Goal: Find contact information: Find contact information

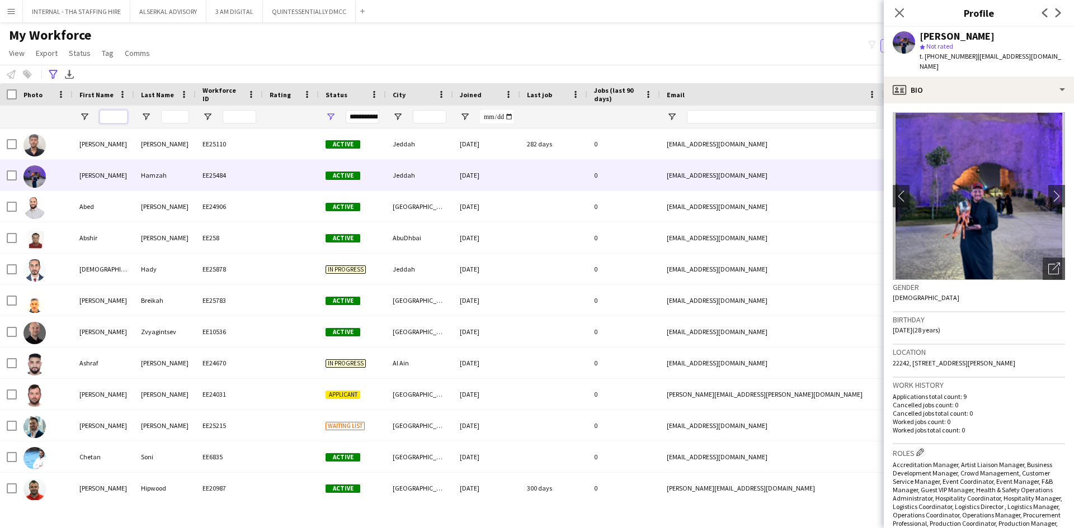
click at [116, 116] on input "First Name Filter Input" at bounding box center [114, 116] width 28 height 13
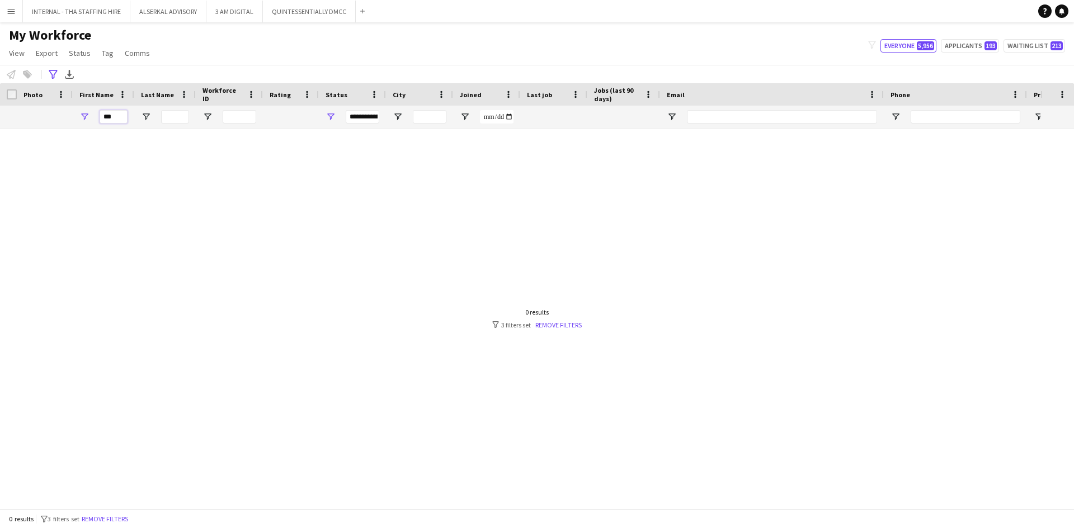
click at [119, 119] on input "***" at bounding box center [114, 116] width 28 height 13
type input "******"
click at [112, 521] on button "Remove filters" at bounding box center [104, 519] width 51 height 12
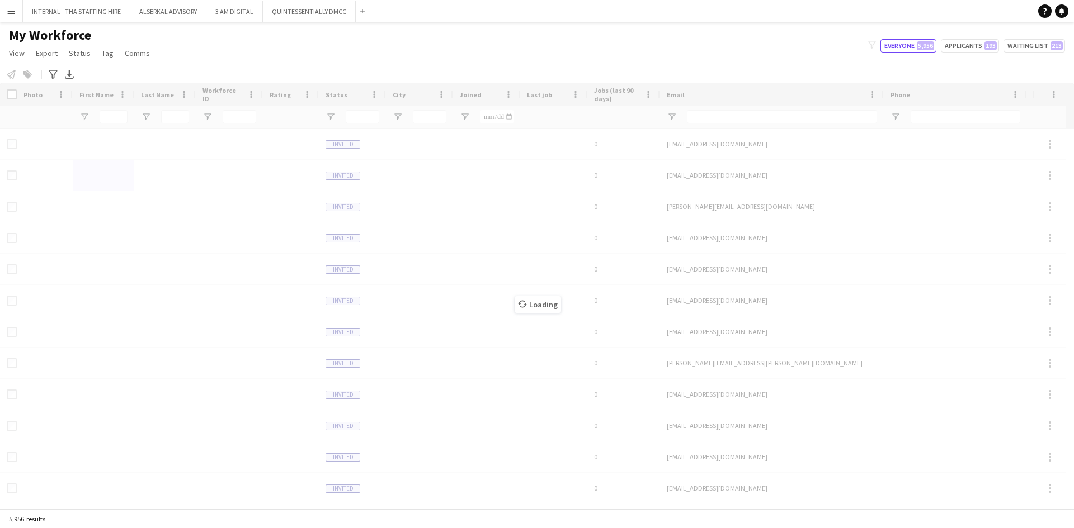
click at [86, 97] on div "Loading" at bounding box center [537, 296] width 1074 height 426
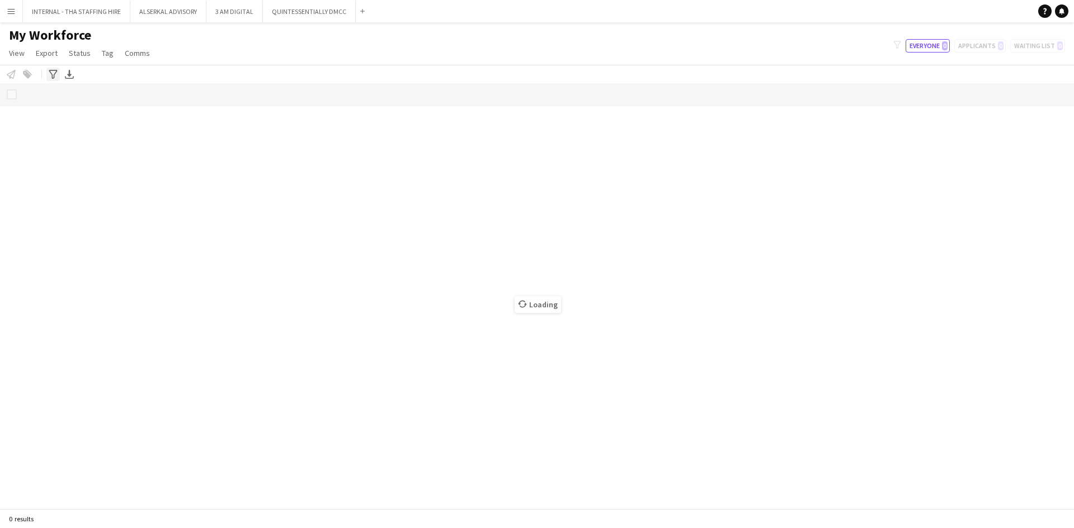
click at [55, 77] on icon "Advanced filters" at bounding box center [53, 74] width 9 height 9
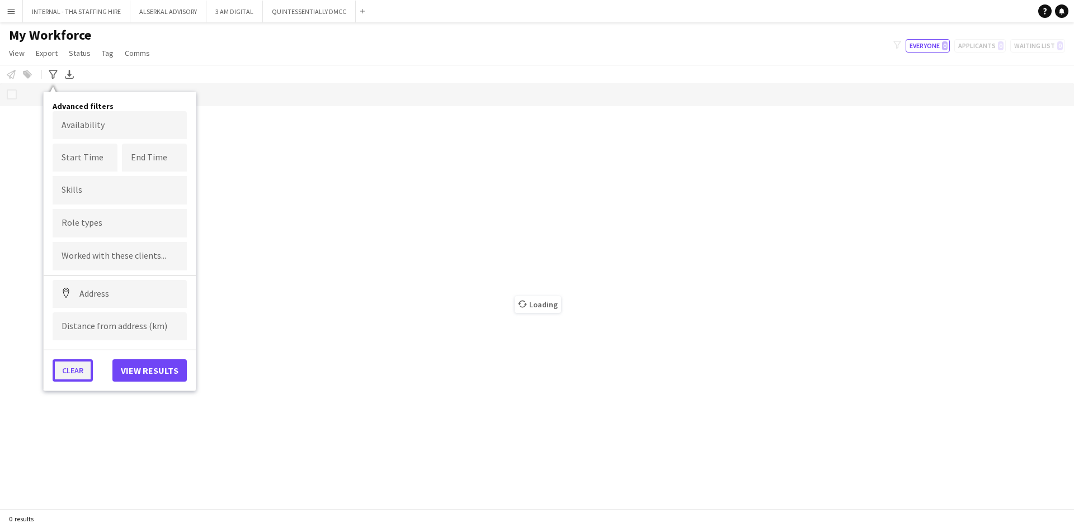
click at [74, 372] on button "Clear" at bounding box center [73, 371] width 40 height 22
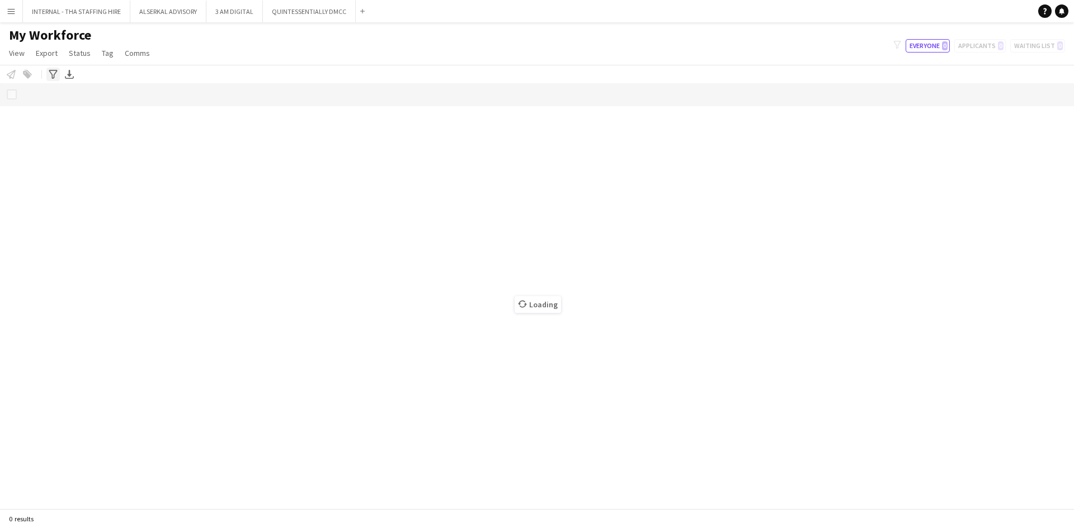
click at [51, 75] on icon "Advanced filters" at bounding box center [53, 74] width 9 height 9
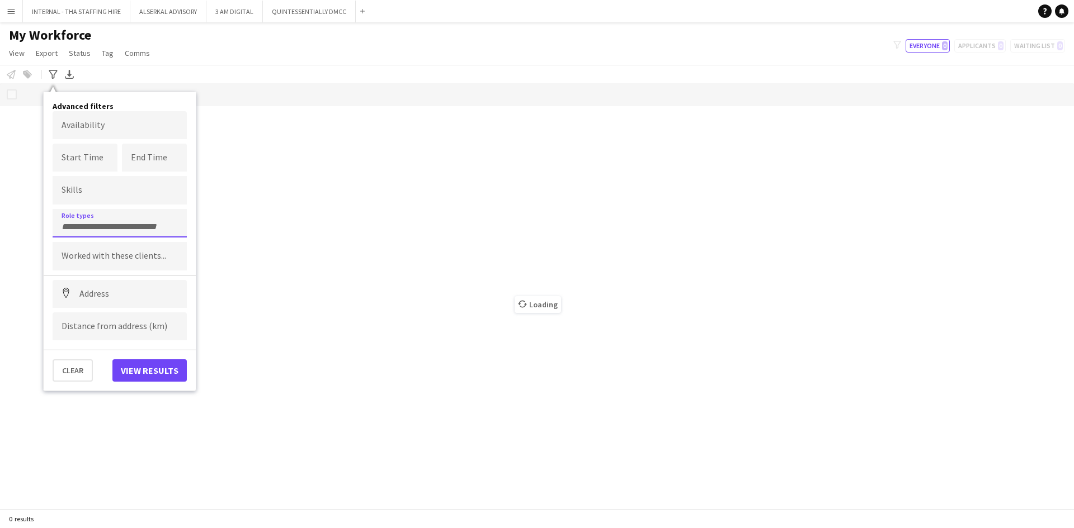
click at [73, 222] on input "Type to search role types..." at bounding box center [120, 227] width 116 height 10
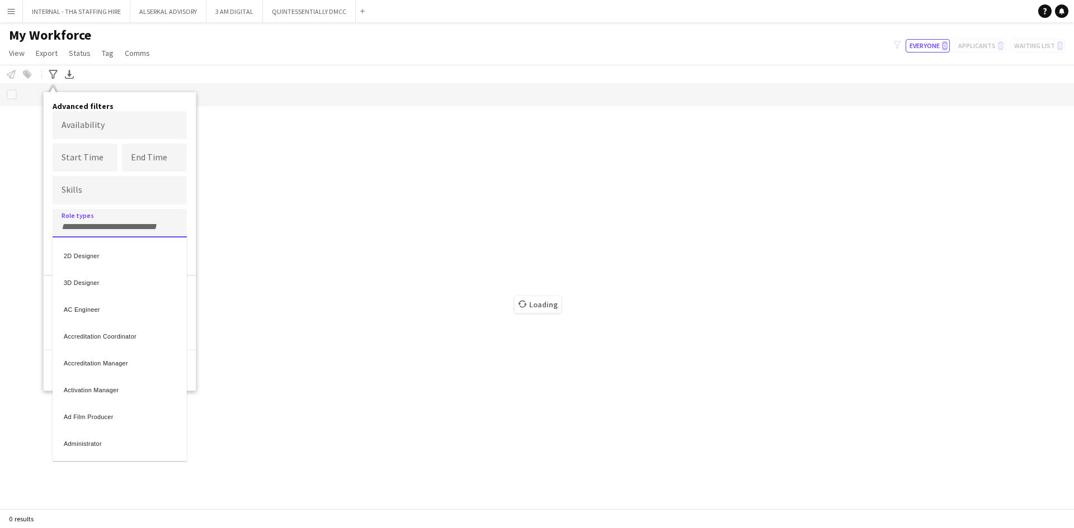
click at [46, 67] on div at bounding box center [537, 264] width 1074 height 528
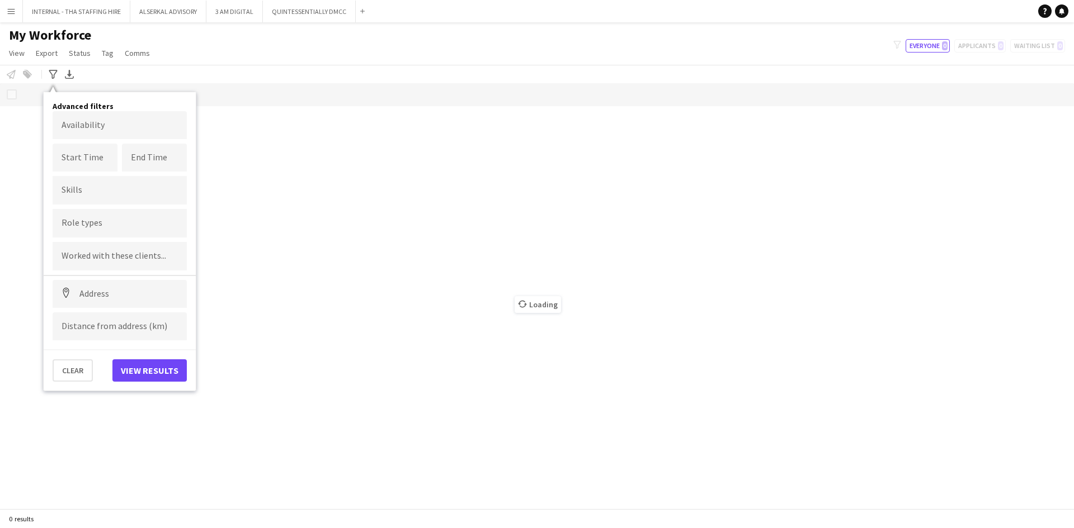
click at [212, 50] on div "My Workforce View Views Default view Julie New view Update view Delete view Edi…" at bounding box center [537, 46] width 1074 height 38
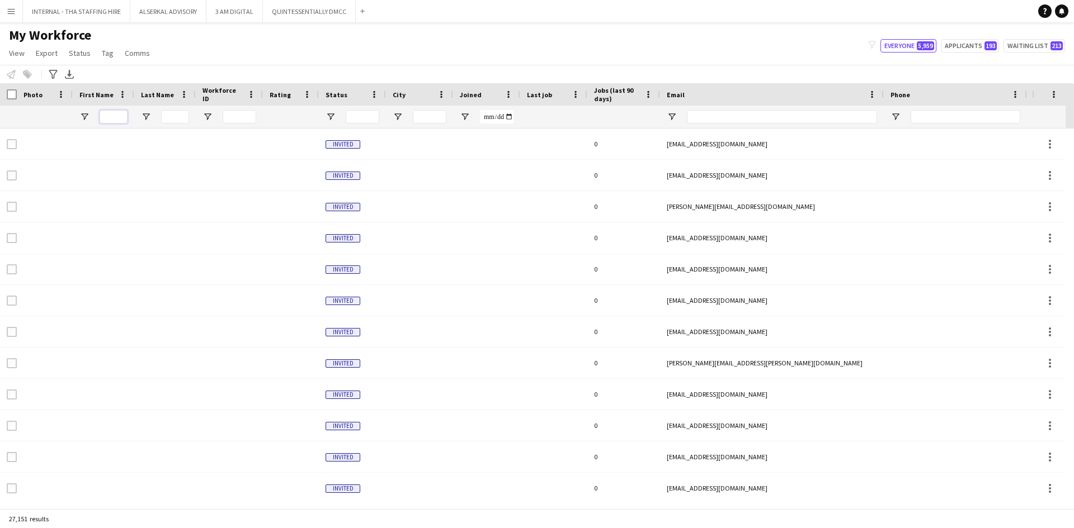
click at [115, 116] on input "First Name Filter Input" at bounding box center [114, 116] width 28 height 13
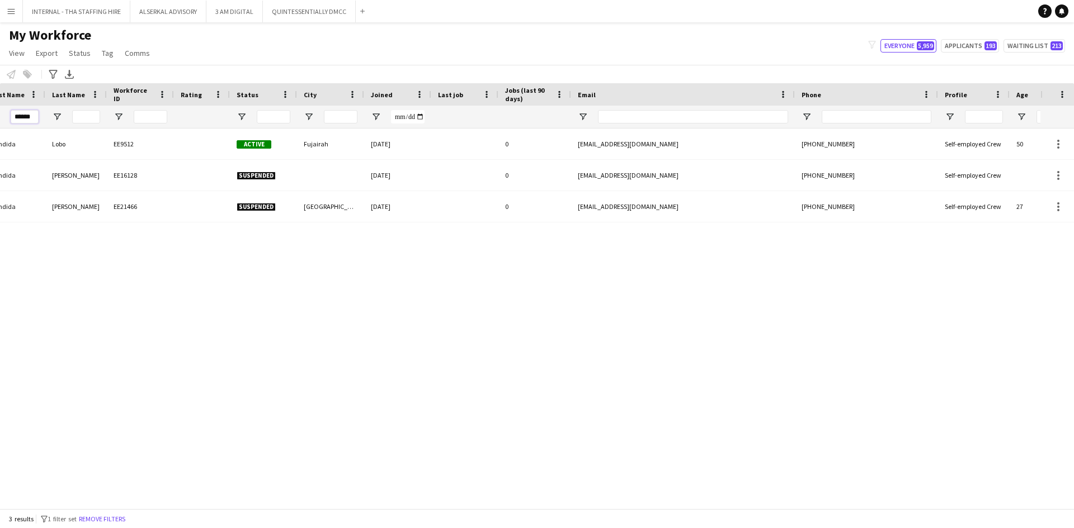
scroll to position [0, 89]
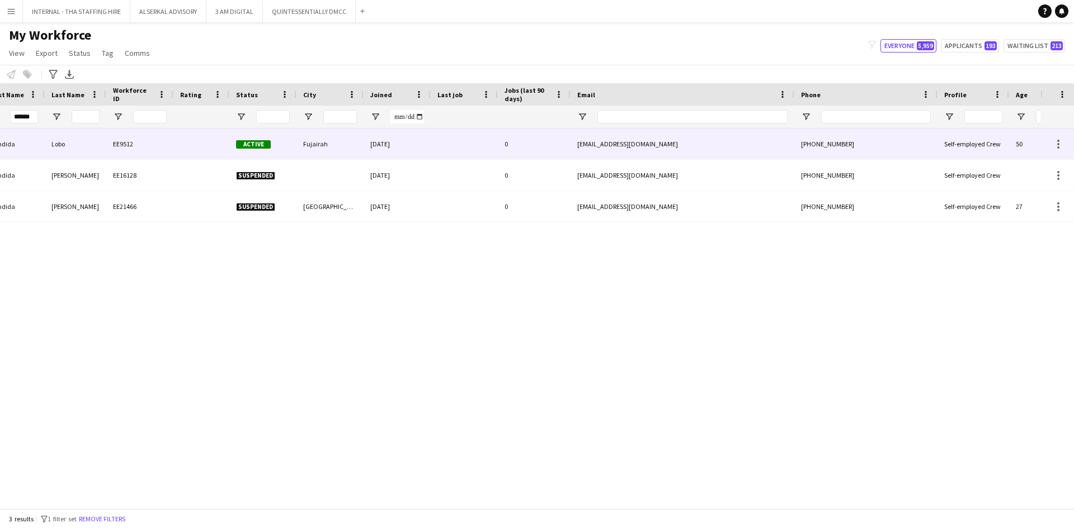
click at [116, 144] on div "EE9512" at bounding box center [139, 144] width 67 height 31
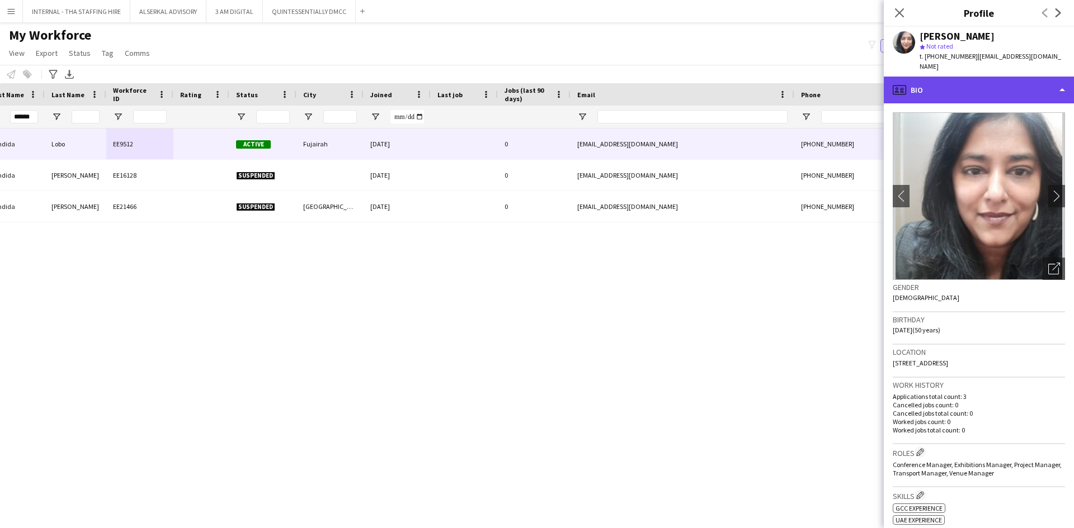
click at [970, 77] on div "profile Bio" at bounding box center [979, 90] width 190 height 27
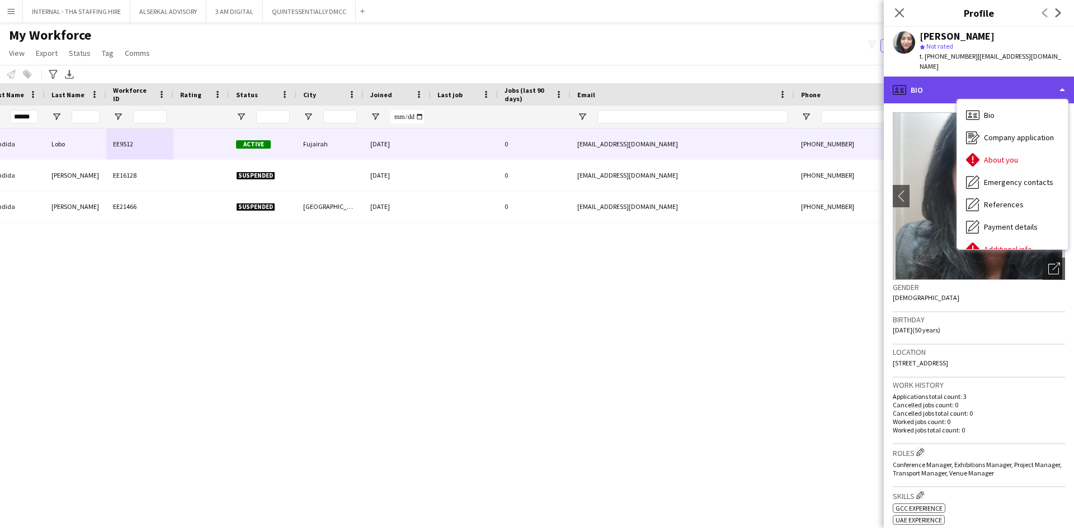
click at [972, 77] on div "profile Bio" at bounding box center [979, 90] width 190 height 27
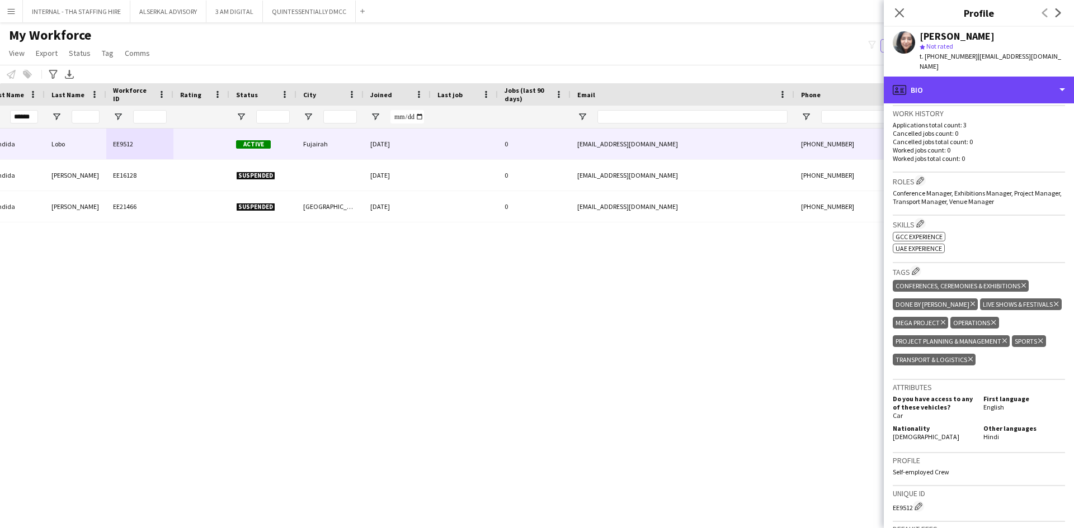
scroll to position [336, 0]
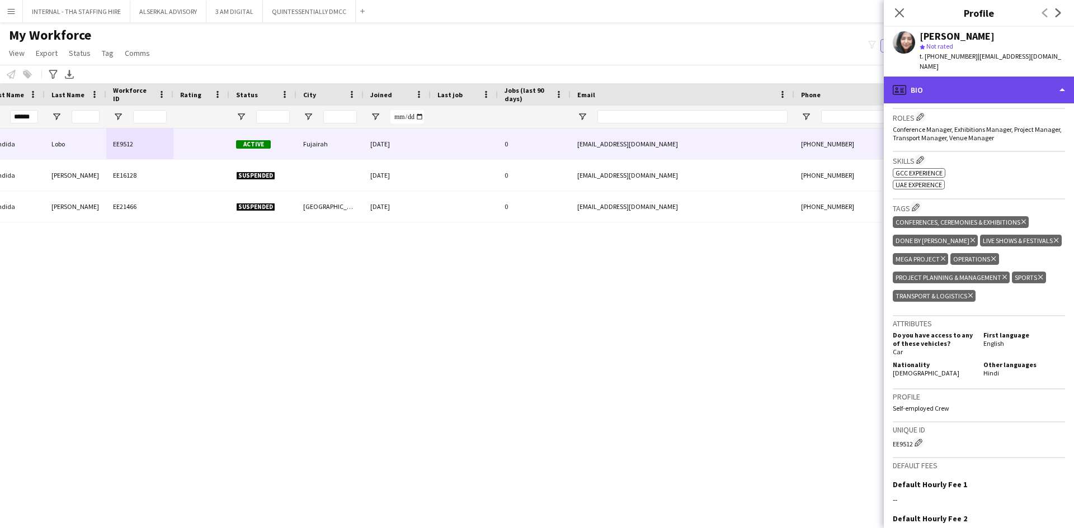
click at [983, 79] on div "profile Bio" at bounding box center [979, 90] width 190 height 27
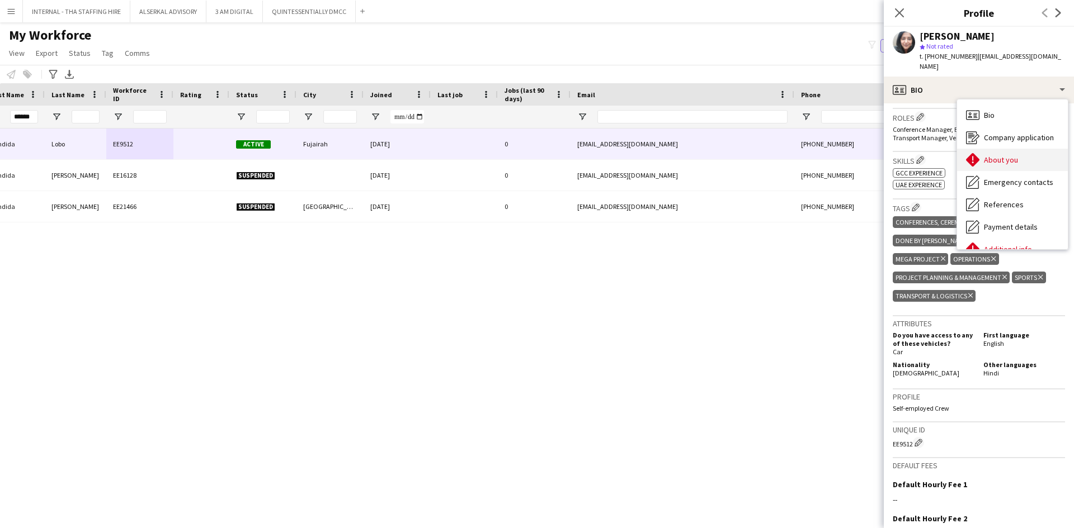
click at [997, 155] on span "About you" at bounding box center [1001, 160] width 34 height 10
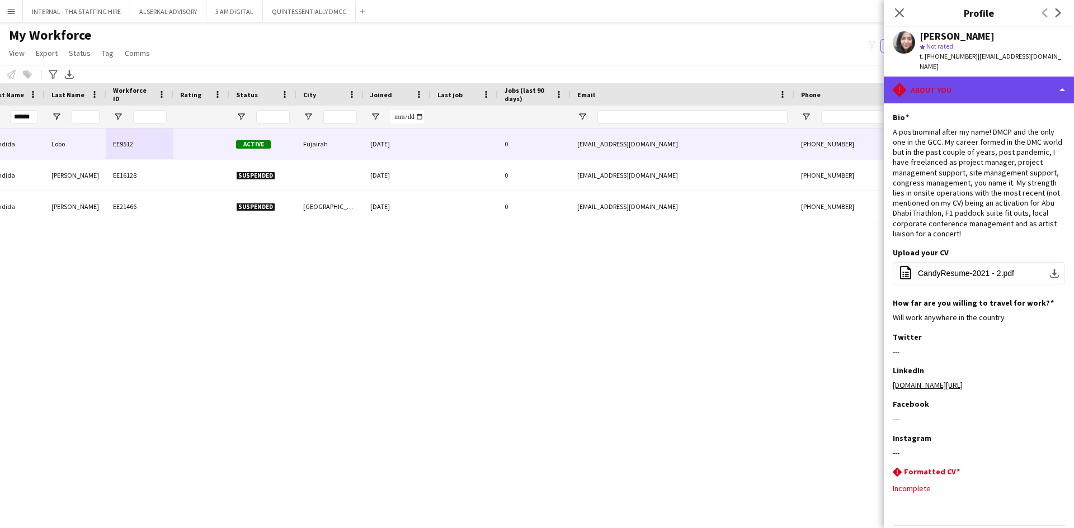
click at [987, 84] on div "rhombus-alert About you" at bounding box center [979, 90] width 190 height 27
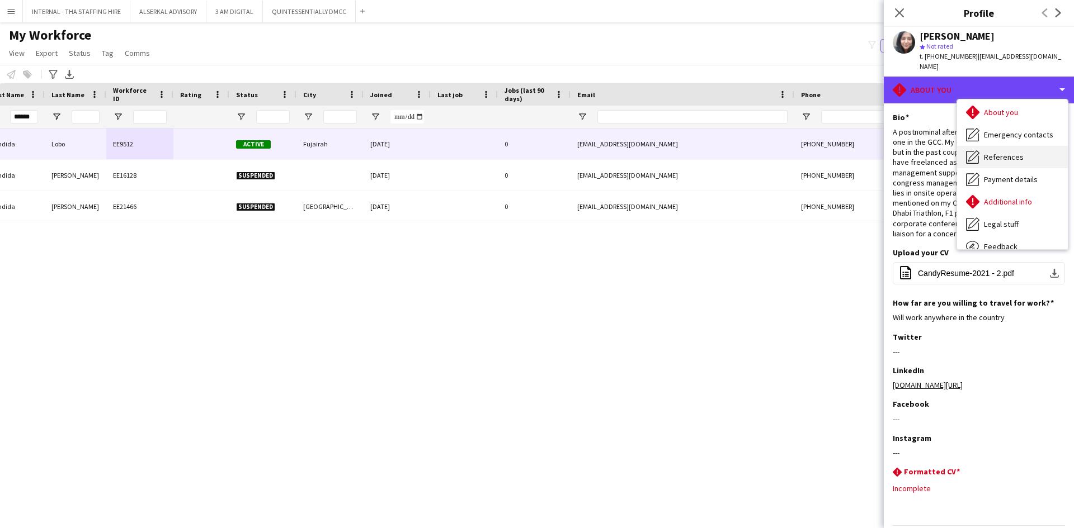
scroll to position [83, 0]
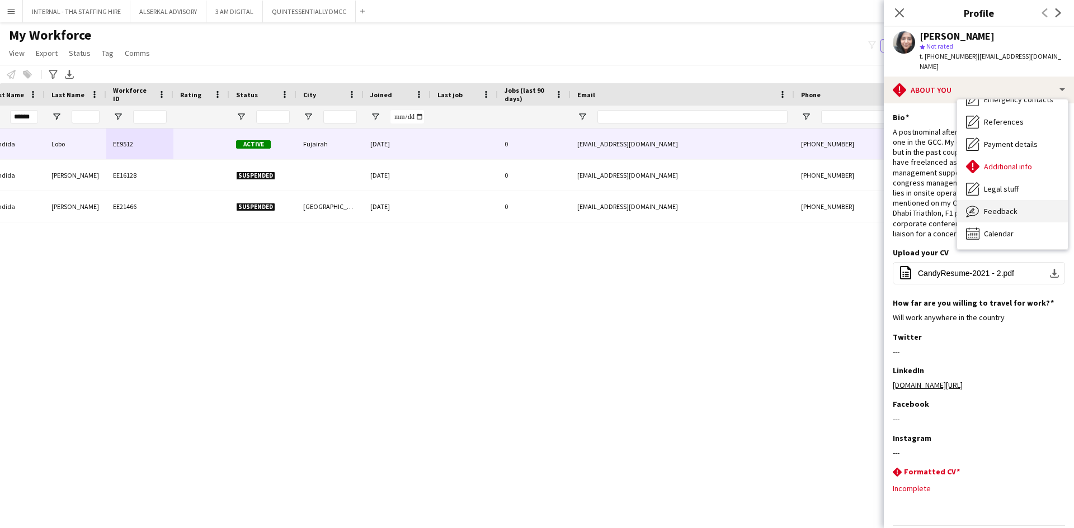
click at [1002, 206] on span "Feedback" at bounding box center [1001, 211] width 34 height 10
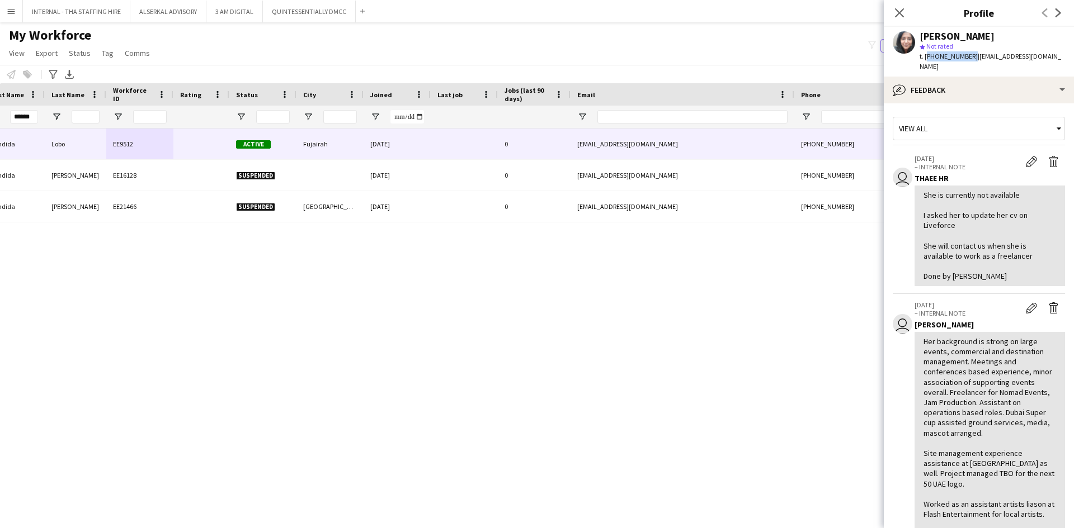
drag, startPoint x: 967, startPoint y: 55, endPoint x: 924, endPoint y: 55, distance: 43.1
click at [924, 55] on span "t. +971558423514" at bounding box center [948, 56] width 58 height 8
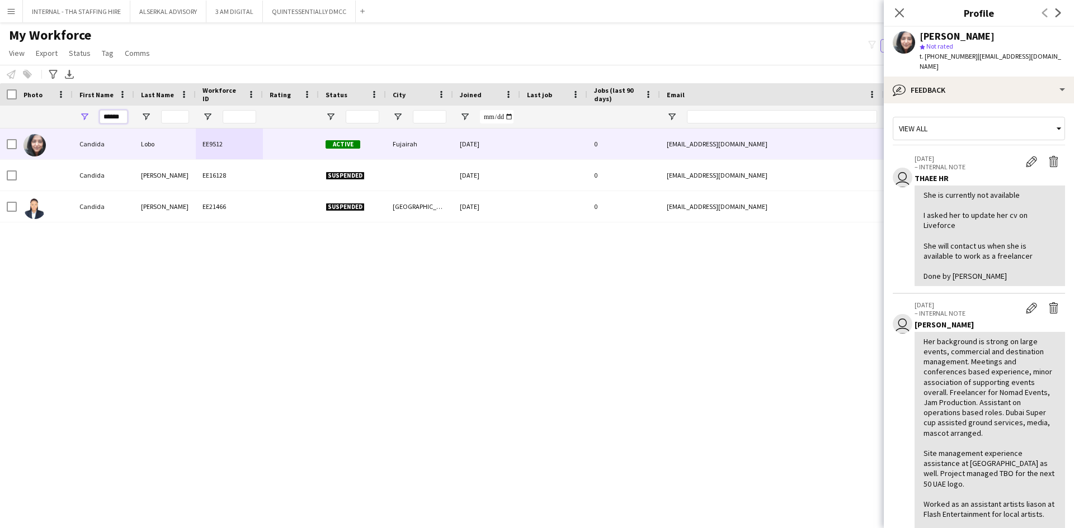
drag, startPoint x: 36, startPoint y: 116, endPoint x: -4, endPoint y: 107, distance: 41.2
click at [0, 107] on html "Menu Boards Boards Boards All jobs Status Workforce Workforce My Workforce Recr…" at bounding box center [537, 264] width 1074 height 528
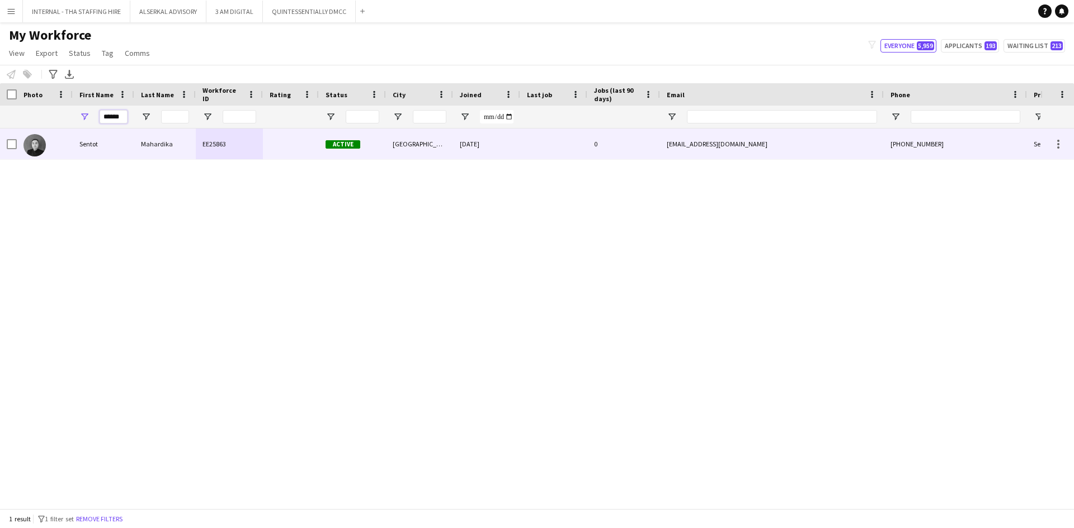
type input "******"
click at [84, 146] on div "Sentot" at bounding box center [104, 144] width 62 height 31
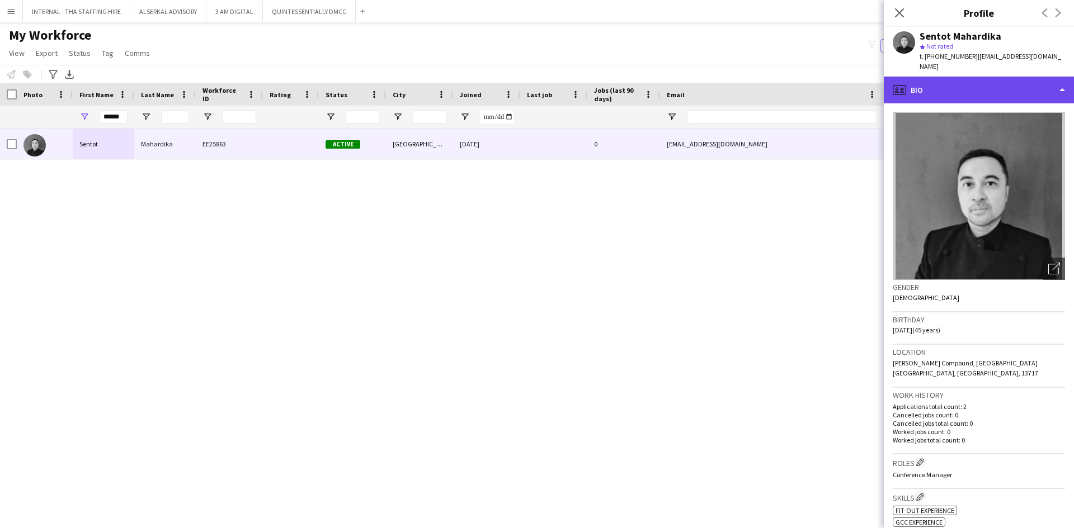
click at [929, 83] on div "profile Bio" at bounding box center [979, 90] width 190 height 27
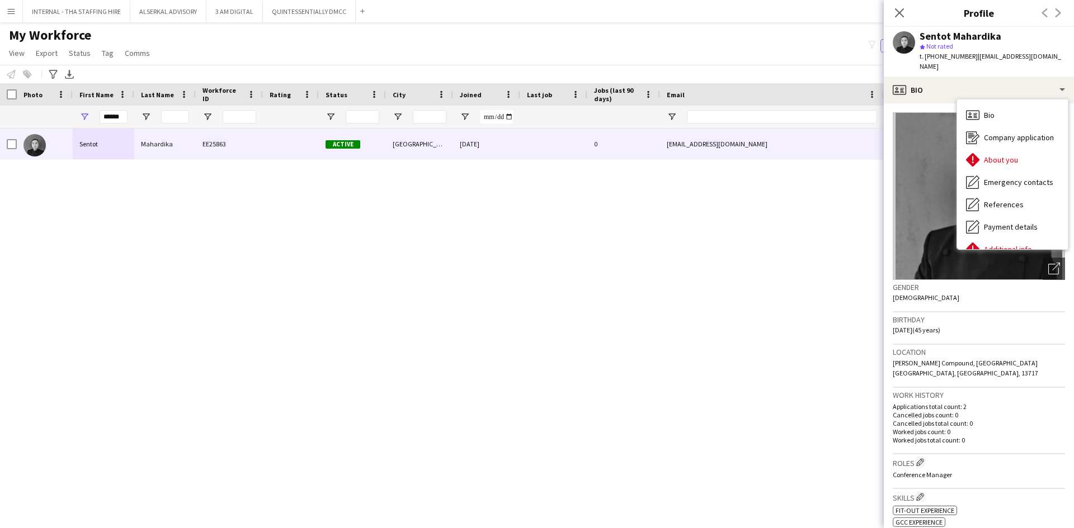
click at [1012, 43] on div "star Not rated" at bounding box center [991, 46] width 145 height 10
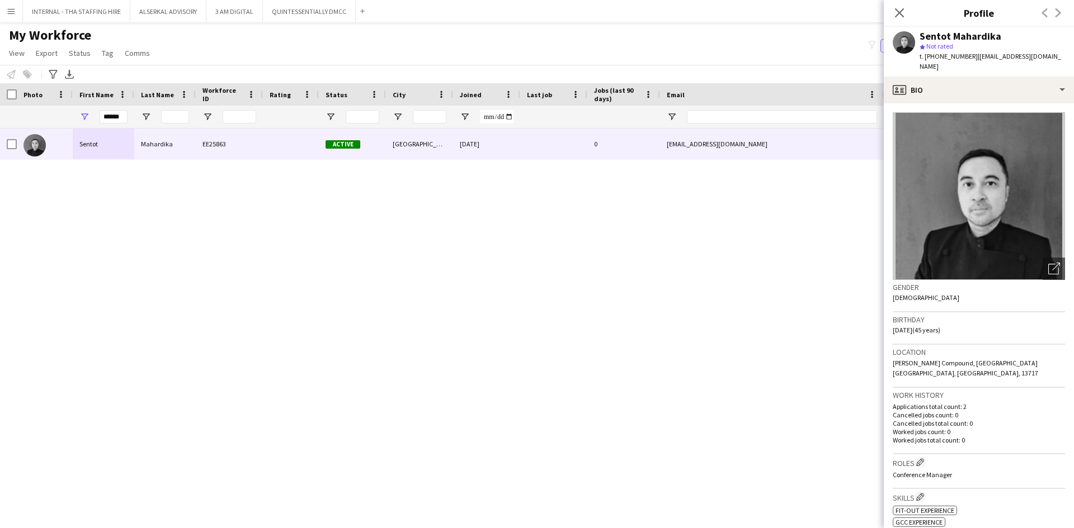
drag, startPoint x: 973, startPoint y: 55, endPoint x: 1067, endPoint y: 56, distance: 94.5
click at [1067, 56] on div "Sentot Mahardika star Not rated t. +966558058914 | sentot.mahardika@outlook.com" at bounding box center [979, 52] width 190 height 50
copy span "sentot.mahardika@outlook.com"
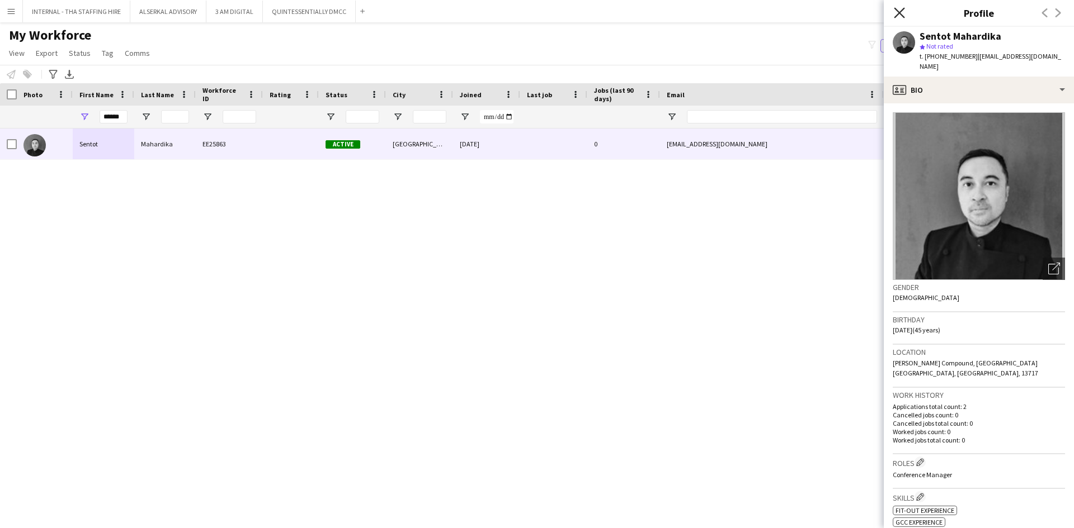
click at [895, 11] on icon "Close pop-in" at bounding box center [899, 12] width 11 height 11
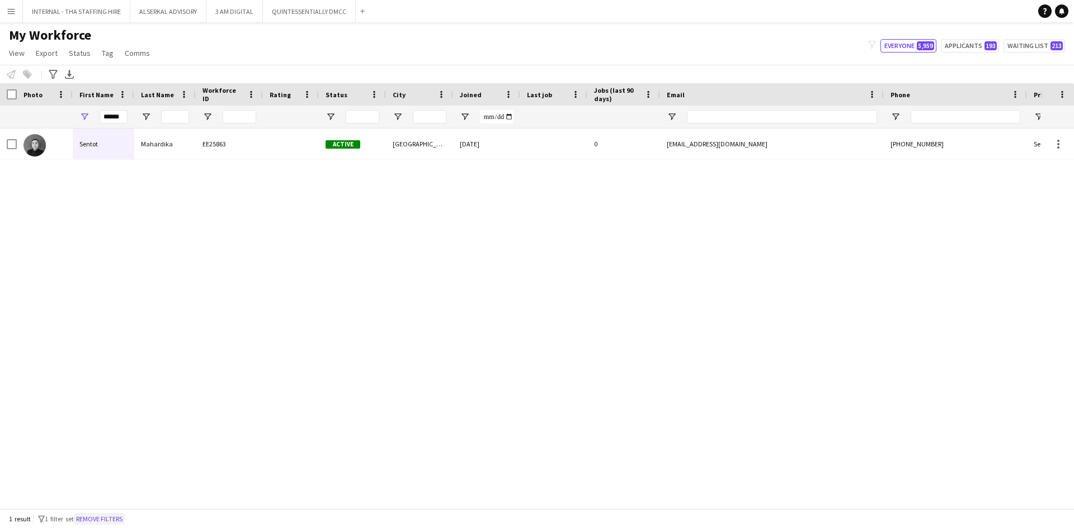
click at [102, 514] on button "Remove filters" at bounding box center [99, 519] width 51 height 12
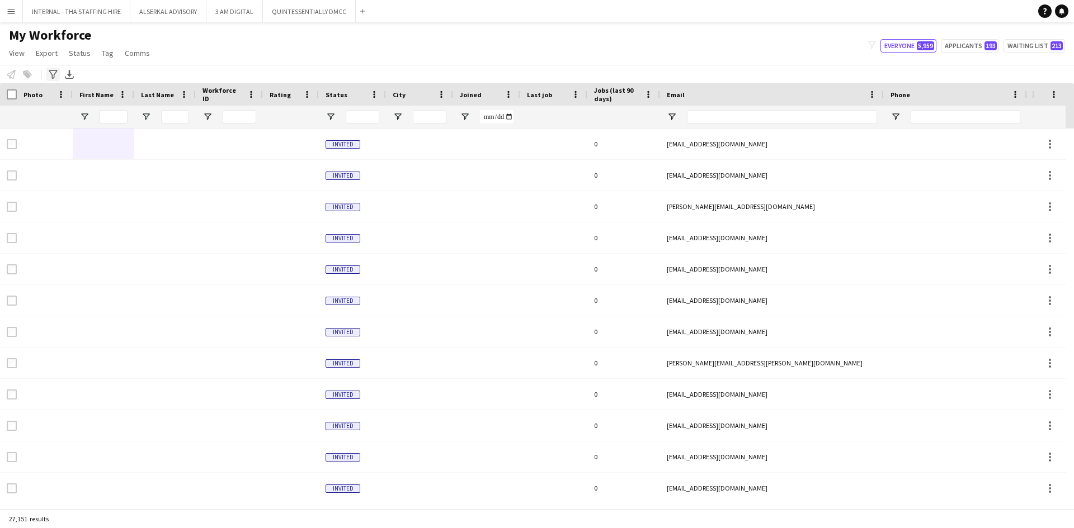
click at [53, 68] on div "Advanced filters" at bounding box center [52, 74] width 13 height 13
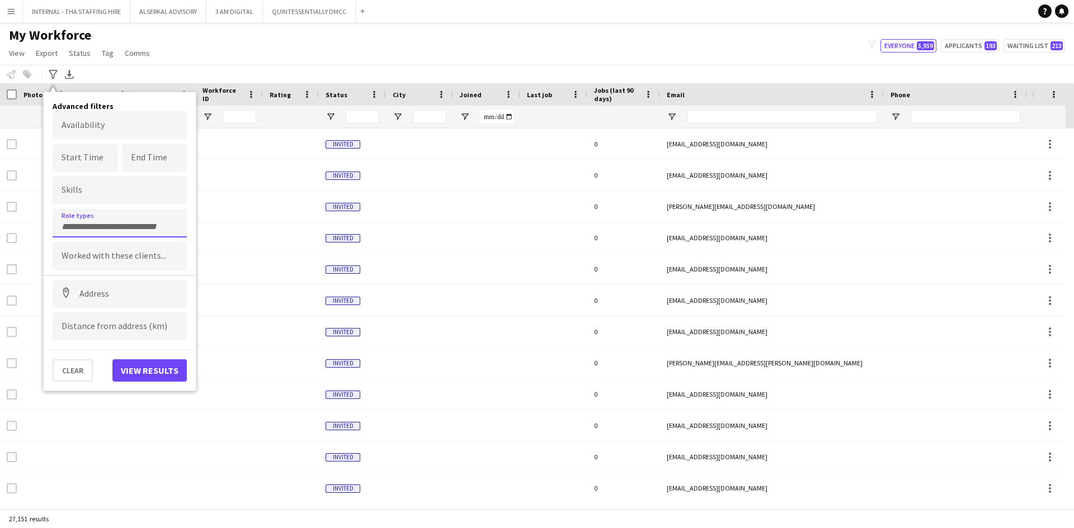
click at [121, 220] on form at bounding box center [120, 226] width 116 height 12
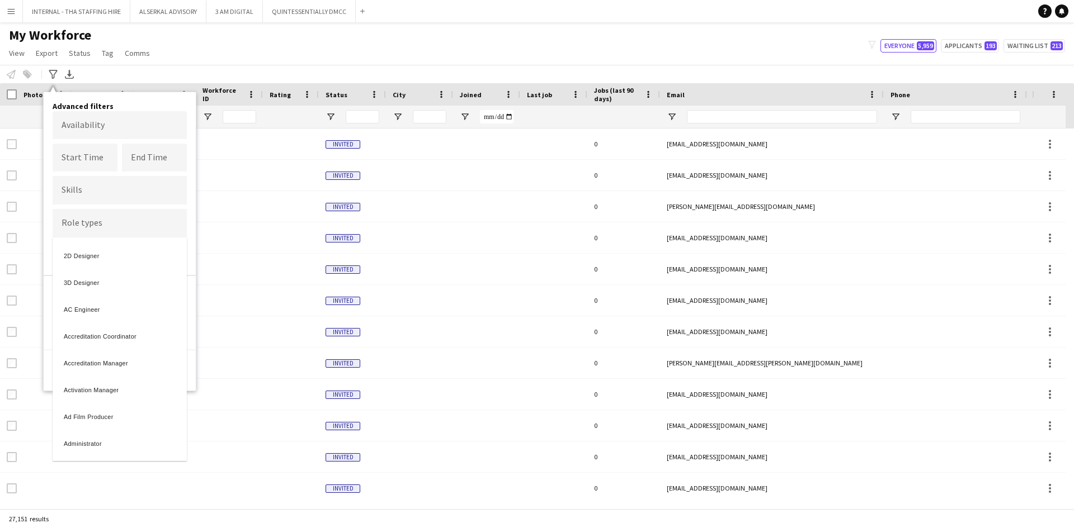
click at [114, 225] on div at bounding box center [537, 264] width 1074 height 528
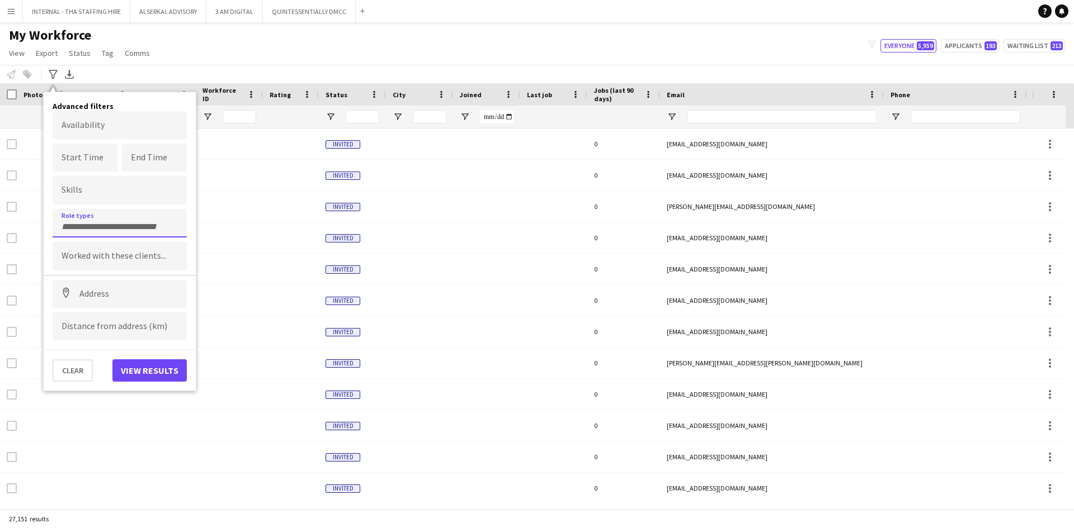
click at [85, 218] on div at bounding box center [120, 223] width 134 height 29
type input "****"
click at [74, 255] on div "RSVP Manager" at bounding box center [120, 254] width 134 height 27
click at [175, 372] on button "View results" at bounding box center [149, 371] width 74 height 22
type input "**********"
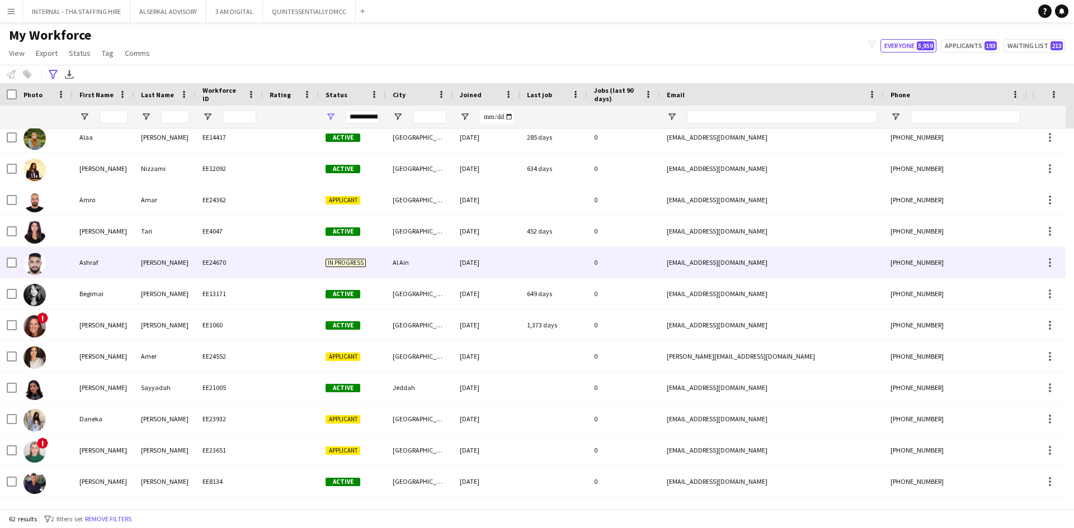
scroll to position [224, 0]
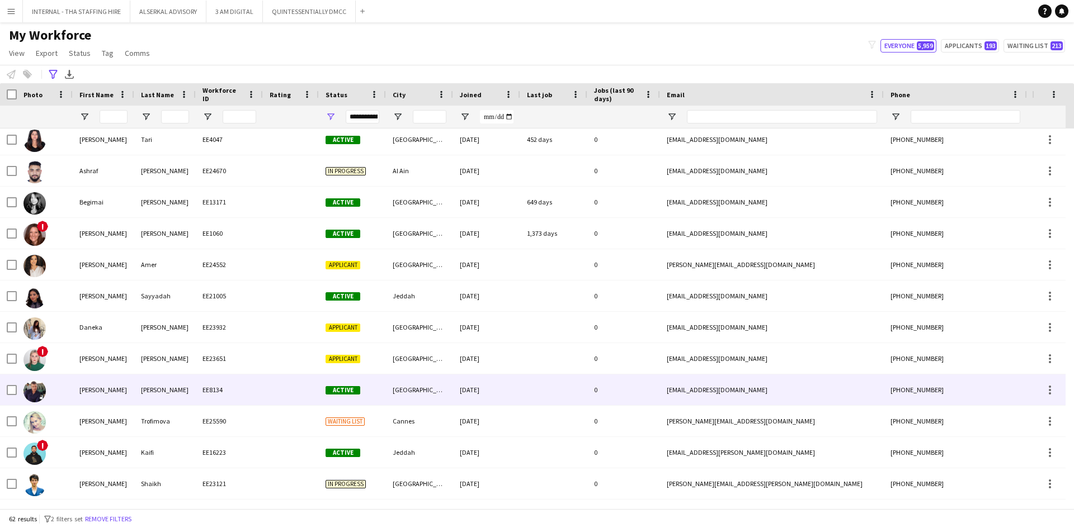
click at [272, 380] on div at bounding box center [291, 390] width 56 height 31
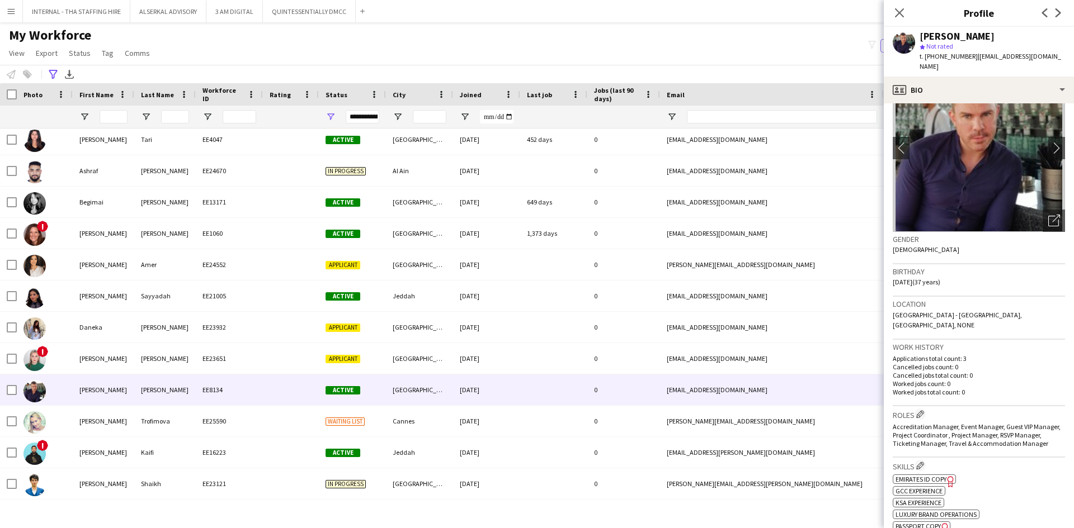
scroll to position [112, 0]
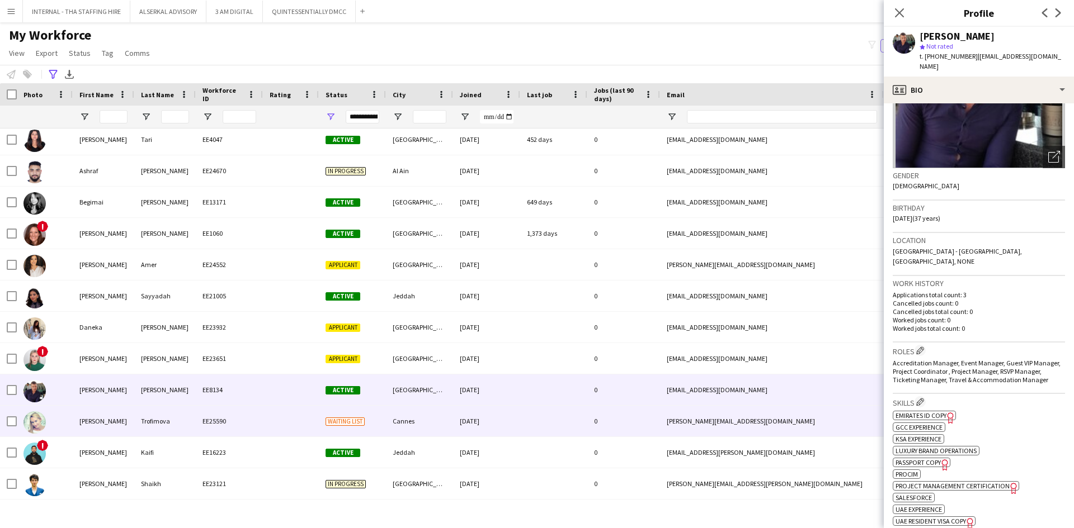
click at [201, 423] on div "EE25590" at bounding box center [229, 421] width 67 height 31
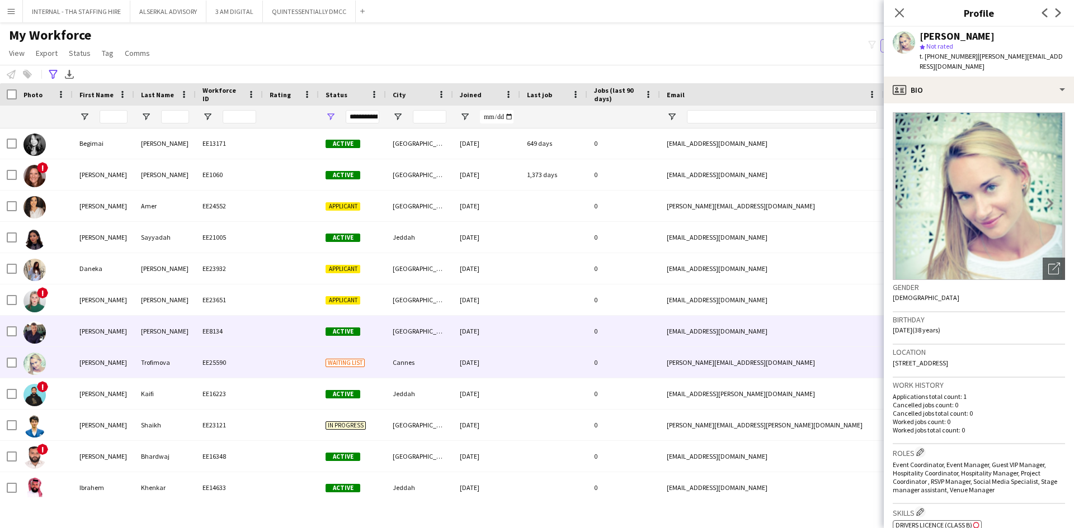
scroll to position [391, 0]
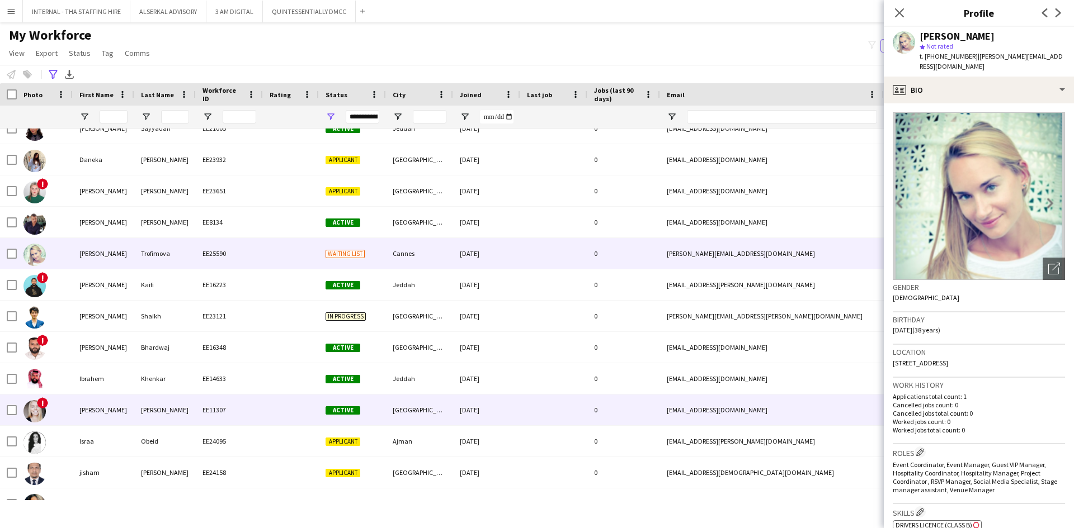
click at [436, 403] on div "[GEOGRAPHIC_DATA]" at bounding box center [419, 410] width 67 height 31
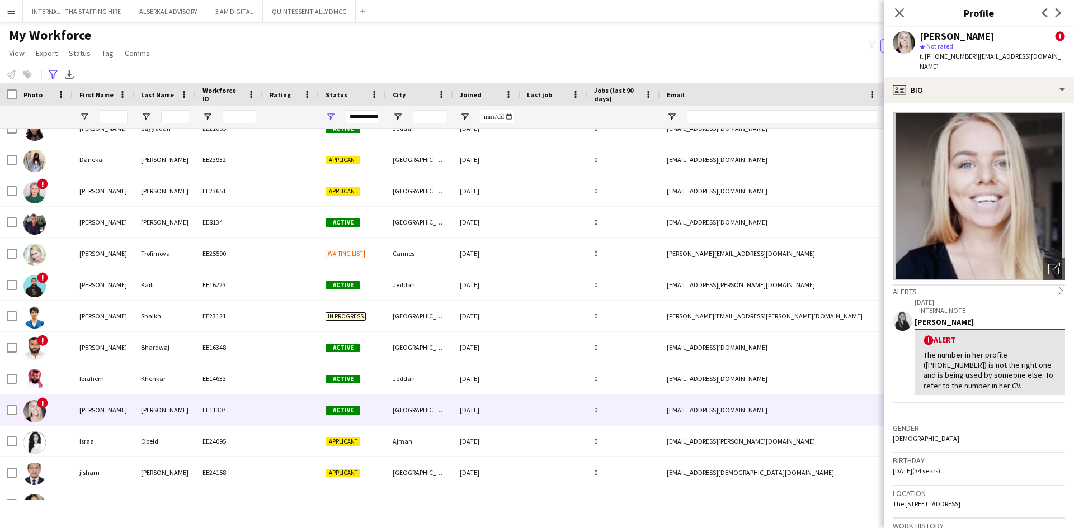
click at [972, 65] on div "Irina Kucher ! star Not rated t. +971588688608 | intouch.wayf@gmail.com" at bounding box center [979, 52] width 190 height 50
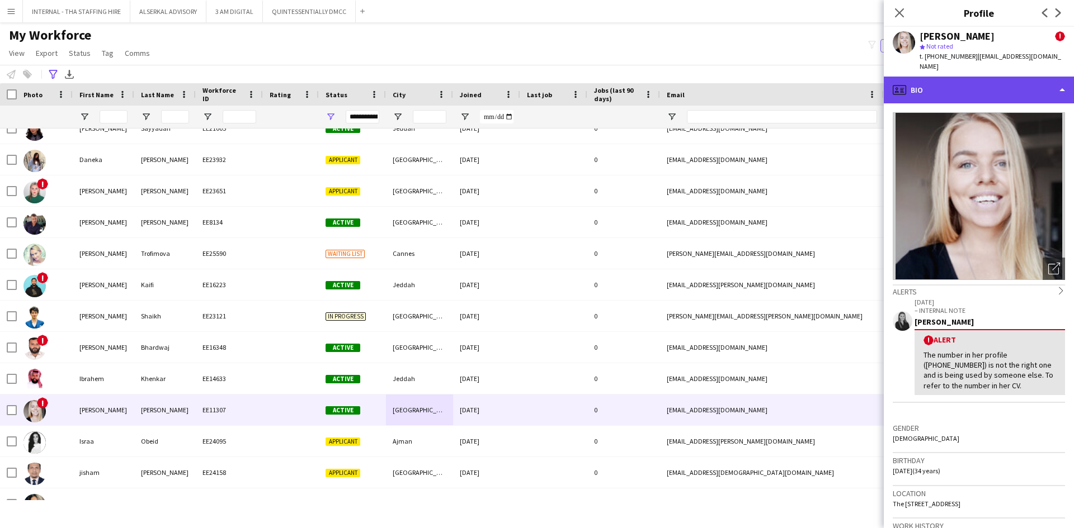
click at [972, 77] on div "profile Bio" at bounding box center [979, 90] width 190 height 27
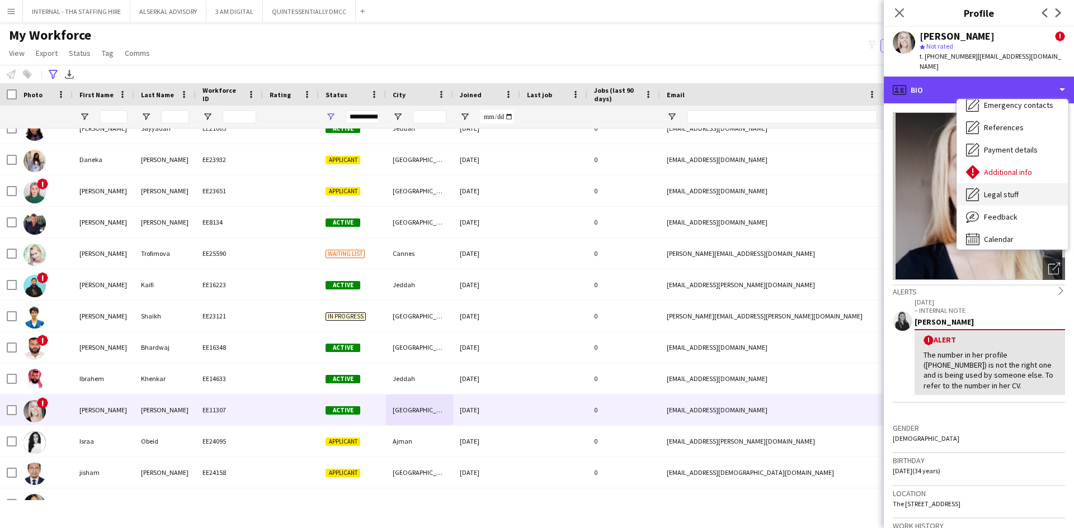
scroll to position [83, 0]
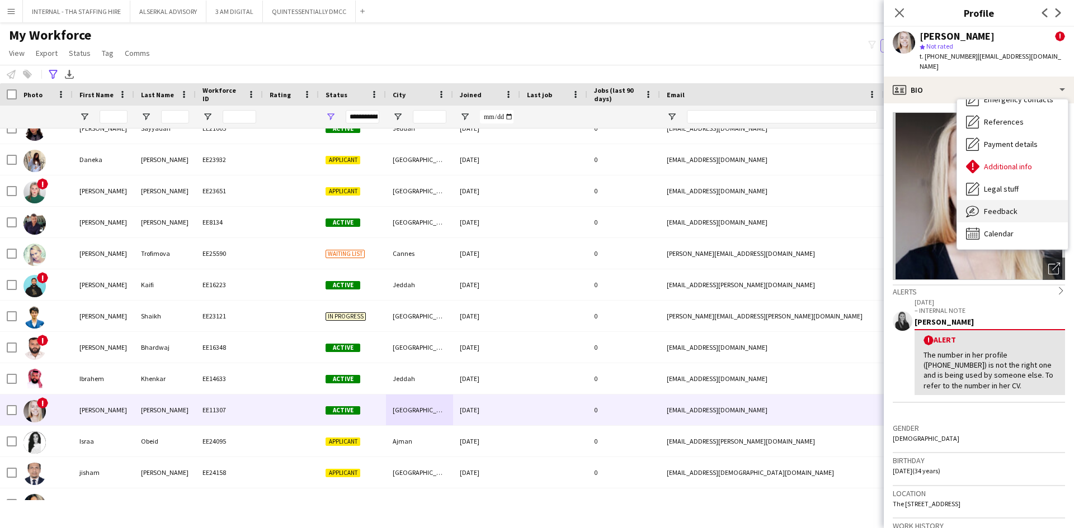
click at [997, 206] on span "Feedback" at bounding box center [1001, 211] width 34 height 10
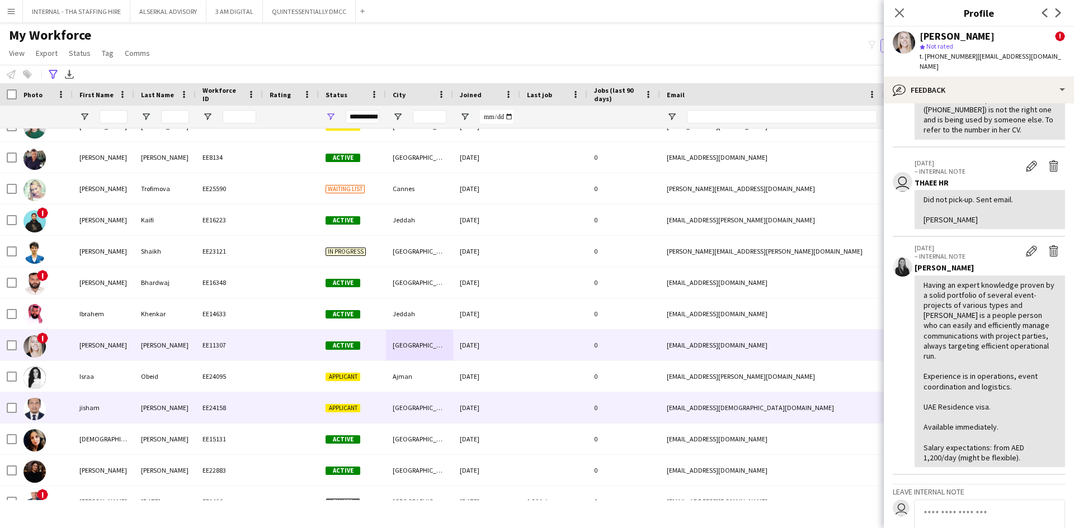
scroll to position [559, 0]
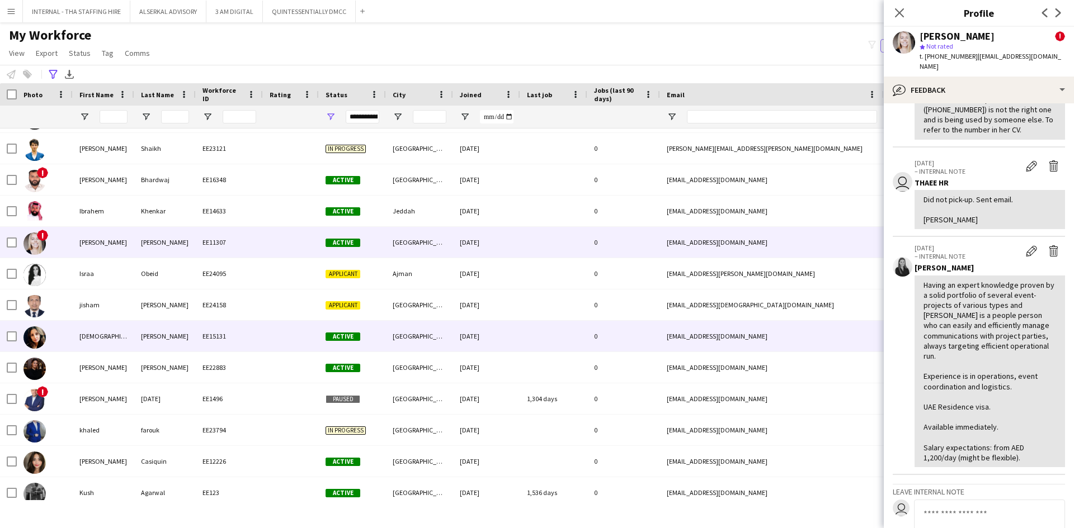
click at [556, 342] on div at bounding box center [553, 336] width 67 height 31
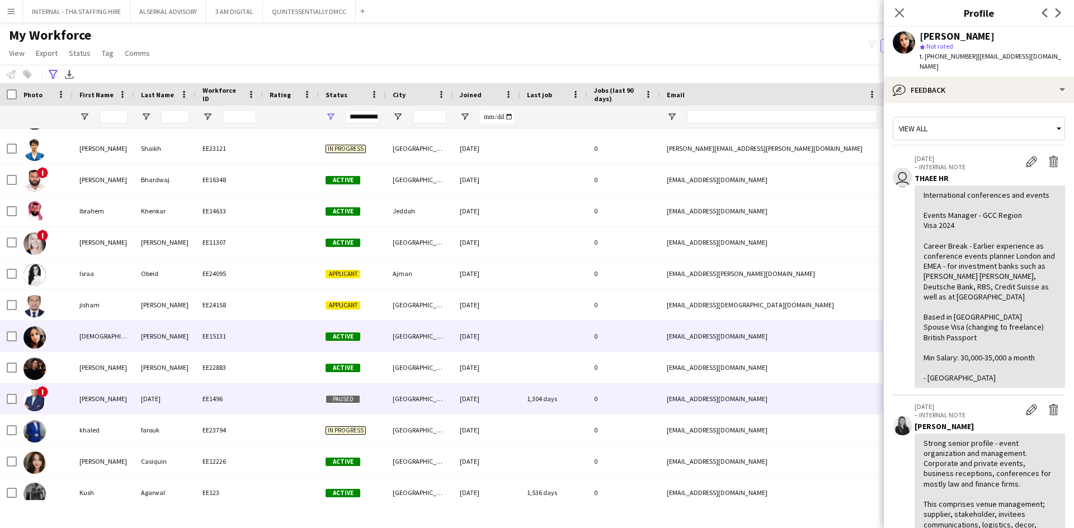
scroll to position [727, 0]
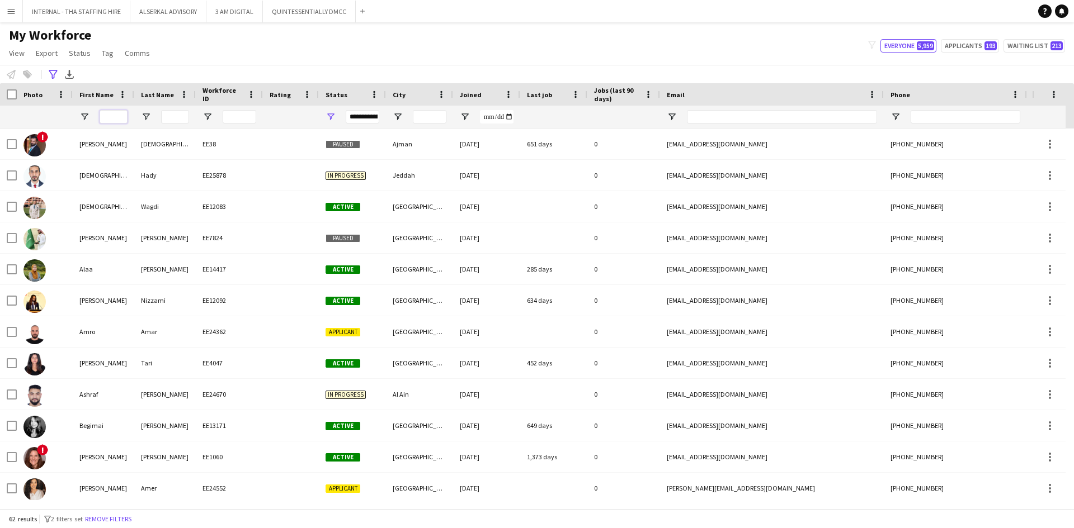
click at [112, 117] on input "First Name Filter Input" at bounding box center [114, 116] width 28 height 13
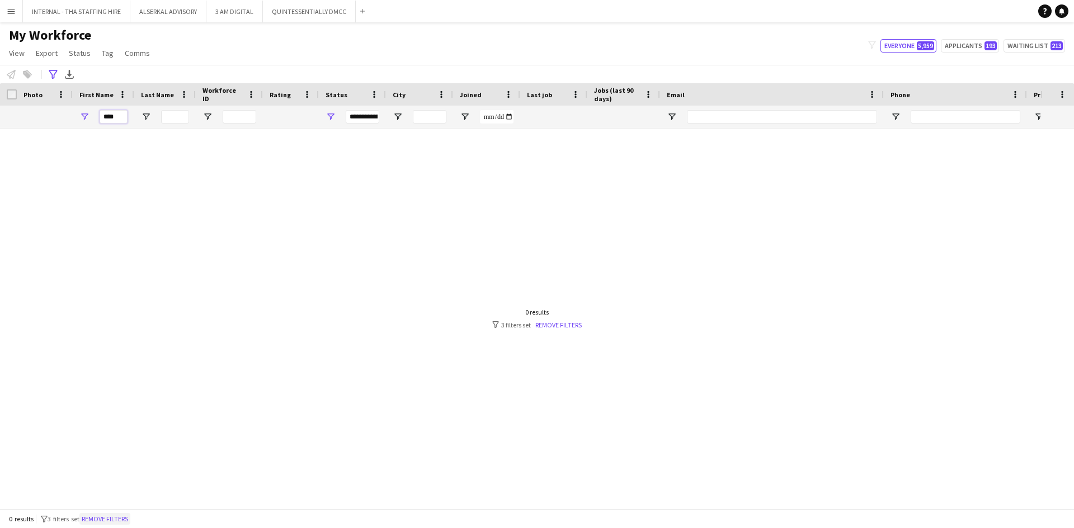
type input "****"
click at [102, 518] on button "Remove filters" at bounding box center [104, 519] width 51 height 12
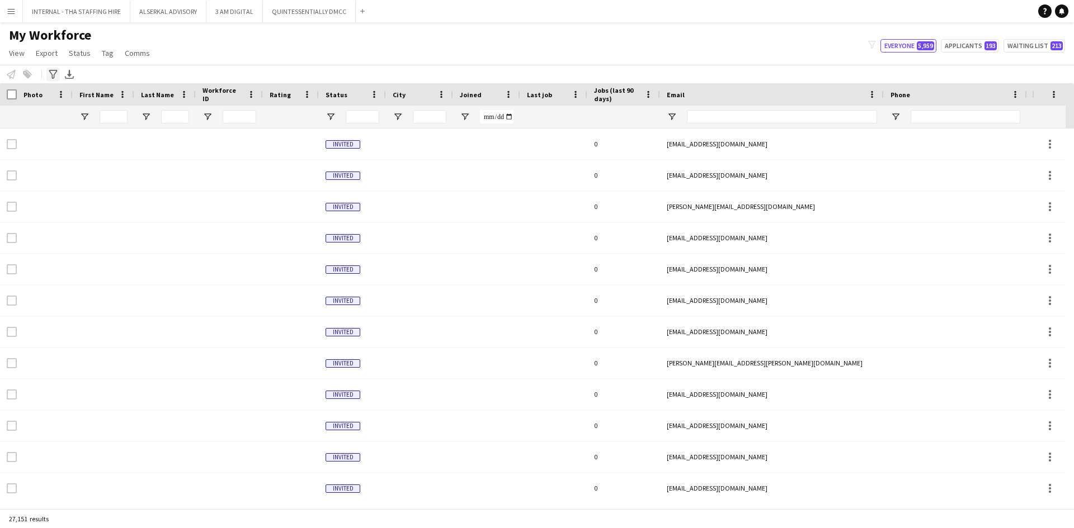
click at [53, 72] on icon "Advanced filters" at bounding box center [53, 74] width 9 height 9
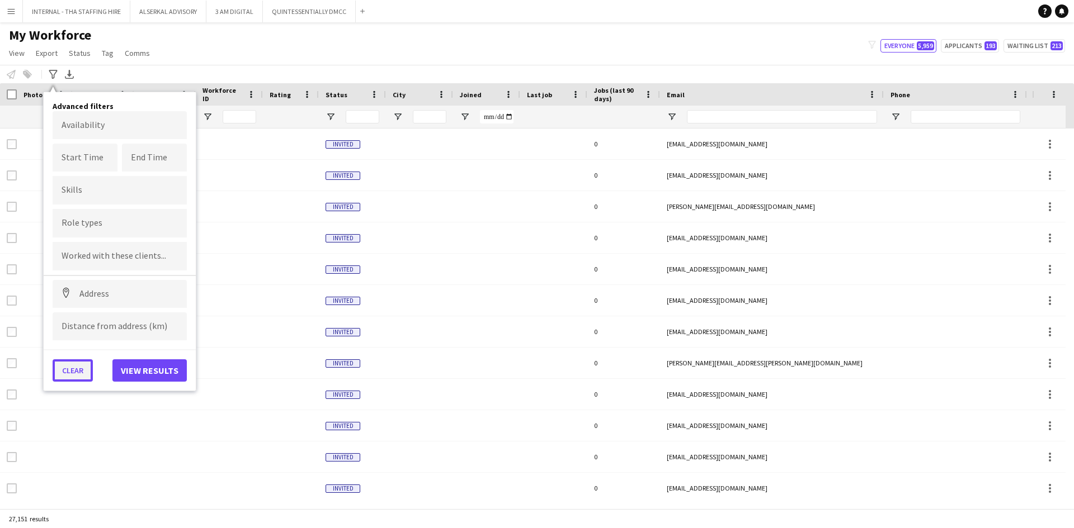
click at [69, 371] on button "Clear" at bounding box center [73, 371] width 40 height 22
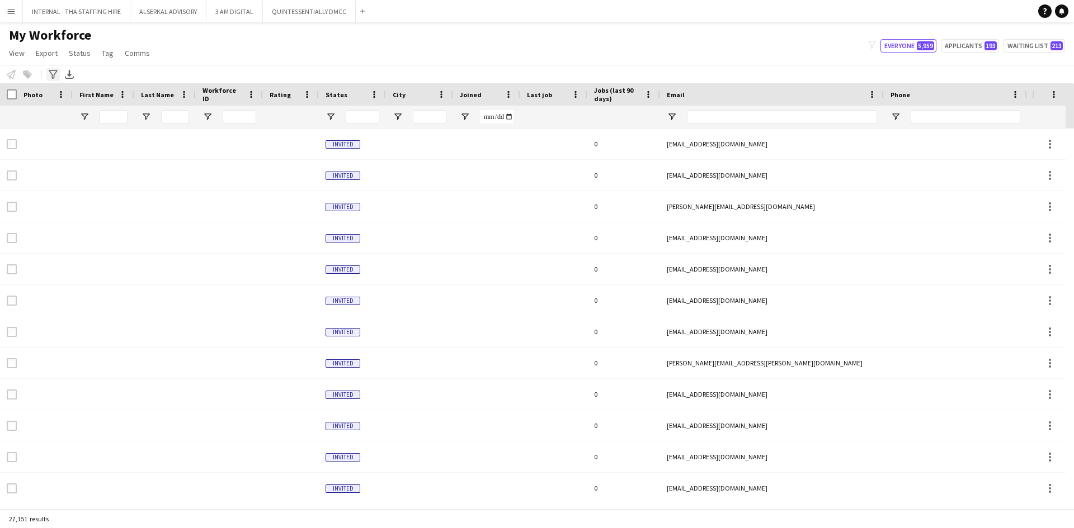
click at [55, 76] on icon "Advanced filters" at bounding box center [53, 74] width 9 height 9
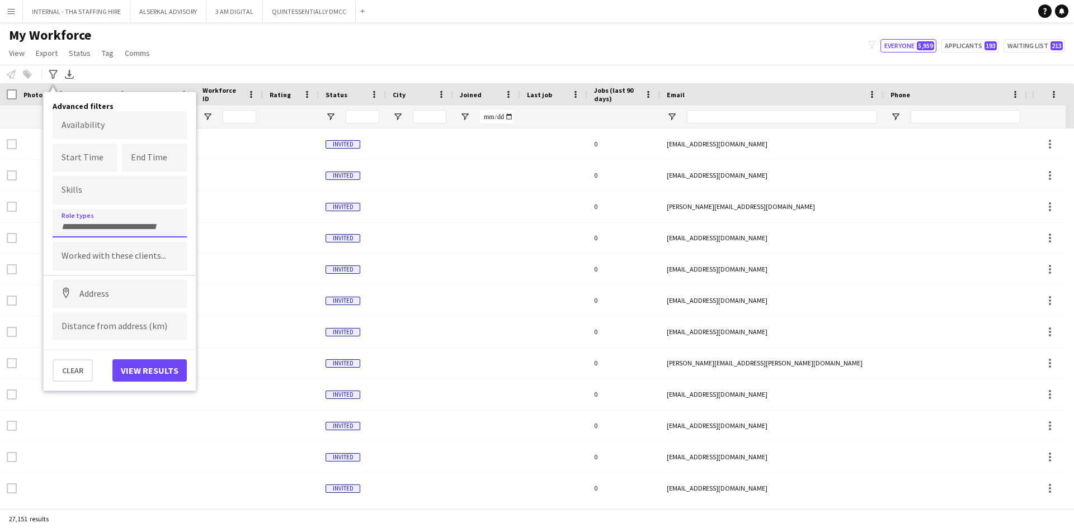
click at [65, 220] on form at bounding box center [120, 226] width 116 height 12
type input "**********"
click at [85, 255] on div "Operations Director" at bounding box center [120, 254] width 134 height 27
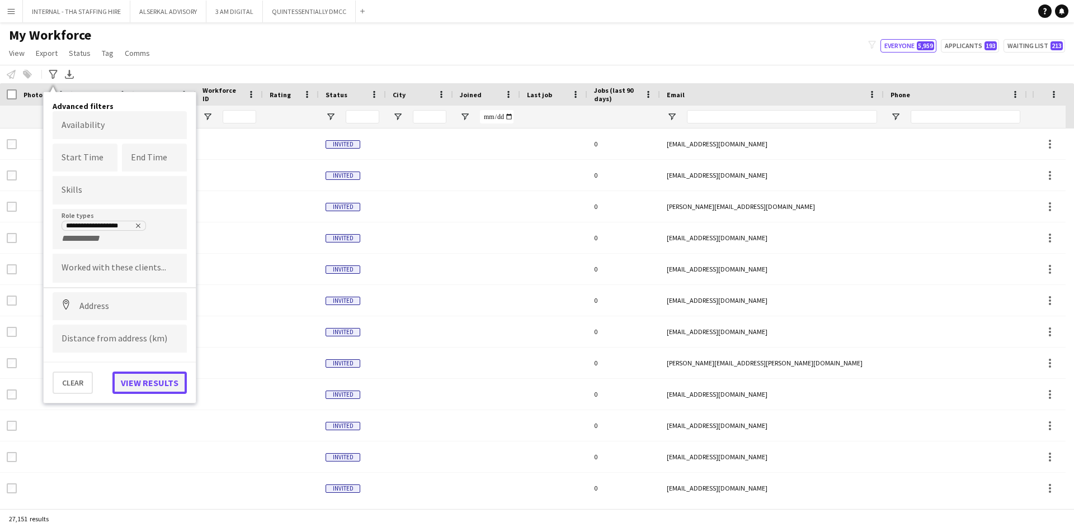
click at [144, 384] on button "View results" at bounding box center [149, 383] width 74 height 22
type input "**********"
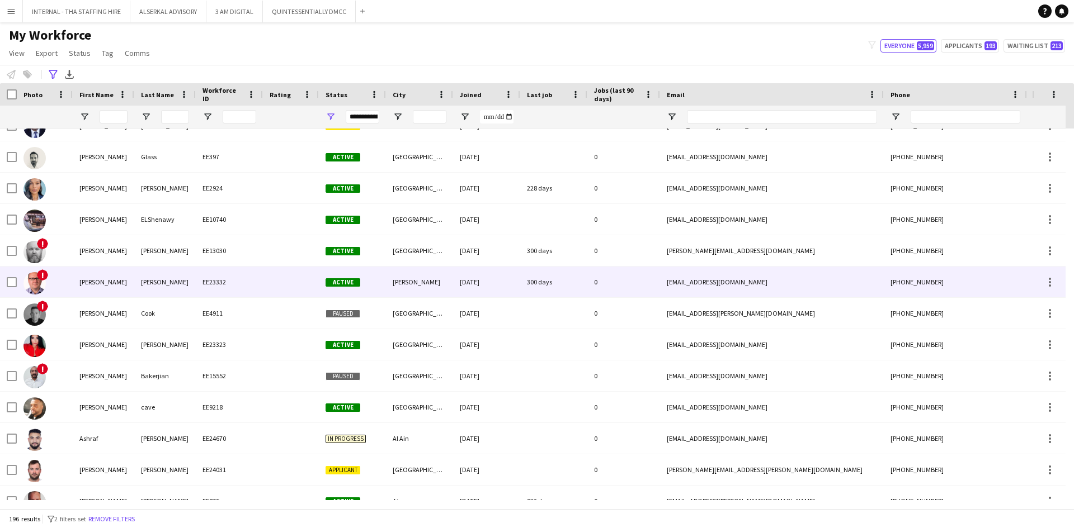
scroll to position [280, 0]
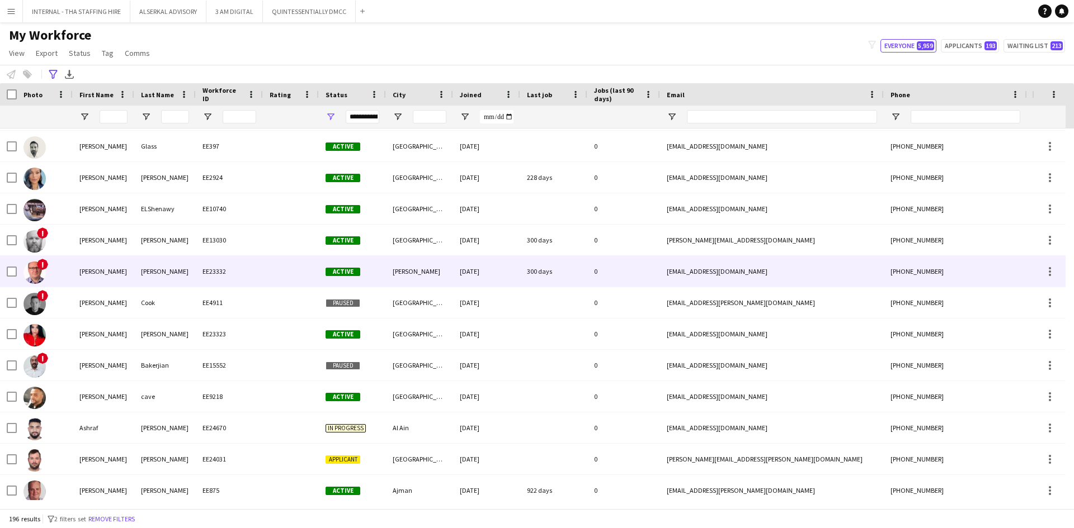
click at [196, 266] on div "EE23332" at bounding box center [229, 271] width 67 height 31
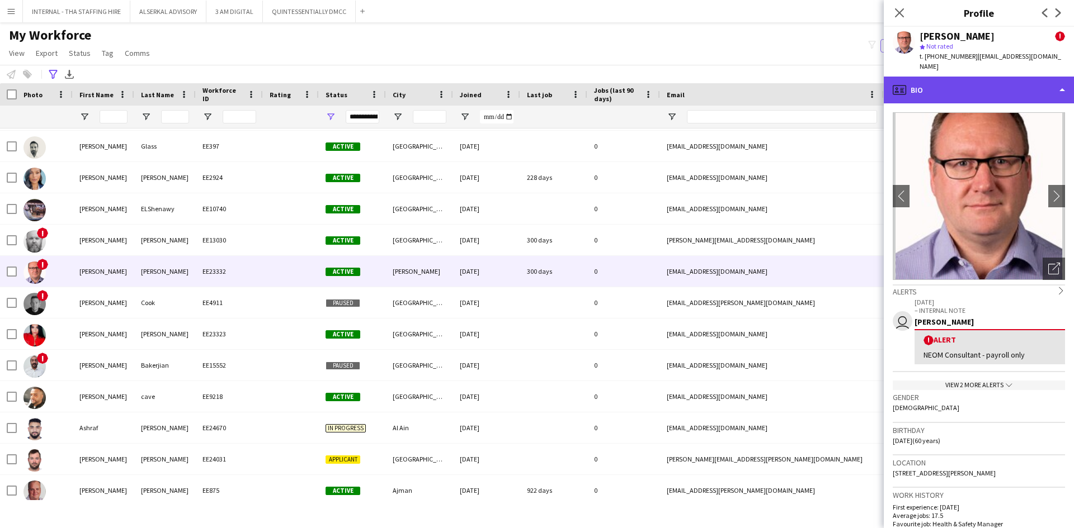
click at [958, 83] on div "profile Bio" at bounding box center [979, 90] width 190 height 27
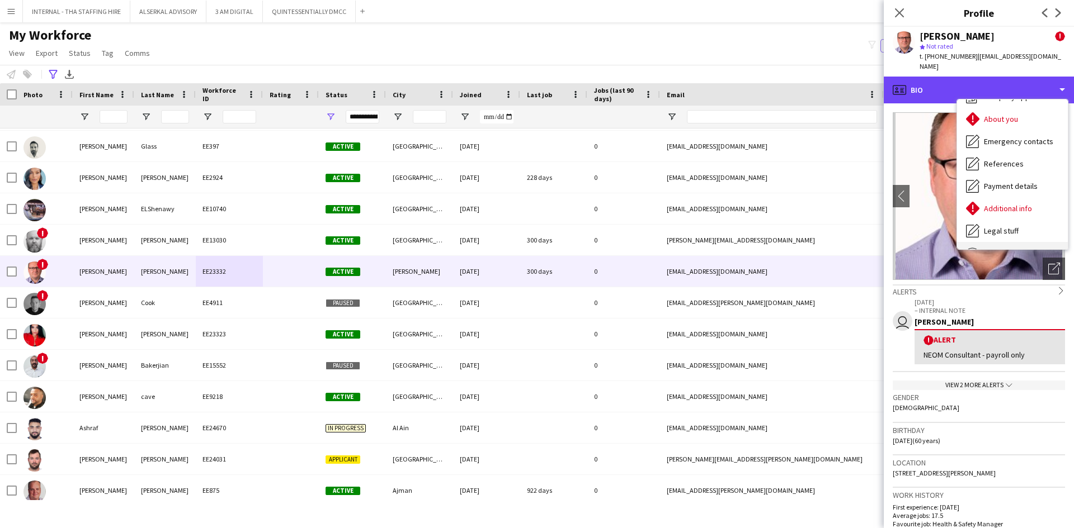
scroll to position [83, 0]
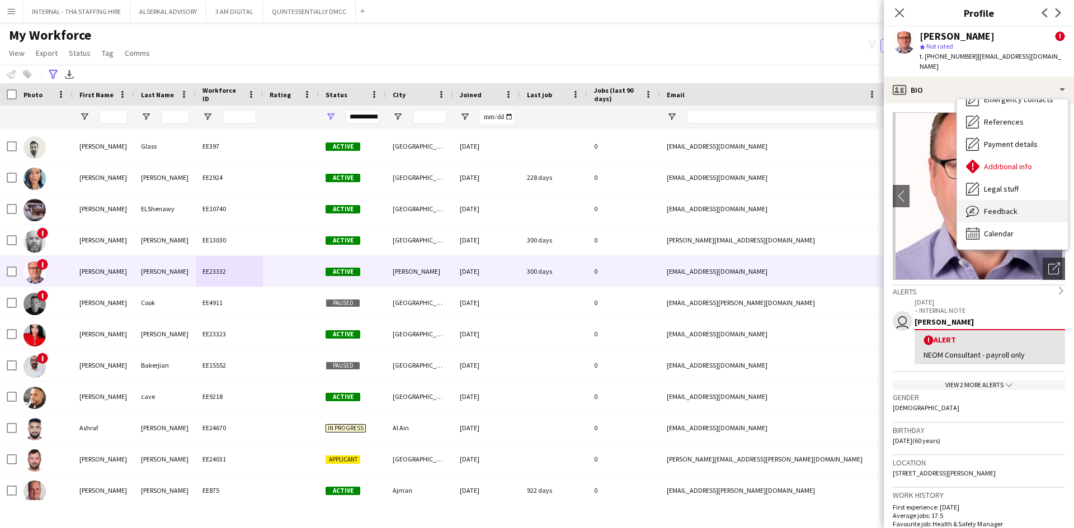
click at [988, 206] on span "Feedback" at bounding box center [1001, 211] width 34 height 10
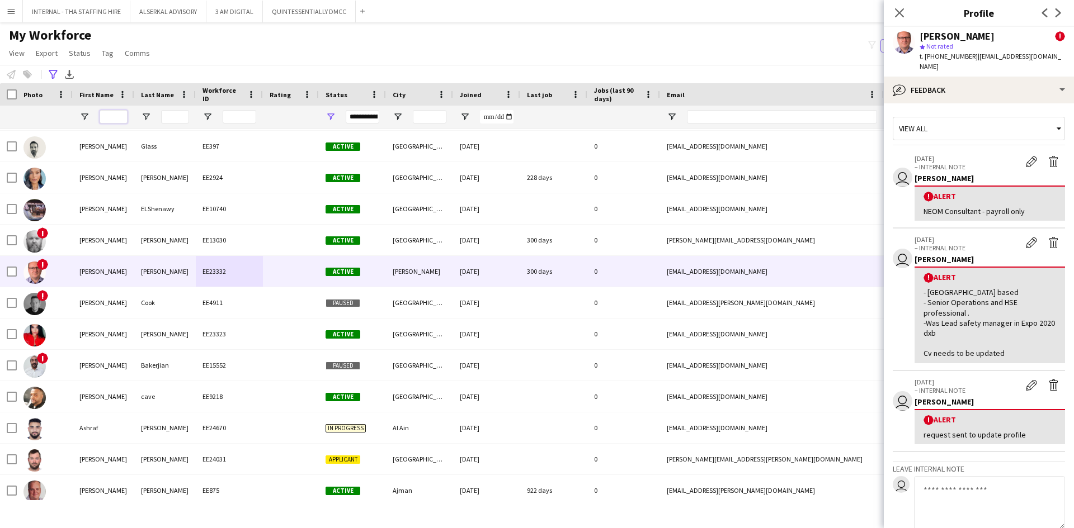
click at [114, 114] on input "First Name Filter Input" at bounding box center [114, 116] width 28 height 13
click at [52, 77] on icon at bounding box center [53, 74] width 8 height 9
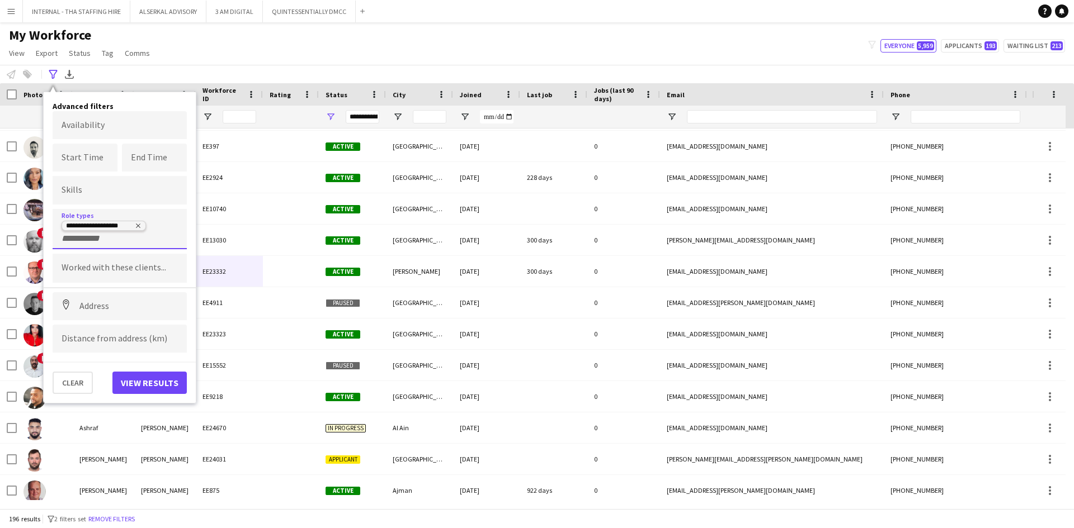
click at [138, 224] on icon "Remove tag" at bounding box center [138, 226] width 7 height 7
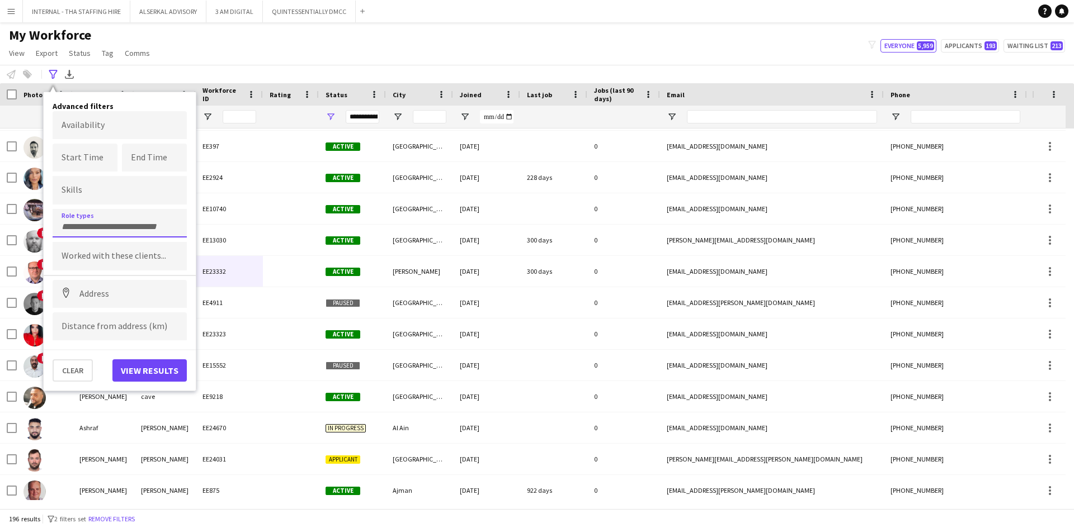
click at [84, 229] on input "Type to search role types..." at bounding box center [120, 227] width 116 height 10
type input "*****"
click at [81, 257] on div "Guest VIP Manager" at bounding box center [120, 254] width 134 height 27
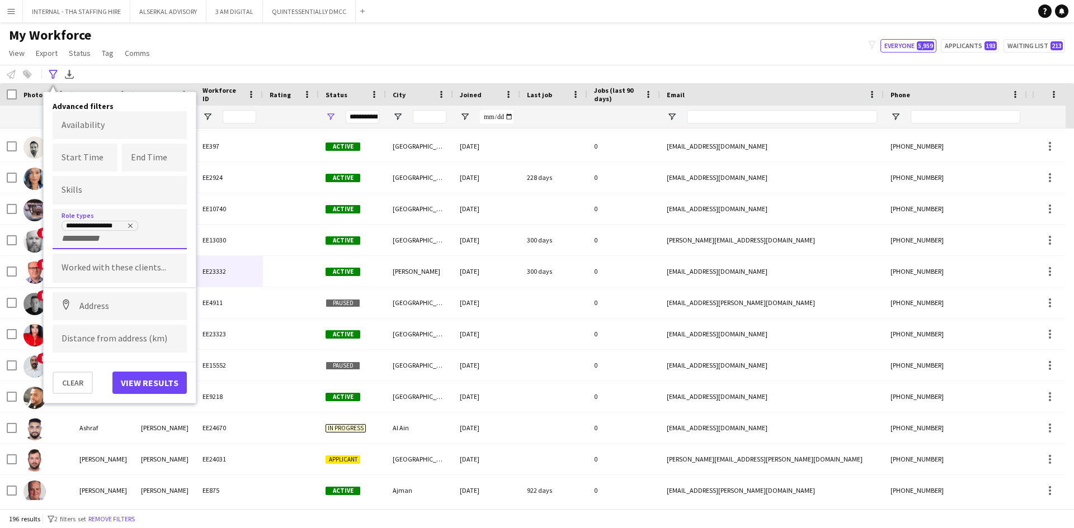
click at [96, 244] on input "+ Role type" at bounding box center [86, 239] width 48 height 10
type input "*"
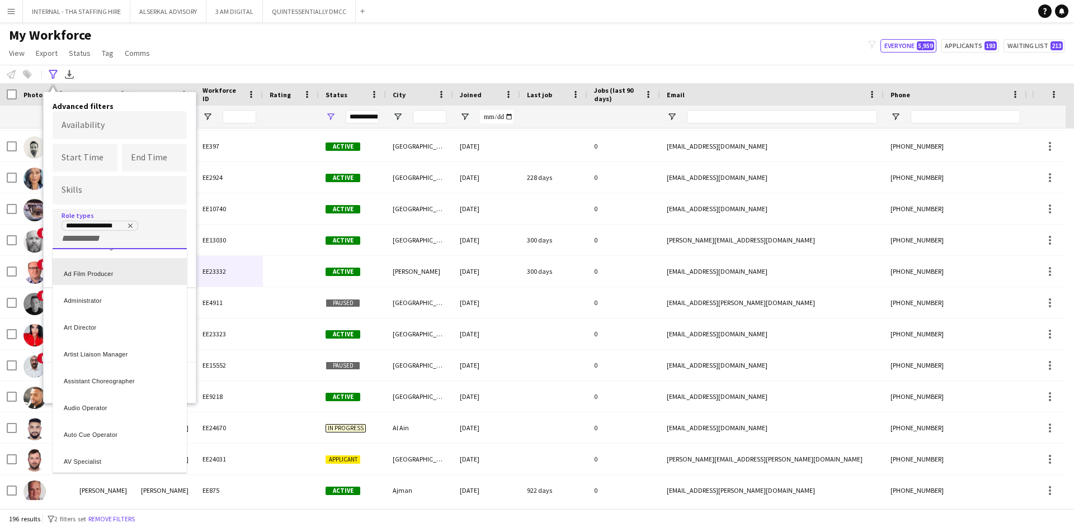
scroll to position [3, 0]
click at [96, 242] on div at bounding box center [537, 264] width 1074 height 528
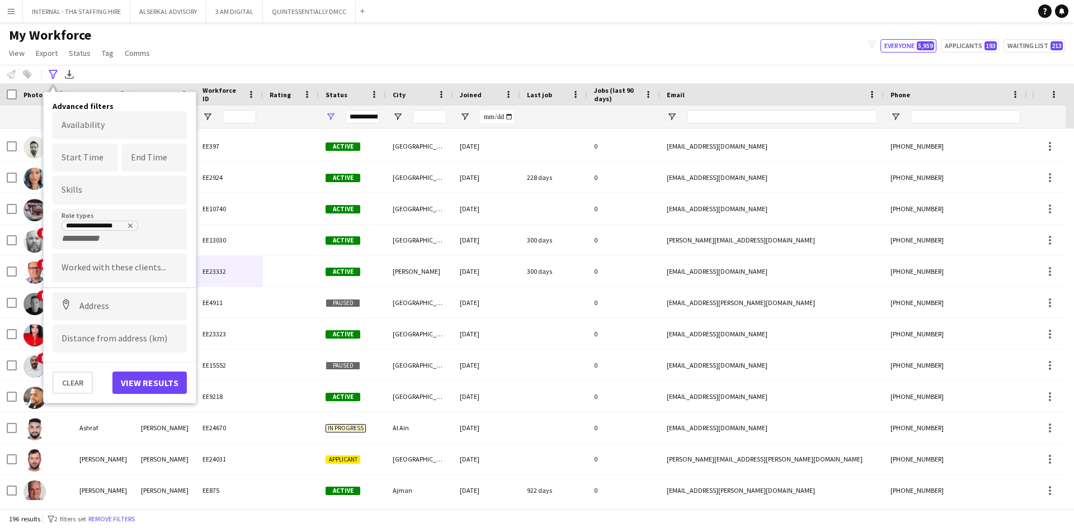
click at [96, 242] on input "+ Role type" at bounding box center [86, 239] width 48 height 10
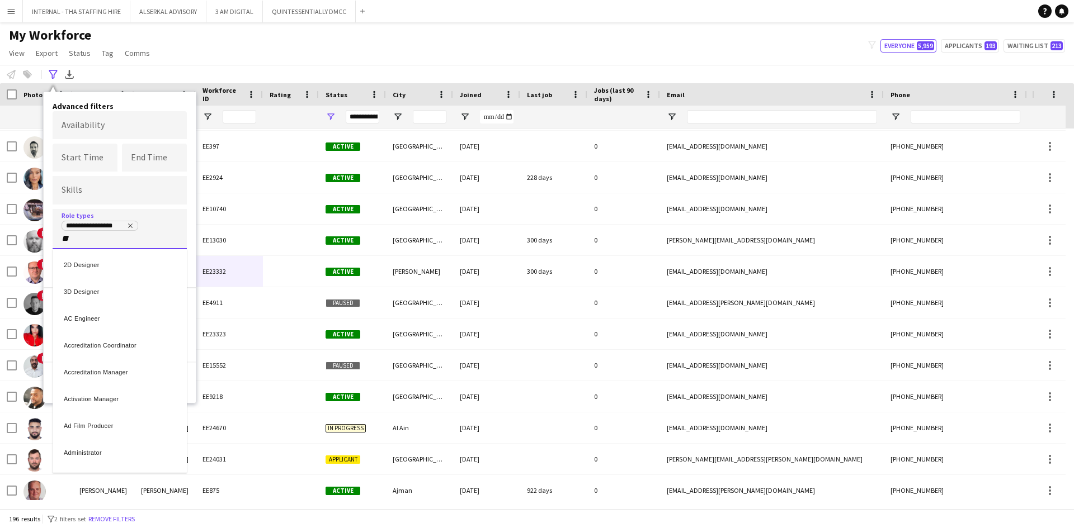
scroll to position [0, 0]
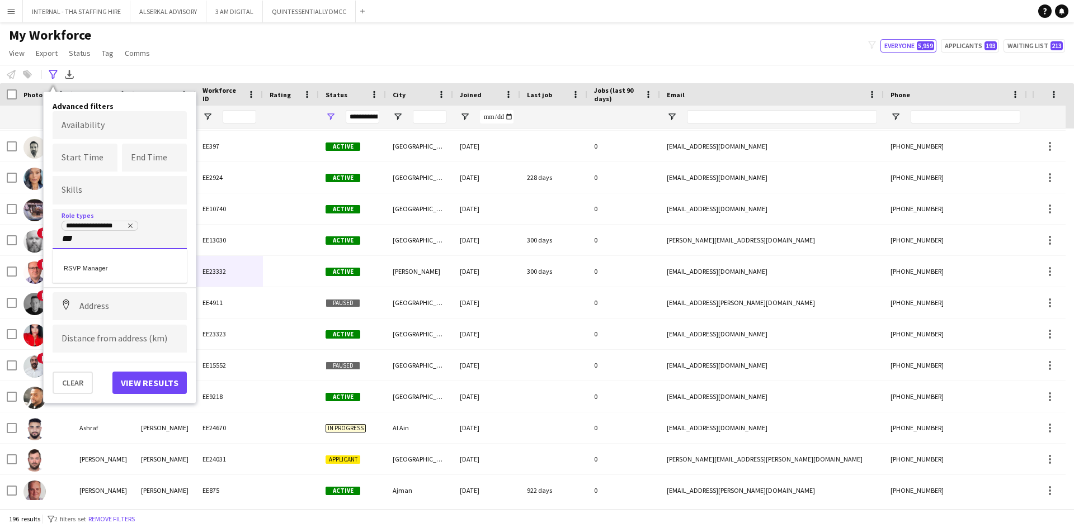
type input "***"
click at [98, 266] on div "RSVP Manager" at bounding box center [120, 266] width 134 height 27
type input "*"
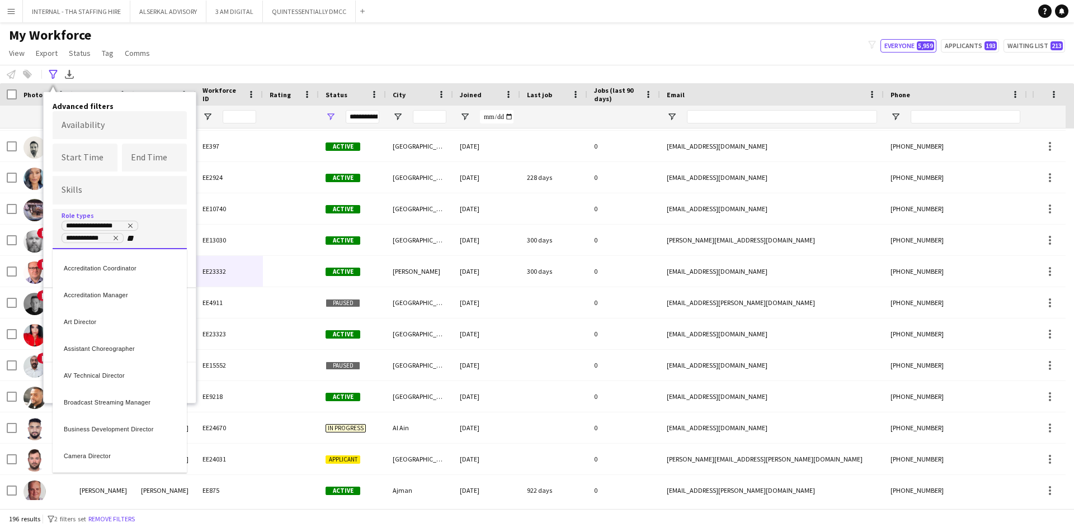
type input "**"
click at [103, 295] on div "Accreditation Manager" at bounding box center [120, 293] width 134 height 27
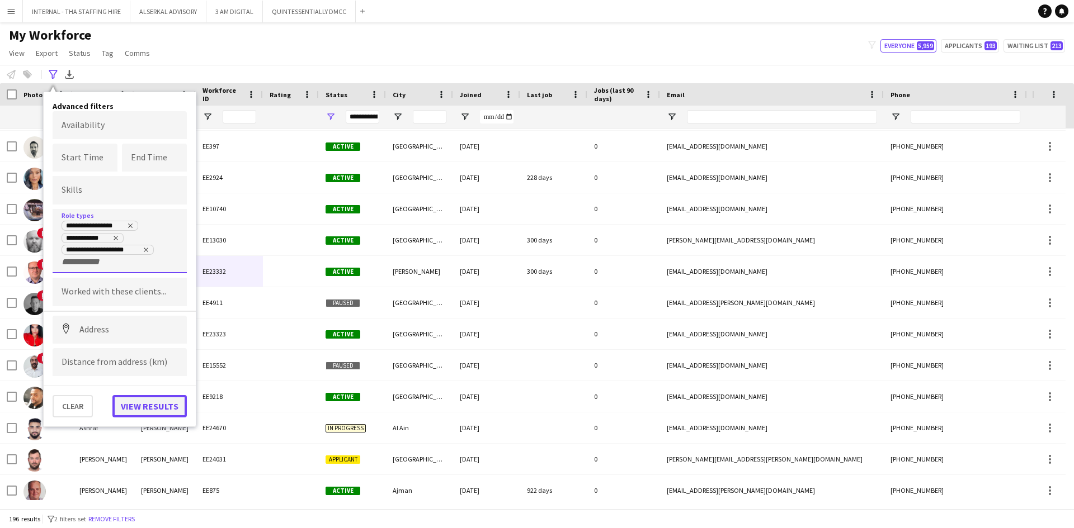
click at [161, 407] on button "View results" at bounding box center [149, 406] width 74 height 22
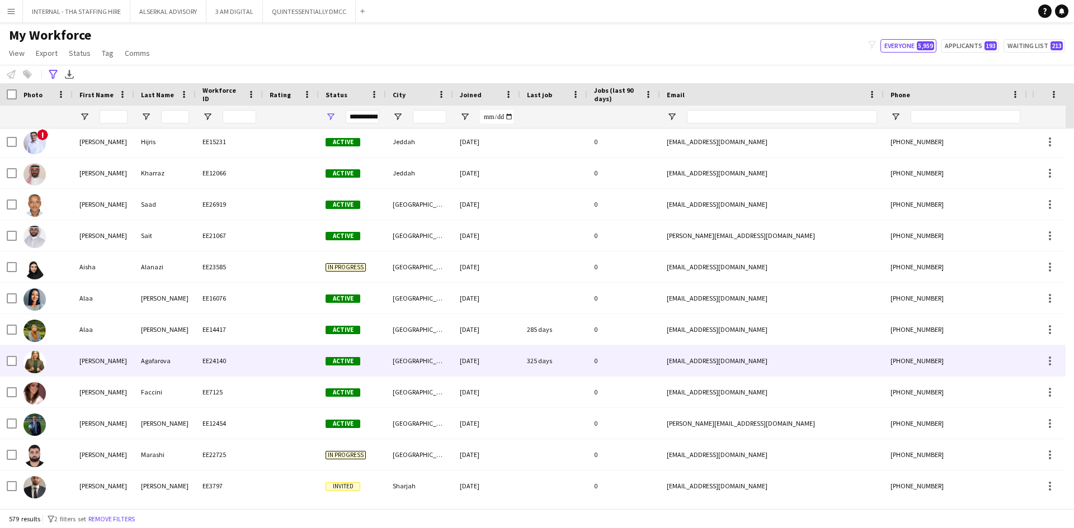
click at [251, 361] on div "EE24140" at bounding box center [229, 361] width 67 height 31
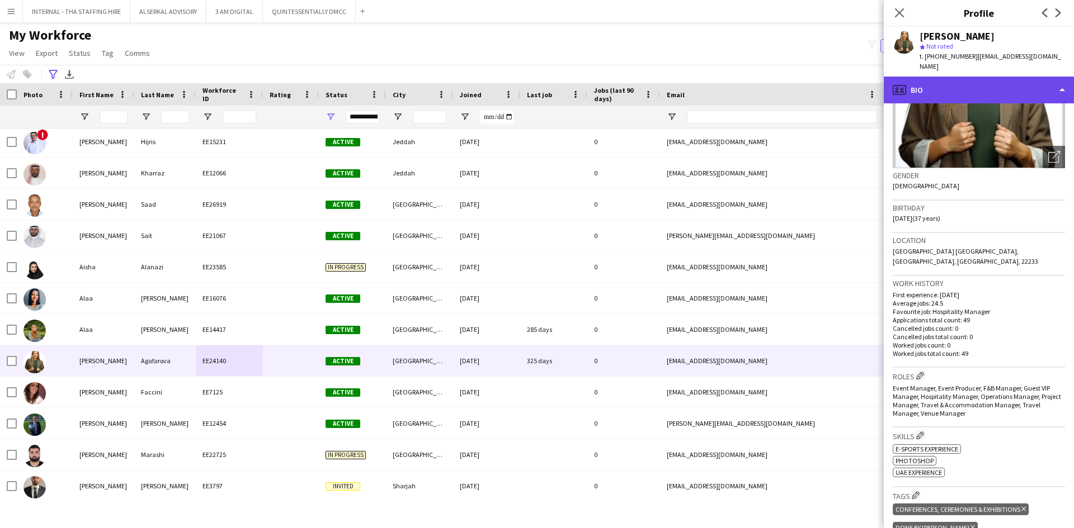
click at [952, 83] on div "profile Bio" at bounding box center [979, 90] width 190 height 27
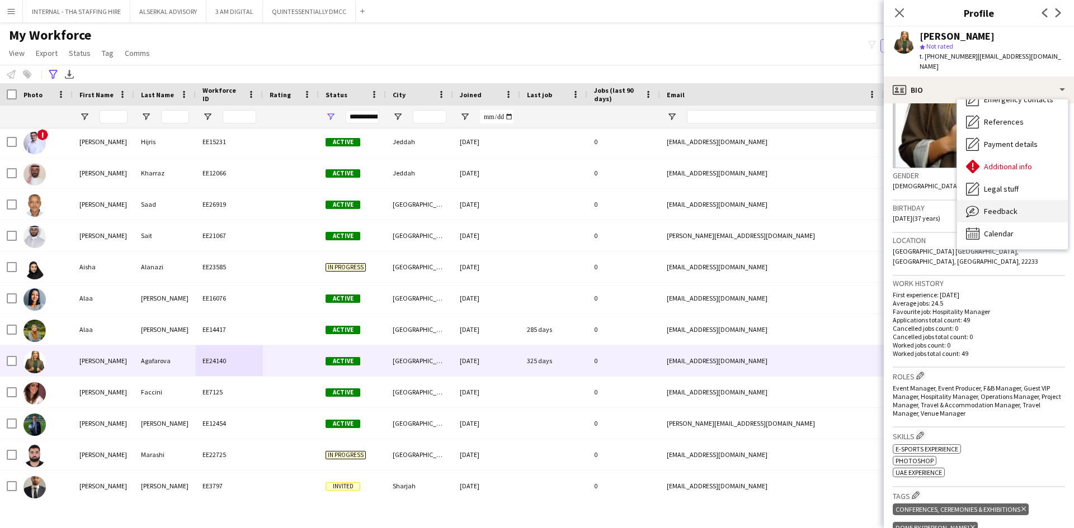
click at [999, 206] on span "Feedback" at bounding box center [1001, 211] width 34 height 10
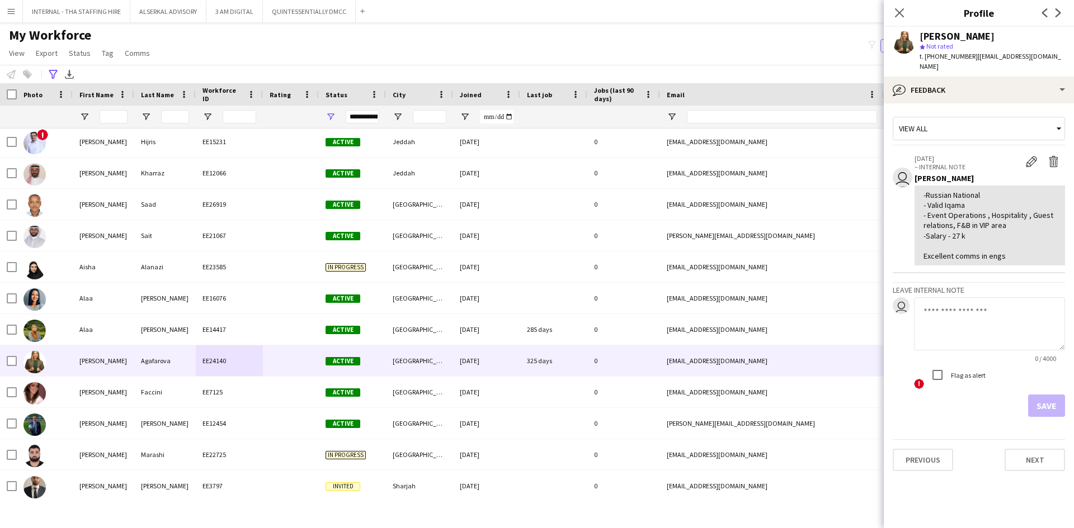
drag, startPoint x: 967, startPoint y: 55, endPoint x: 924, endPoint y: 56, distance: 42.5
click at [924, 56] on span "t. +966538346763" at bounding box center [948, 56] width 58 height 8
copy span "+966538346763"
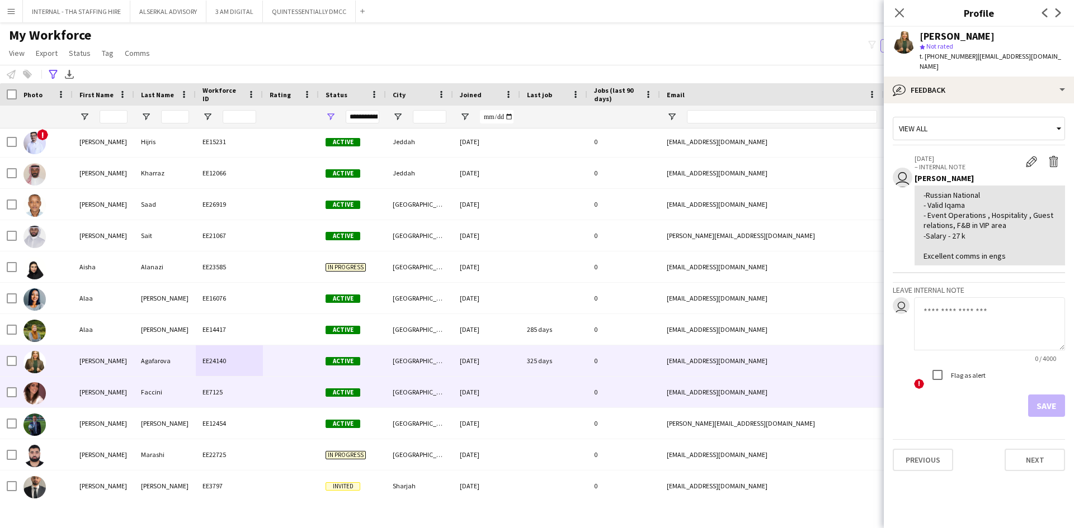
click at [192, 392] on div "Faccini" at bounding box center [165, 392] width 62 height 31
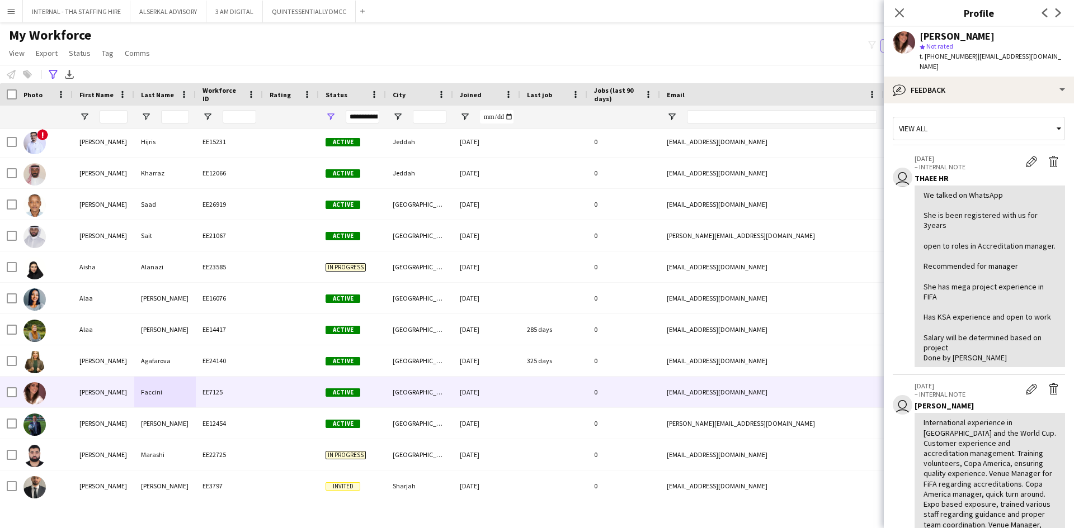
drag, startPoint x: 970, startPoint y: 56, endPoint x: 927, endPoint y: 63, distance: 43.6
click at [927, 63] on div "Alessandra Faccini star Not rated t. +5551982697890 | ale_faccini@hotmail.com" at bounding box center [979, 52] width 190 height 50
click at [954, 103] on app-crew-profile-feedback-tab "View all user 01-11-2024 – INTERNAL NOTE Edit internal note Delete internal not…" at bounding box center [979, 315] width 190 height 425
drag, startPoint x: 970, startPoint y: 56, endPoint x: 924, endPoint y: 55, distance: 45.9
click at [924, 55] on span "t. +5551982697890" at bounding box center [948, 56] width 58 height 8
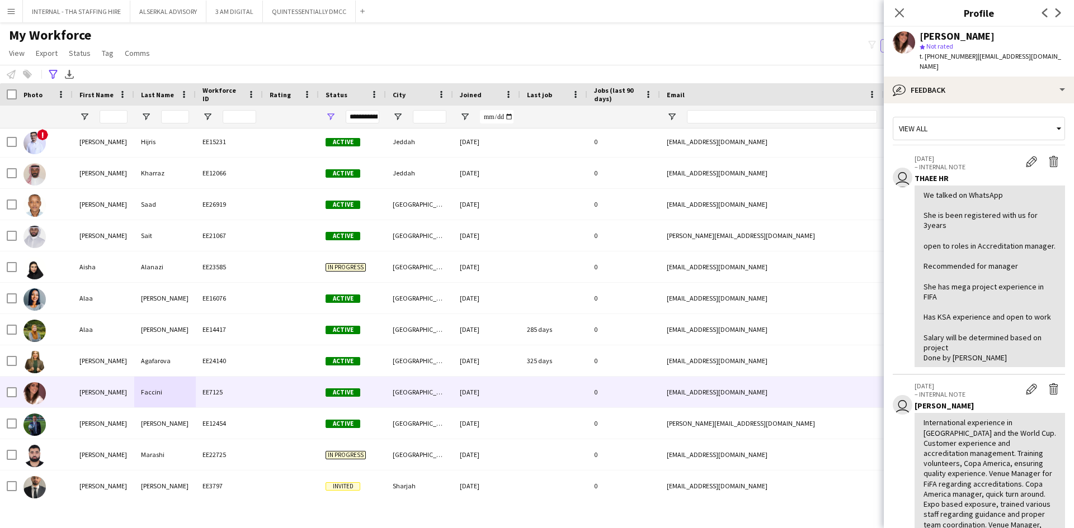
copy span "+5551982697890"
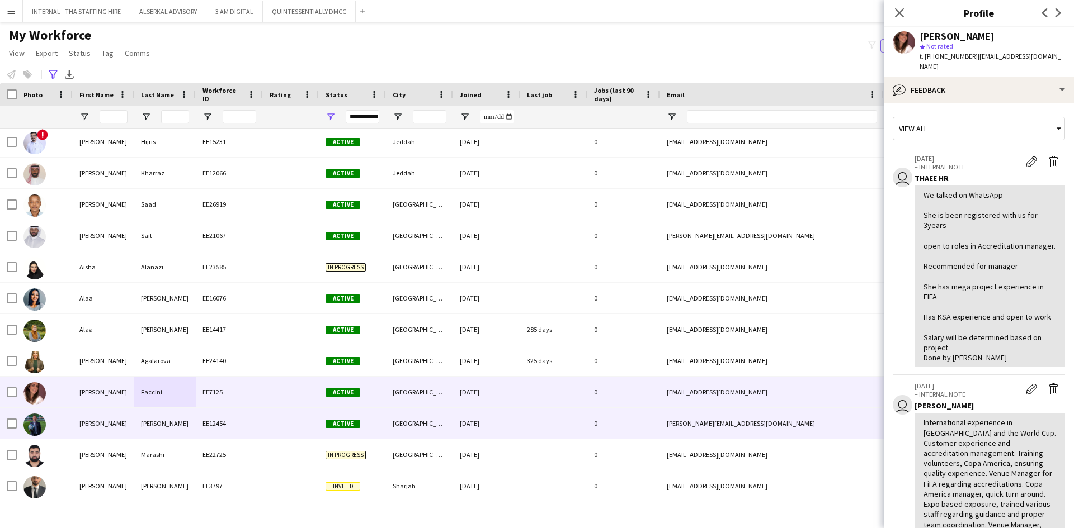
scroll to position [1342, 0]
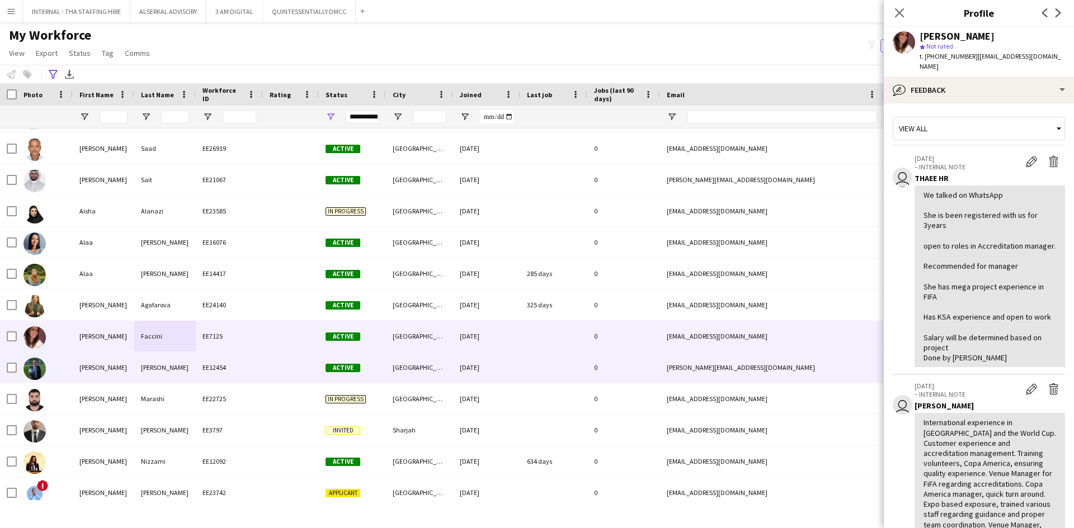
click at [193, 367] on div "Galkin" at bounding box center [165, 367] width 62 height 31
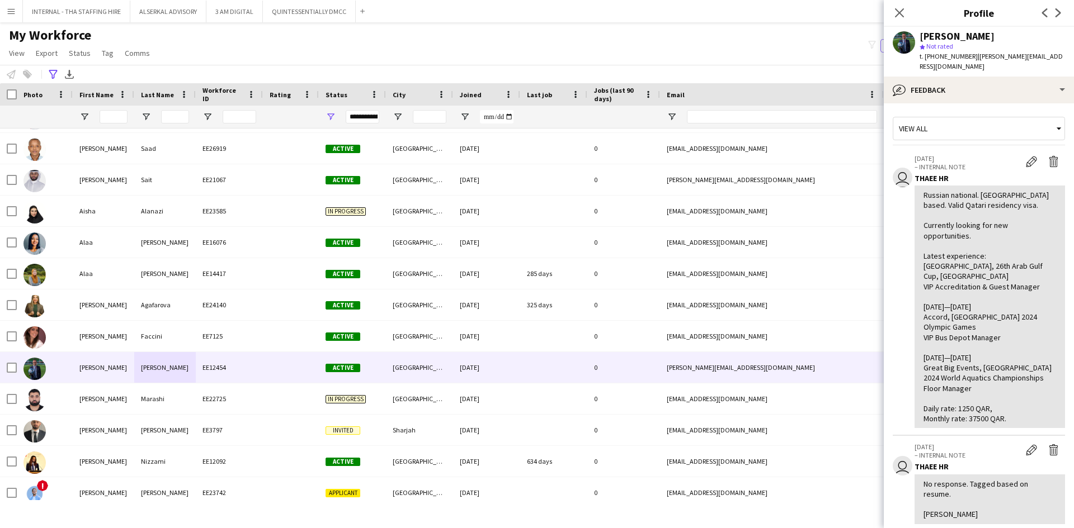
drag, startPoint x: 964, startPoint y: 59, endPoint x: 922, endPoint y: 60, distance: 42.5
click at [922, 60] on span "t. +79202992967" at bounding box center [948, 56] width 58 height 8
copy span ". +79202992967"
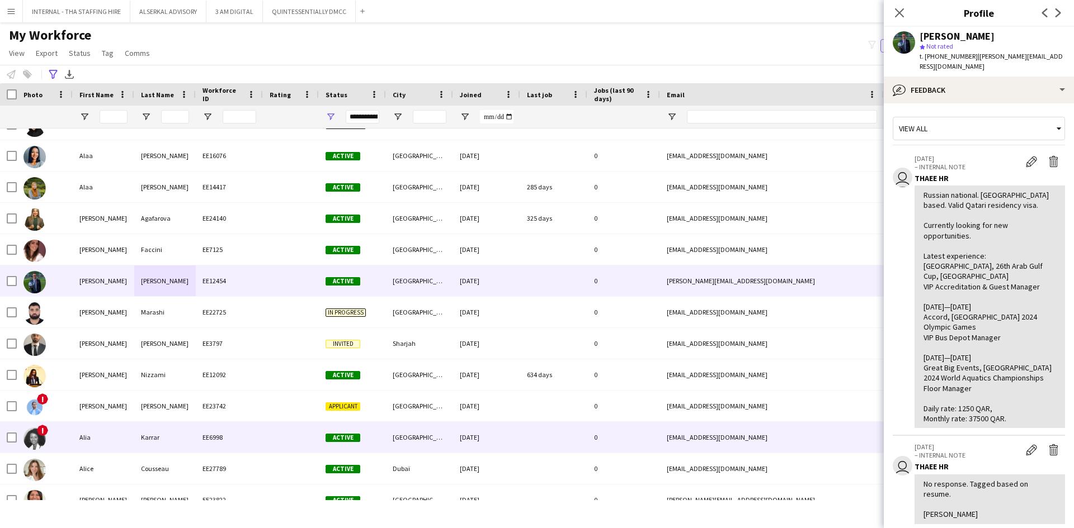
scroll to position [1454, 0]
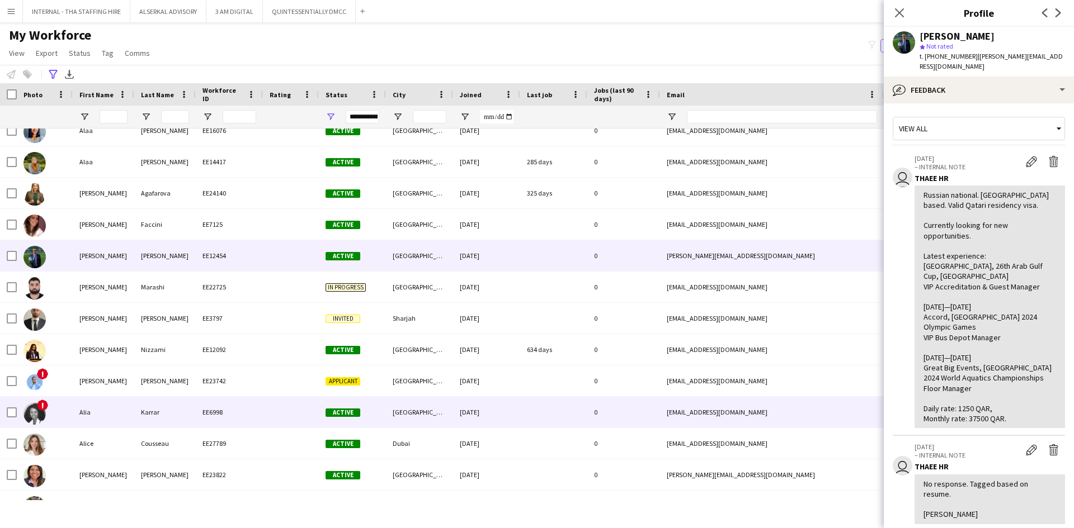
click at [175, 411] on div "Karrar" at bounding box center [165, 412] width 62 height 31
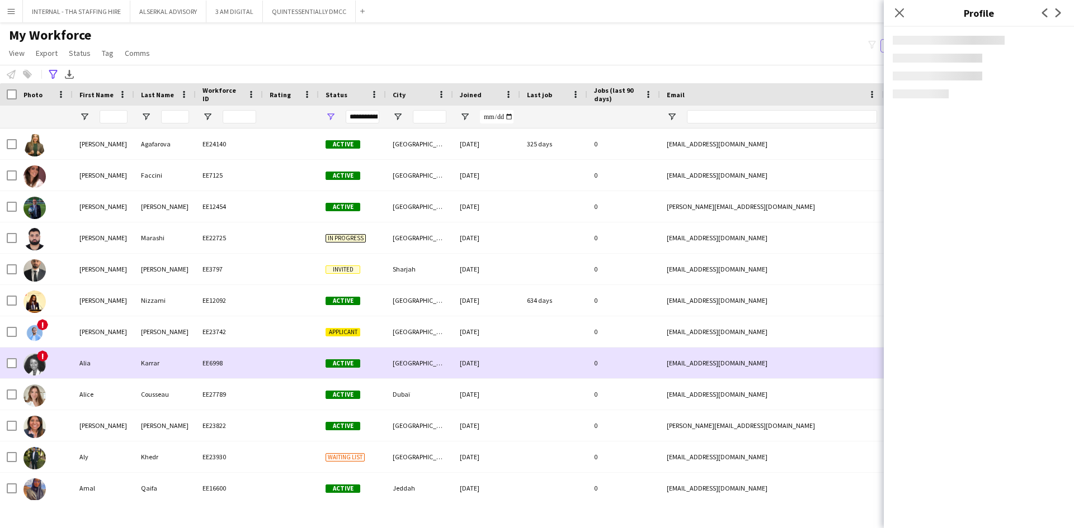
scroll to position [1566, 0]
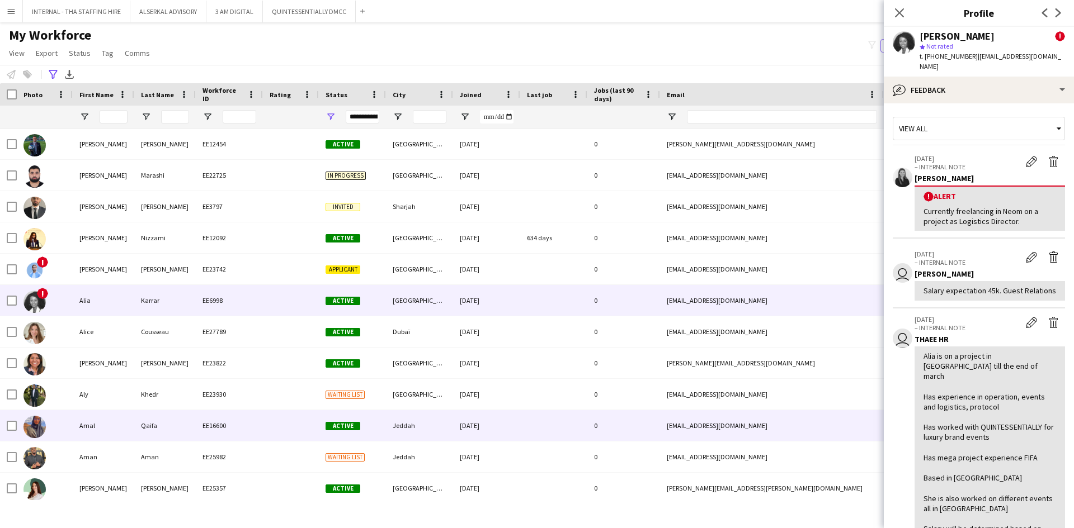
click at [207, 419] on div "EE16600" at bounding box center [229, 425] width 67 height 31
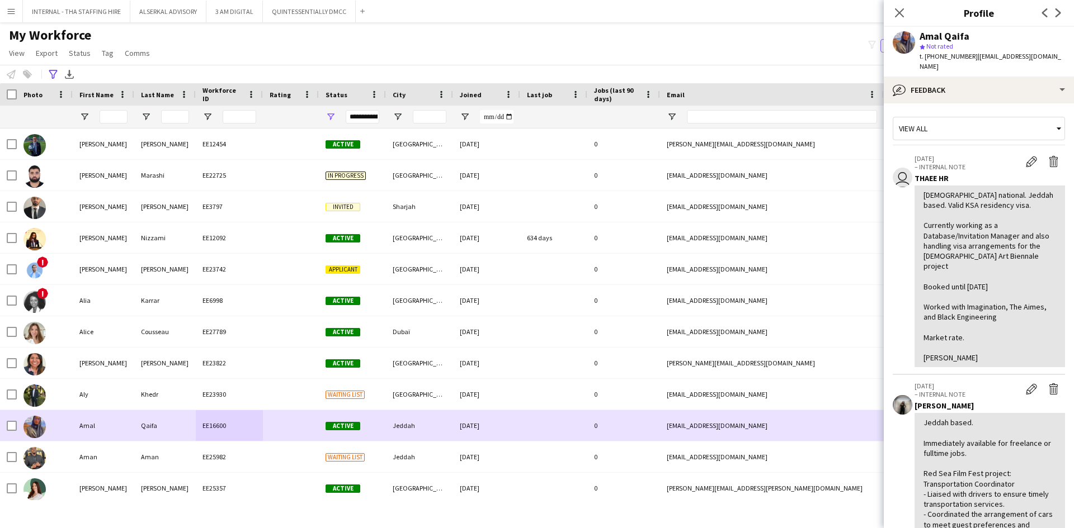
scroll to position [1734, 0]
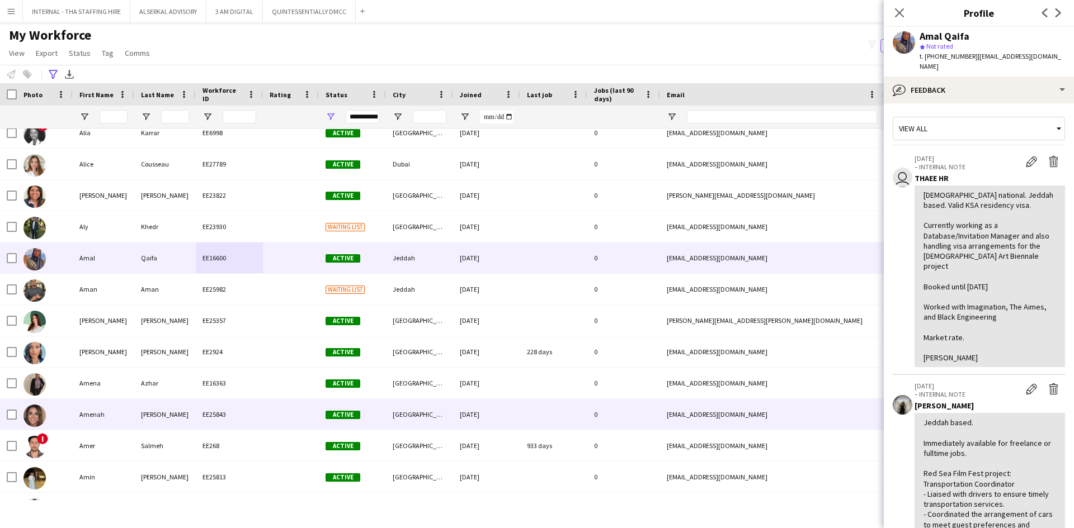
click at [243, 421] on div "EE25843" at bounding box center [229, 414] width 67 height 31
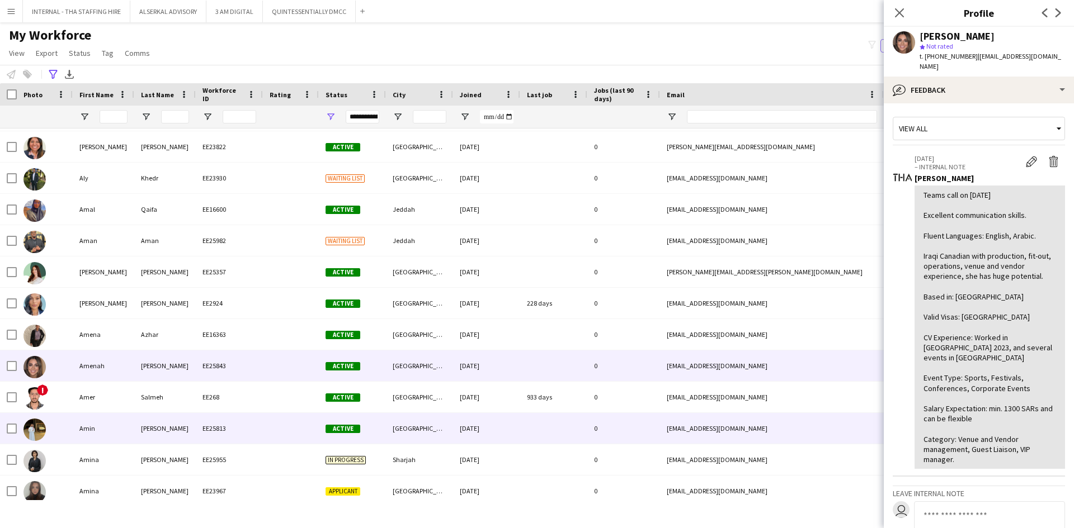
scroll to position [1845, 0]
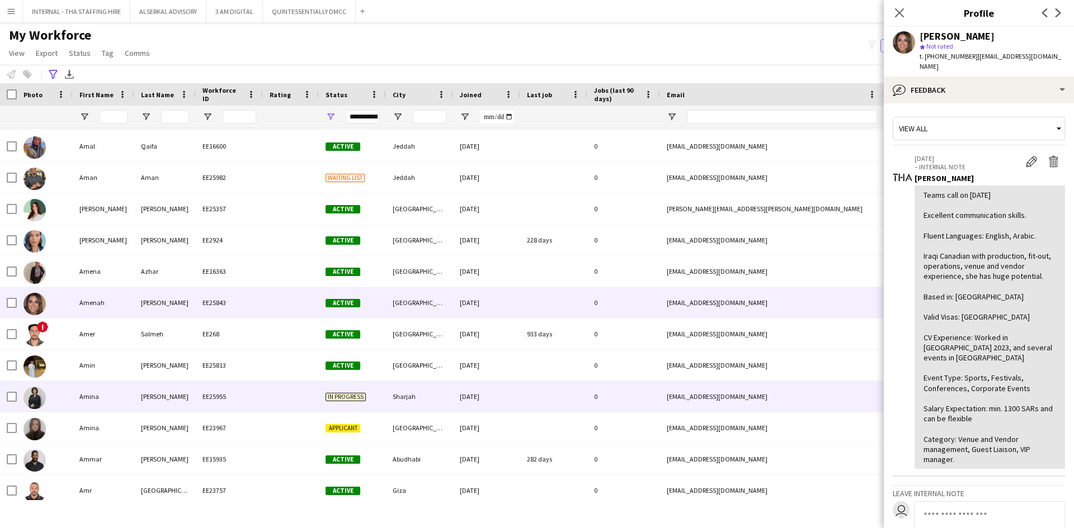
click at [177, 394] on div "[PERSON_NAME]" at bounding box center [165, 396] width 62 height 31
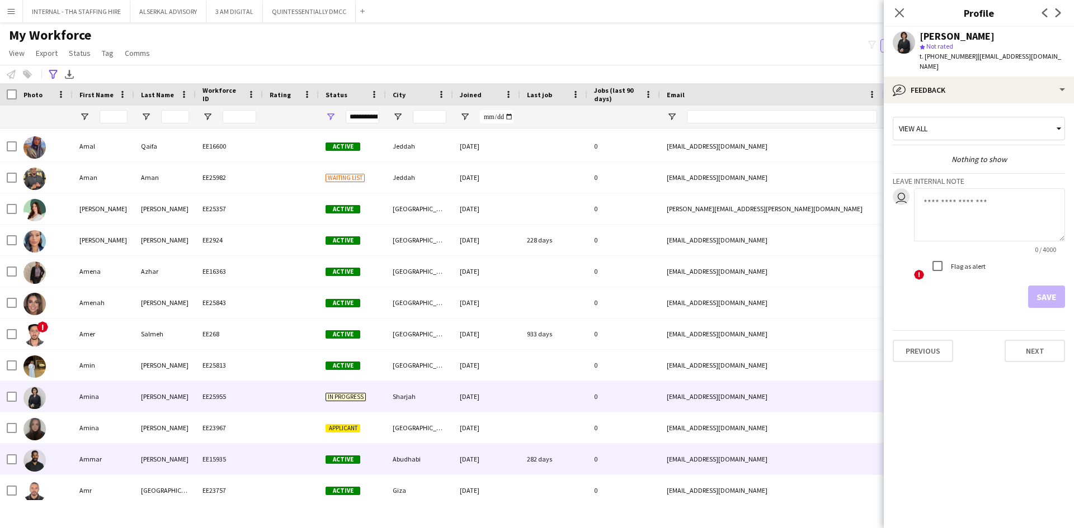
click at [167, 456] on div "Mohammed" at bounding box center [165, 459] width 62 height 31
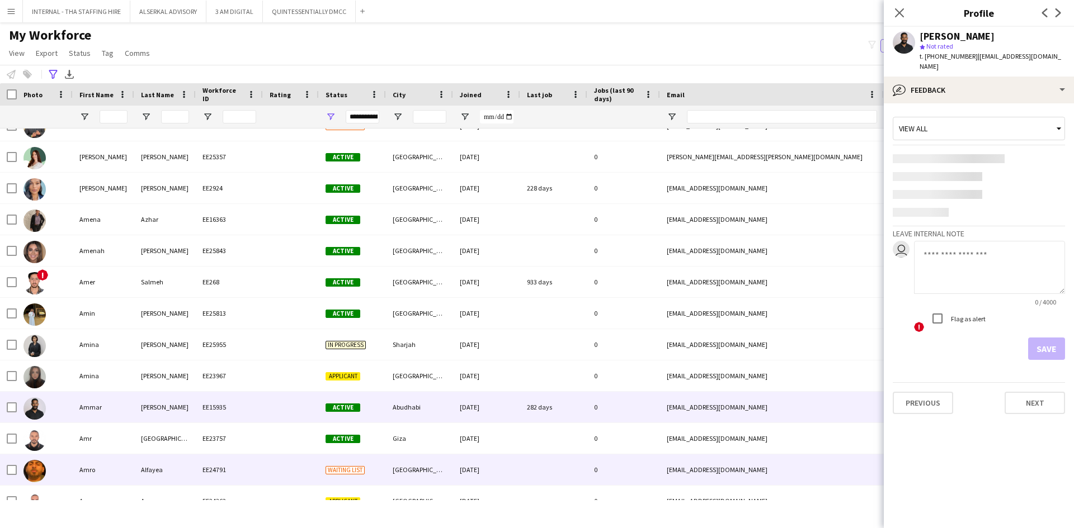
scroll to position [2013, 0]
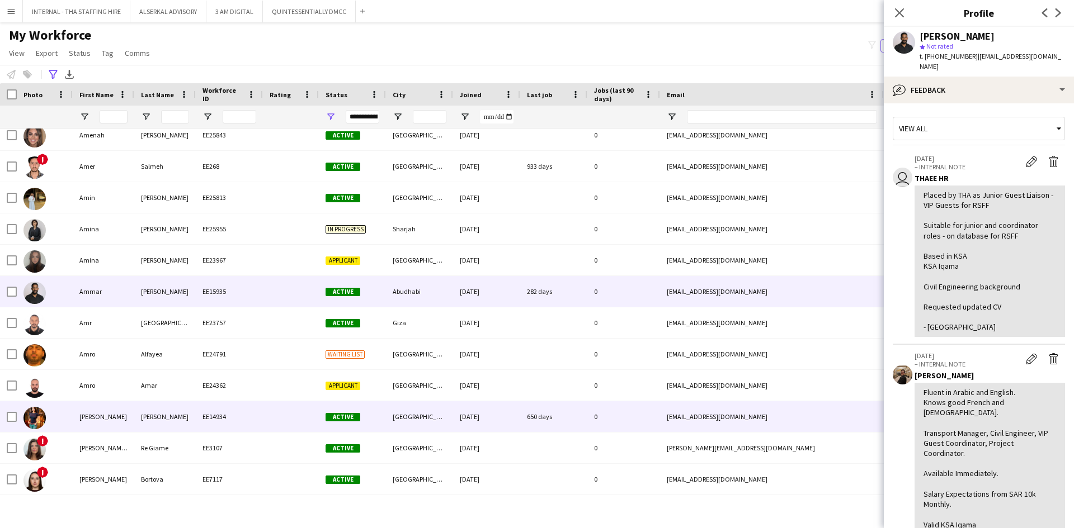
click at [258, 417] on div "EE14934" at bounding box center [229, 417] width 67 height 31
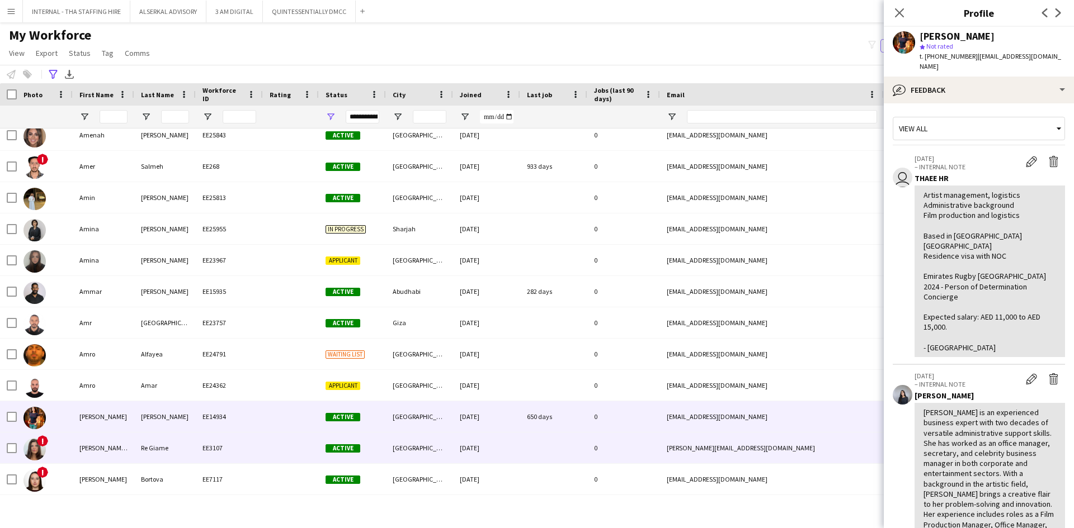
click at [268, 440] on div at bounding box center [291, 448] width 56 height 31
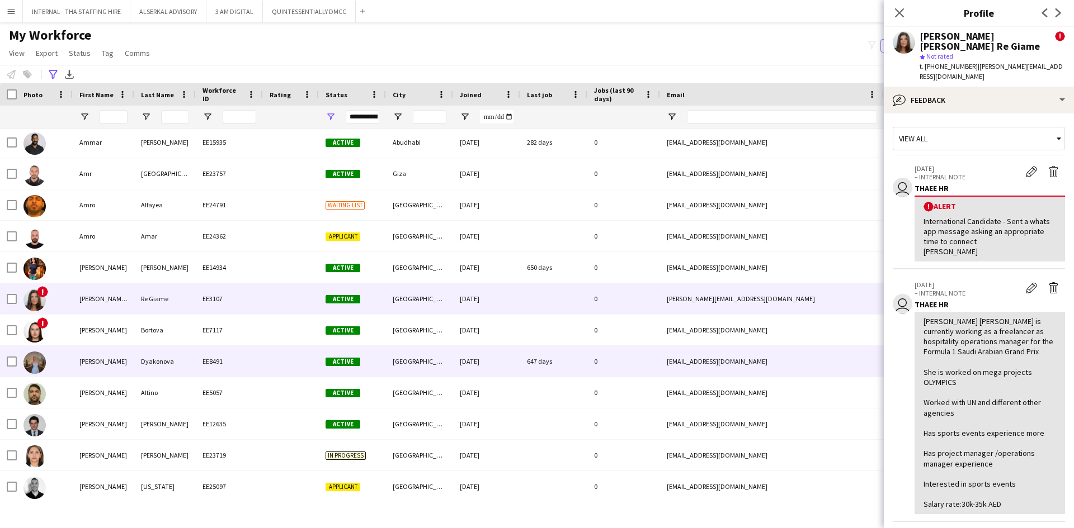
scroll to position [2181, 0]
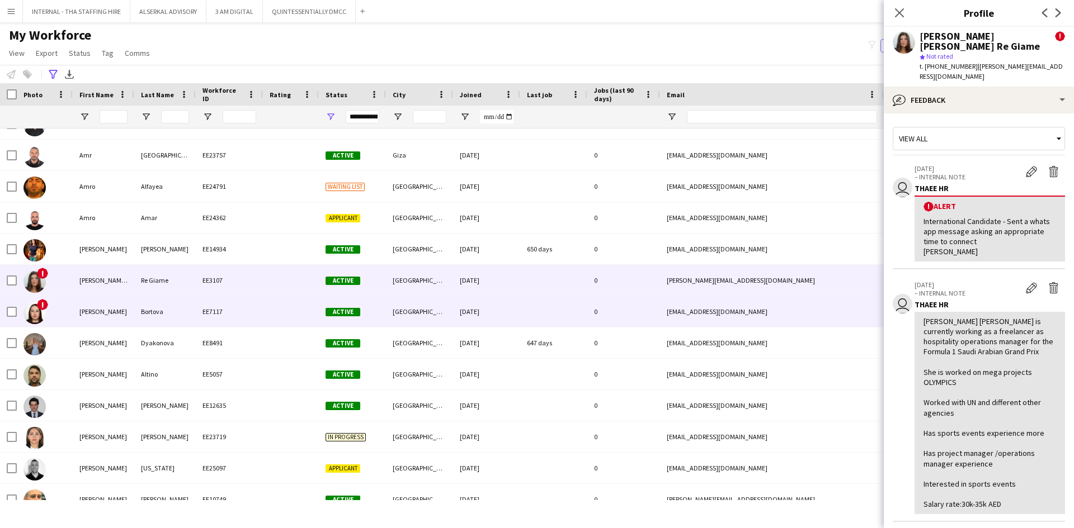
click at [626, 311] on div "0" at bounding box center [623, 311] width 73 height 31
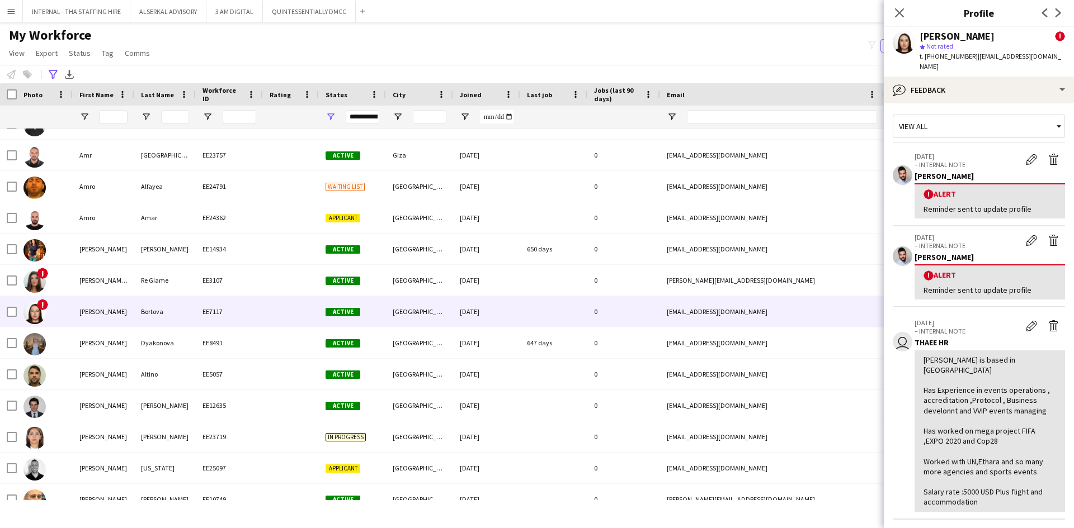
scroll to position [0, 0]
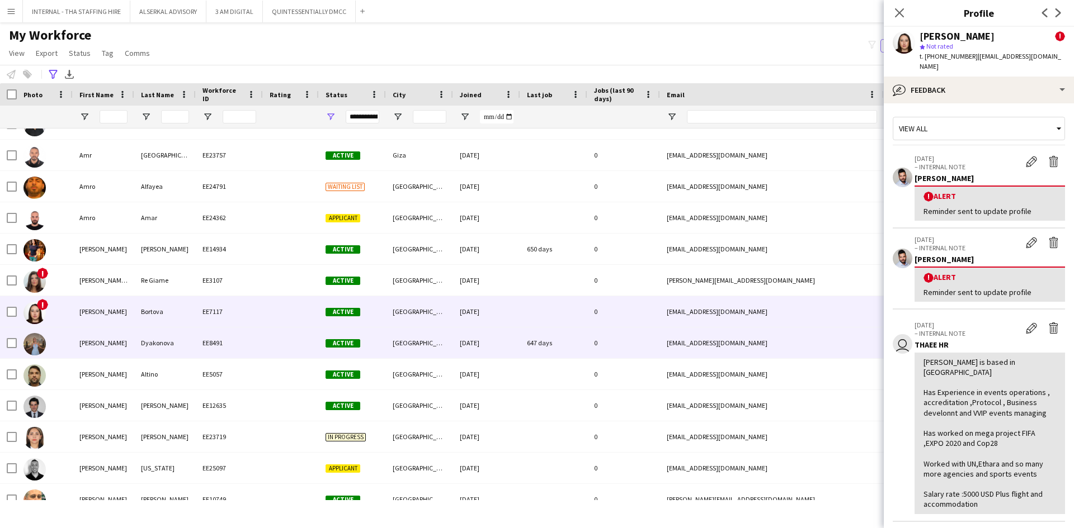
click at [265, 350] on div at bounding box center [291, 343] width 56 height 31
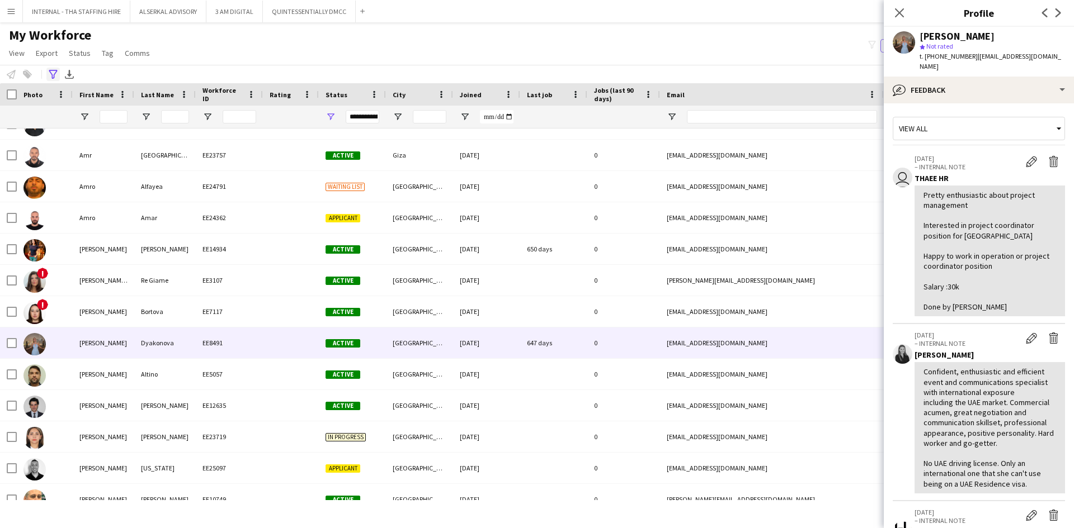
click at [50, 69] on div "Advanced filters" at bounding box center [52, 74] width 13 height 13
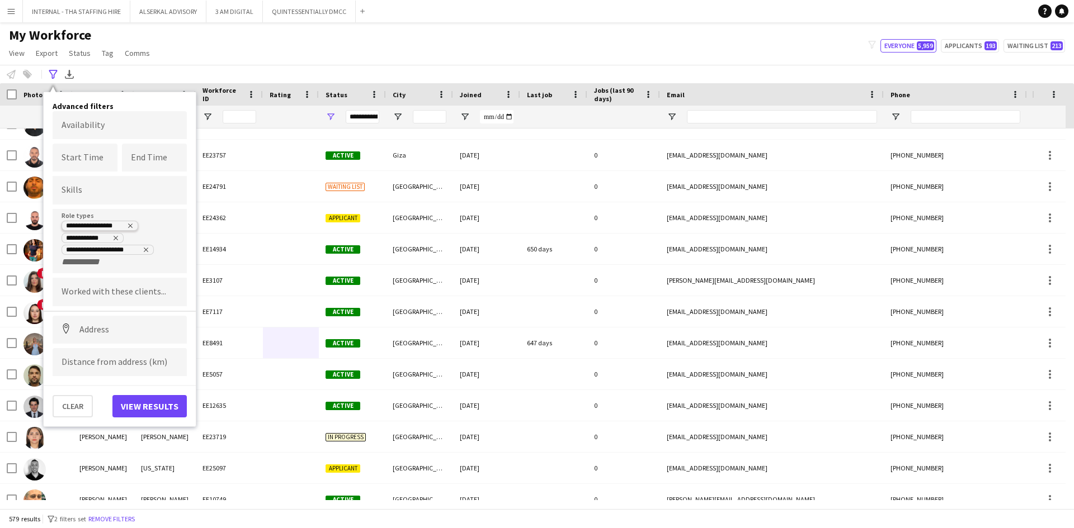
click at [128, 226] on icon "Remove tag" at bounding box center [130, 226] width 7 height 7
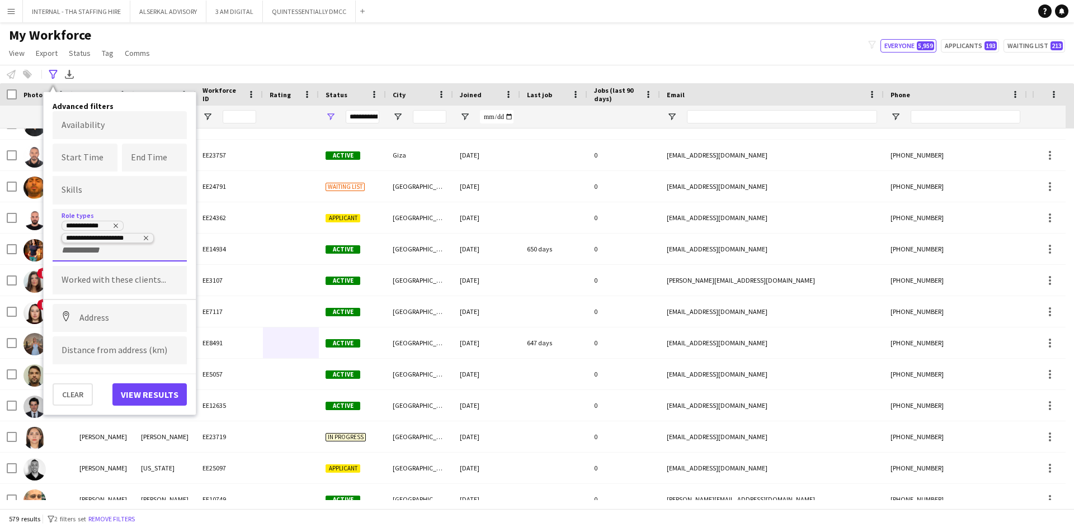
click at [145, 237] on icon "Remove tag" at bounding box center [146, 238] width 4 height 4
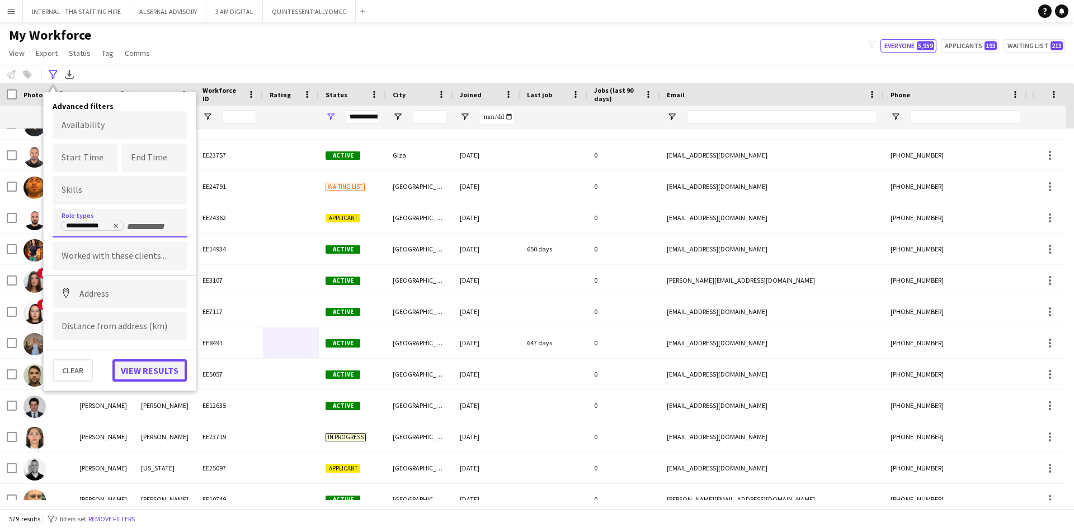
click at [139, 366] on button "View results" at bounding box center [149, 371] width 74 height 22
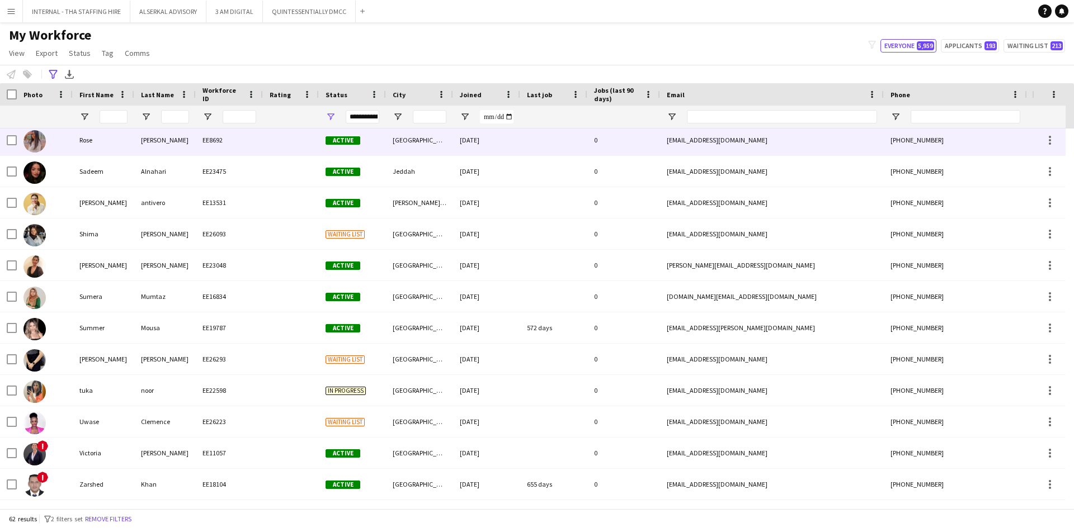
click at [119, 142] on div "Rose" at bounding box center [104, 140] width 62 height 31
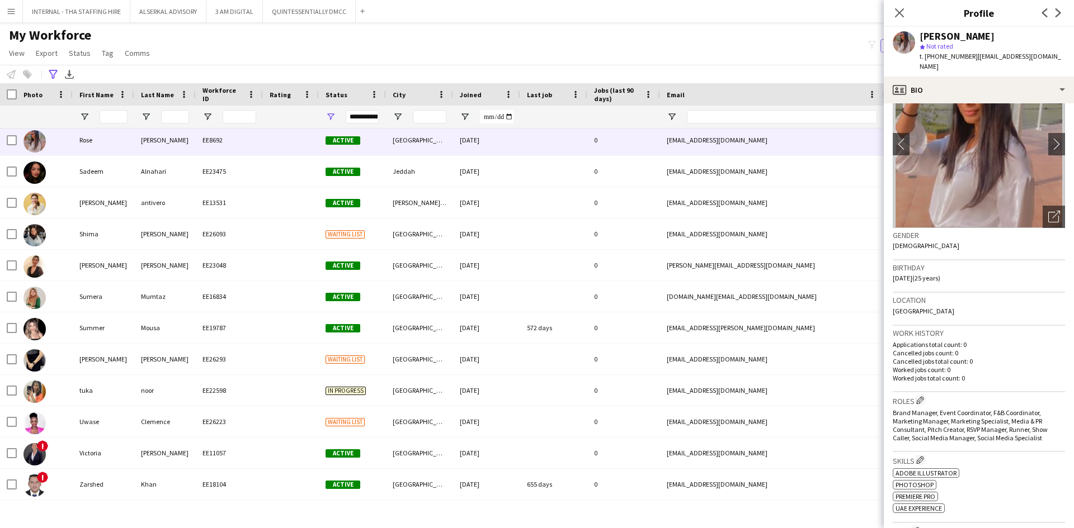
scroll to position [112, 0]
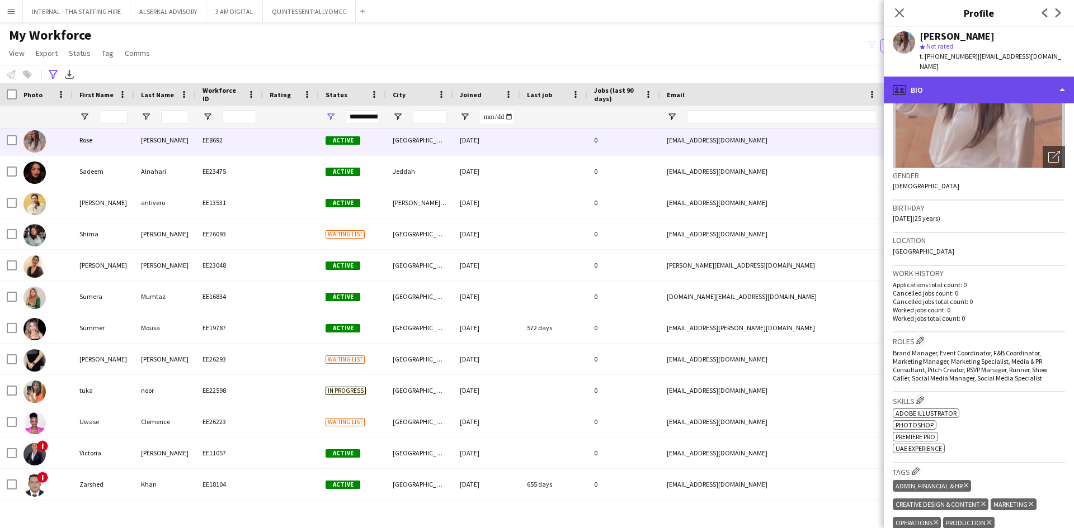
click at [960, 79] on div "profile Bio" at bounding box center [979, 90] width 190 height 27
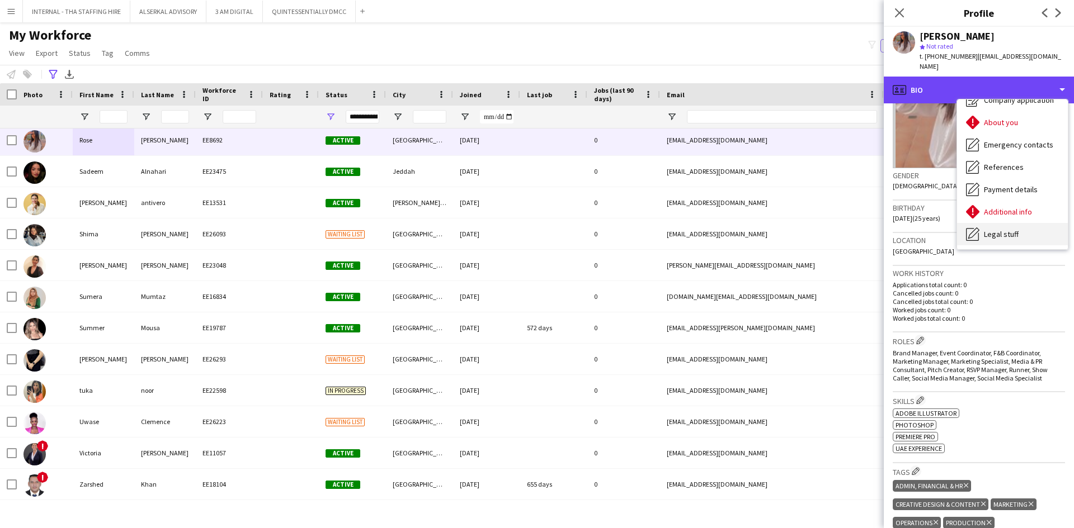
scroll to position [83, 0]
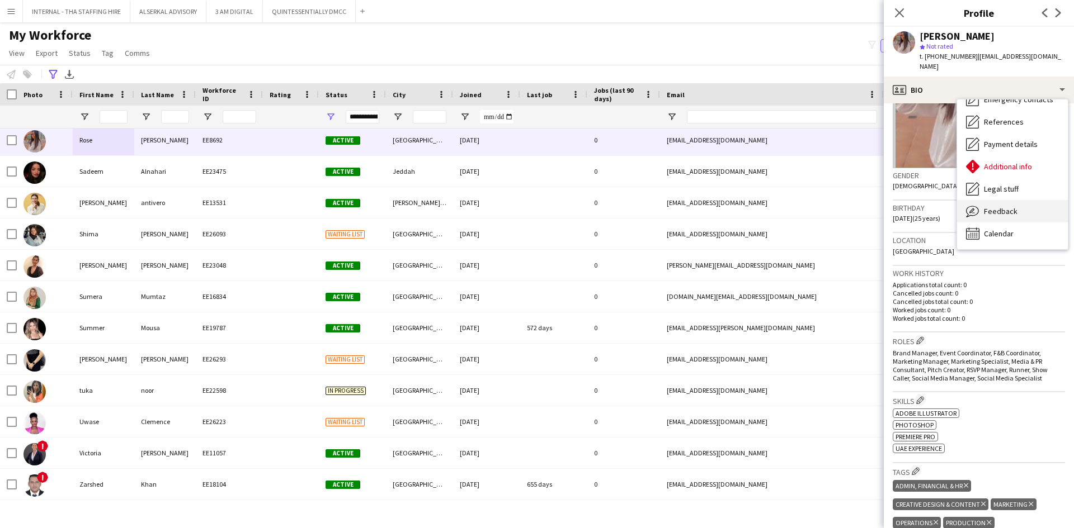
click at [1009, 200] on div "Feedback Feedback" at bounding box center [1012, 211] width 111 height 22
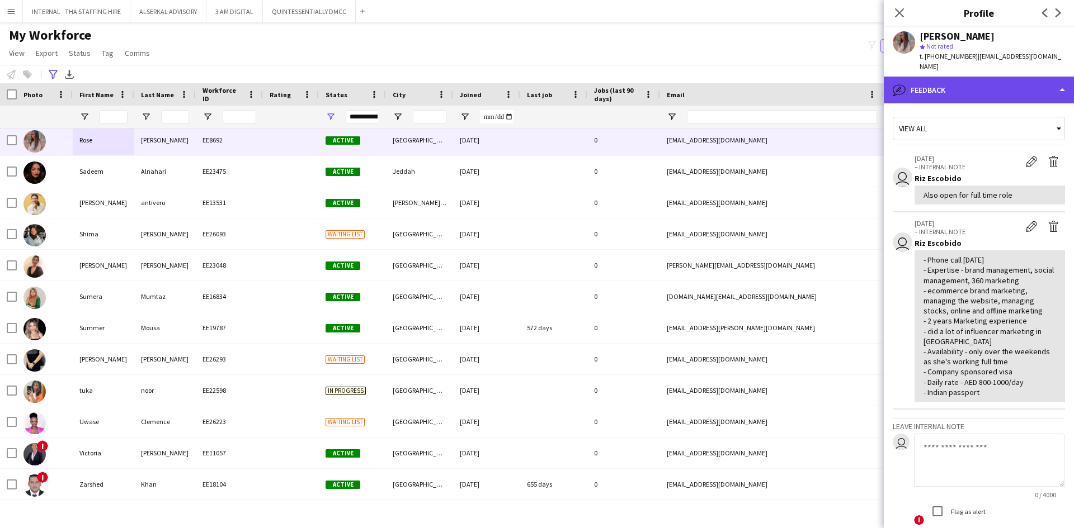
click at [964, 78] on div "bubble-pencil Feedback" at bounding box center [979, 90] width 190 height 27
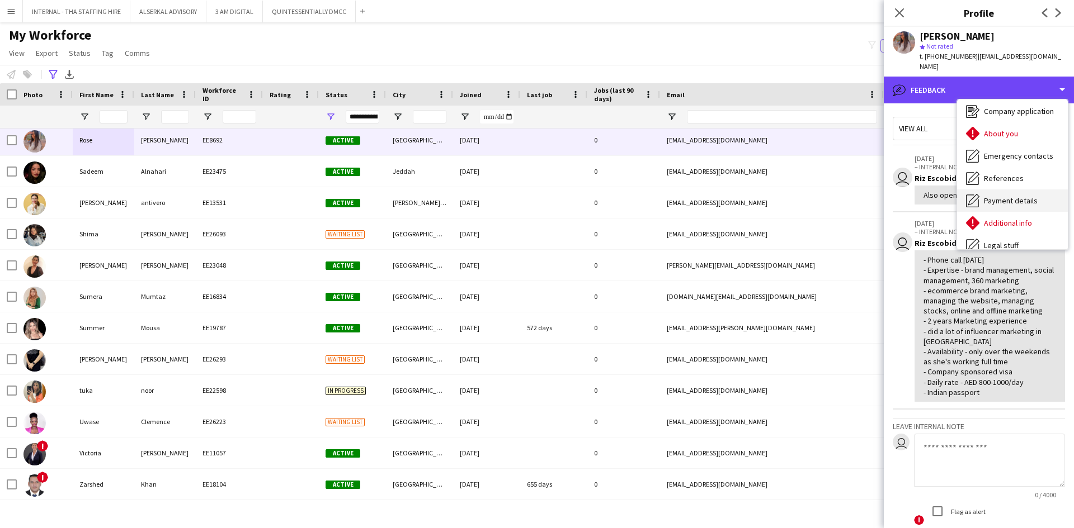
scroll to position [0, 0]
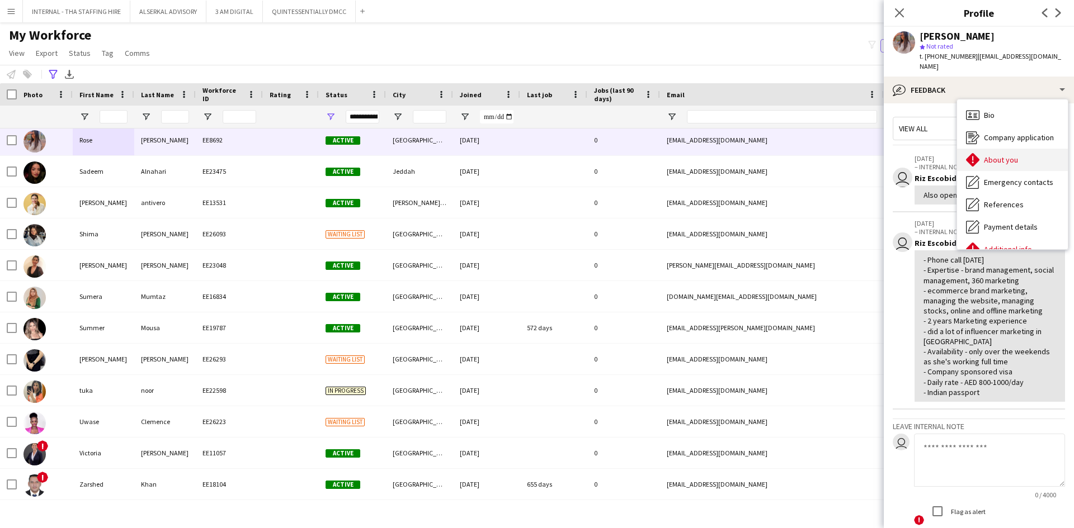
click at [999, 155] on span "About you" at bounding box center [1001, 160] width 34 height 10
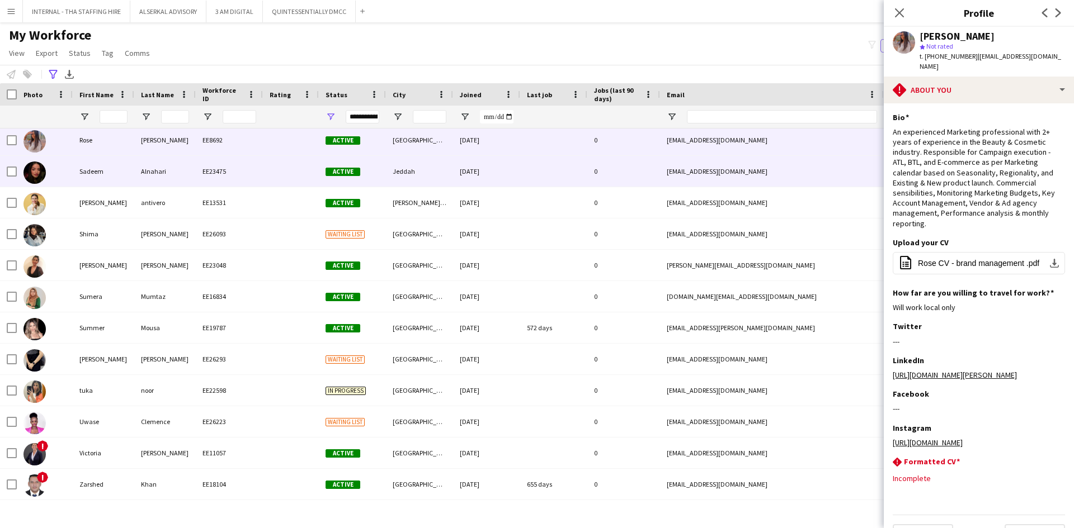
click at [478, 167] on div "27-06-2024" at bounding box center [486, 171] width 67 height 31
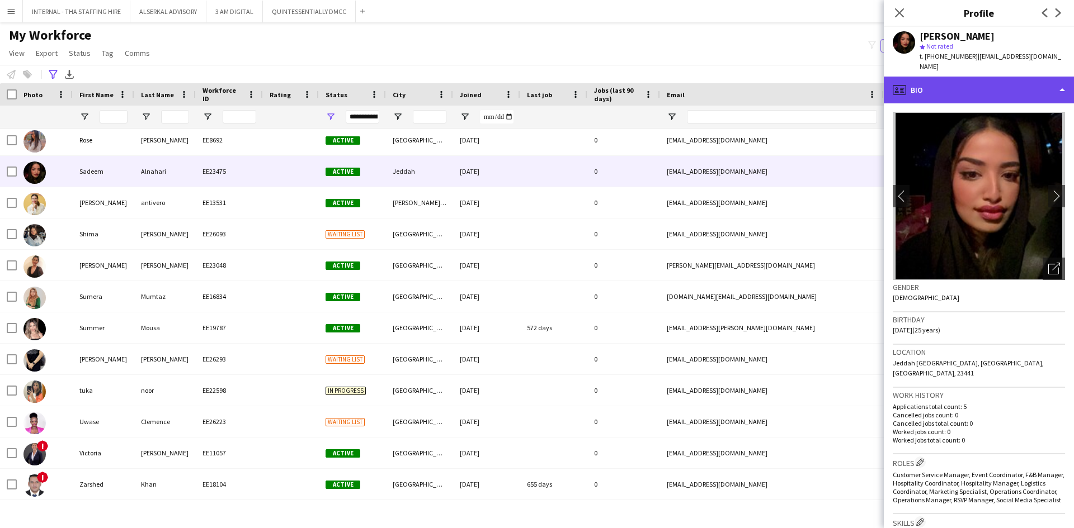
click at [999, 77] on div "profile Bio" at bounding box center [979, 90] width 190 height 27
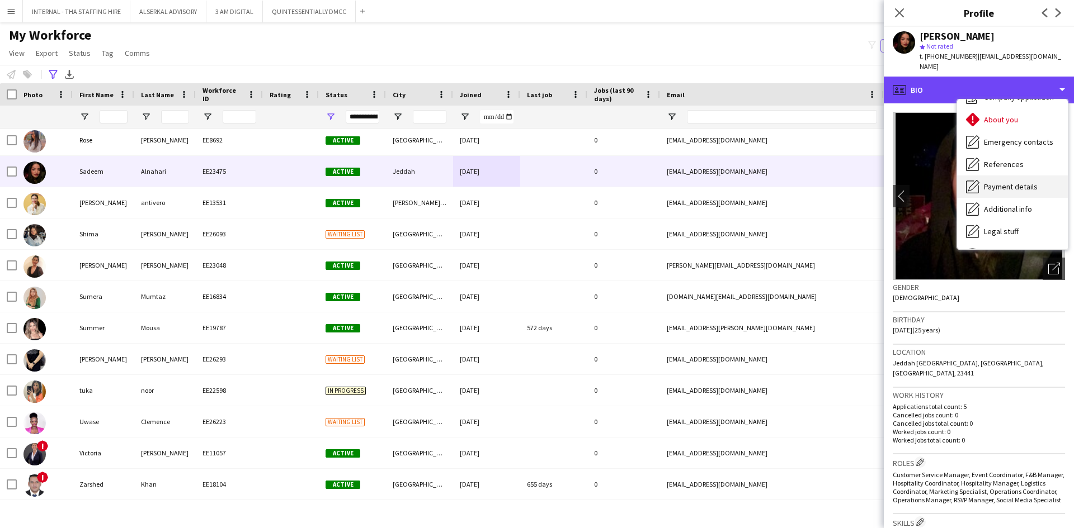
scroll to position [83, 0]
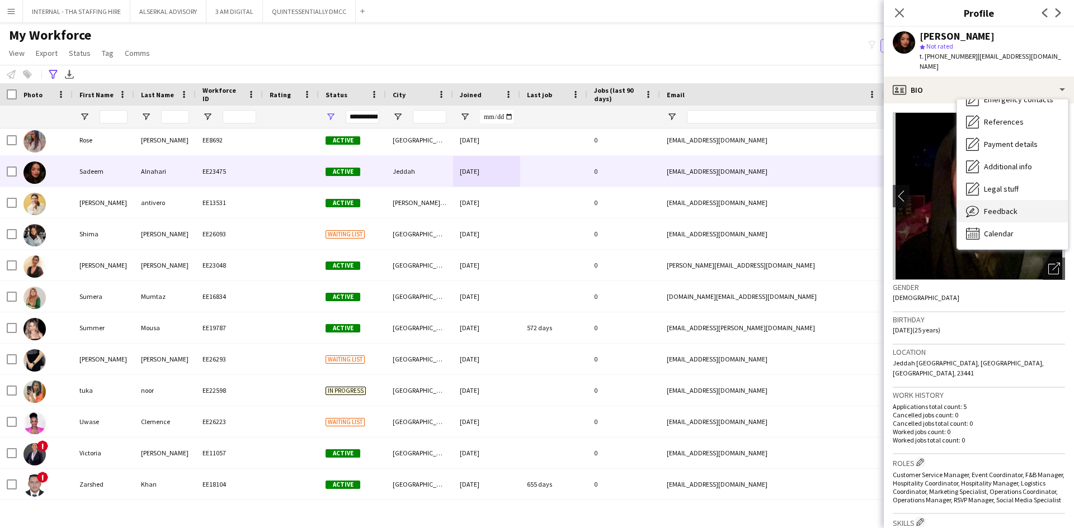
click at [1017, 200] on div "Feedback Feedback" at bounding box center [1012, 211] width 111 height 22
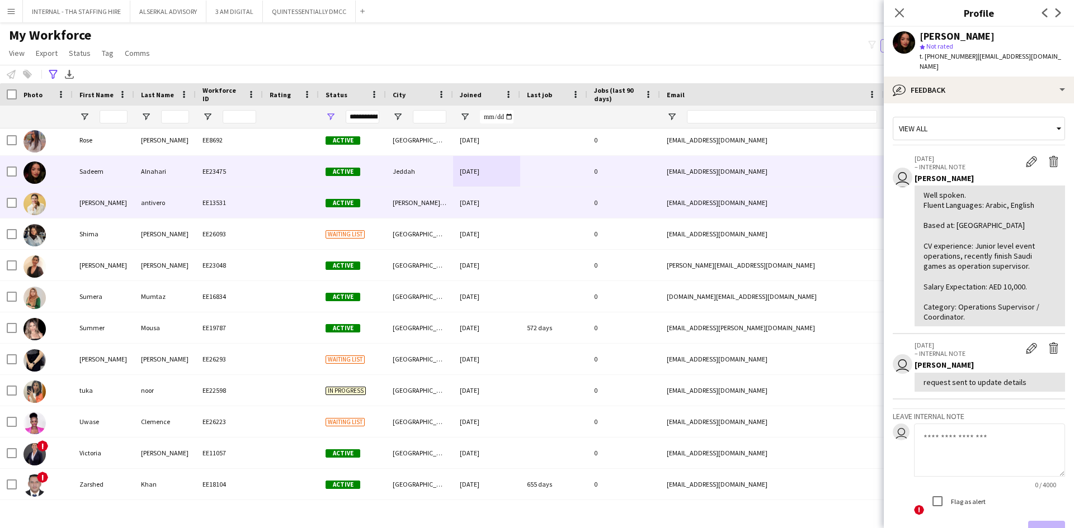
click at [93, 210] on div "sandy" at bounding box center [104, 202] width 62 height 31
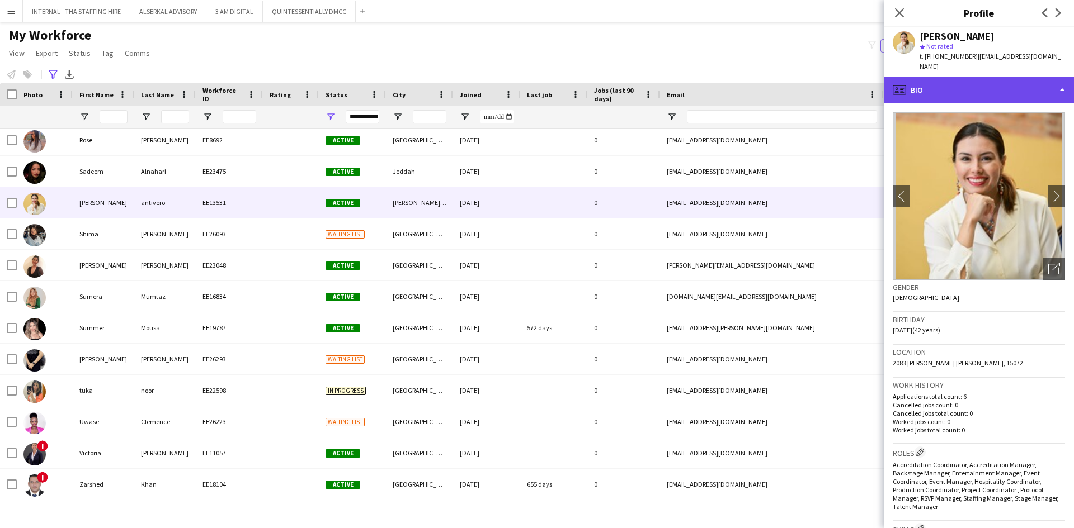
click at [981, 82] on div "profile Bio" at bounding box center [979, 90] width 190 height 27
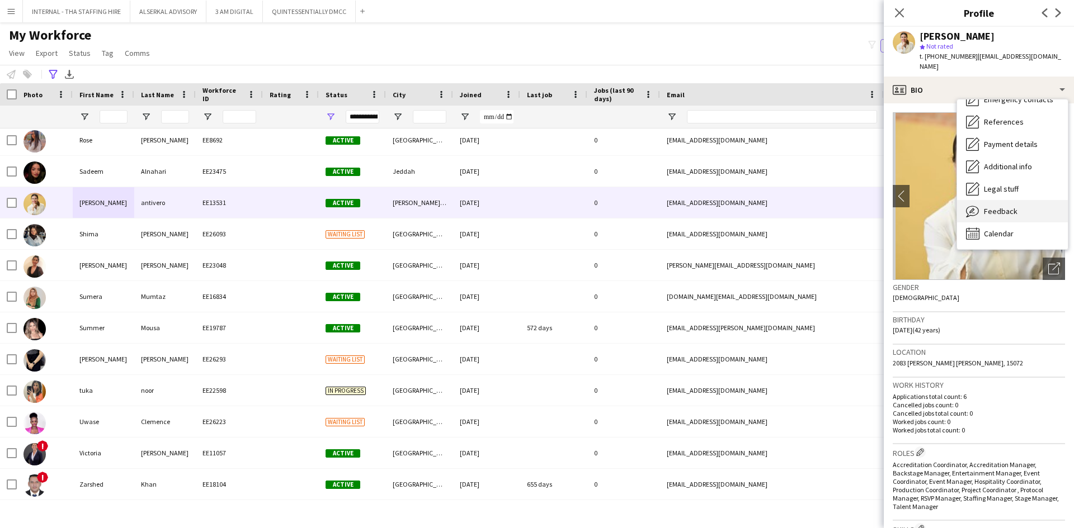
click at [1002, 206] on span "Feedback" at bounding box center [1001, 211] width 34 height 10
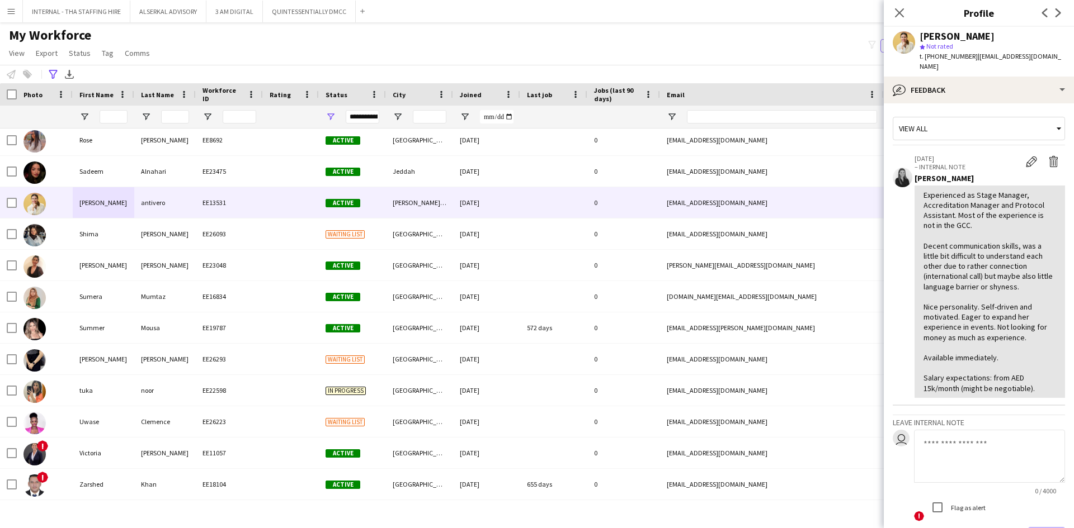
drag, startPoint x: 964, startPoint y: 56, endPoint x: 926, endPoint y: 53, distance: 38.7
click at [926, 53] on span "t. +51959370044" at bounding box center [948, 56] width 58 height 8
copy span "+51959370044"
click at [107, 117] on input "First Name Filter Input" at bounding box center [114, 116] width 28 height 13
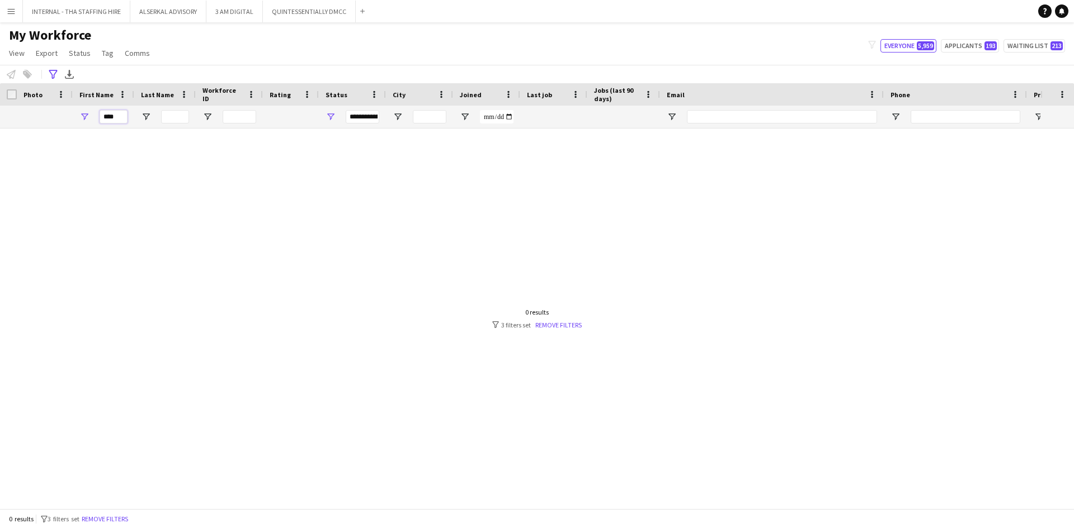
drag, startPoint x: 116, startPoint y: 114, endPoint x: 95, endPoint y: 114, distance: 21.3
click at [95, 114] on div "****" at bounding box center [104, 117] width 62 height 22
type input "*****"
click at [114, 517] on button "Remove filters" at bounding box center [104, 519] width 51 height 12
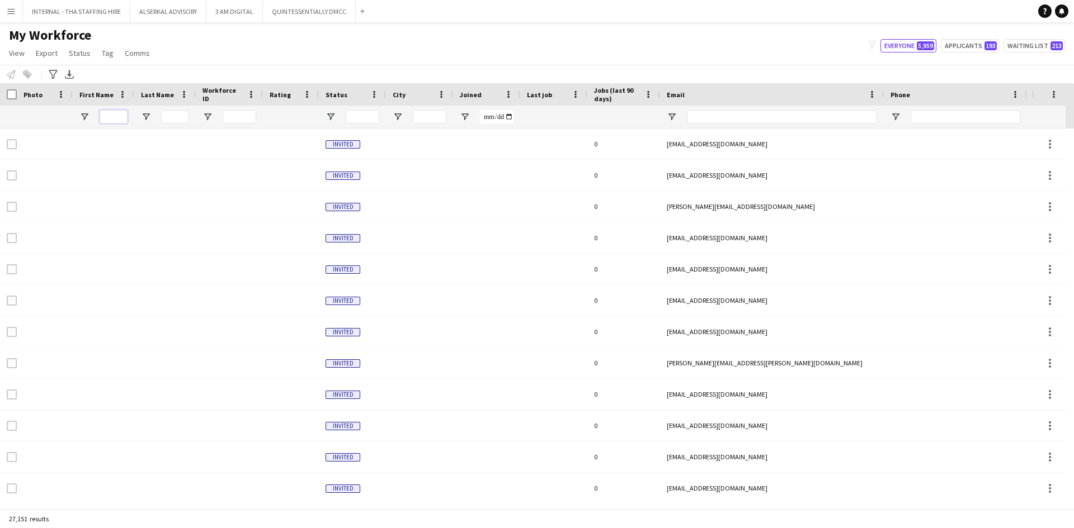
click at [120, 119] on input "First Name Filter Input" at bounding box center [114, 116] width 28 height 13
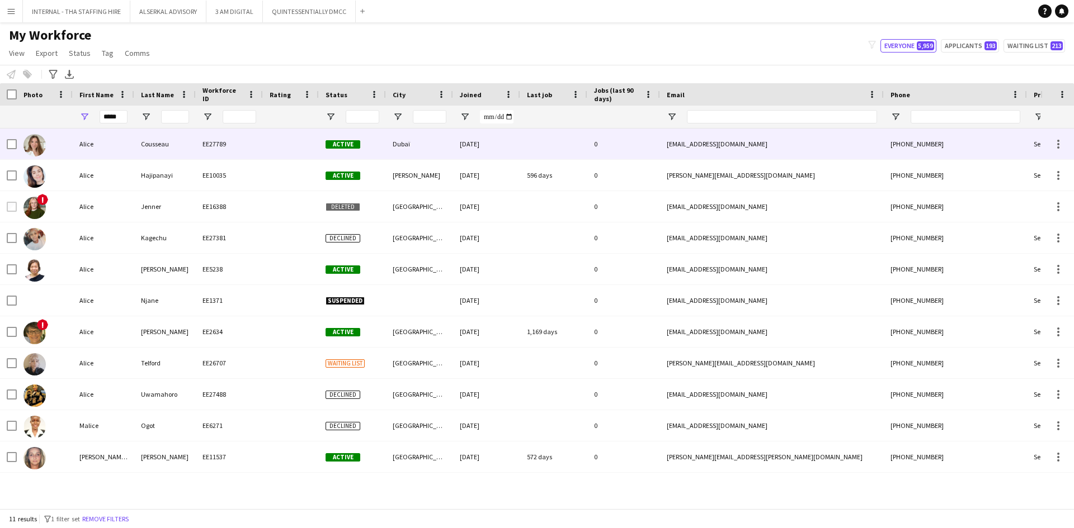
click at [147, 136] on div "Cousseau" at bounding box center [165, 144] width 62 height 31
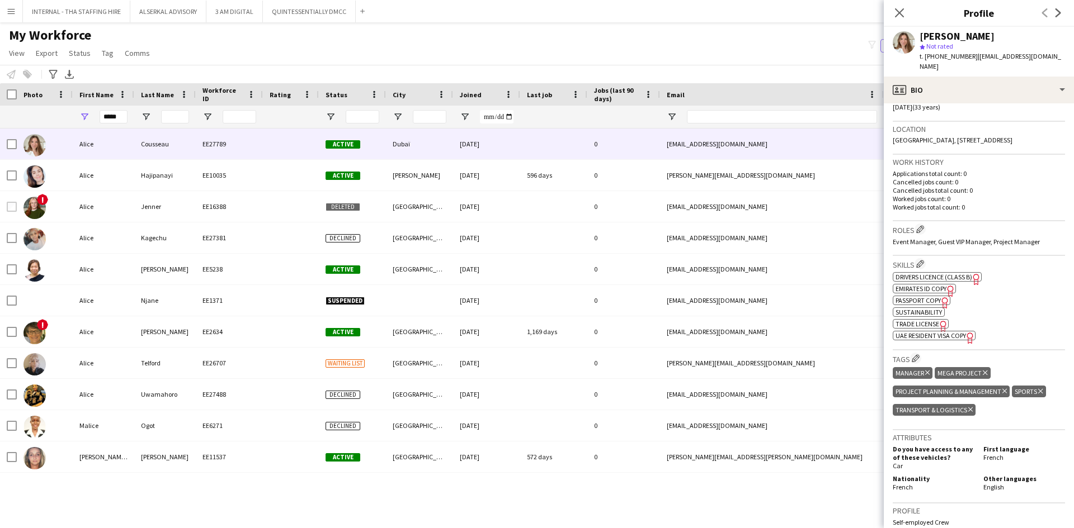
scroll to position [224, 0]
click at [119, 117] on input "*****" at bounding box center [114, 116] width 28 height 13
type input "*"
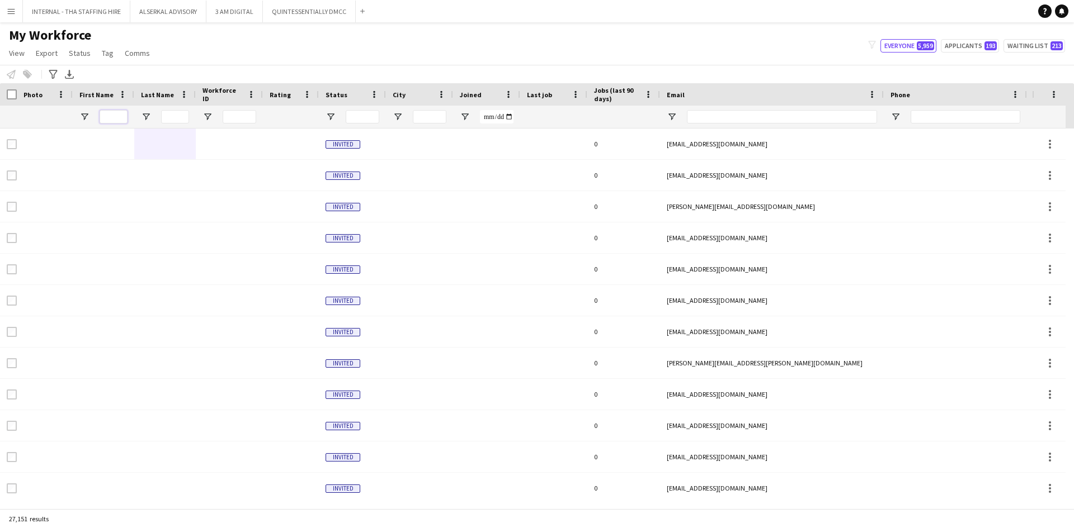
click at [110, 115] on input "First Name Filter Input" at bounding box center [114, 116] width 28 height 13
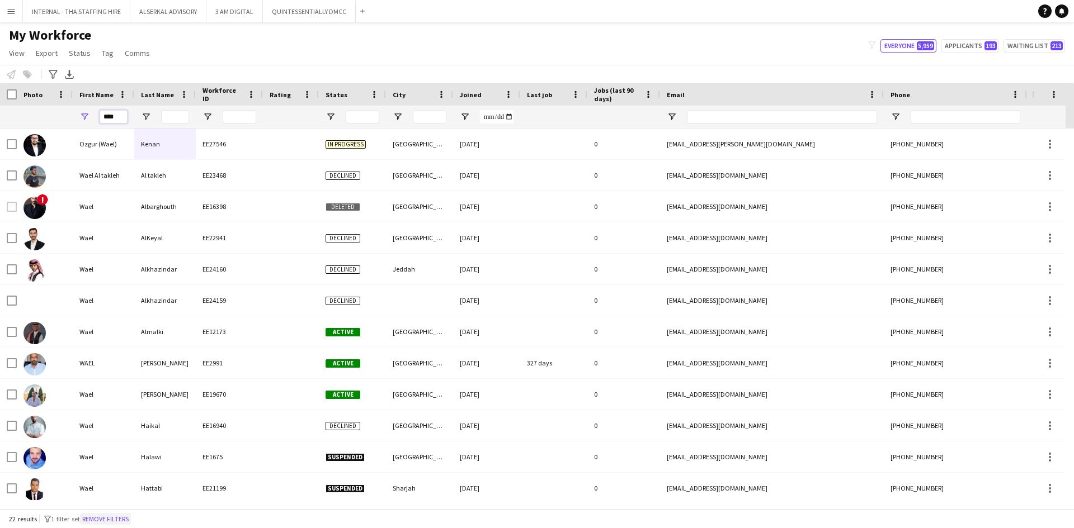
type input "****"
click at [100, 520] on button "Remove filters" at bounding box center [105, 519] width 51 height 12
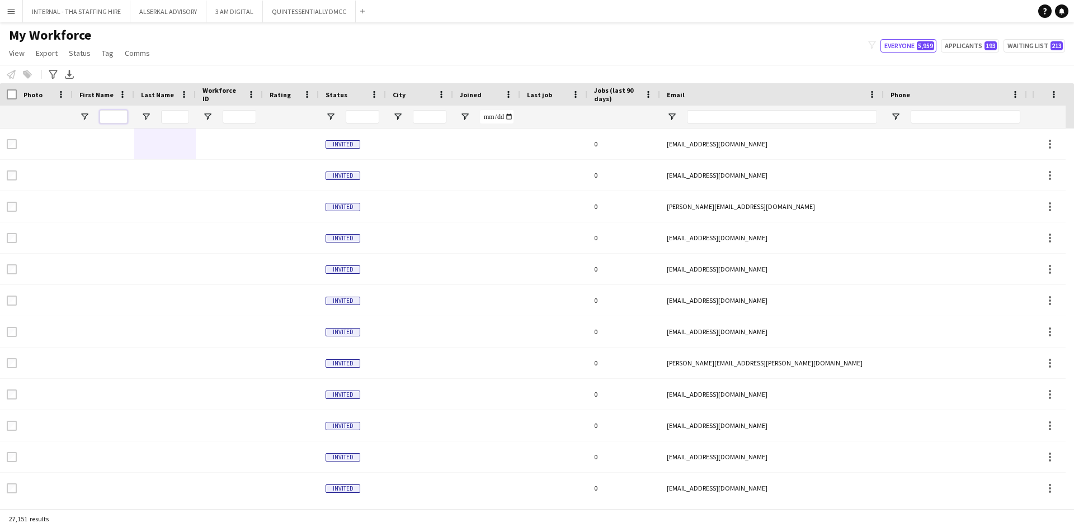
click at [112, 115] on input "First Name Filter Input" at bounding box center [114, 116] width 28 height 13
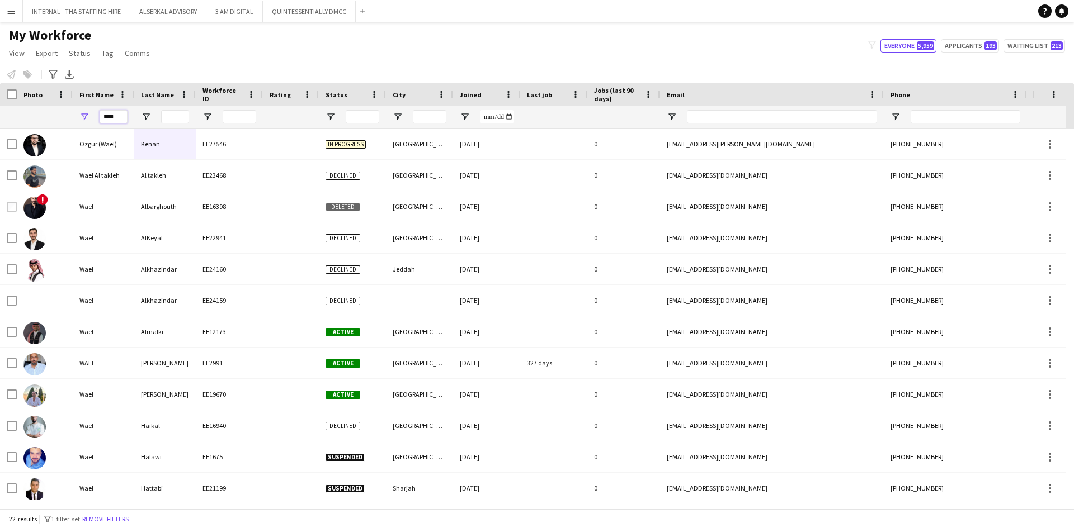
type input "****"
click at [172, 116] on input "Last Name Filter Input" at bounding box center [175, 116] width 28 height 13
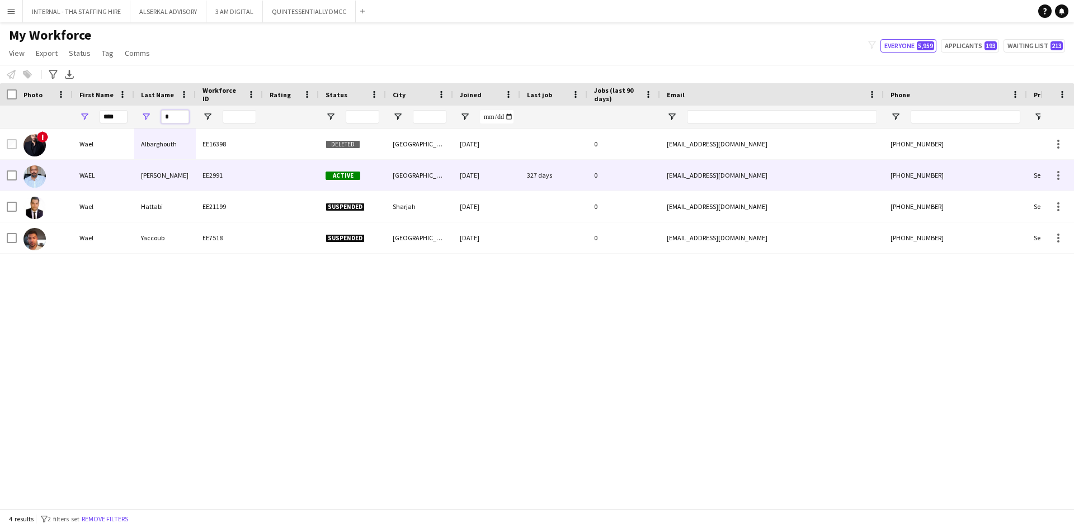
type input "*"
click at [147, 176] on div "BITAR" at bounding box center [165, 175] width 62 height 31
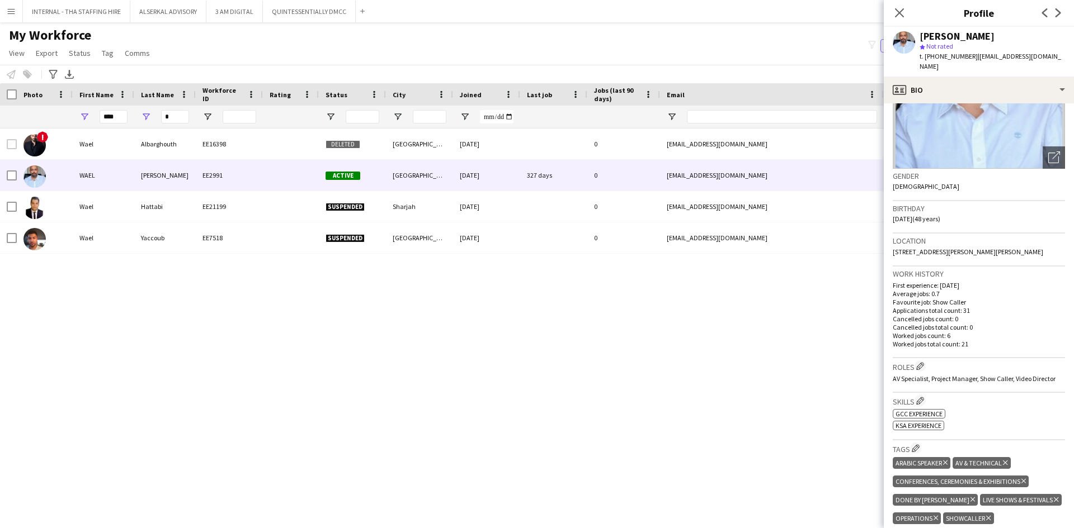
scroll to position [112, 0]
click at [899, 12] on icon "Close pop-in" at bounding box center [899, 12] width 11 height 11
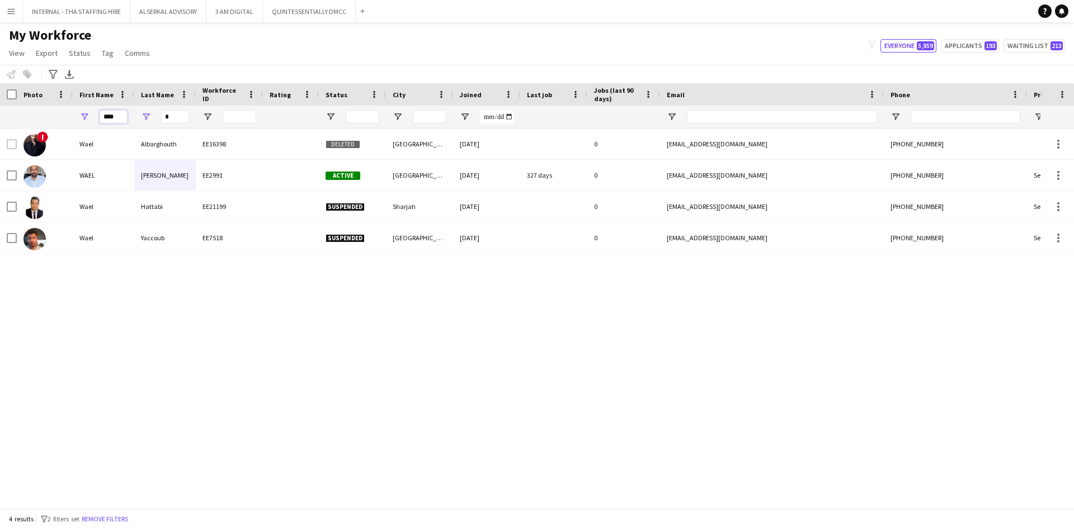
drag, startPoint x: 117, startPoint y: 114, endPoint x: 95, endPoint y: 110, distance: 22.6
click at [95, 110] on div "****" at bounding box center [104, 117] width 62 height 22
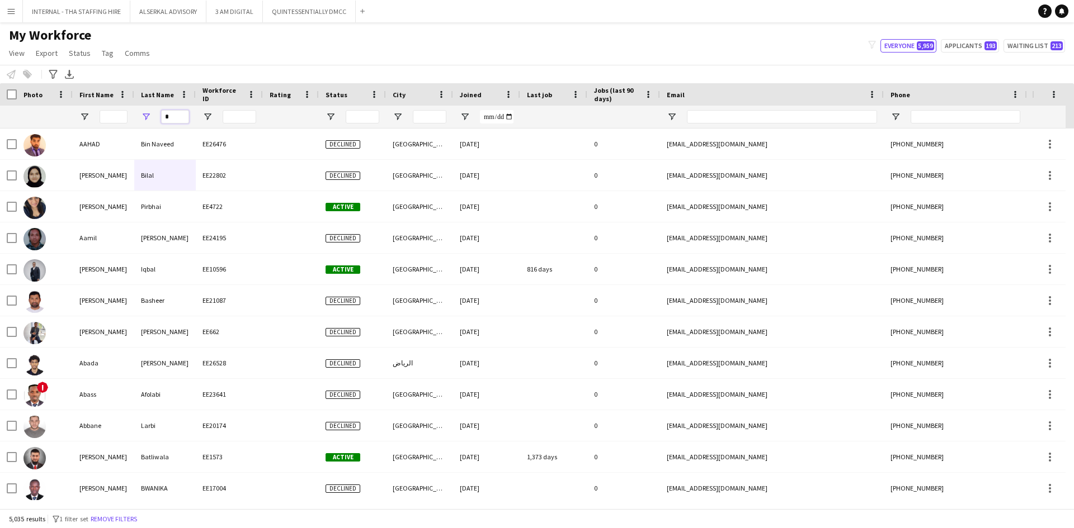
click at [184, 117] on input "*" at bounding box center [175, 116] width 28 height 13
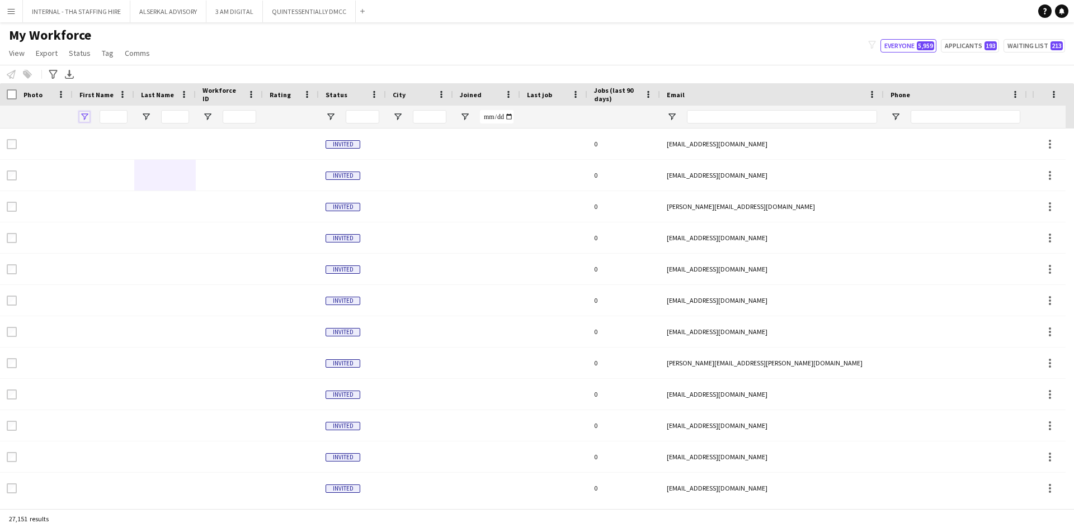
click at [84, 114] on span "Open Filter Menu" at bounding box center [84, 117] width 10 height 10
click at [87, 117] on span "Open Filter Menu" at bounding box center [84, 117] width 10 height 10
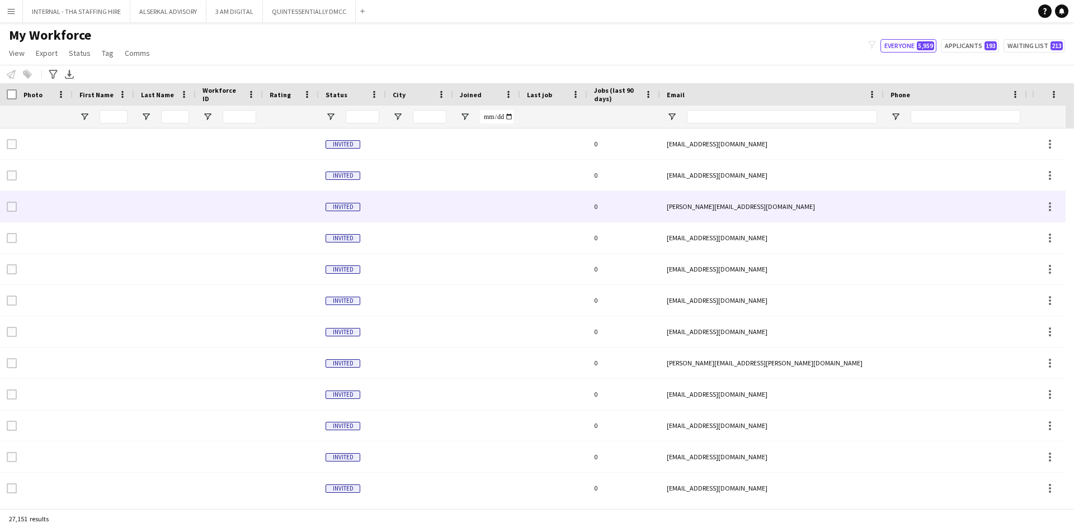
click at [49, 196] on div at bounding box center [45, 206] width 56 height 31
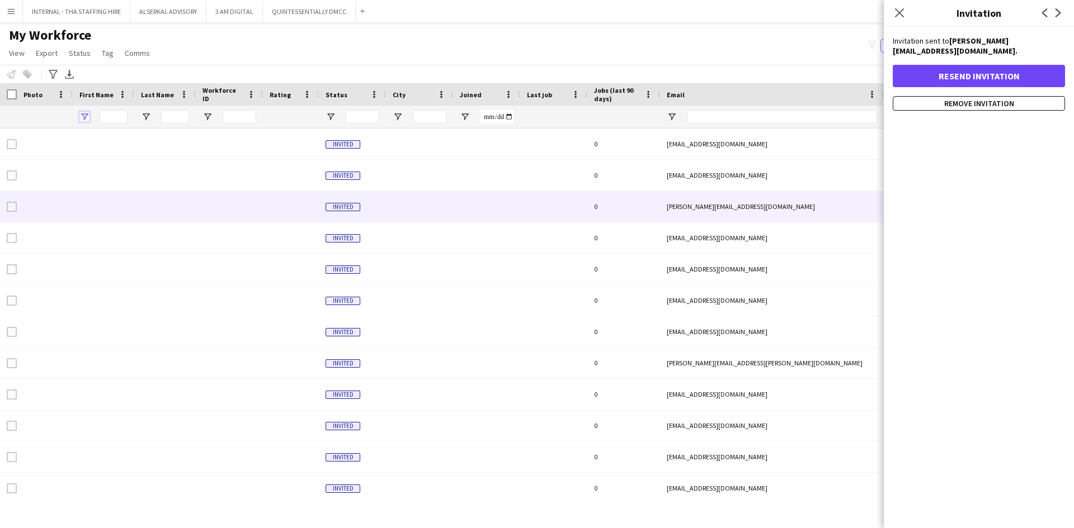
click at [83, 115] on span "Open Filter Menu" at bounding box center [84, 117] width 10 height 10
click at [117, 153] on input "Filter Value" at bounding box center [127, 155] width 87 height 13
click at [162, 136] on span "Filtering operator" at bounding box center [162, 138] width 10 height 10
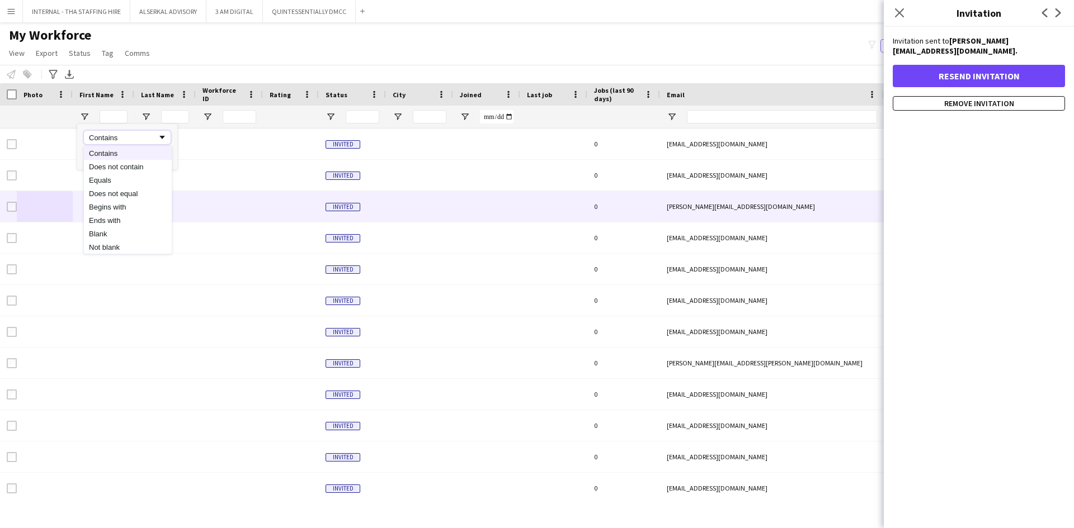
click at [163, 136] on span "Filtering operator" at bounding box center [162, 138] width 10 height 10
click at [111, 157] on input "Filter Value" at bounding box center [127, 155] width 87 height 13
type input "****"
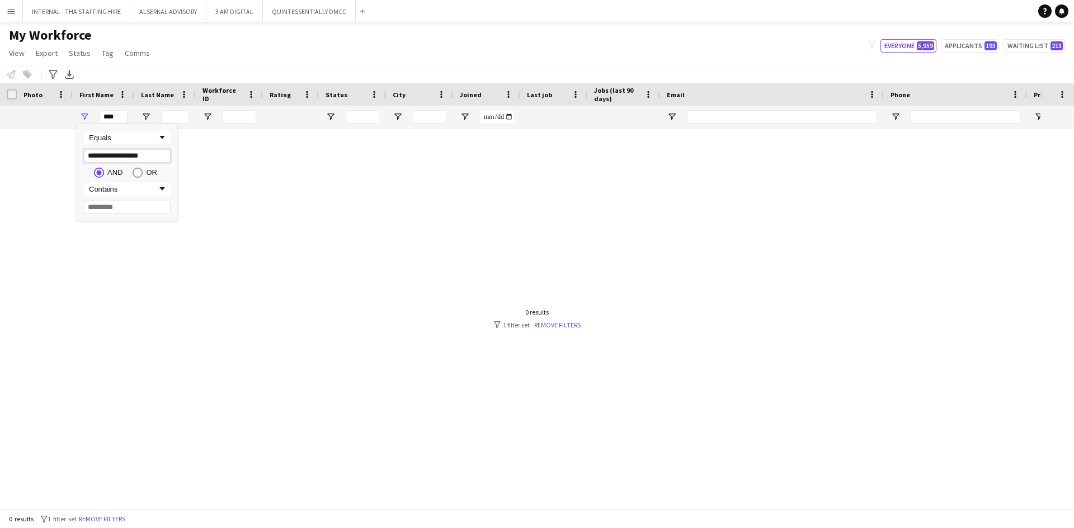
type input "**********"
click at [138, 154] on input "**********" at bounding box center [127, 155] width 87 height 13
type input "**********"
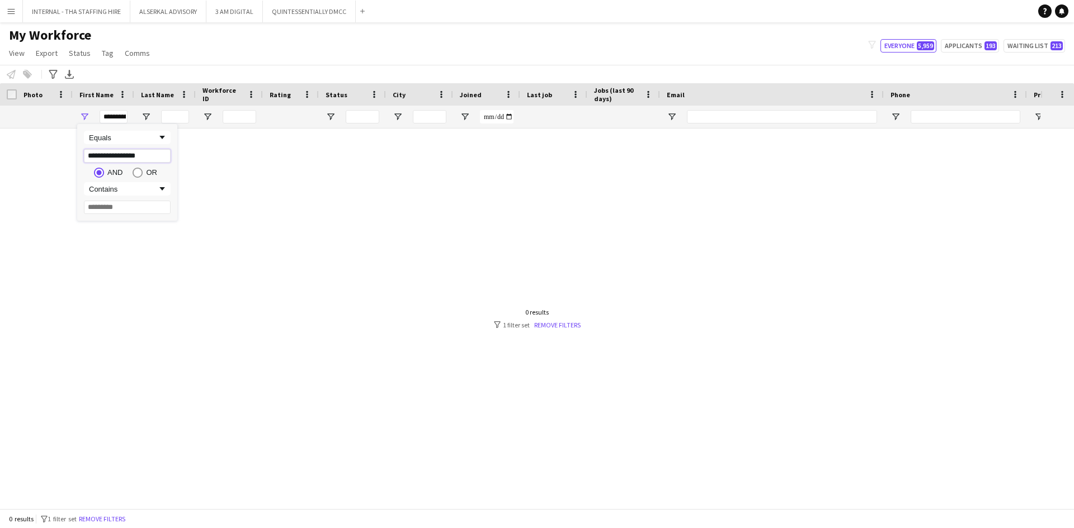
click at [139, 158] on input "**********" at bounding box center [127, 155] width 87 height 13
type input "**********"
click at [162, 193] on span "Filtering operator" at bounding box center [162, 189] width 10 height 10
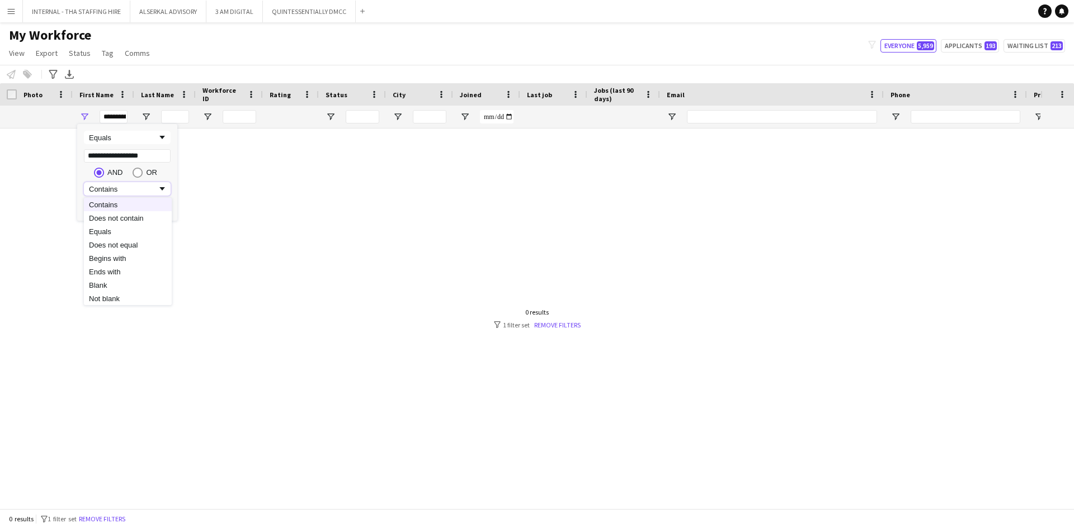
click at [165, 187] on span "Filtering operator" at bounding box center [162, 189] width 10 height 10
click at [212, 146] on div at bounding box center [520, 315] width 1040 height 372
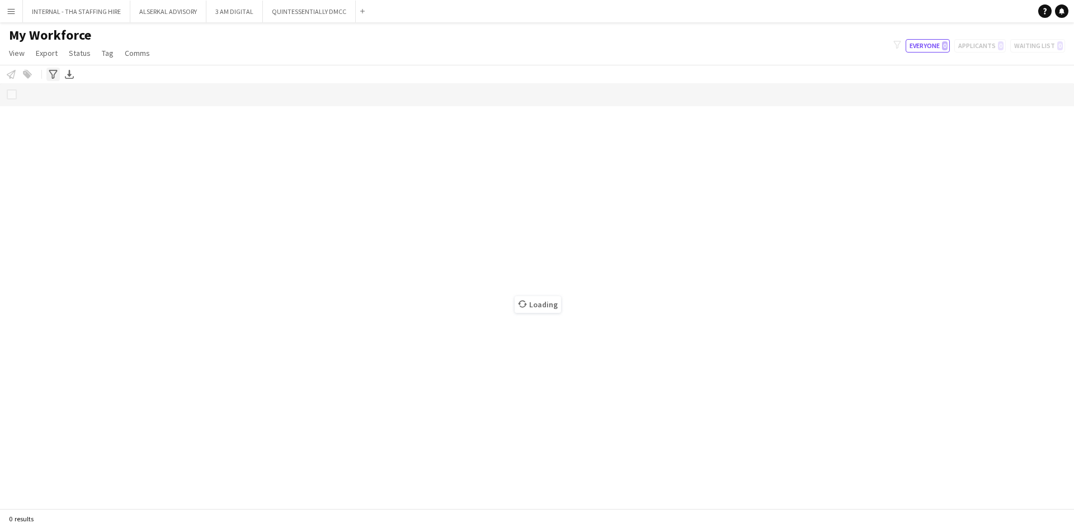
click at [49, 76] on icon "Advanced filters" at bounding box center [53, 74] width 9 height 9
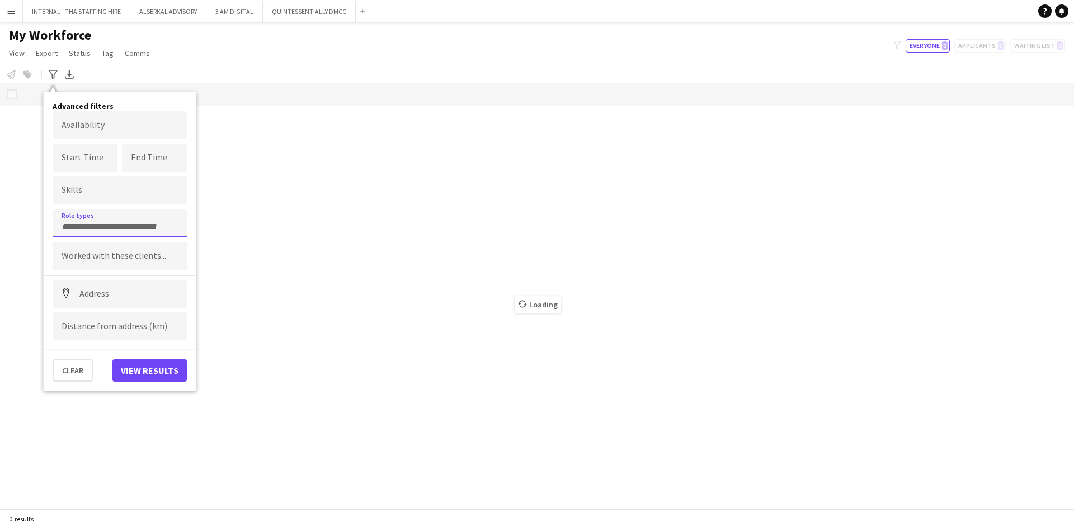
click at [84, 228] on input "Type to search role types..." at bounding box center [120, 227] width 116 height 10
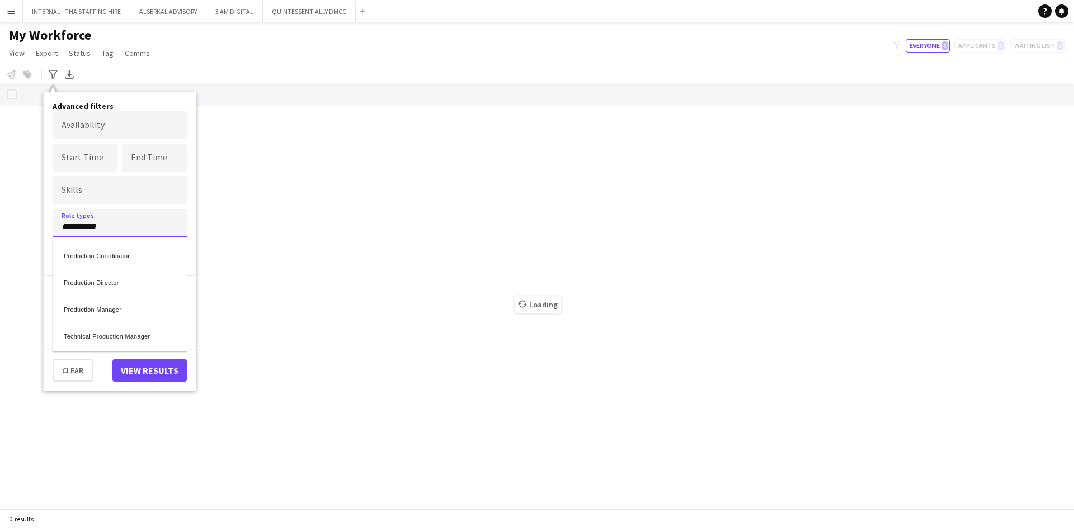
type input "**********"
click at [105, 313] on div "Production Manager" at bounding box center [120, 308] width 134 height 27
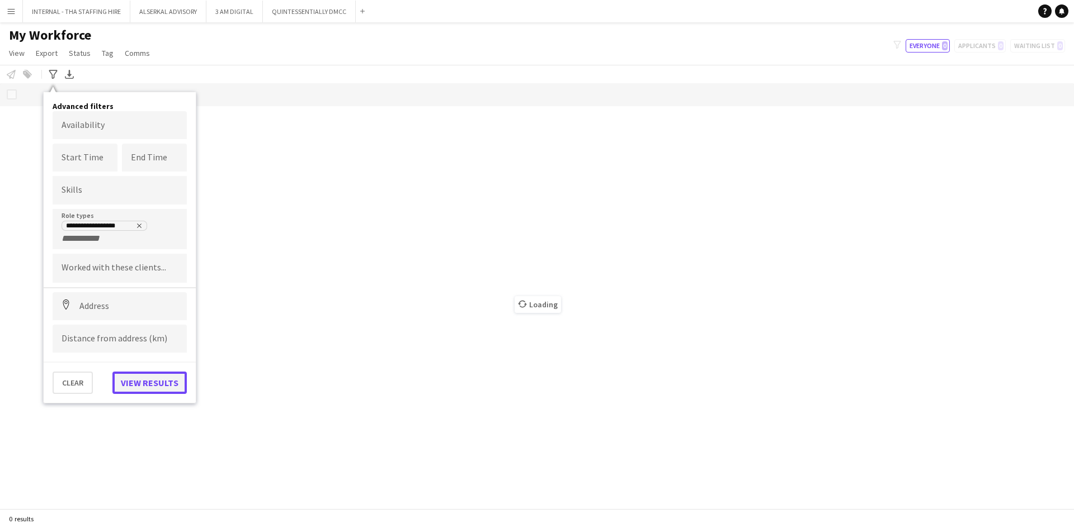
click at [140, 384] on button "View results" at bounding box center [149, 383] width 74 height 22
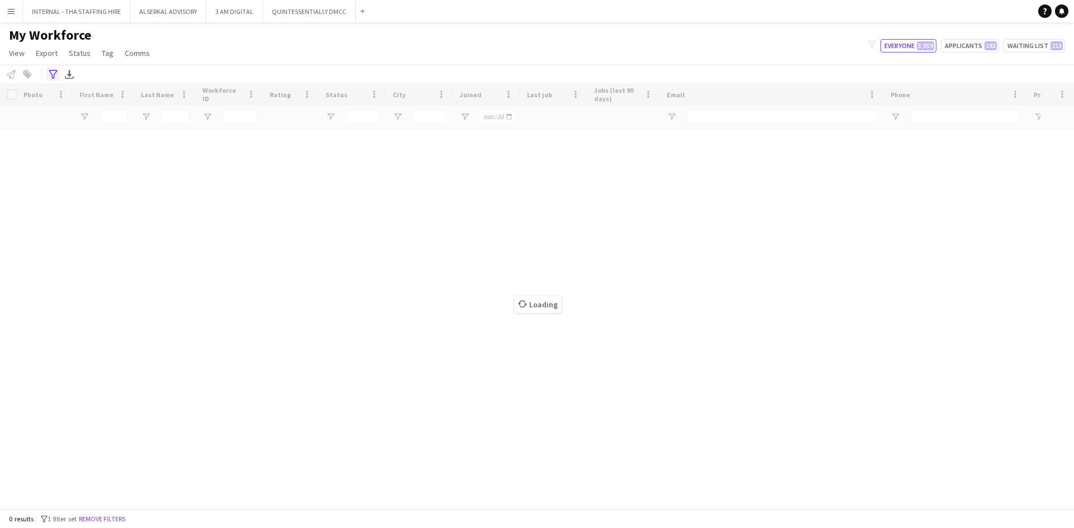
click at [51, 75] on icon "Advanced filters" at bounding box center [53, 74] width 9 height 9
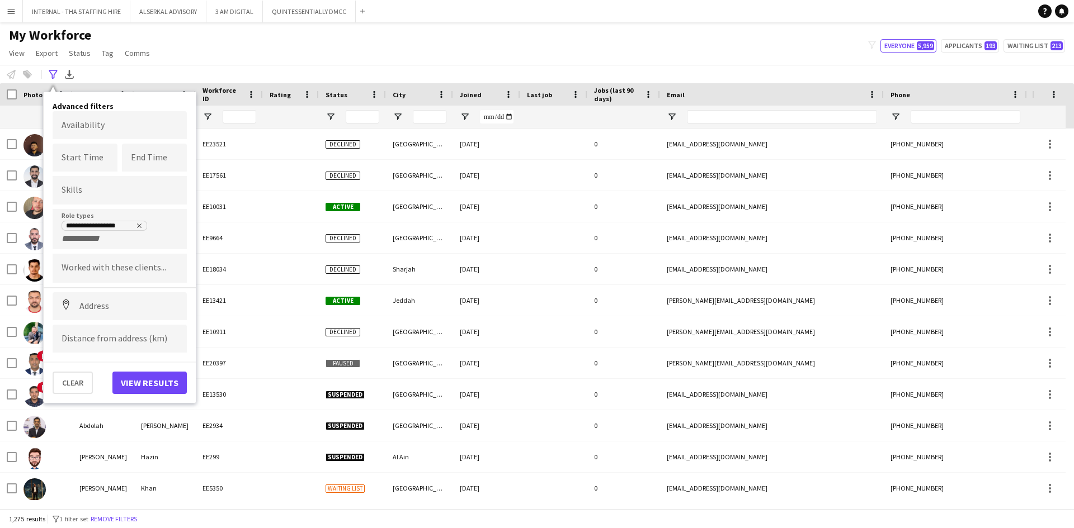
click at [130, 244] on div "**********" at bounding box center [120, 229] width 134 height 40
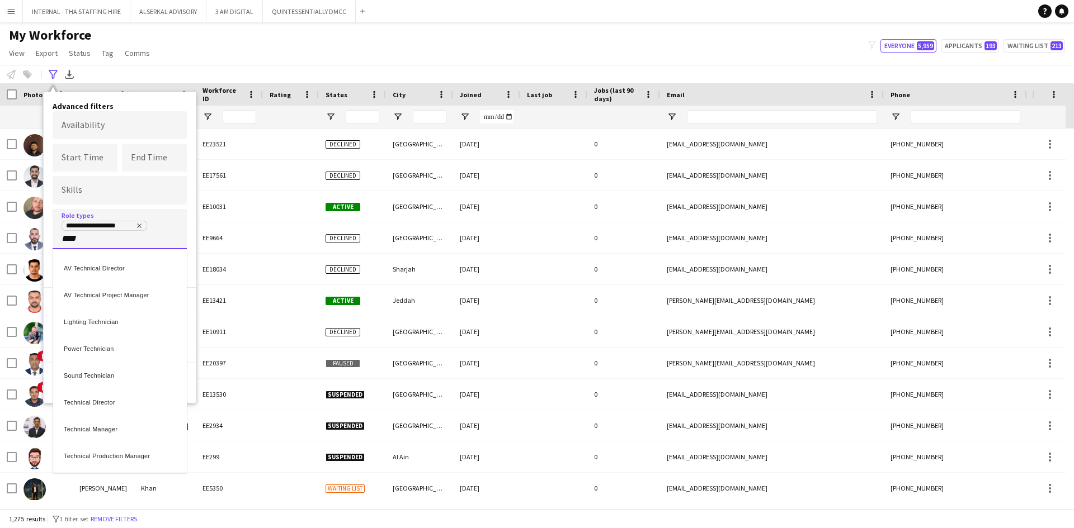
type input "****"
click at [103, 433] on div "Technical Project Manager" at bounding box center [120, 429] width 134 height 27
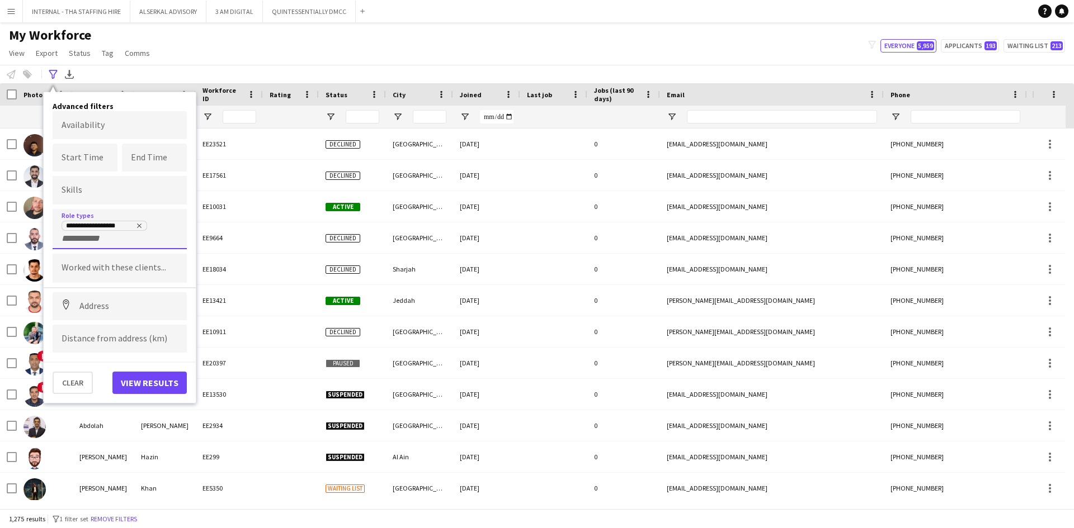
scroll to position [0, 0]
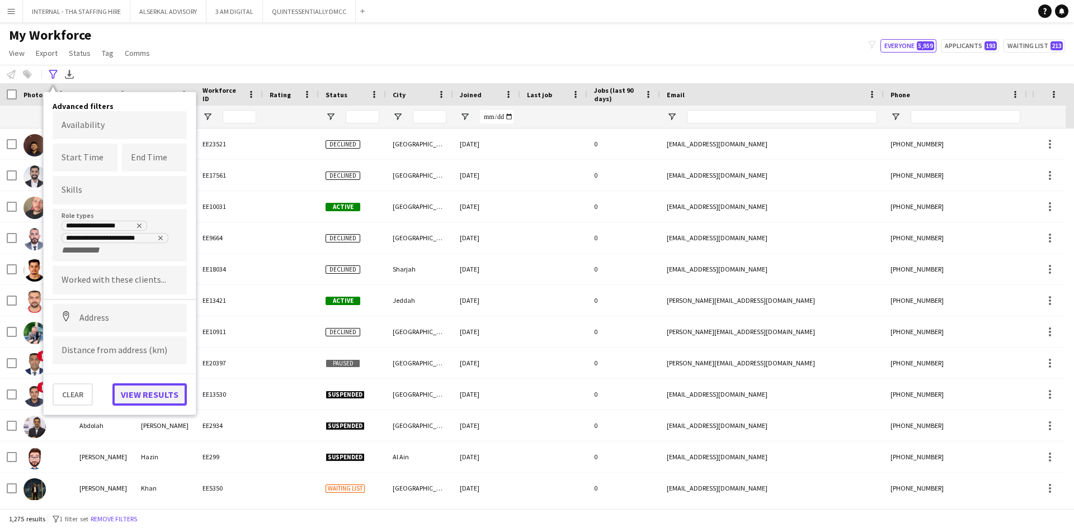
click at [147, 394] on button "View results" at bounding box center [149, 395] width 74 height 22
type input "**********"
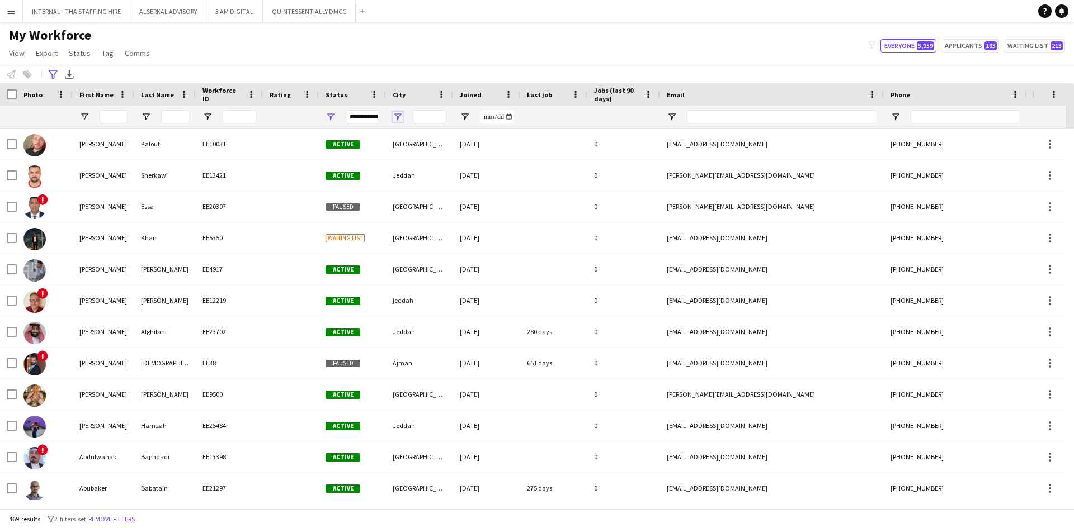
click at [399, 112] on span "Open Filter Menu" at bounding box center [398, 117] width 10 height 10
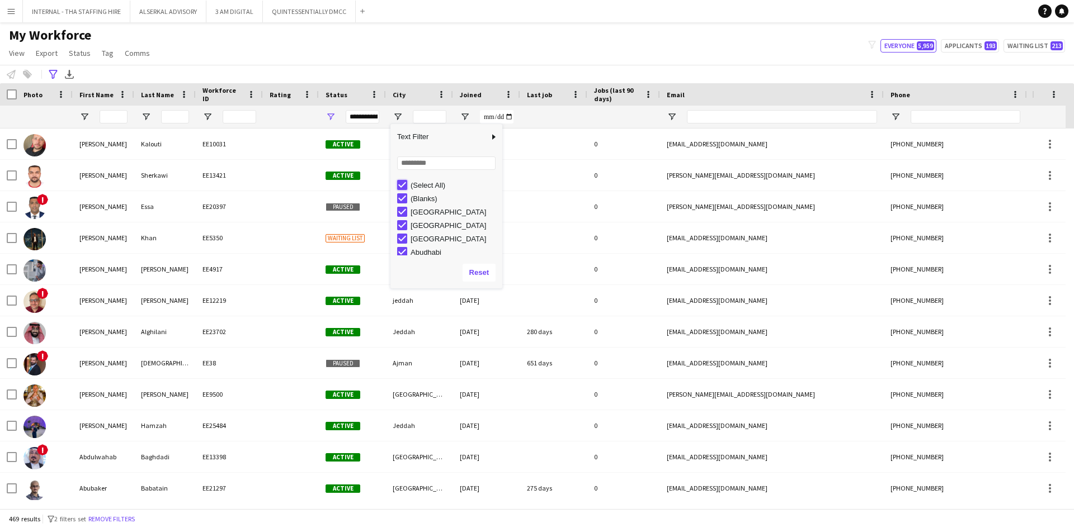
type input "***"
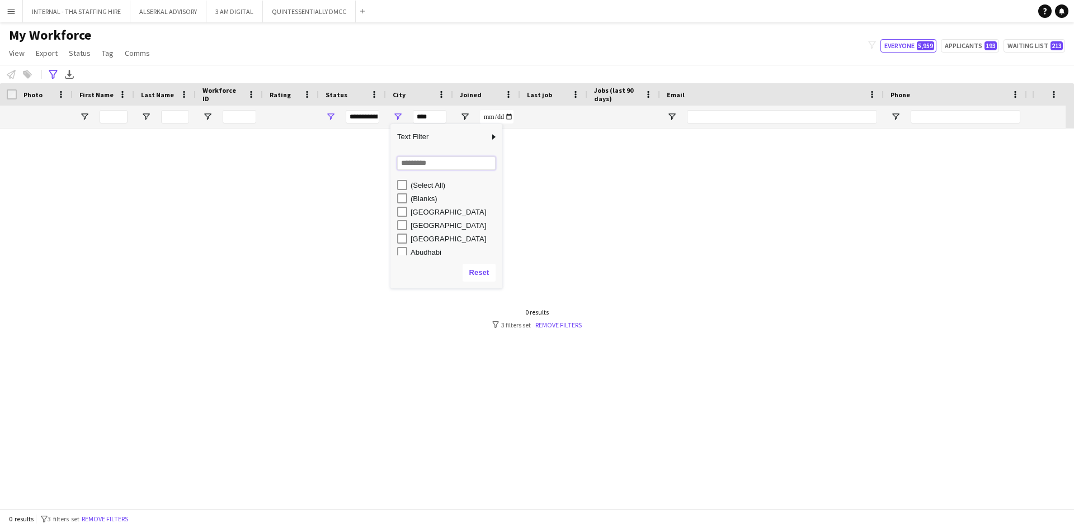
click at [416, 159] on input "Search filter values" at bounding box center [446, 163] width 98 height 13
type input "***"
click at [414, 200] on div "[GEOGRAPHIC_DATA]" at bounding box center [454, 199] width 88 height 8
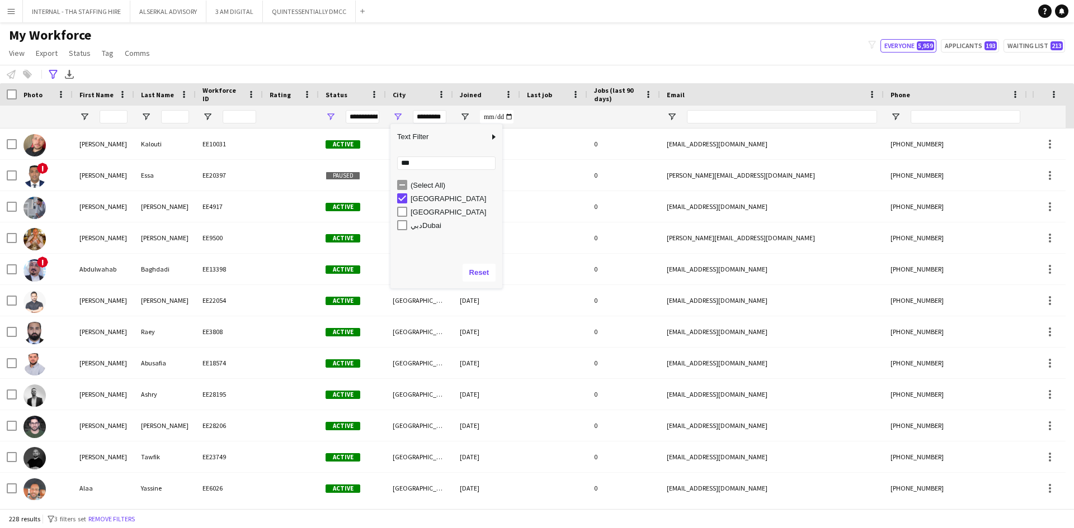
click at [416, 212] on div "[GEOGRAPHIC_DATA]" at bounding box center [454, 212] width 88 height 8
click at [413, 228] on div "دبيDubai" at bounding box center [454, 225] width 88 height 8
type input "**********"
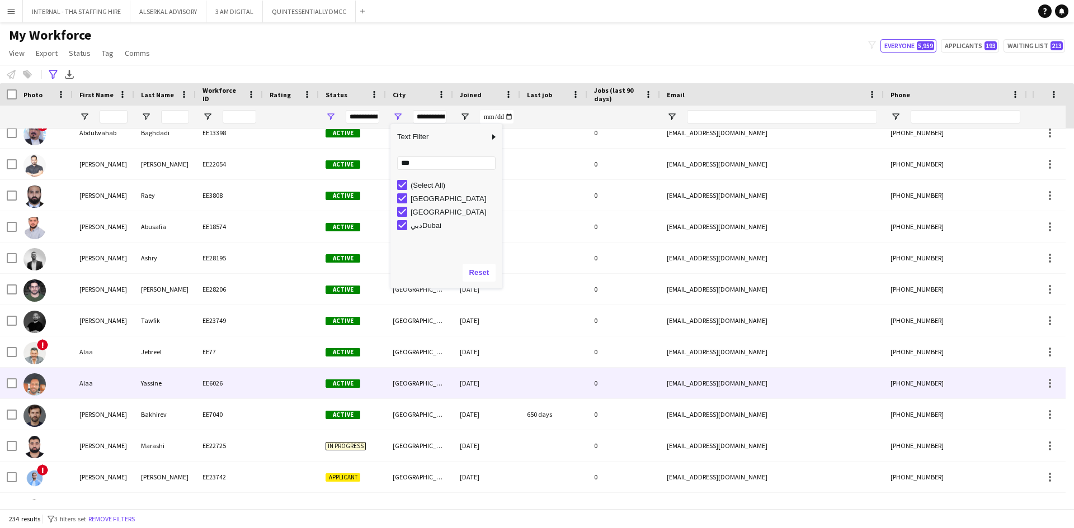
scroll to position [224, 0]
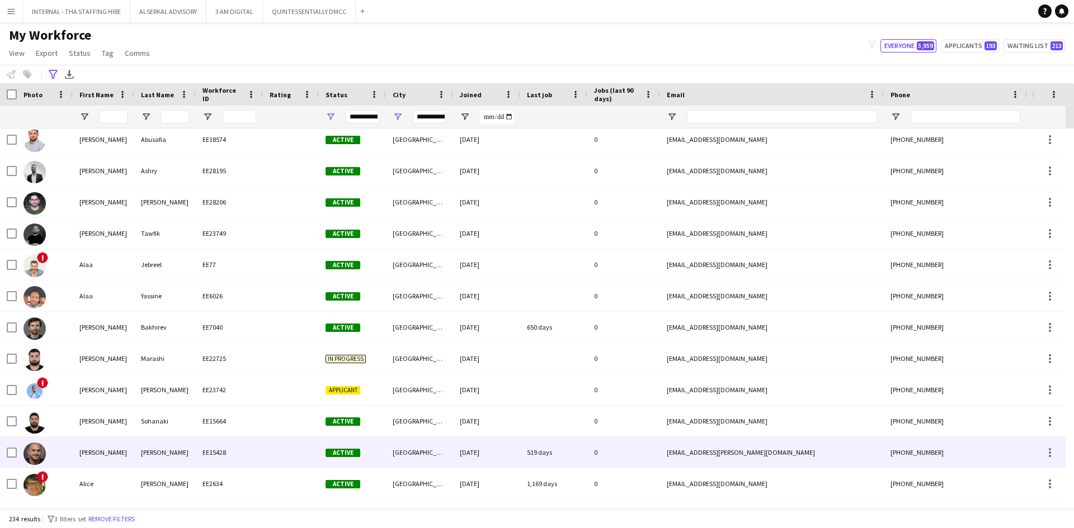
click at [107, 461] on div "[PERSON_NAME]" at bounding box center [104, 452] width 62 height 31
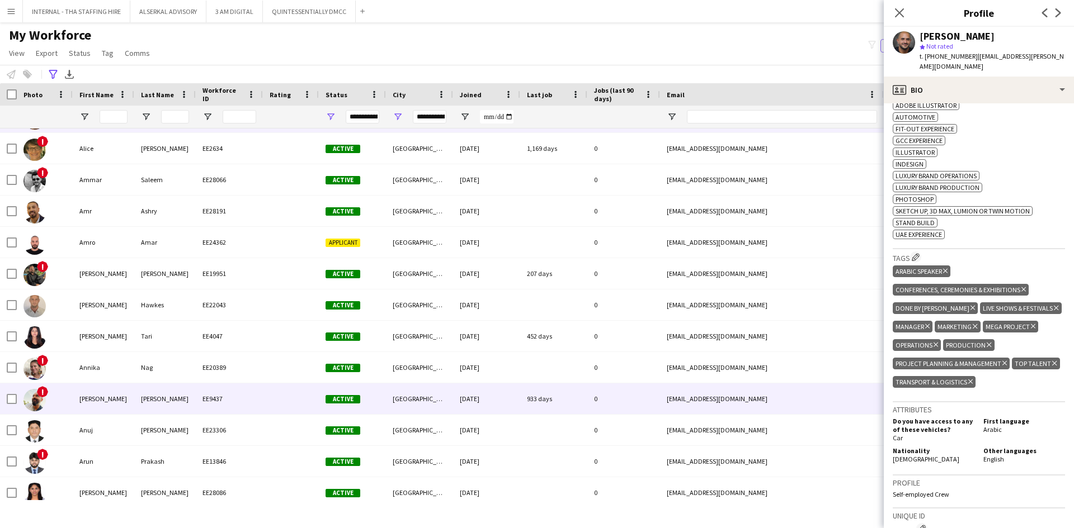
scroll to position [559, 0]
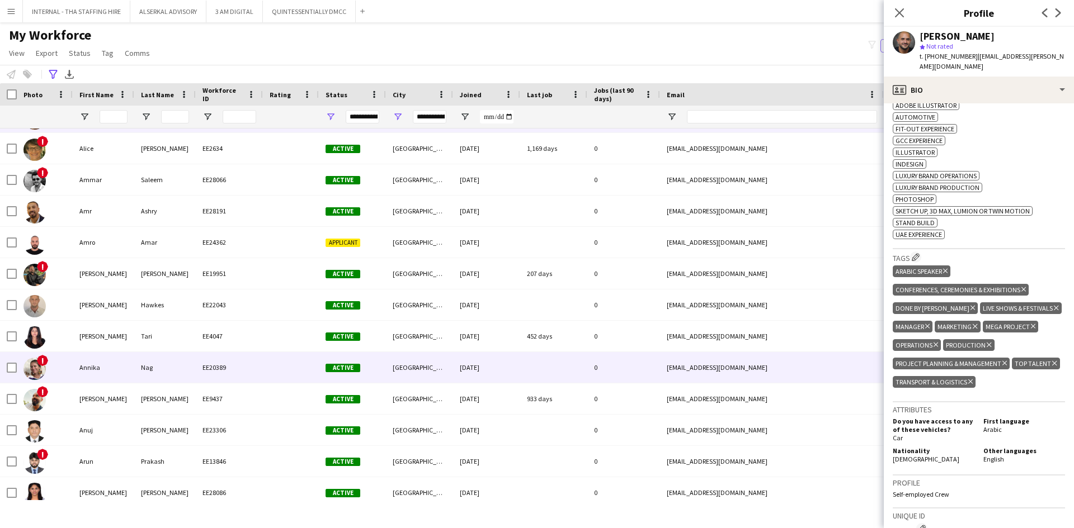
click at [582, 372] on div at bounding box center [553, 367] width 67 height 31
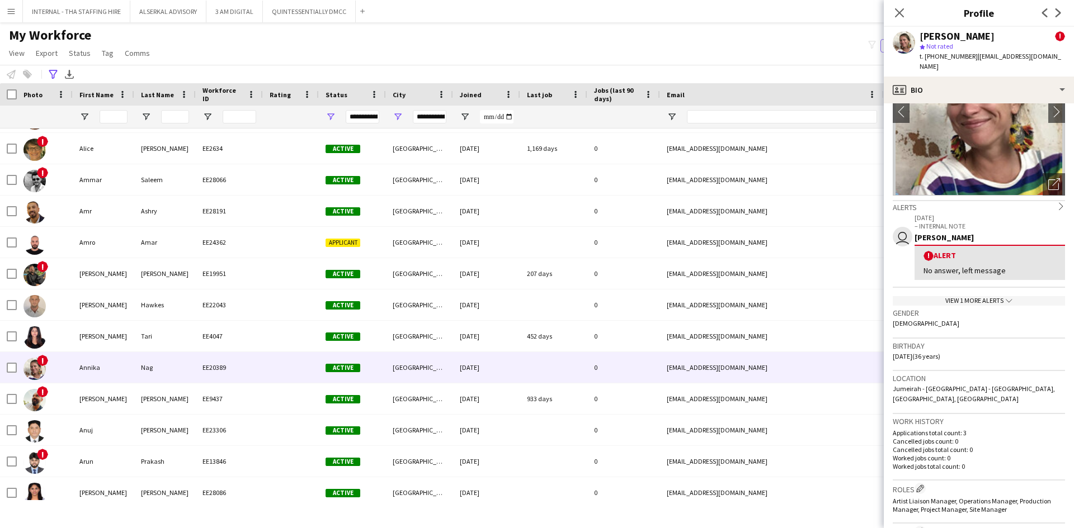
scroll to position [224, 0]
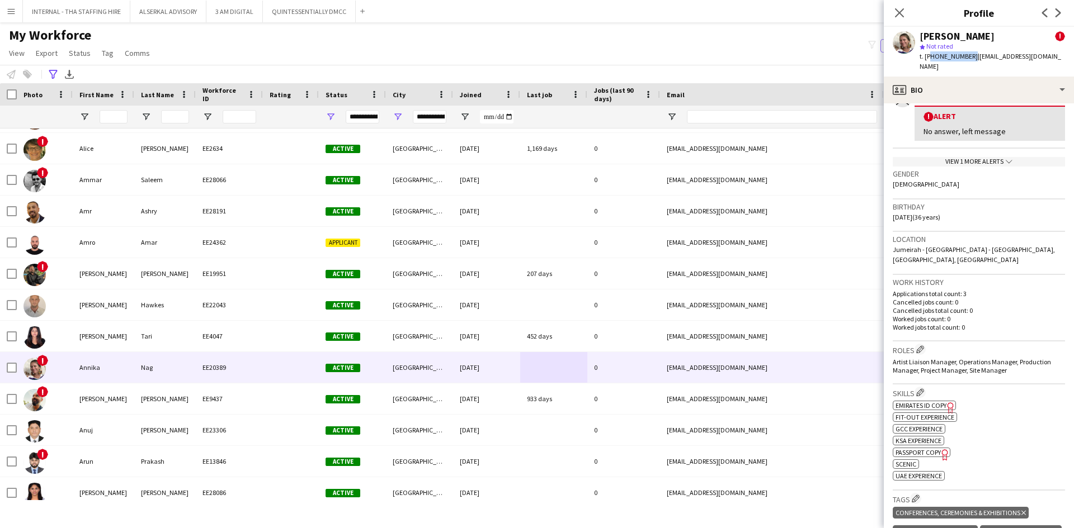
drag, startPoint x: 967, startPoint y: 55, endPoint x: 927, endPoint y: 54, distance: 40.3
click at [927, 54] on span "t. [PHONE_NUMBER]" at bounding box center [948, 56] width 58 height 8
copy span "971567097069"
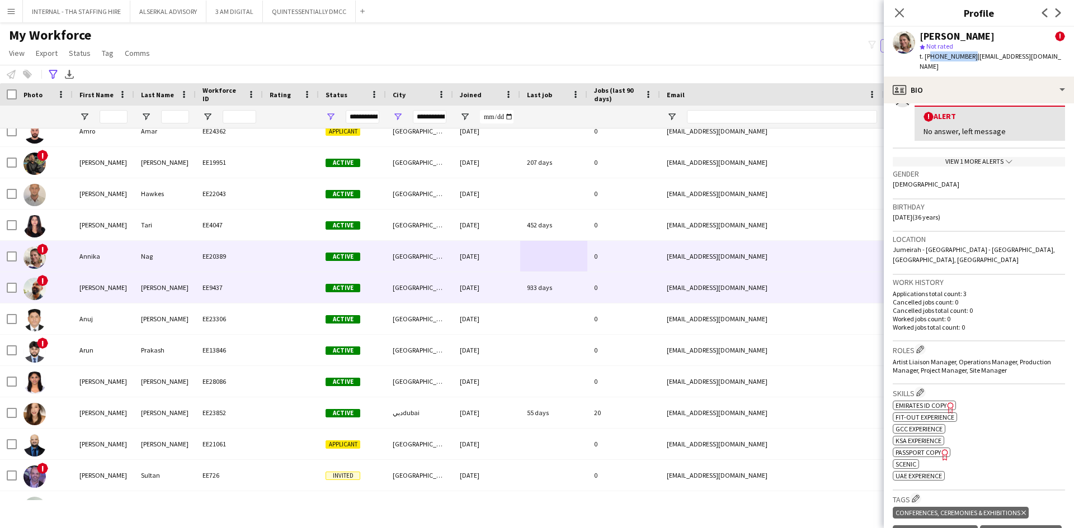
scroll to position [671, 0]
click at [210, 289] on div "EE9437" at bounding box center [229, 287] width 67 height 31
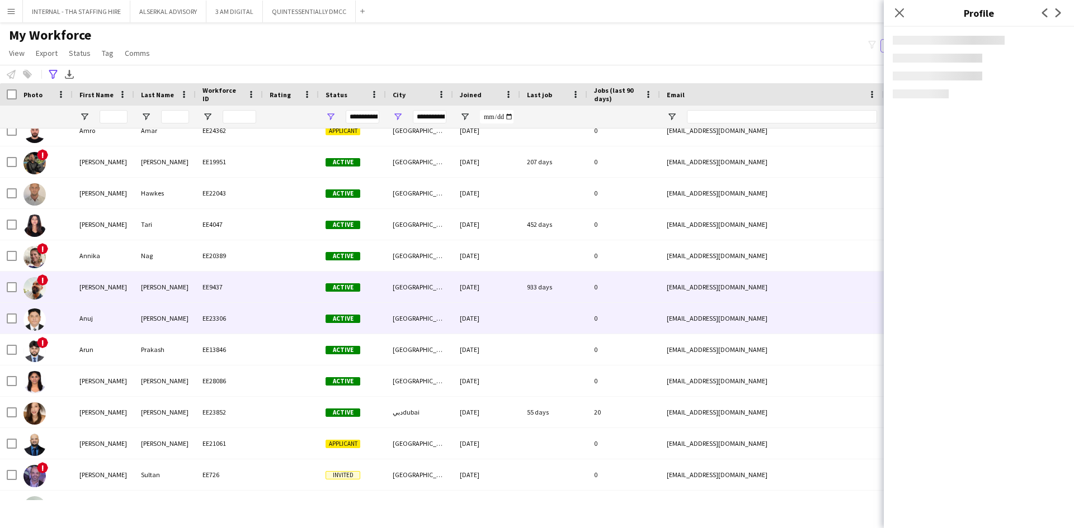
click at [193, 325] on div "[PERSON_NAME]" at bounding box center [165, 318] width 62 height 31
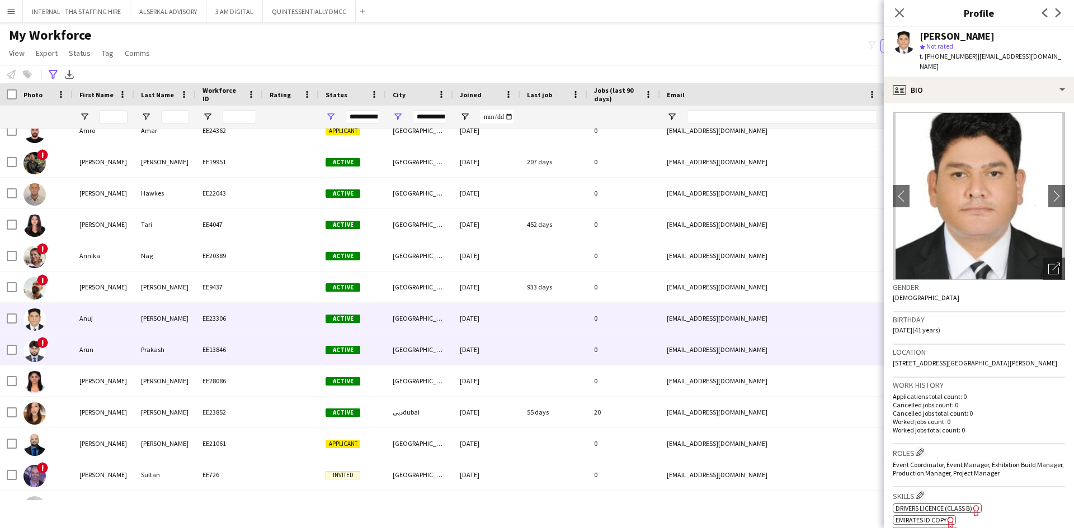
click at [186, 354] on div "Prakash" at bounding box center [165, 349] width 62 height 31
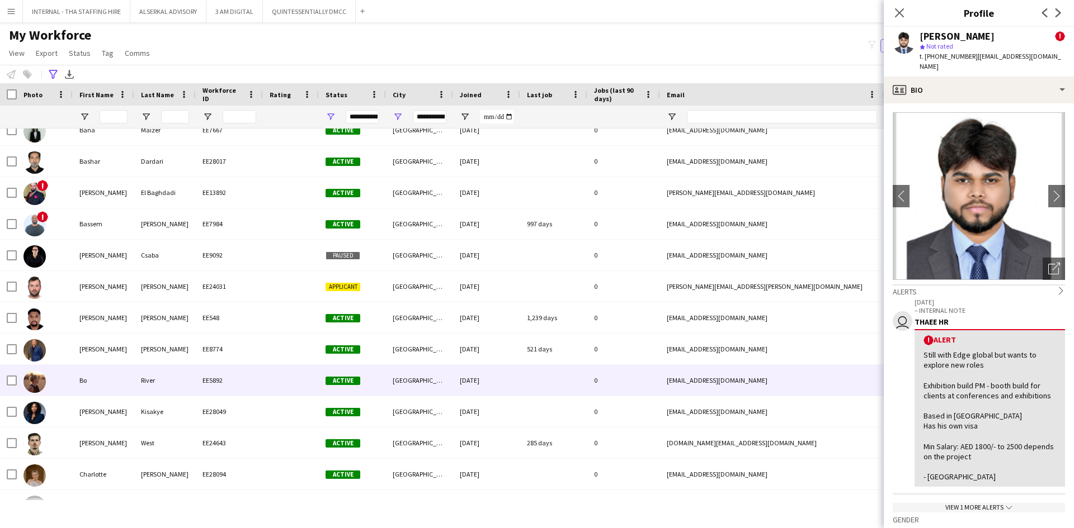
scroll to position [1118, 0]
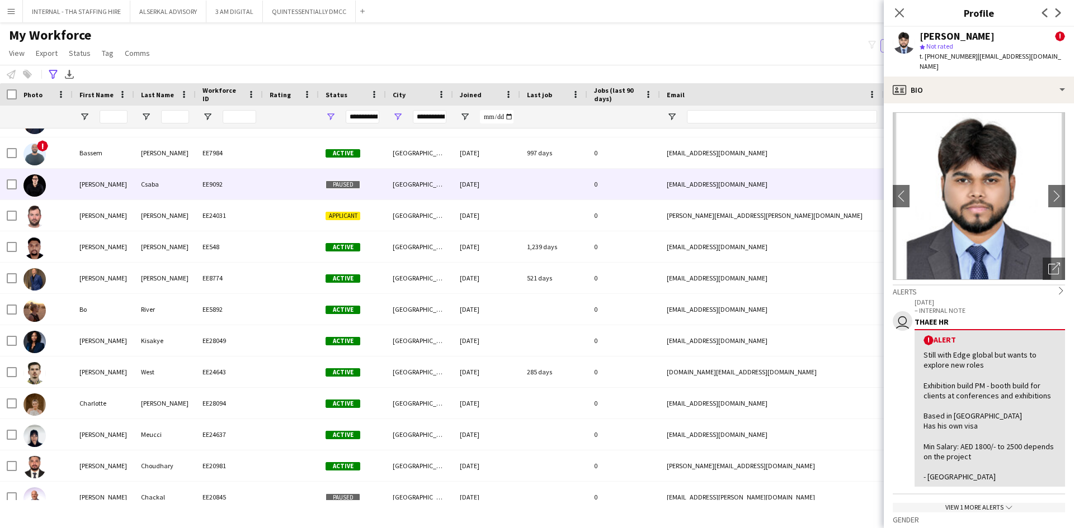
click at [169, 190] on div "Csaba" at bounding box center [165, 184] width 62 height 31
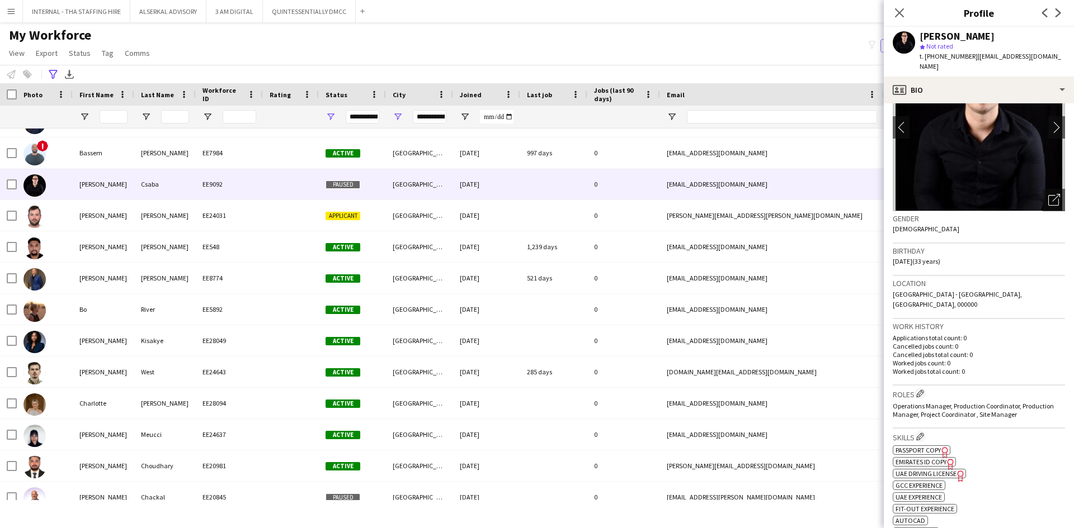
scroll to position [0, 0]
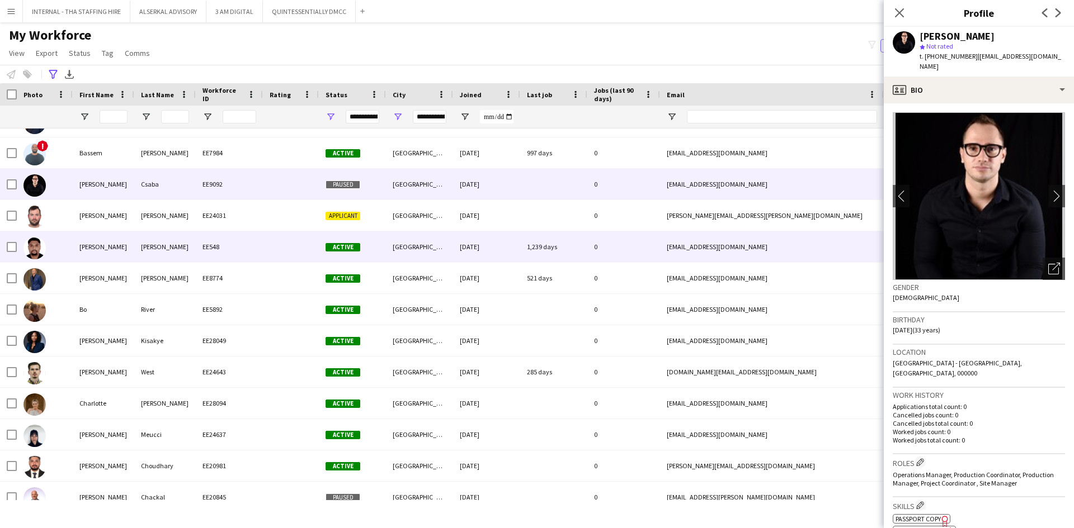
click at [394, 246] on div "[GEOGRAPHIC_DATA]" at bounding box center [419, 247] width 67 height 31
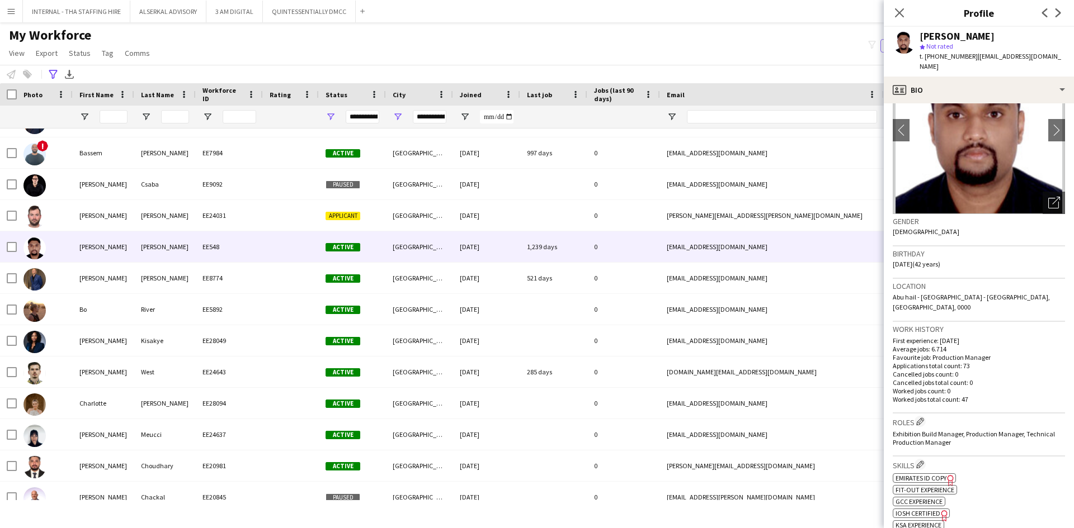
scroll to position [112, 0]
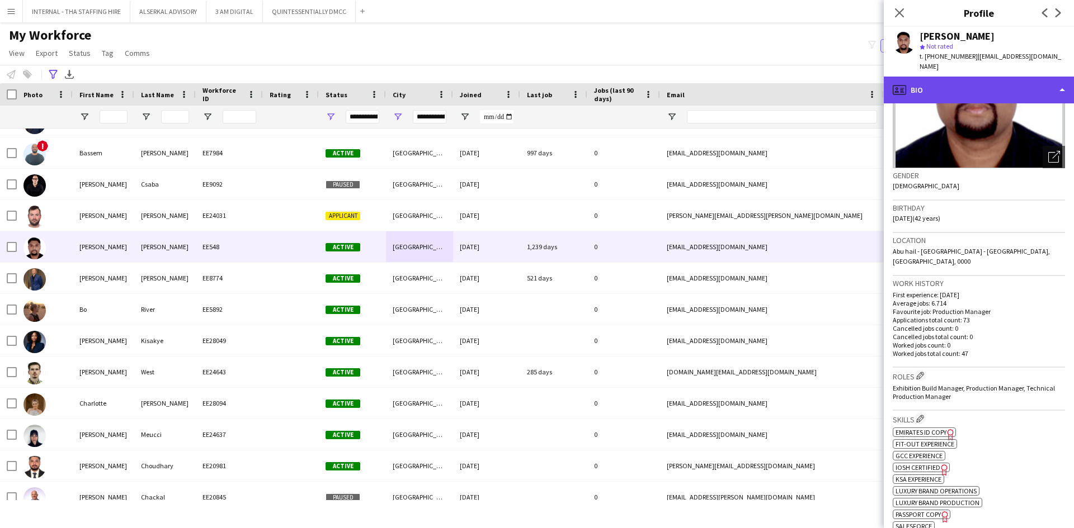
click at [942, 78] on div "profile Bio" at bounding box center [979, 90] width 190 height 27
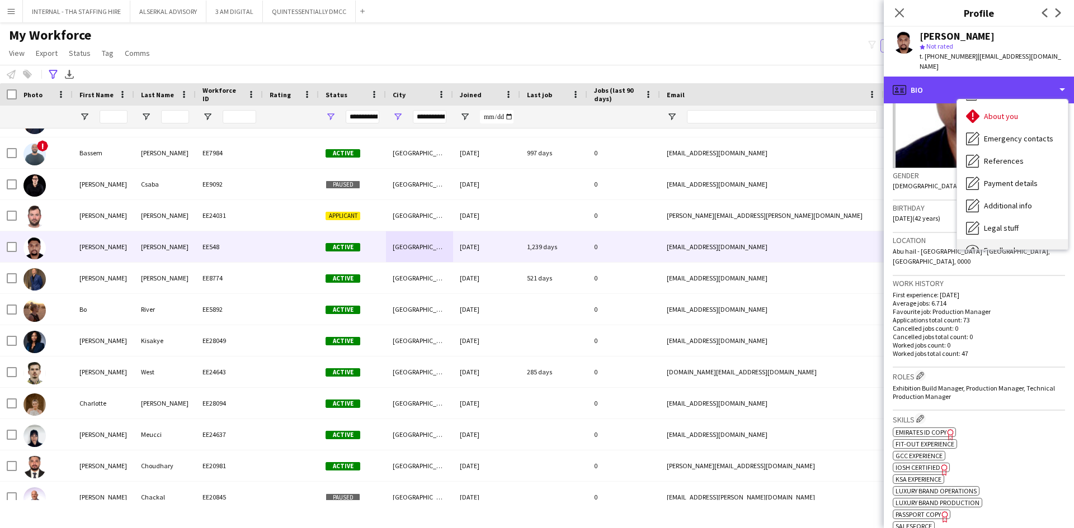
scroll to position [83, 0]
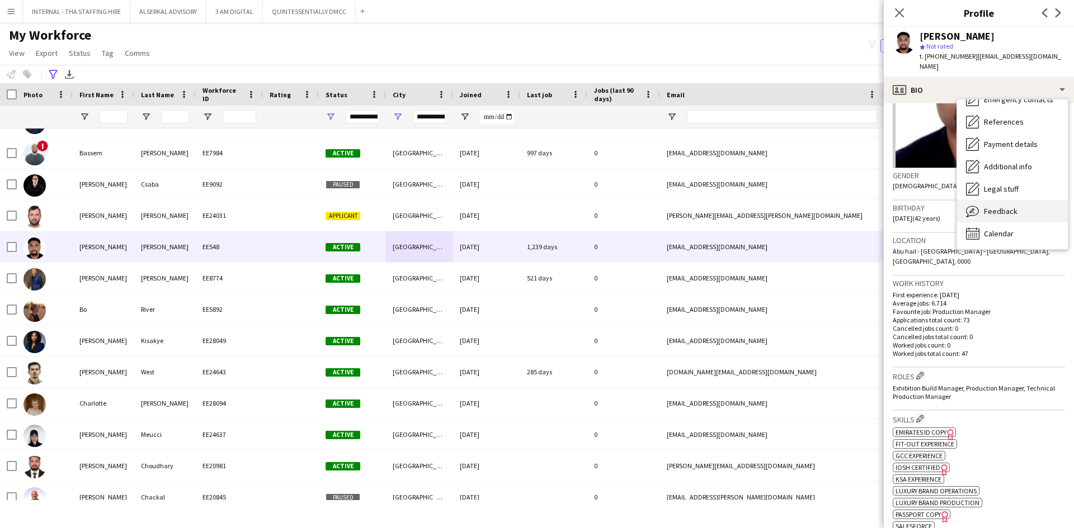
click at [1001, 206] on span "Feedback" at bounding box center [1001, 211] width 34 height 10
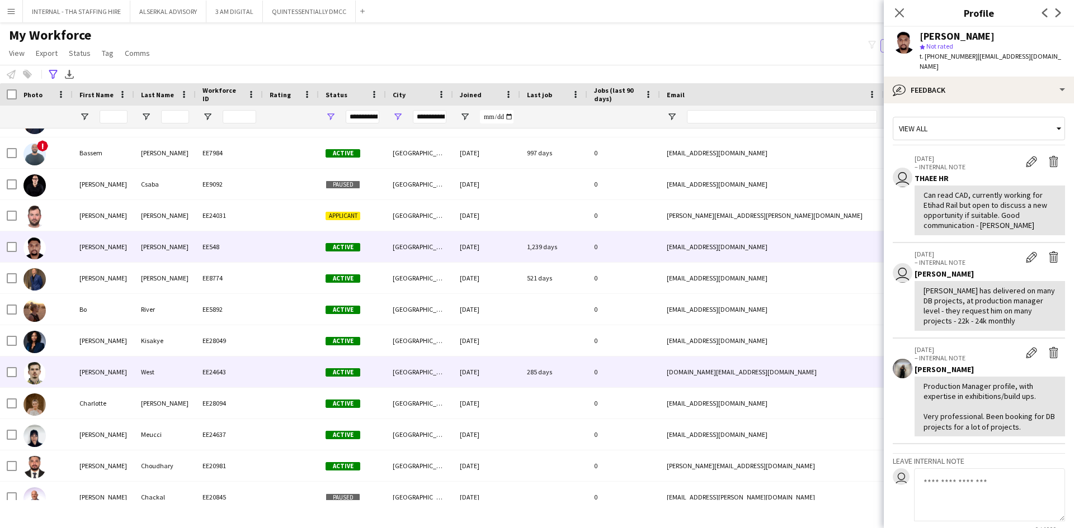
click at [635, 376] on div "0" at bounding box center [623, 372] width 73 height 31
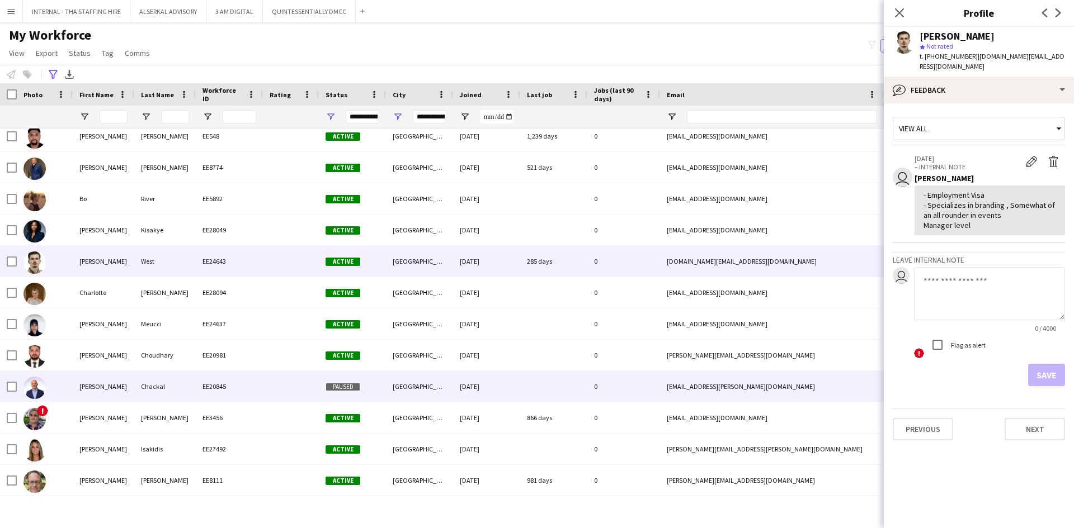
scroll to position [1230, 0]
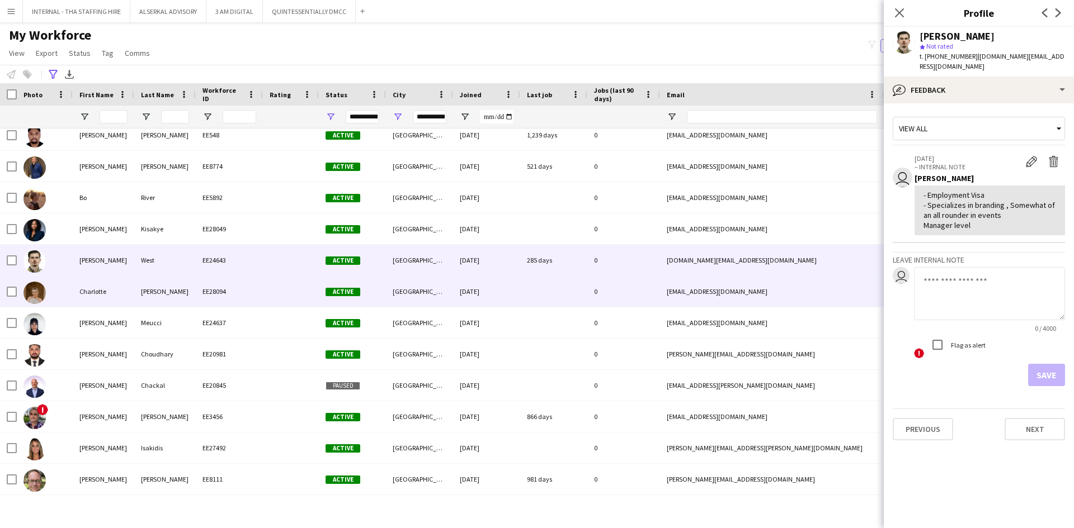
click at [195, 289] on div "[PERSON_NAME]" at bounding box center [165, 291] width 62 height 31
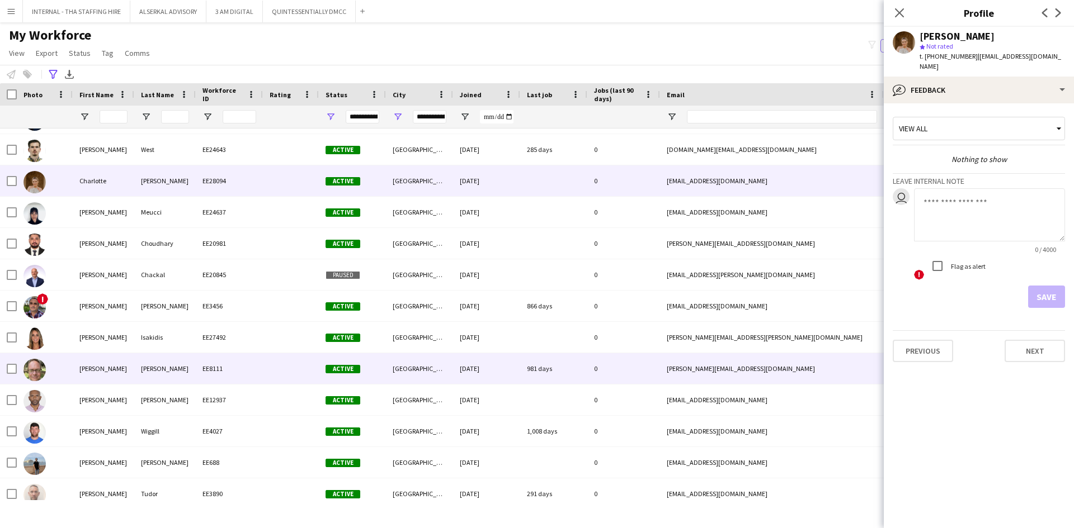
scroll to position [1342, 0]
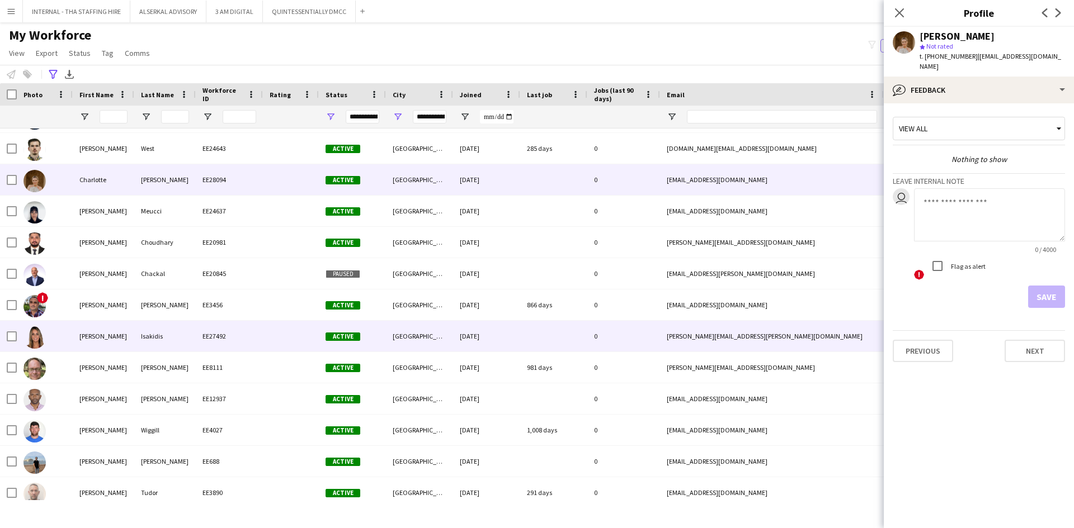
click at [148, 339] on div "Isakidis" at bounding box center [165, 336] width 62 height 31
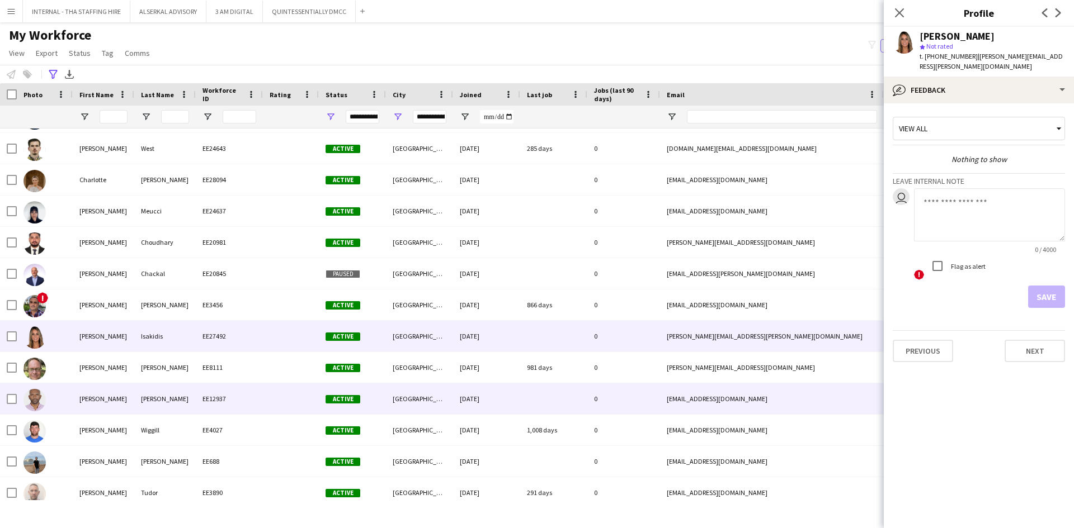
click at [102, 401] on div "[PERSON_NAME]" at bounding box center [104, 399] width 62 height 31
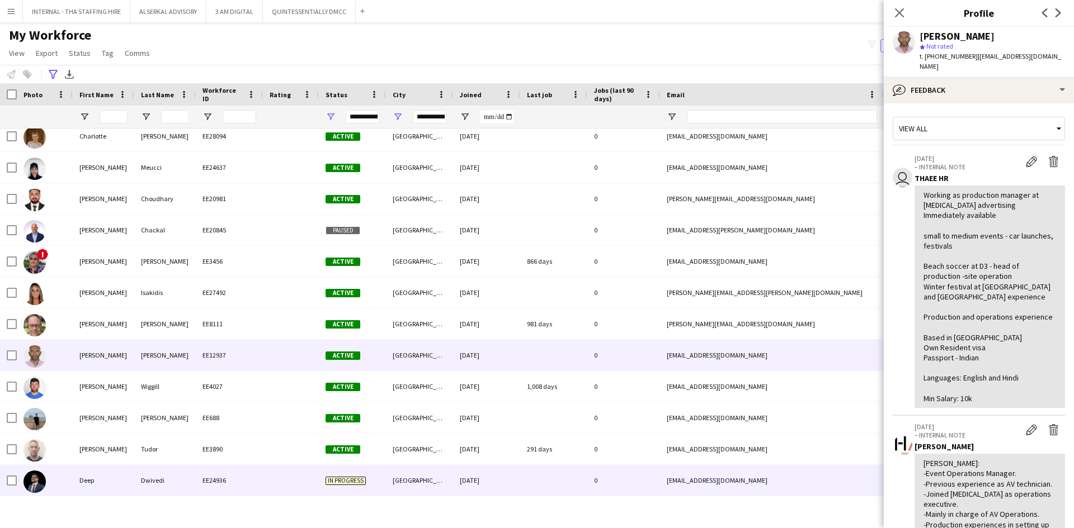
scroll to position [1454, 0]
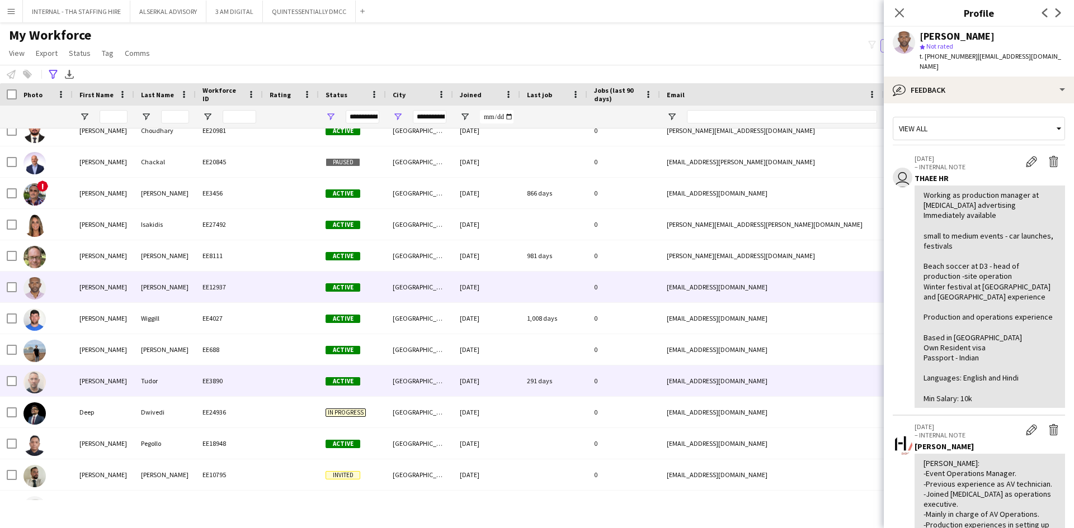
click at [236, 384] on div "EE3890" at bounding box center [229, 381] width 67 height 31
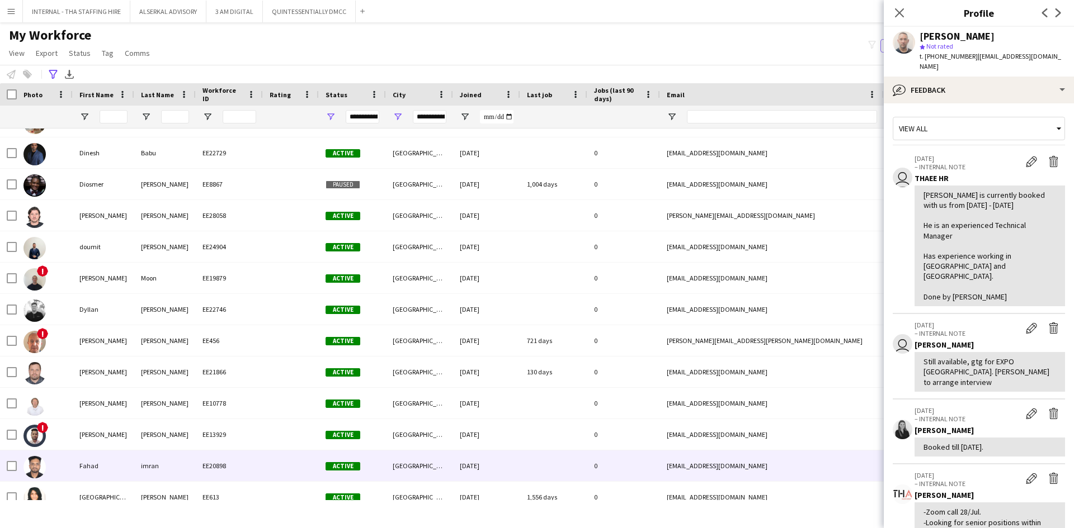
scroll to position [0, 0]
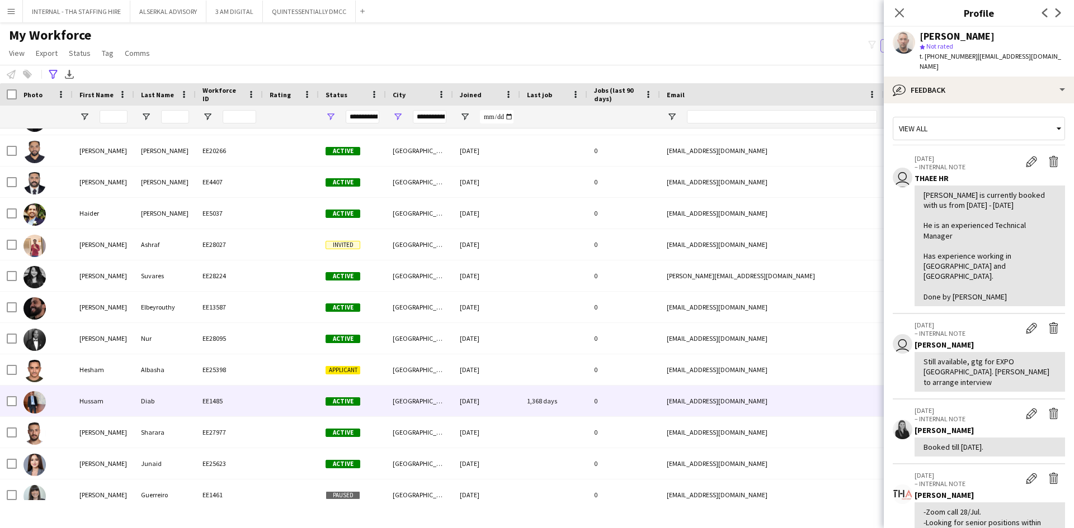
click at [470, 402] on div "[DATE]" at bounding box center [486, 401] width 67 height 31
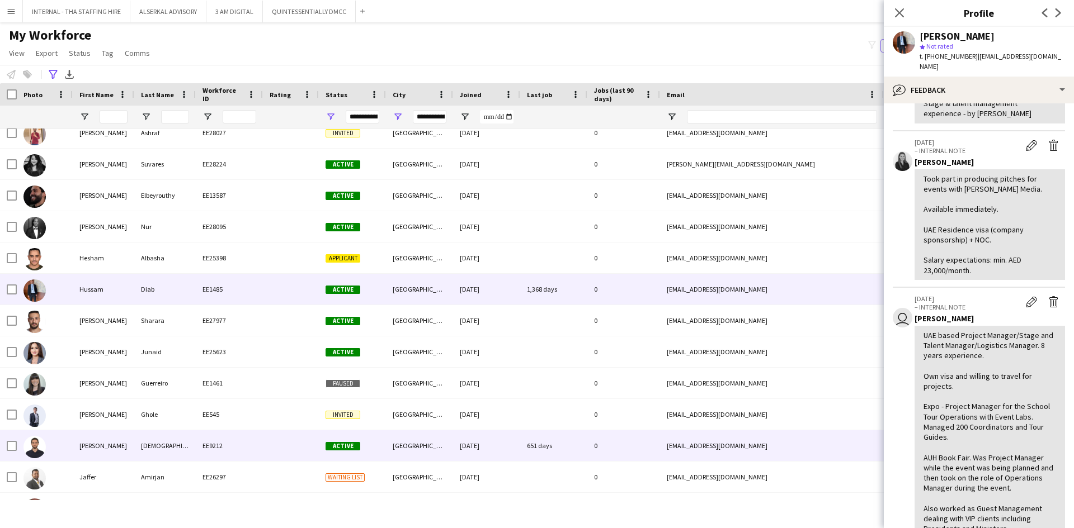
click at [461, 446] on div "[DATE]" at bounding box center [486, 446] width 67 height 31
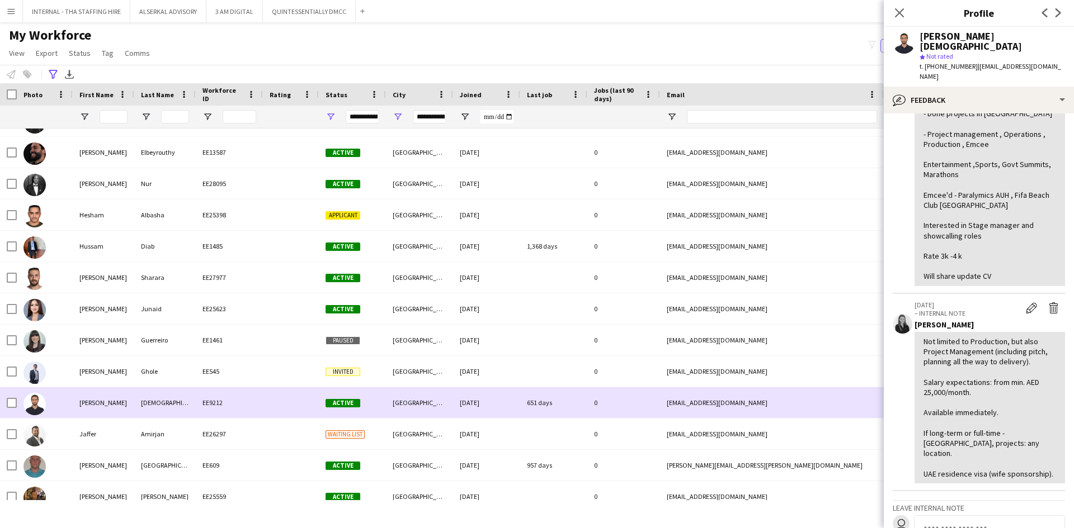
scroll to position [2628, 0]
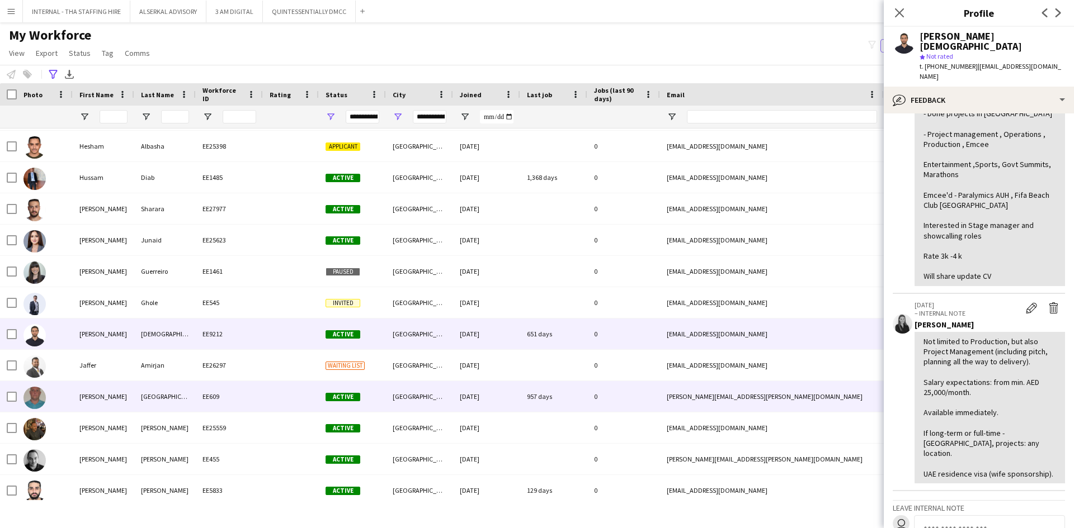
click at [119, 404] on div "[PERSON_NAME]" at bounding box center [104, 396] width 62 height 31
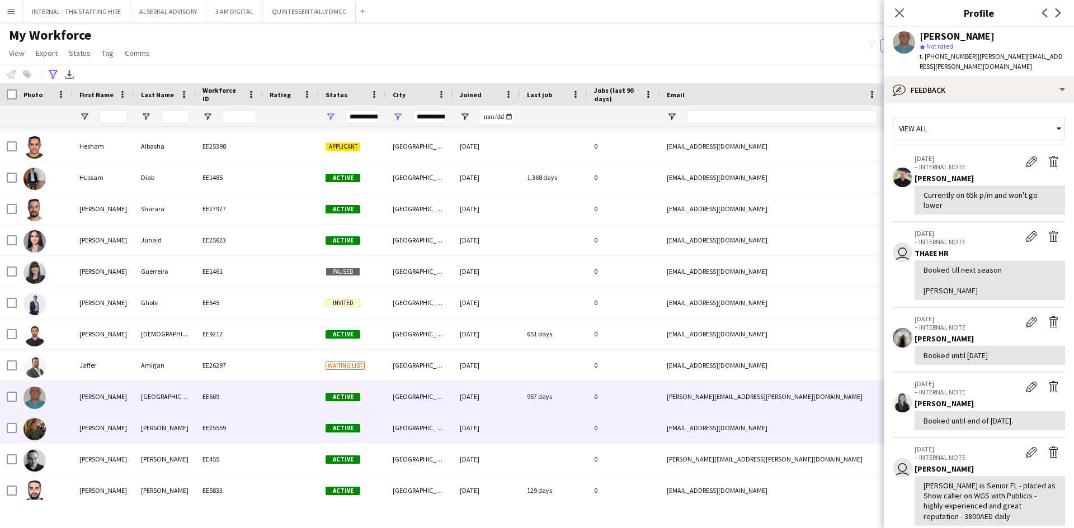
click at [261, 425] on div "EE25559" at bounding box center [229, 428] width 67 height 31
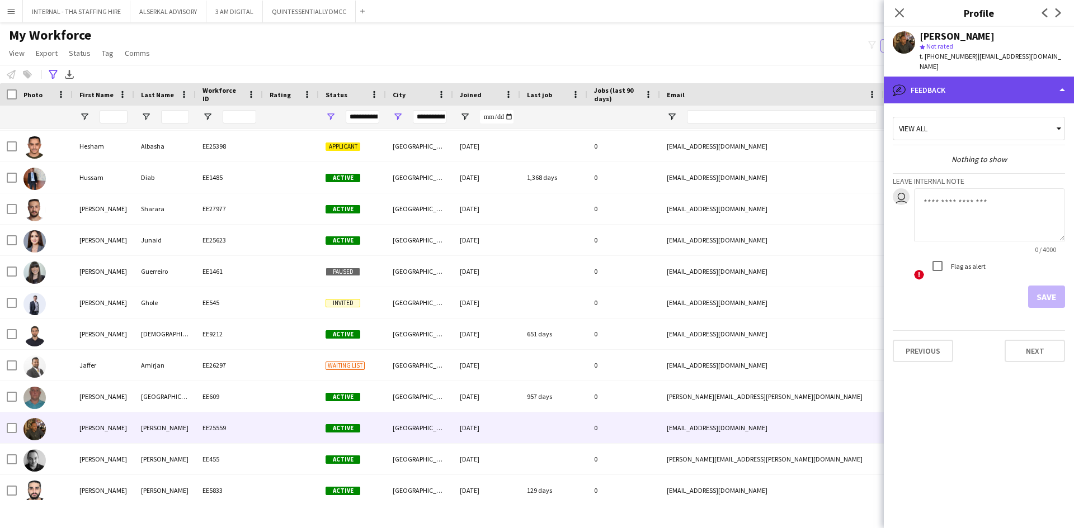
click at [957, 79] on div "bubble-pencil Feedback" at bounding box center [979, 90] width 190 height 27
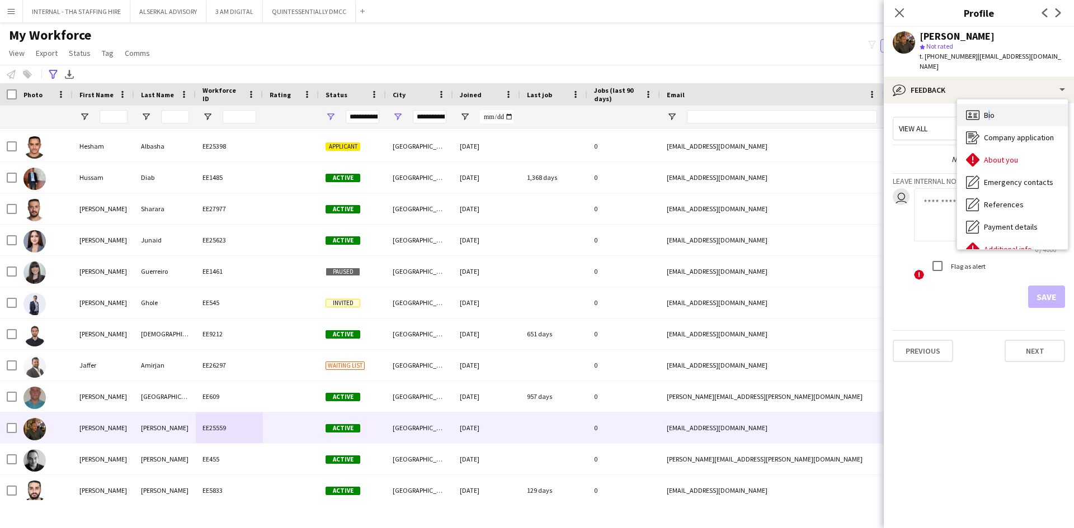
click at [987, 110] on span "Bio" at bounding box center [989, 115] width 11 height 10
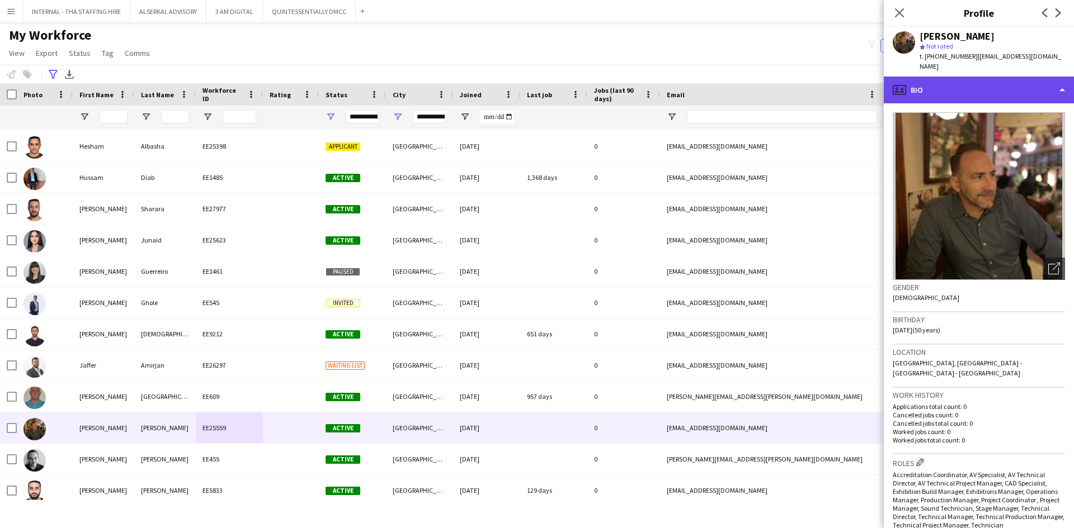
click at [984, 83] on div "profile Bio" at bounding box center [979, 90] width 190 height 27
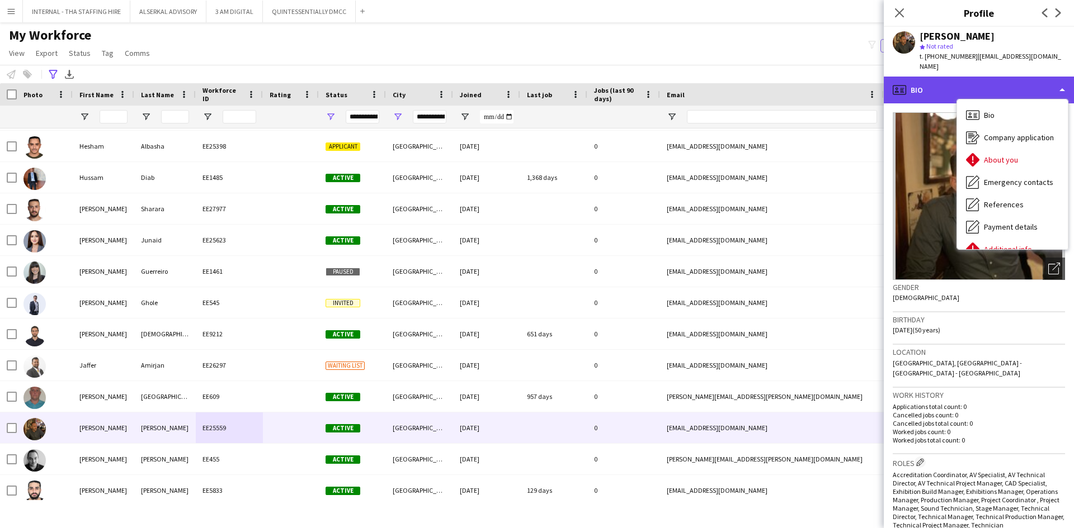
click at [984, 83] on div "profile Bio" at bounding box center [979, 90] width 190 height 27
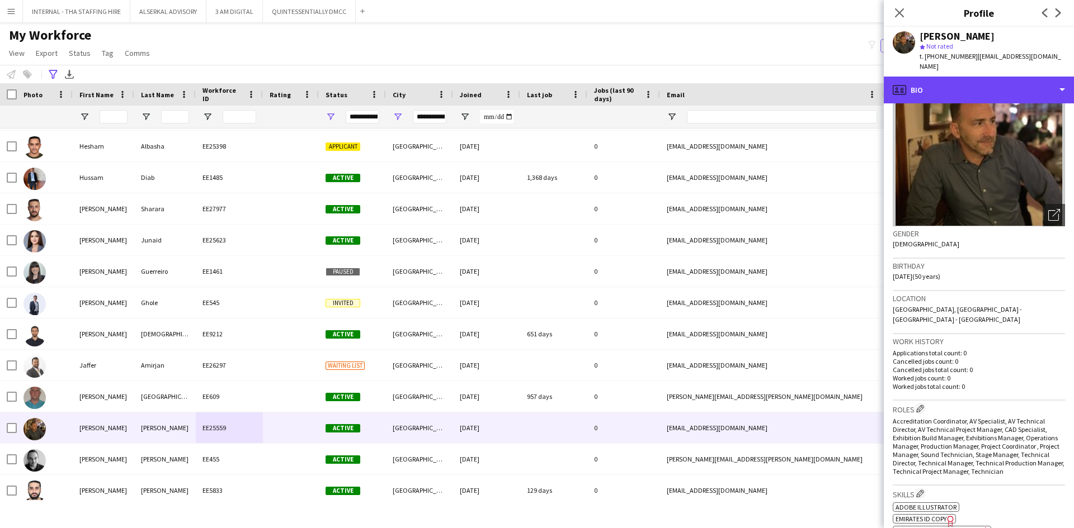
scroll to position [112, 0]
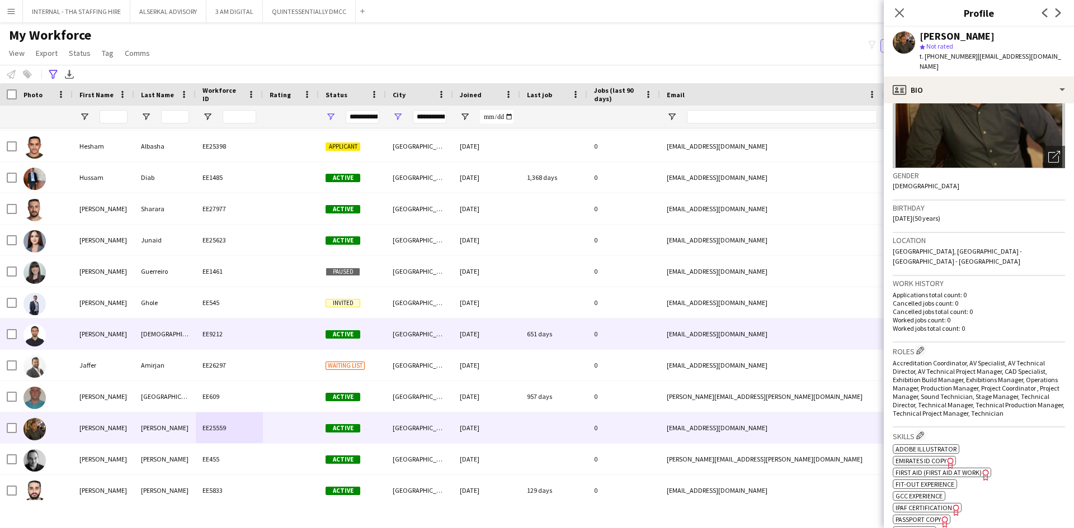
click at [132, 330] on div "[PERSON_NAME]" at bounding box center [104, 334] width 62 height 31
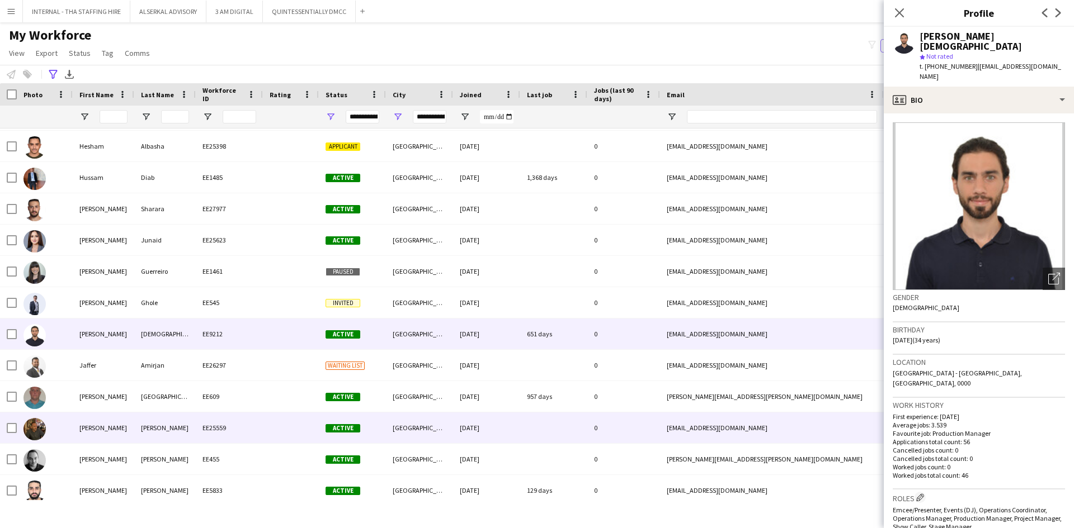
click at [123, 424] on div "[PERSON_NAME]" at bounding box center [104, 428] width 62 height 31
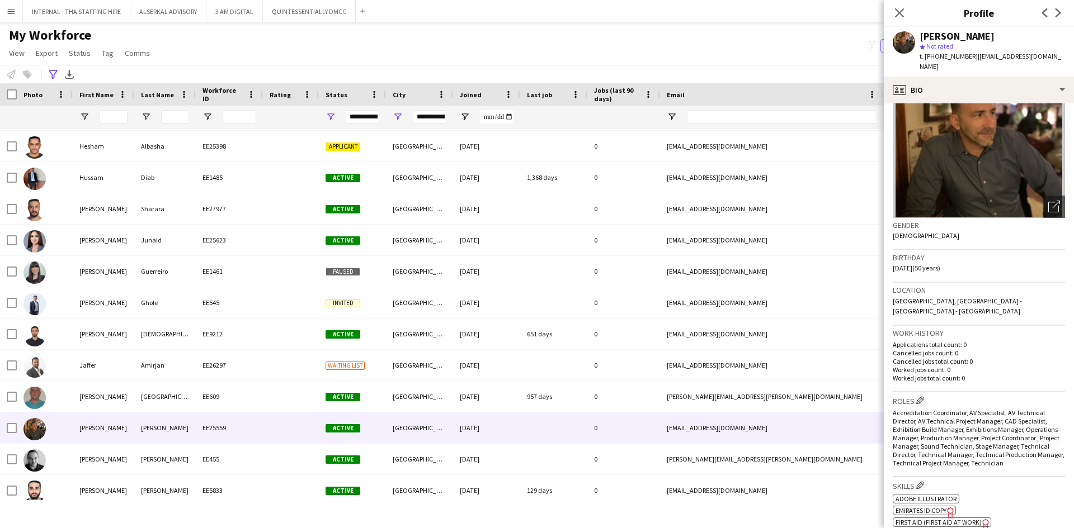
scroll to position [168, 0]
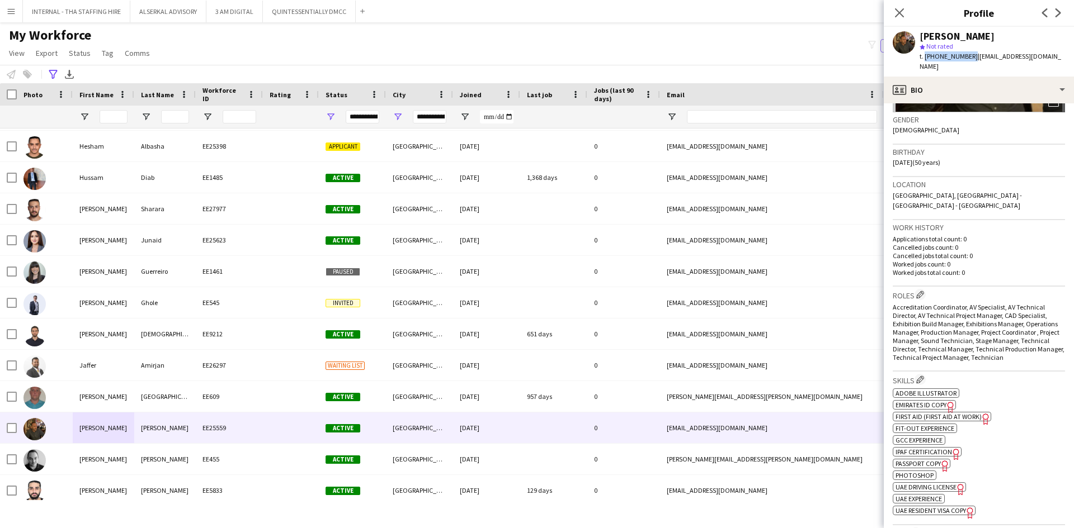
drag, startPoint x: 970, startPoint y: 56, endPoint x: 924, endPoint y: 54, distance: 45.9
click at [924, 54] on span "t. [PHONE_NUMBER]" at bounding box center [948, 56] width 58 height 8
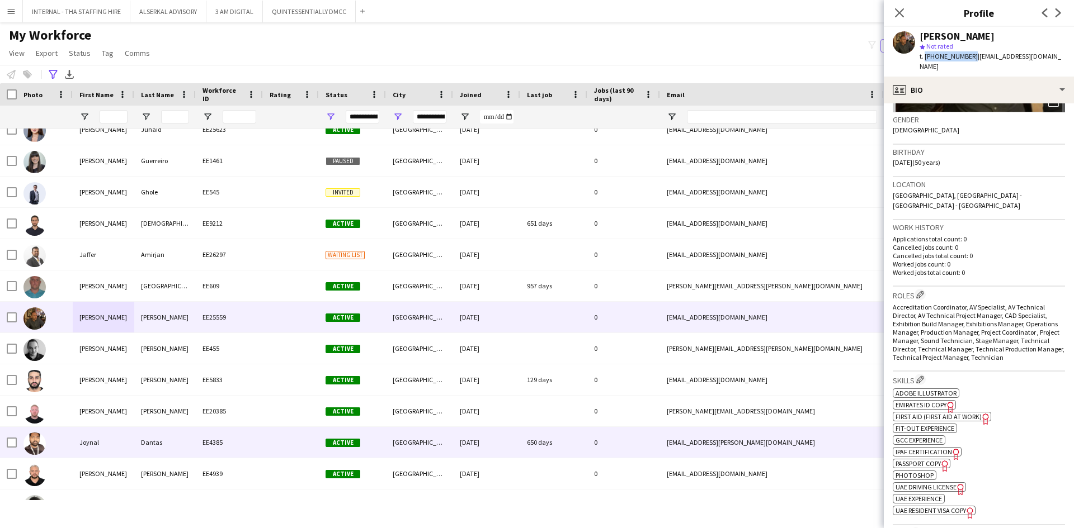
scroll to position [2740, 0]
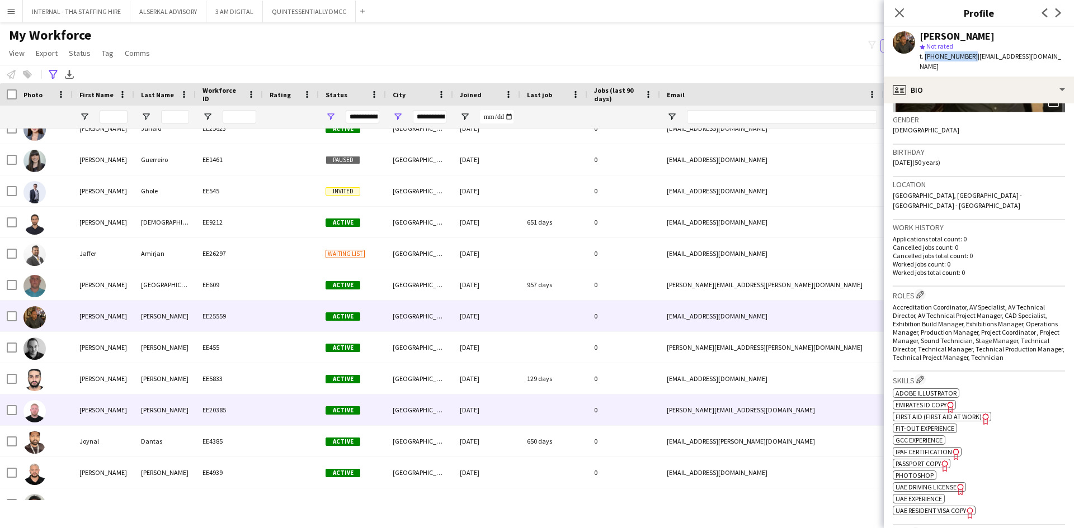
click at [448, 413] on div "[GEOGRAPHIC_DATA]" at bounding box center [419, 410] width 67 height 31
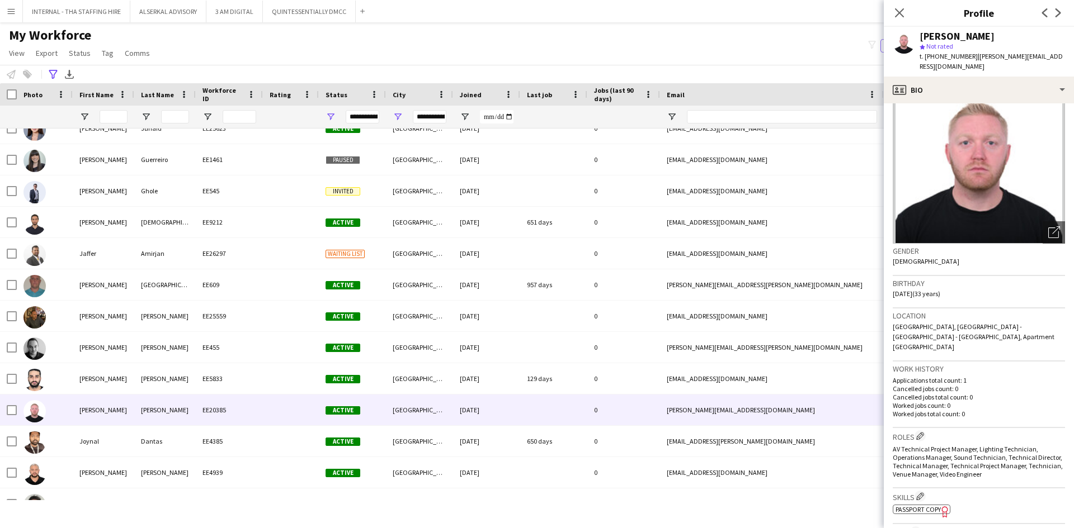
scroll to position [56, 0]
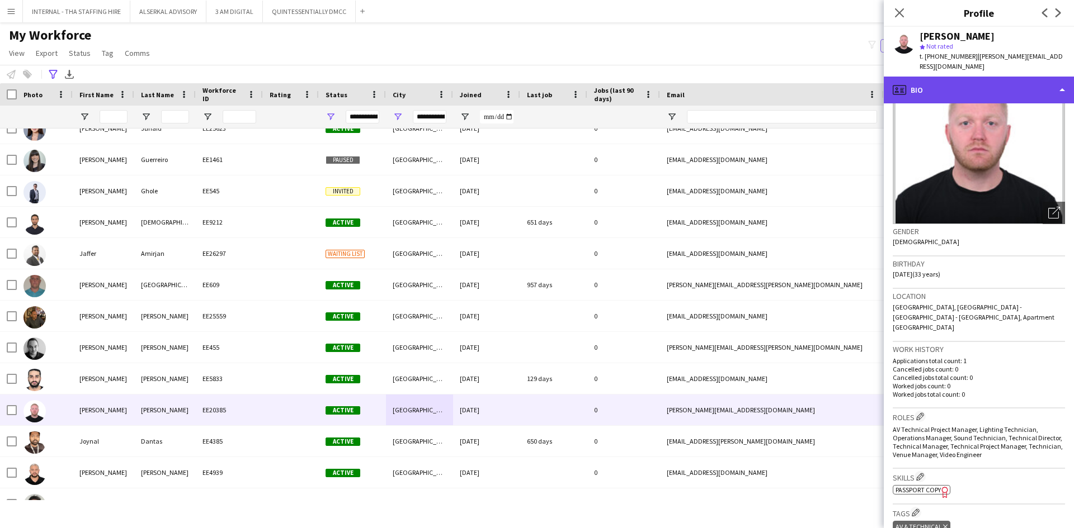
click at [976, 77] on div "profile Bio" at bounding box center [979, 90] width 190 height 27
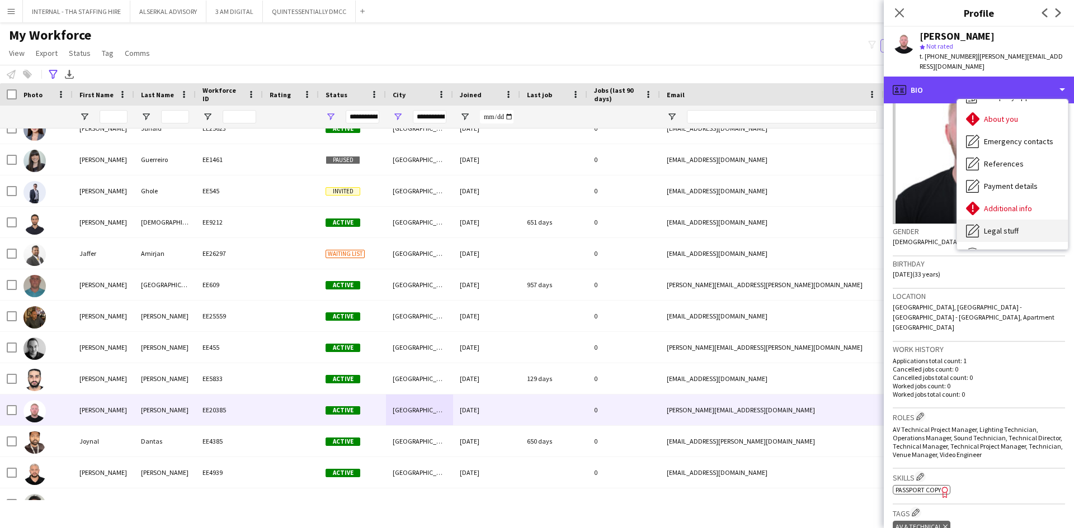
scroll to position [83, 0]
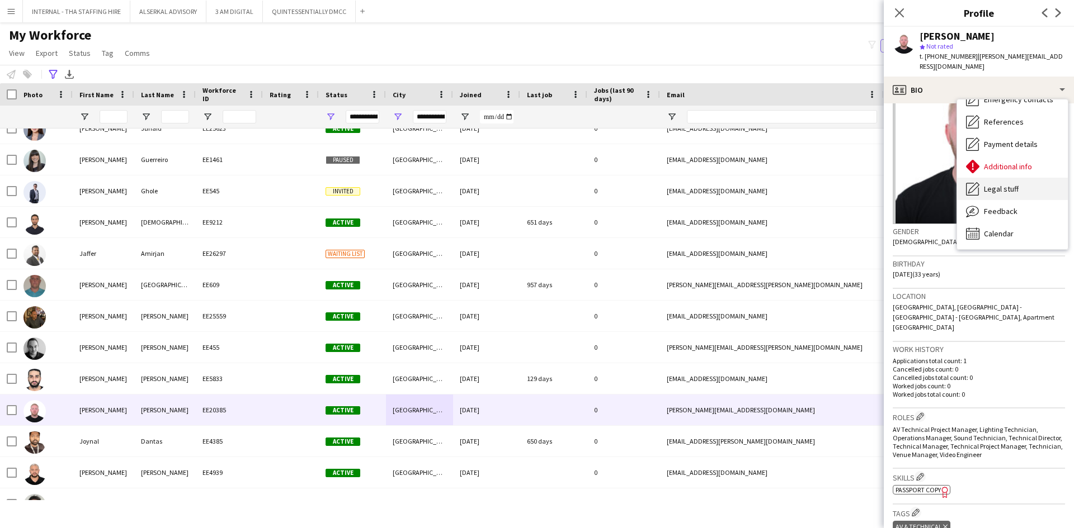
click at [999, 206] on span "Feedback" at bounding box center [1001, 211] width 34 height 10
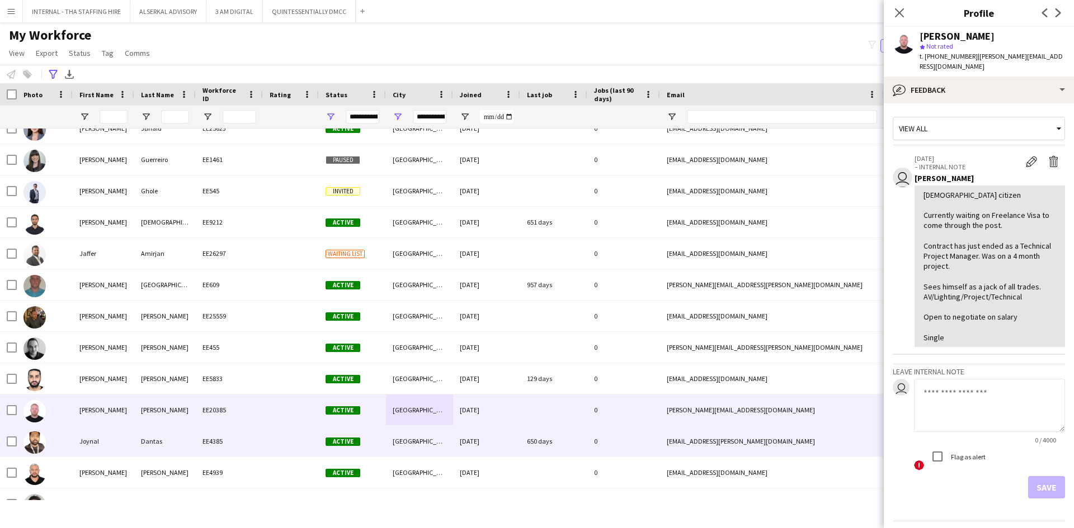
click at [98, 442] on div "Joynal" at bounding box center [104, 441] width 62 height 31
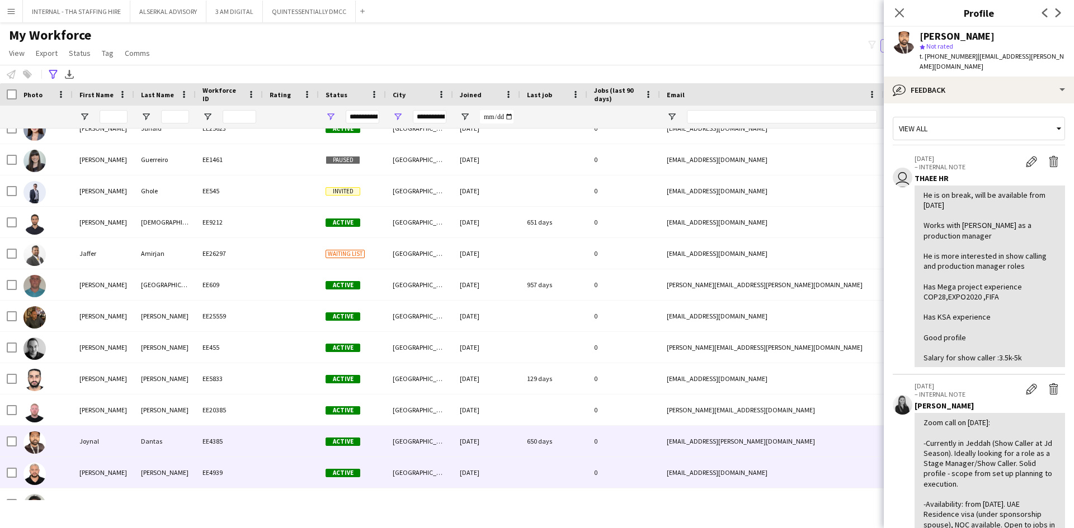
click at [490, 475] on div "[DATE]" at bounding box center [486, 472] width 67 height 31
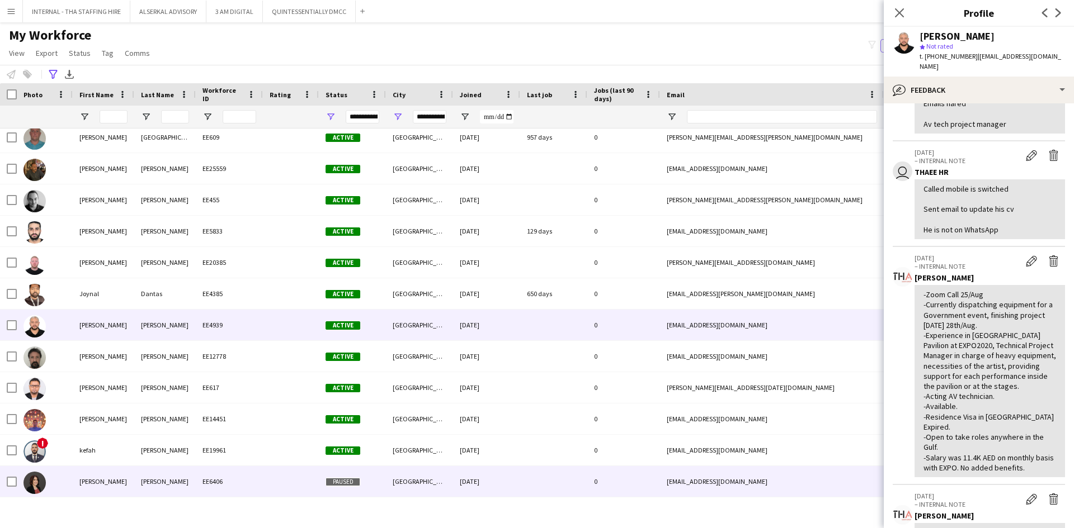
scroll to position [2908, 0]
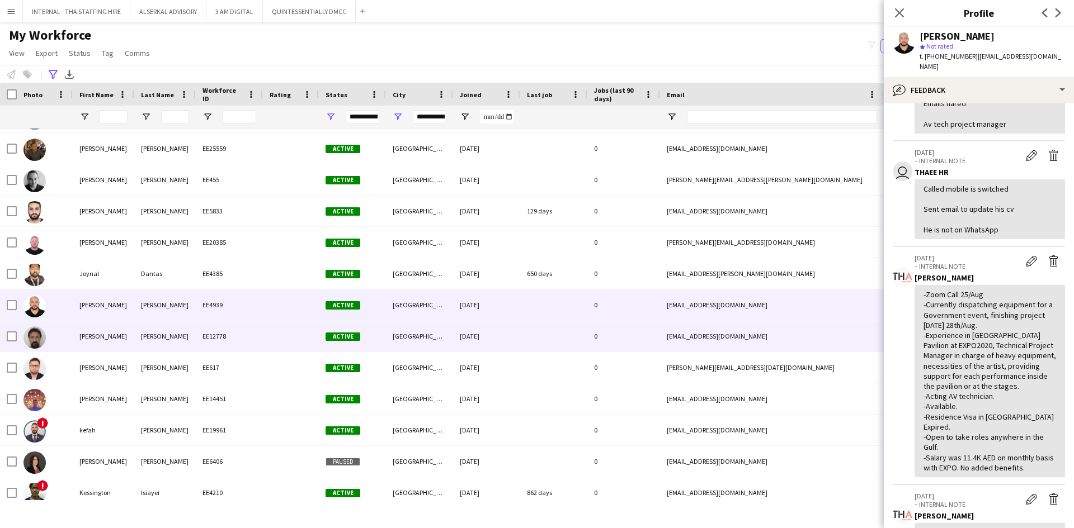
click at [464, 336] on div "[DATE]" at bounding box center [486, 336] width 67 height 31
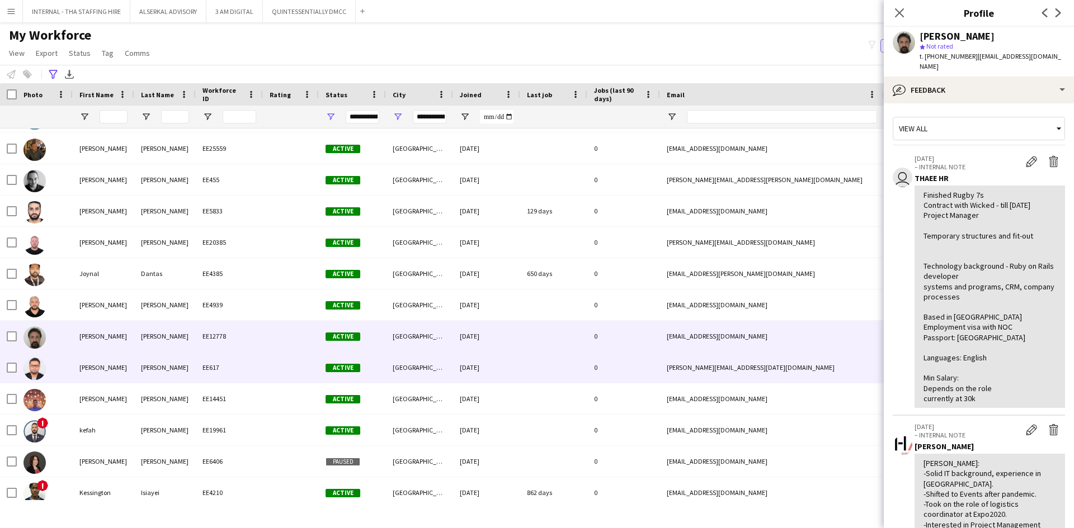
click at [138, 362] on div "[PERSON_NAME]" at bounding box center [165, 367] width 62 height 31
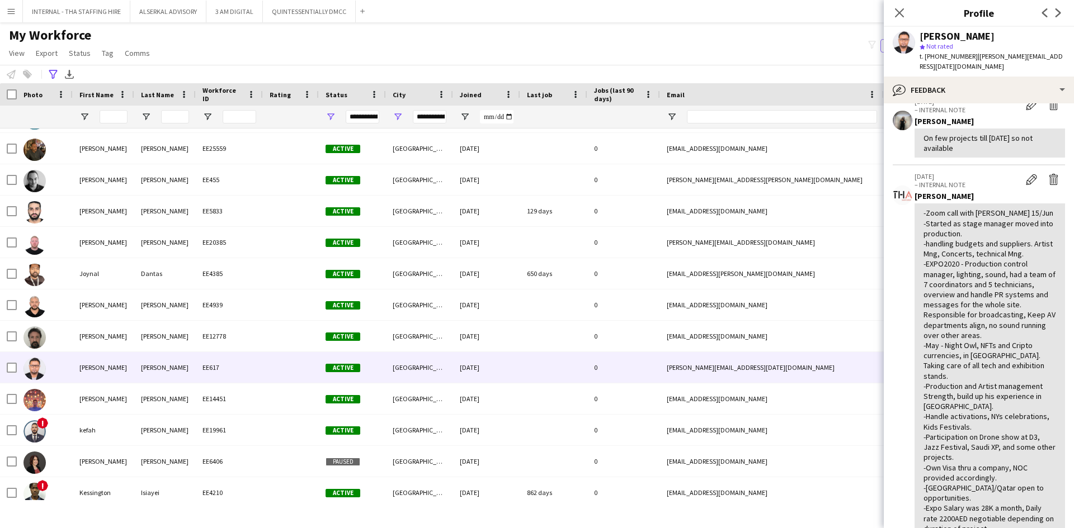
scroll to position [112, 0]
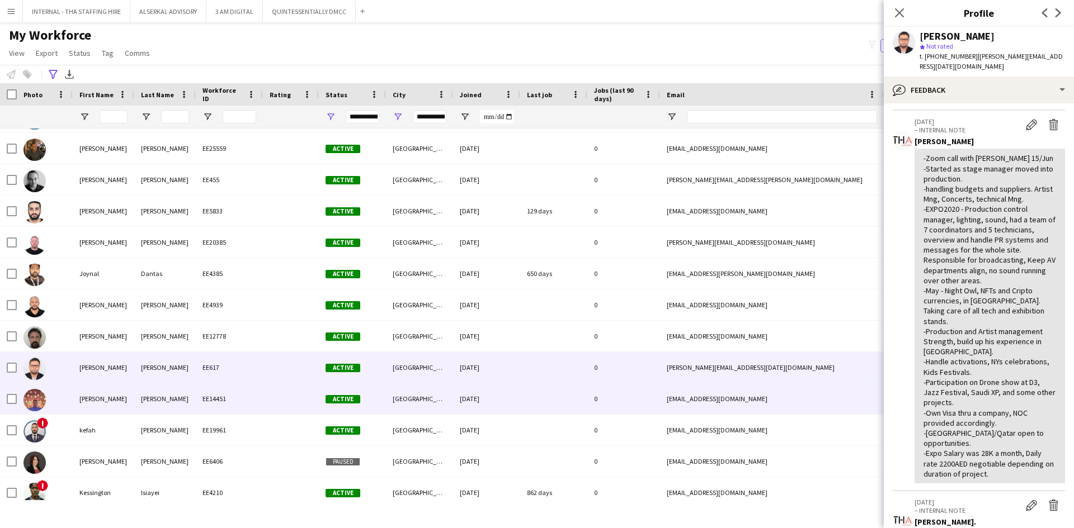
click at [200, 403] on div "EE14451" at bounding box center [229, 399] width 67 height 31
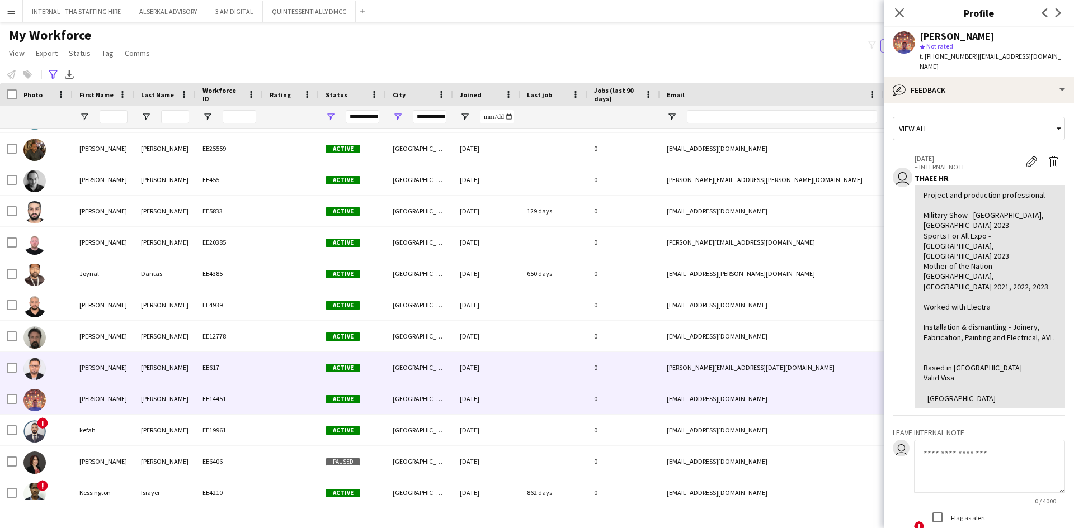
click at [204, 366] on div "EE617" at bounding box center [229, 367] width 67 height 31
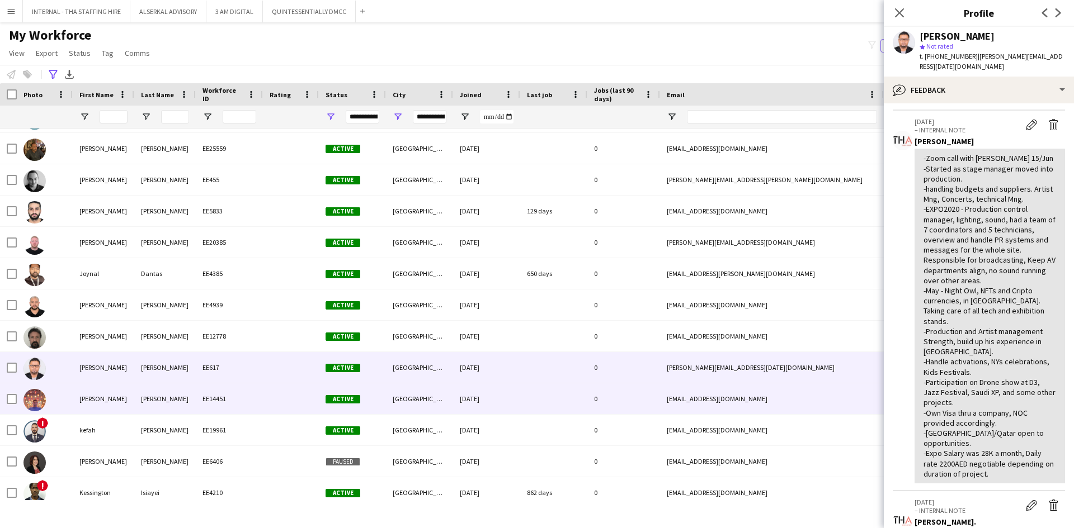
click at [187, 394] on div "[PERSON_NAME]" at bounding box center [165, 399] width 62 height 31
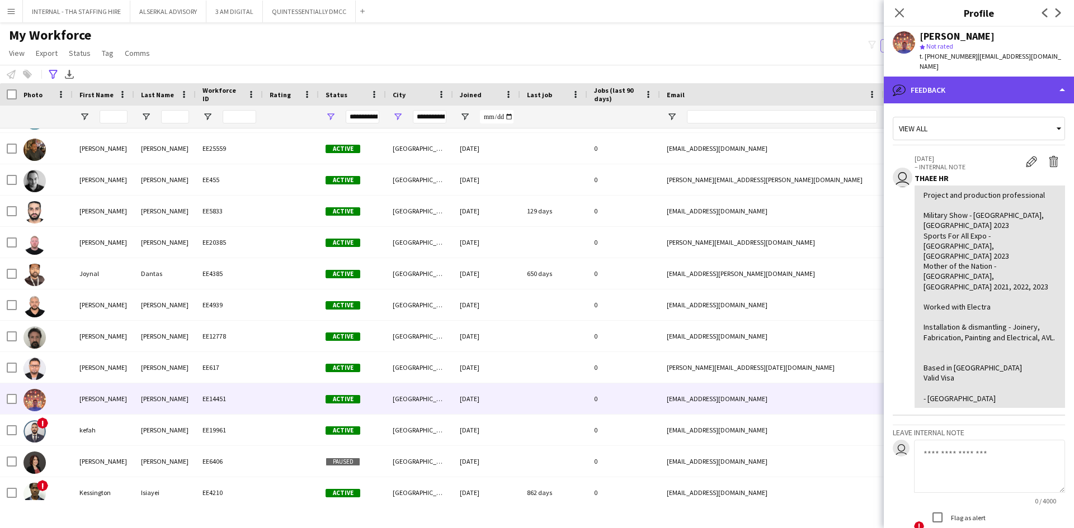
click at [963, 77] on div "bubble-pencil Feedback" at bounding box center [979, 90] width 190 height 27
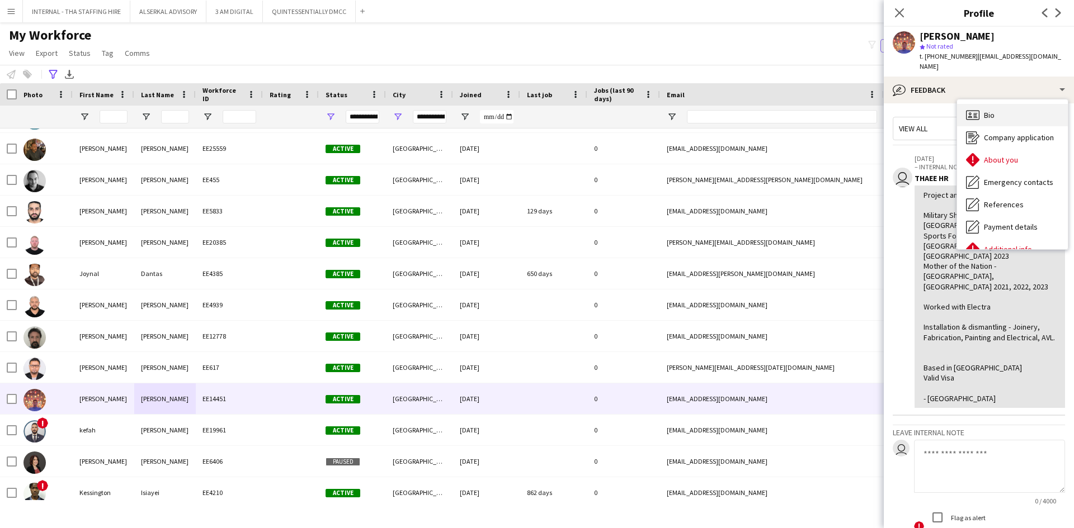
click at [987, 110] on span "Bio" at bounding box center [989, 115] width 11 height 10
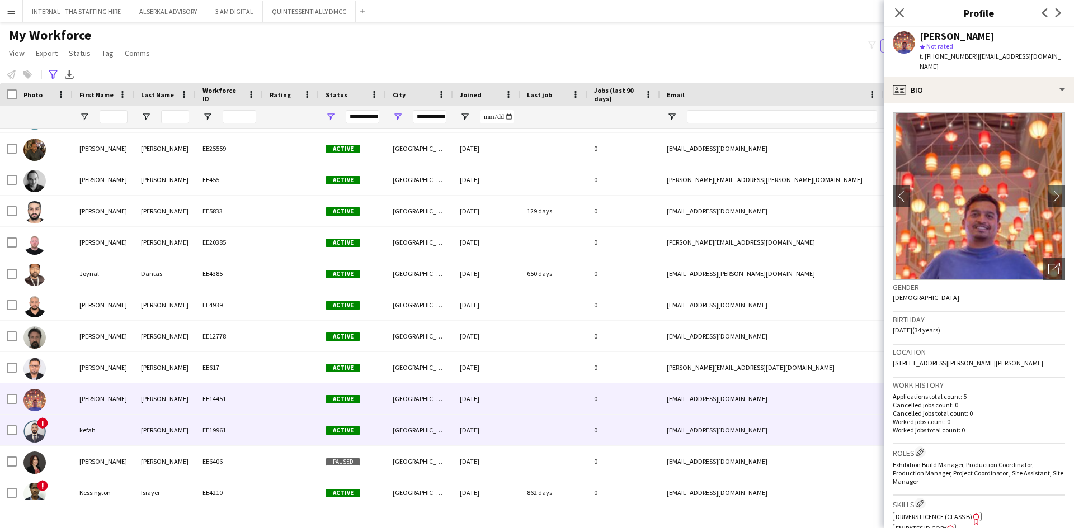
click at [242, 432] on div "EE19961" at bounding box center [229, 430] width 67 height 31
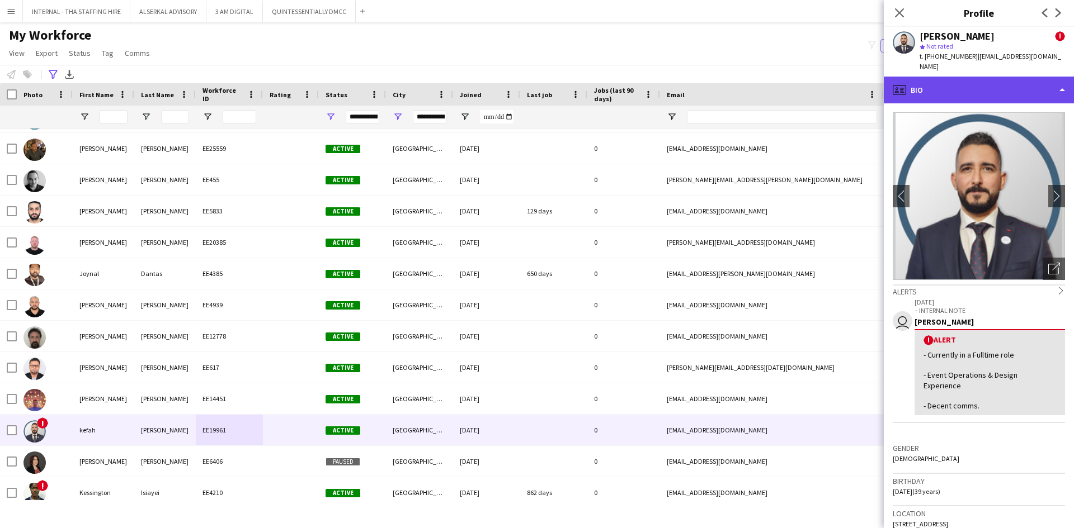
click at [936, 86] on div "profile Bio" at bounding box center [979, 90] width 190 height 27
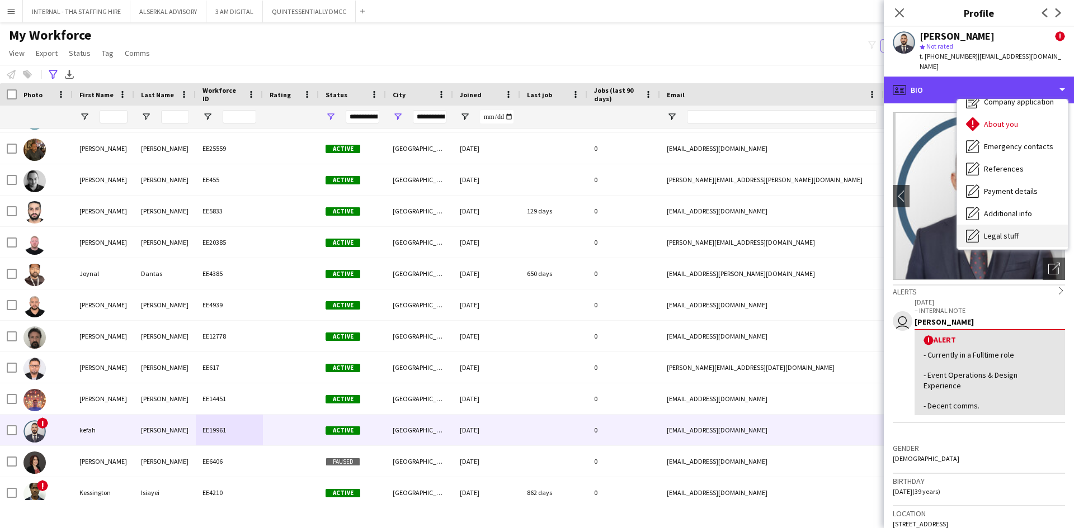
scroll to position [83, 0]
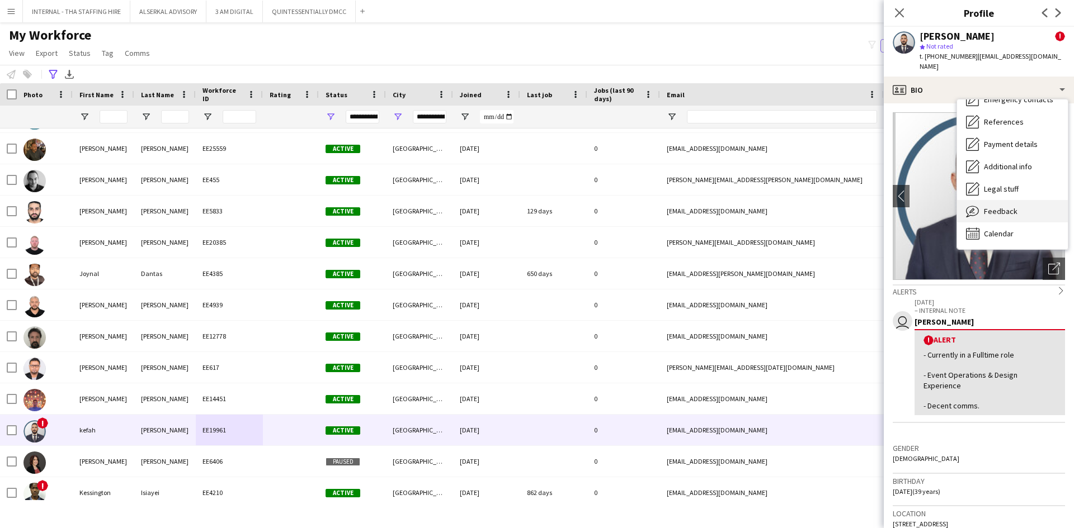
click at [1008, 206] on span "Feedback" at bounding box center [1001, 211] width 34 height 10
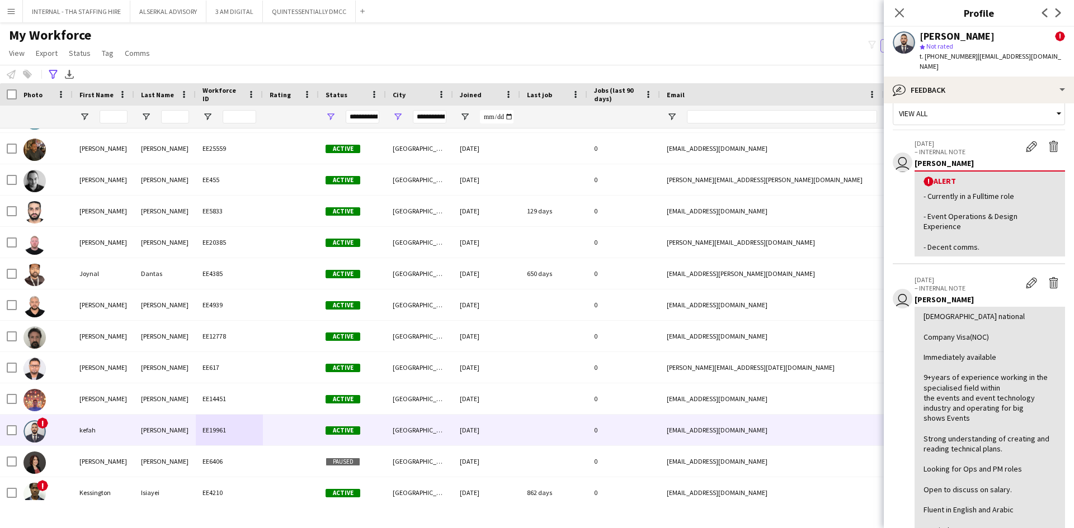
scroll to position [0, 0]
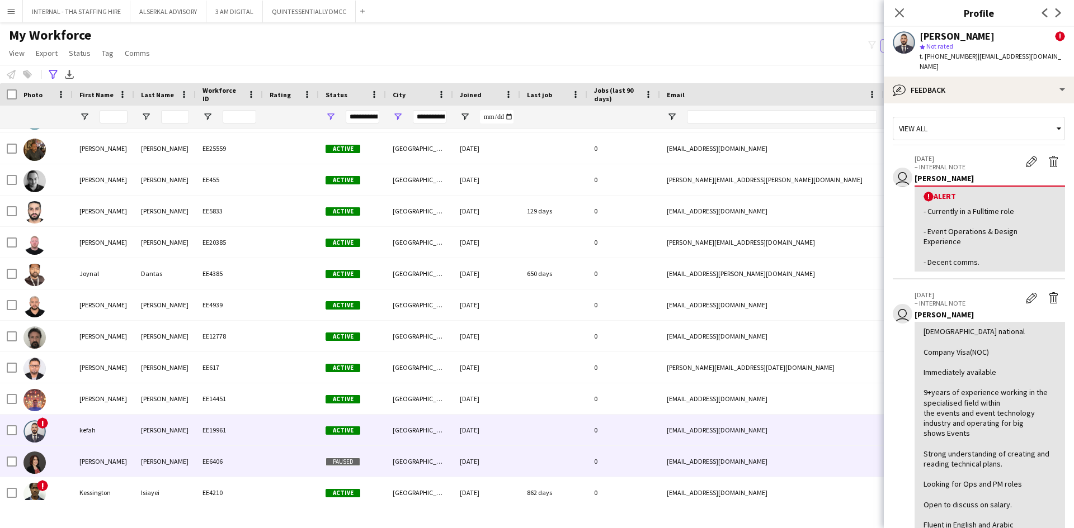
click at [165, 456] on div "[PERSON_NAME]" at bounding box center [165, 461] width 62 height 31
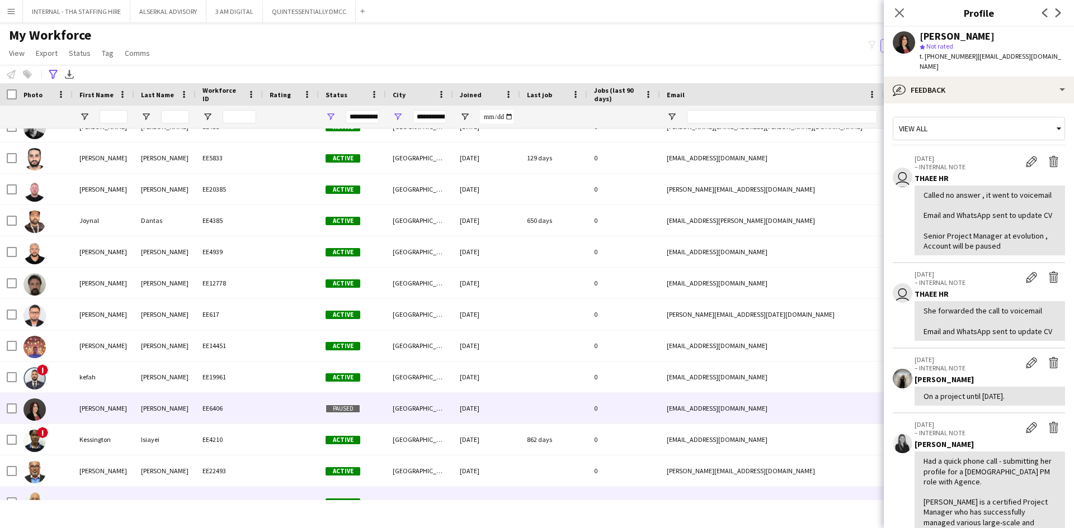
scroll to position [3020, 0]
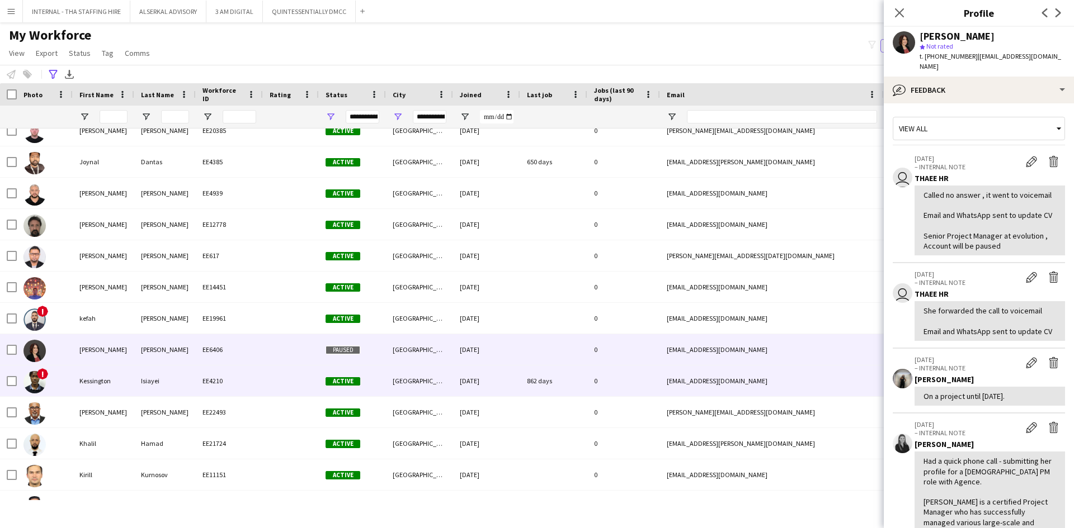
click at [168, 383] on div "Isiayei" at bounding box center [165, 381] width 62 height 31
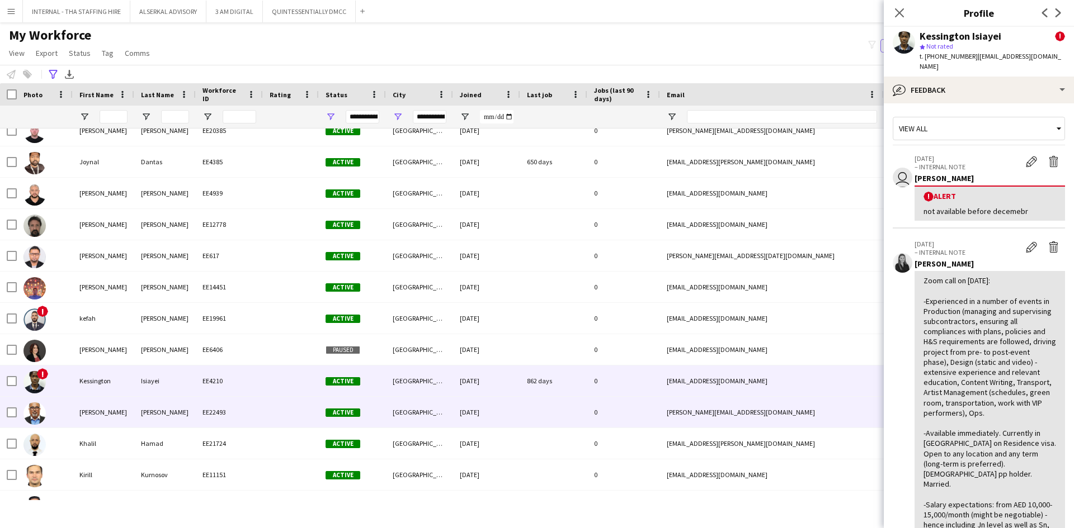
click at [159, 417] on div "[PERSON_NAME]" at bounding box center [165, 412] width 62 height 31
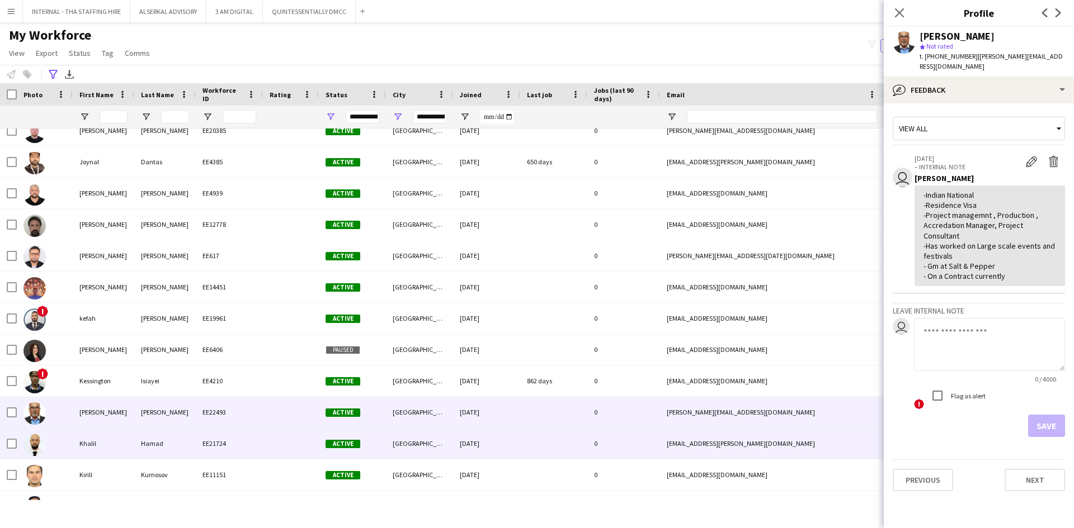
click at [145, 443] on div "Hamad" at bounding box center [165, 443] width 62 height 31
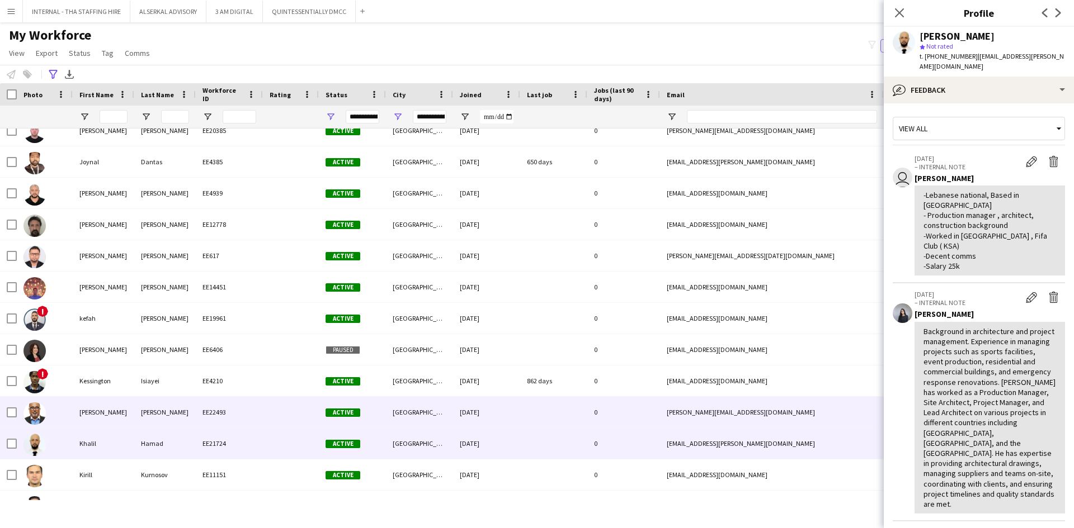
click at [463, 412] on div "[DATE]" at bounding box center [486, 412] width 67 height 31
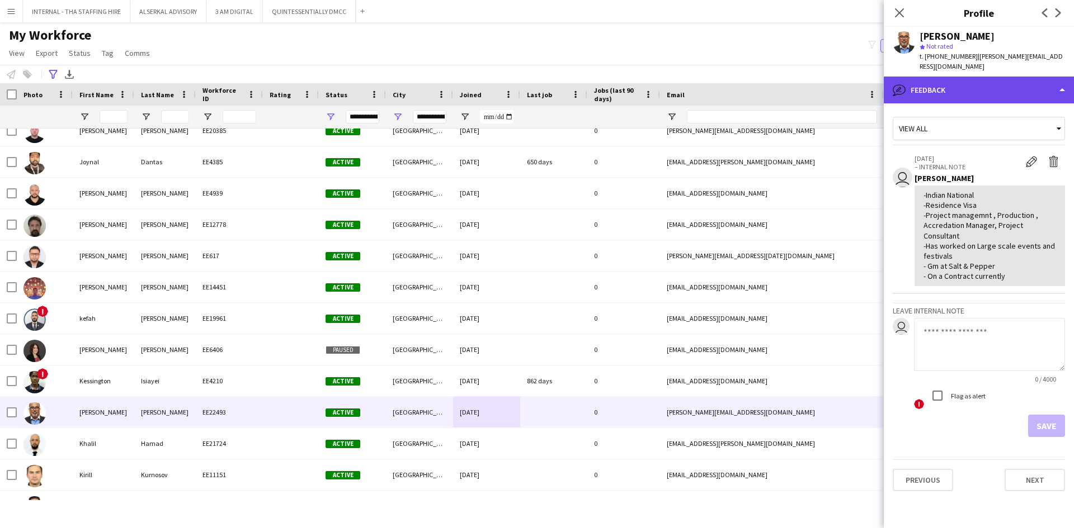
click at [978, 77] on div "bubble-pencil Feedback" at bounding box center [979, 90] width 190 height 27
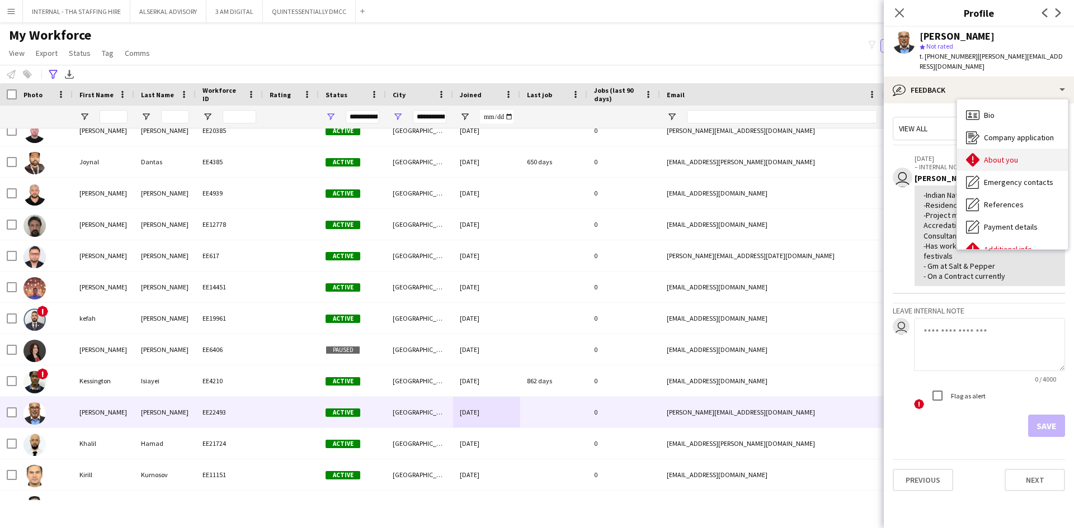
click at [996, 155] on span "About you" at bounding box center [1001, 160] width 34 height 10
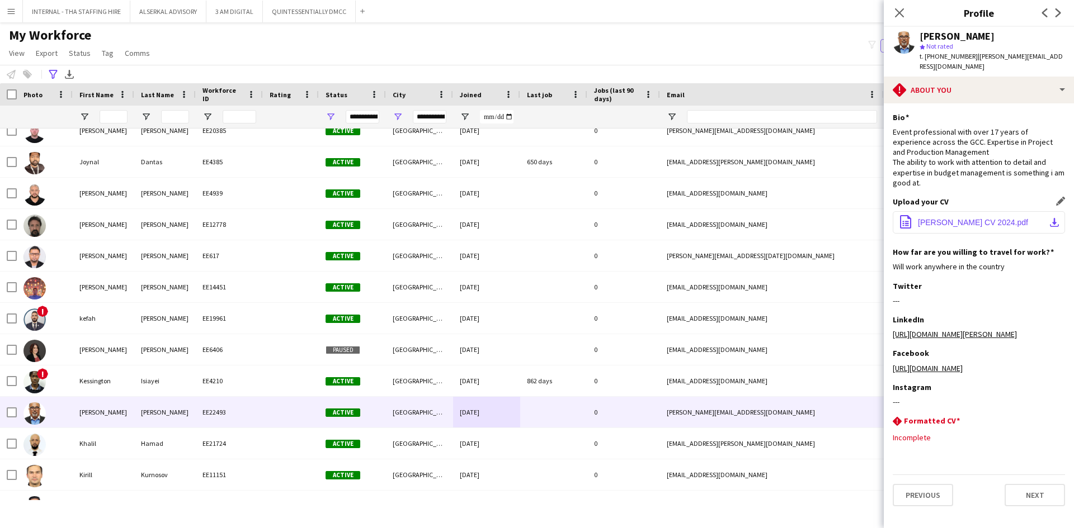
click at [936, 218] on span "[PERSON_NAME] CV 2024.pdf" at bounding box center [973, 222] width 110 height 9
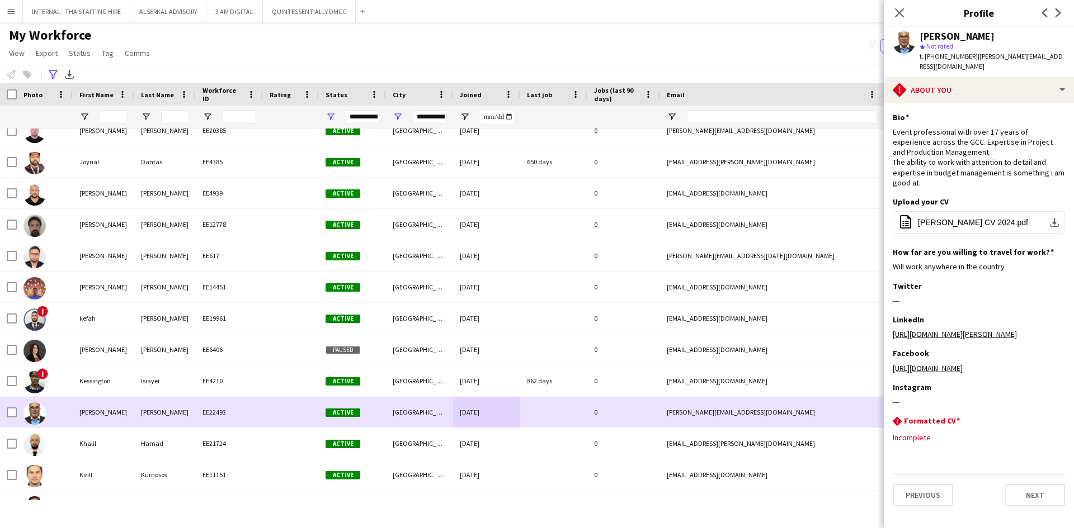
click at [226, 409] on div "EE22493" at bounding box center [229, 412] width 67 height 31
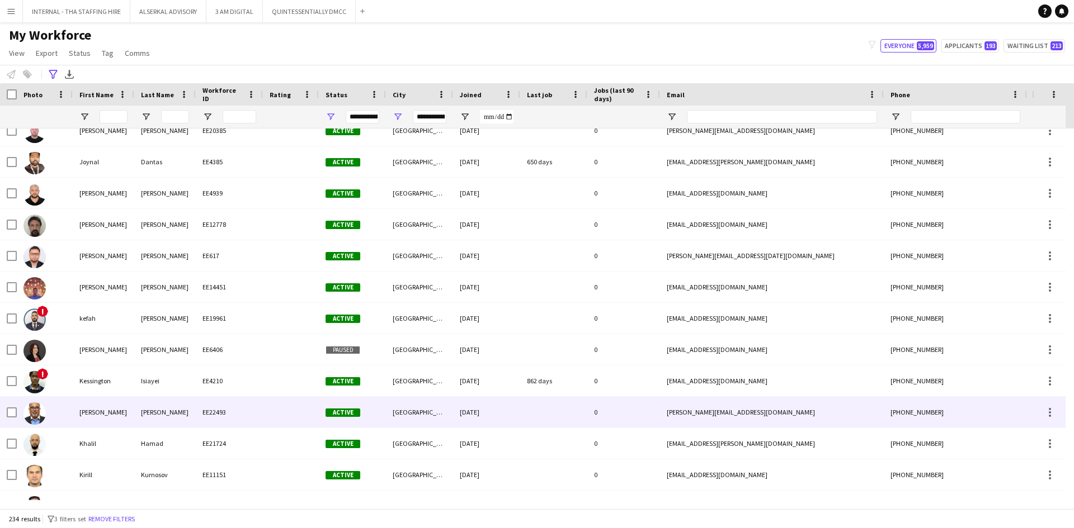
click at [226, 409] on div "EE22493" at bounding box center [229, 412] width 67 height 31
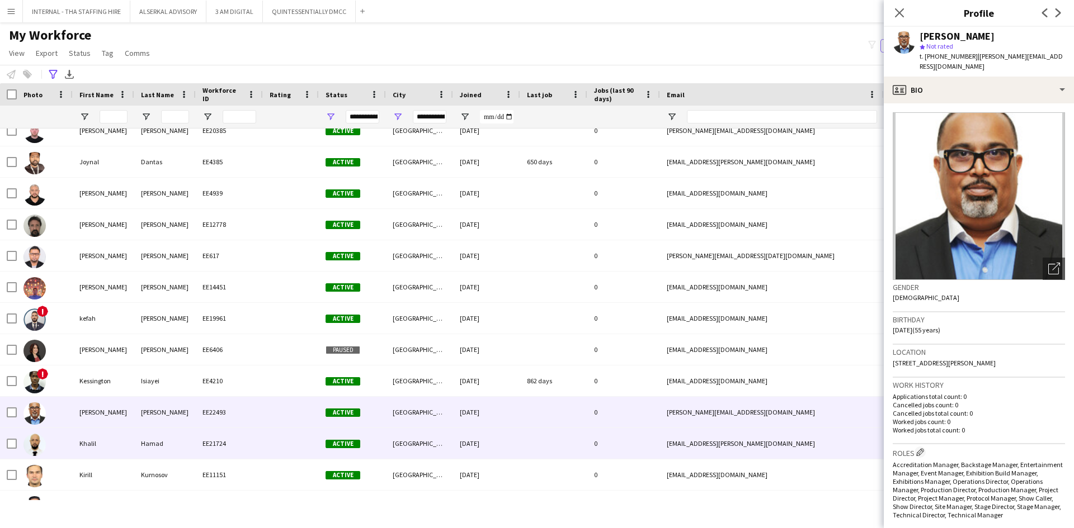
click at [488, 446] on div "[DATE]" at bounding box center [486, 443] width 67 height 31
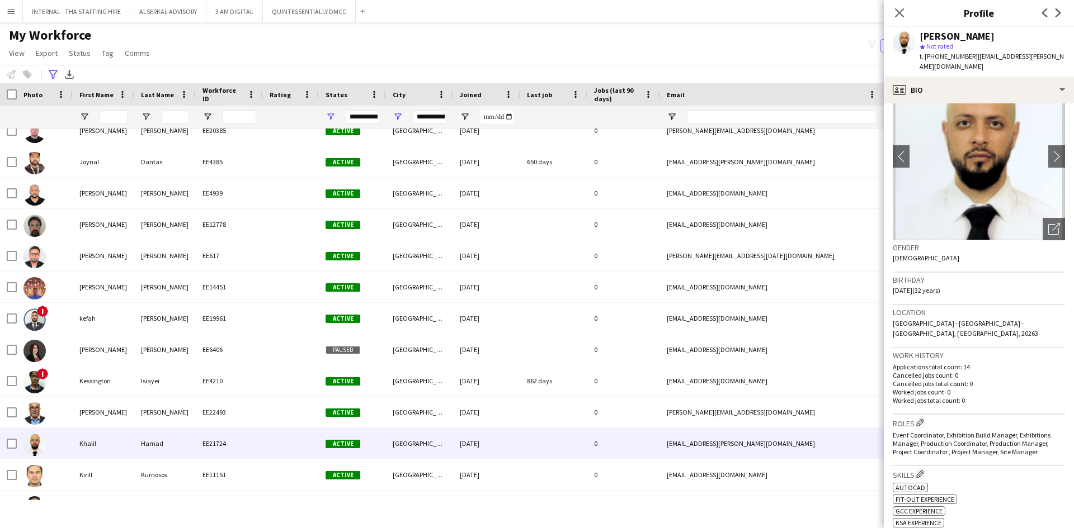
scroll to position [56, 0]
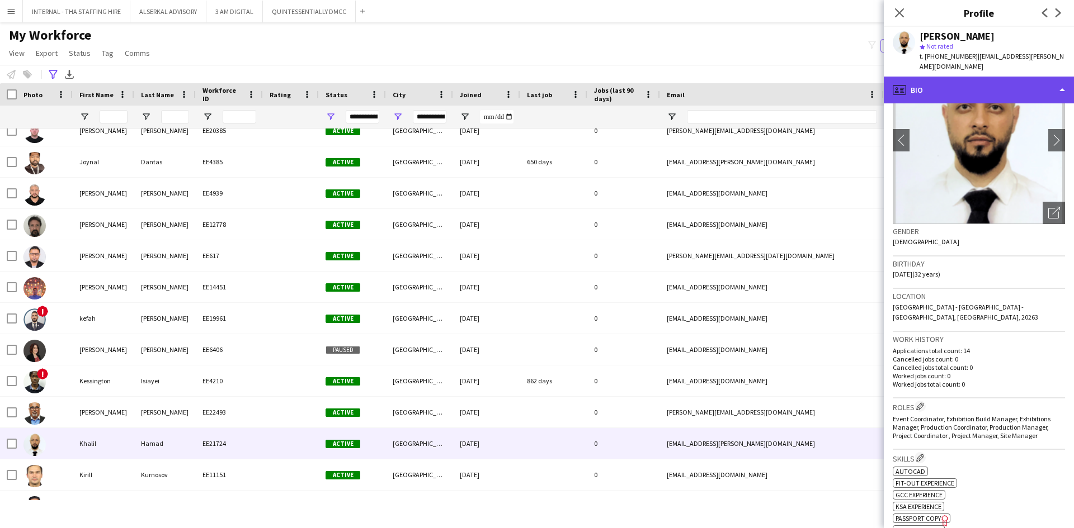
click at [980, 78] on div "profile Bio" at bounding box center [979, 90] width 190 height 27
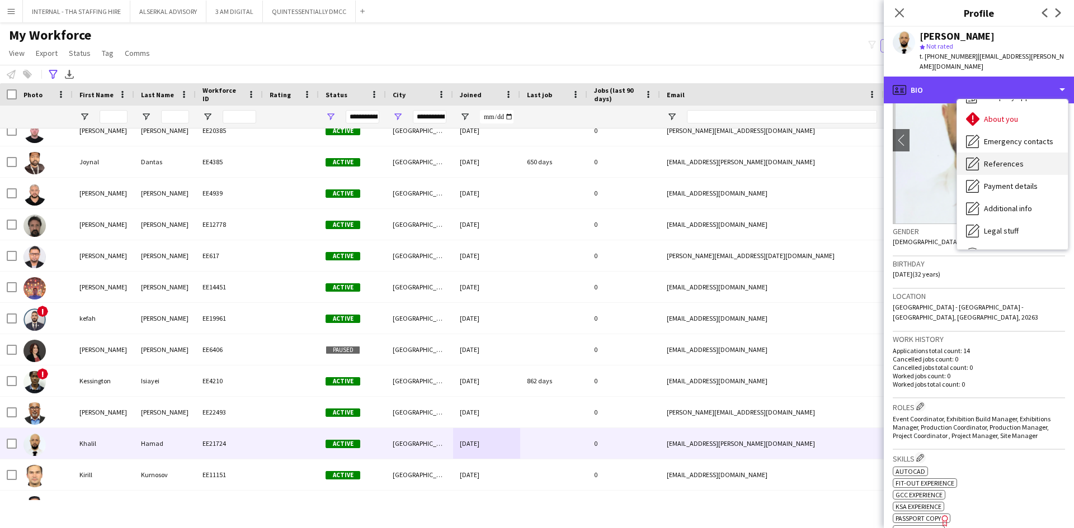
scroll to position [83, 0]
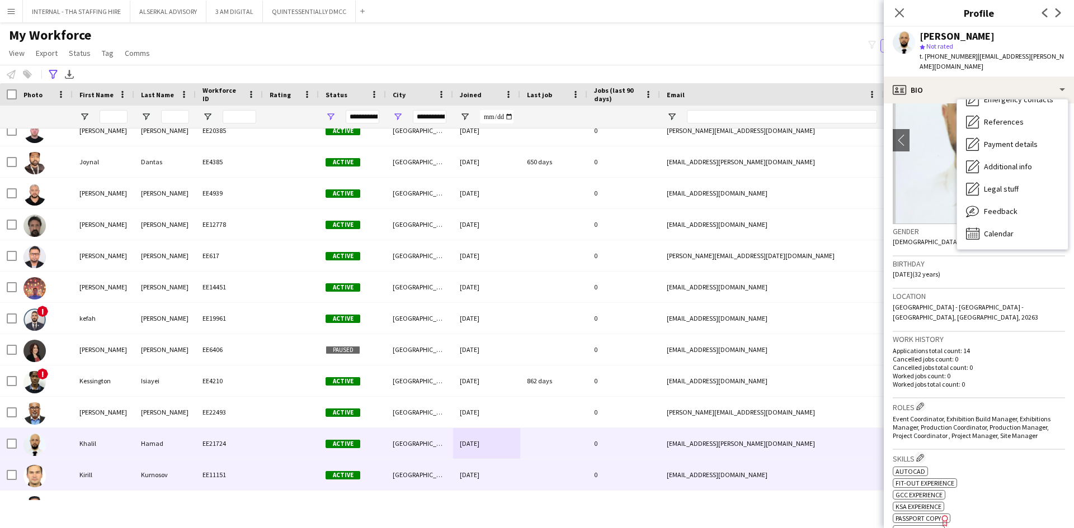
click at [120, 476] on div "Kirill" at bounding box center [104, 475] width 62 height 31
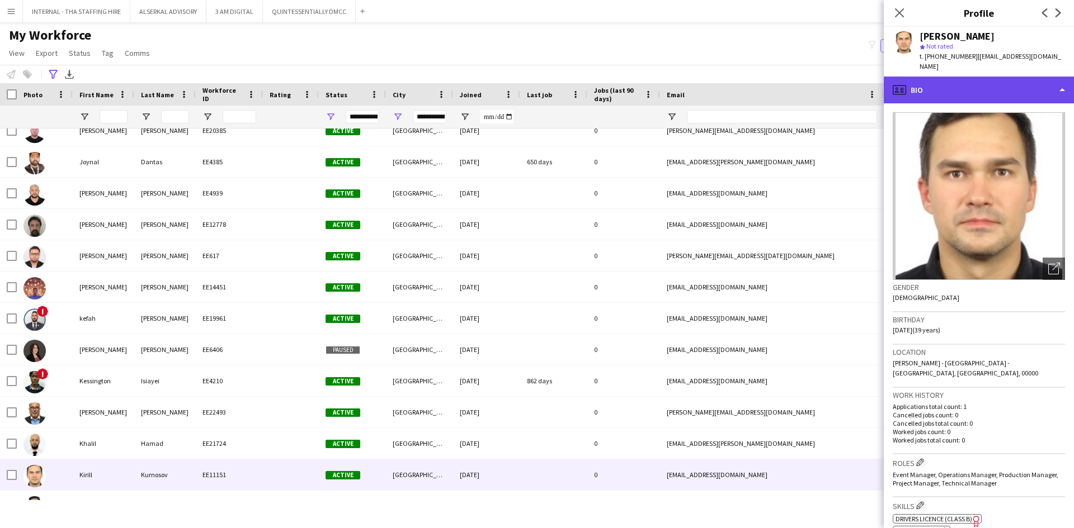
click at [954, 83] on div "profile Bio" at bounding box center [979, 90] width 190 height 27
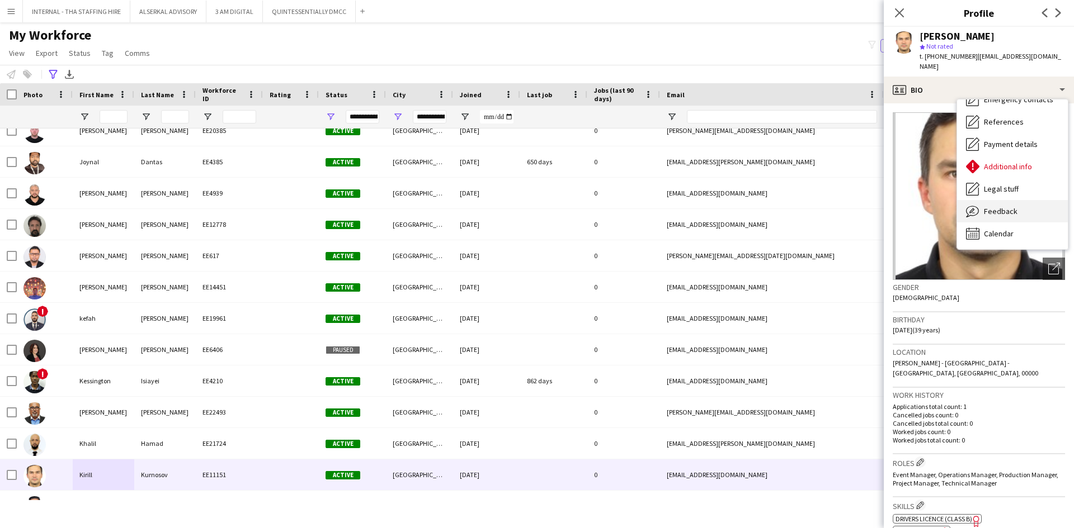
click at [1005, 206] on span "Feedback" at bounding box center [1001, 211] width 34 height 10
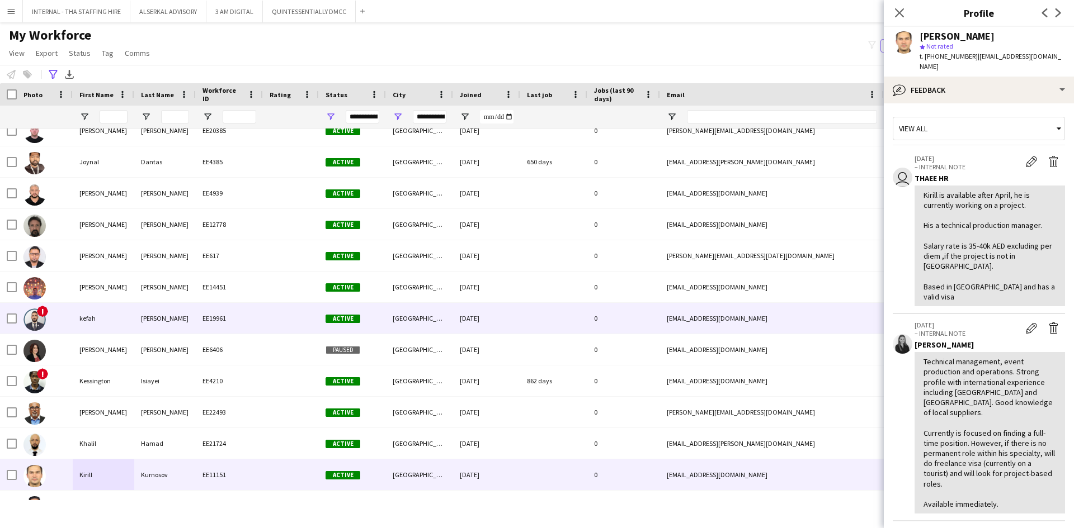
scroll to position [2964, 0]
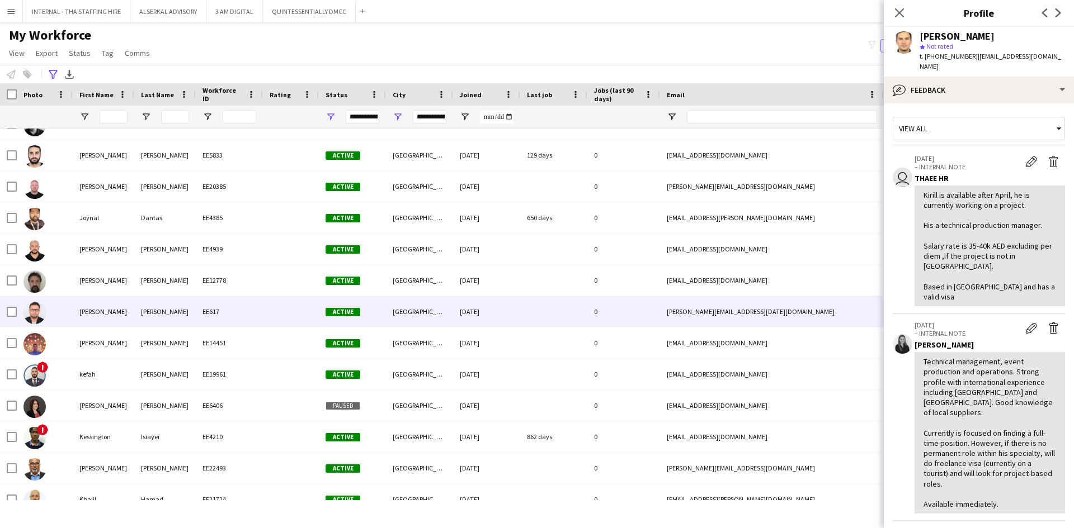
click at [166, 304] on div "[PERSON_NAME]" at bounding box center [165, 311] width 62 height 31
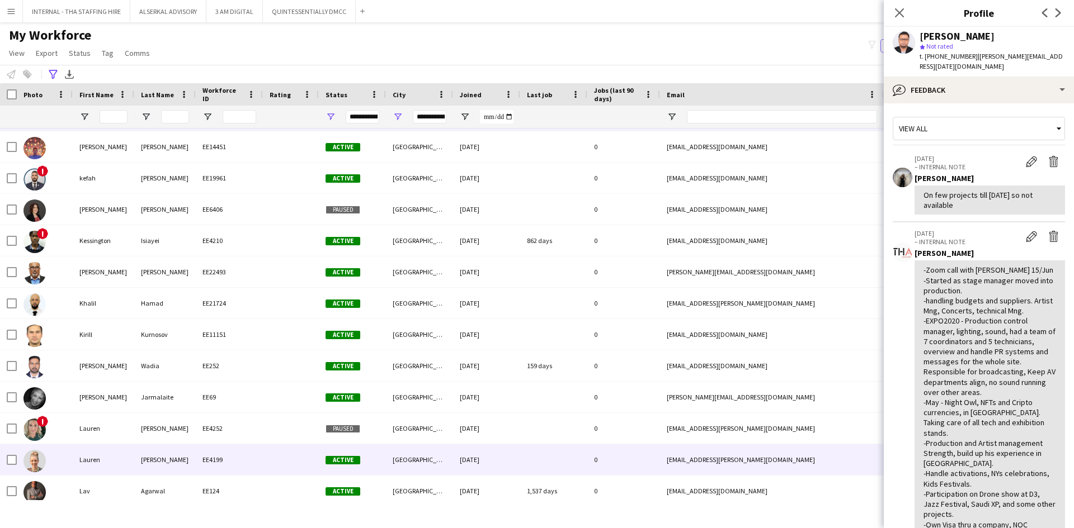
scroll to position [3188, 0]
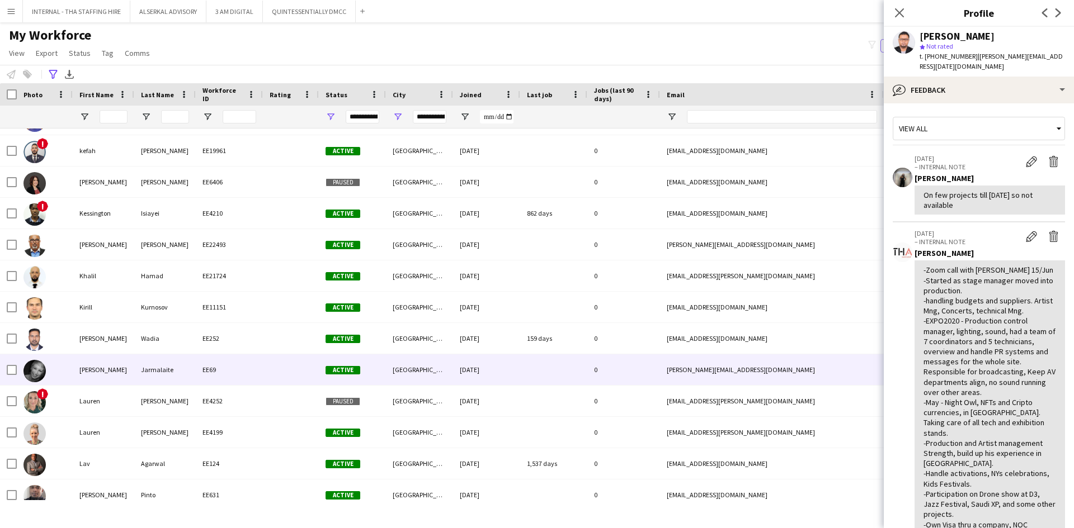
click at [167, 368] on div "Jarmalaite" at bounding box center [165, 370] width 62 height 31
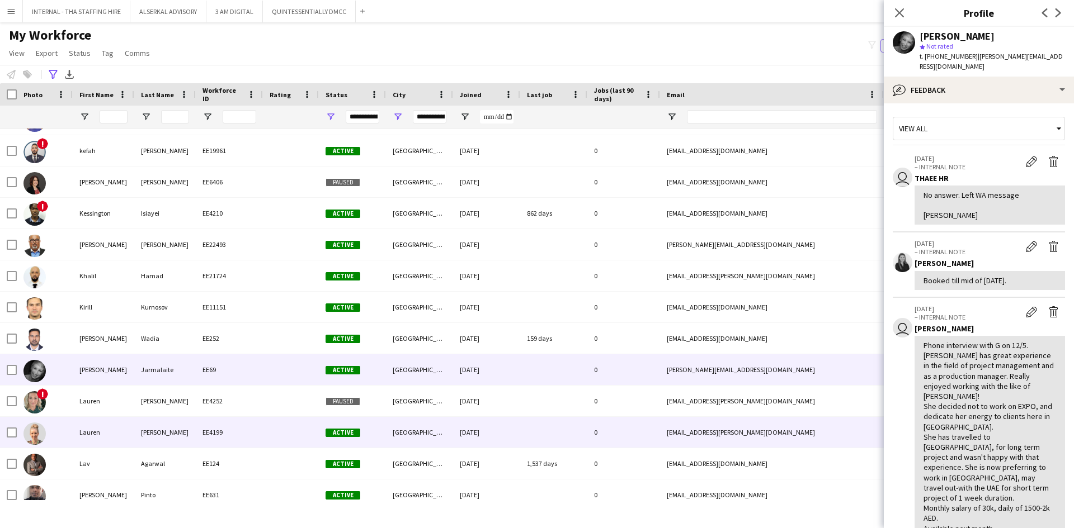
click at [173, 432] on div "[PERSON_NAME]" at bounding box center [165, 432] width 62 height 31
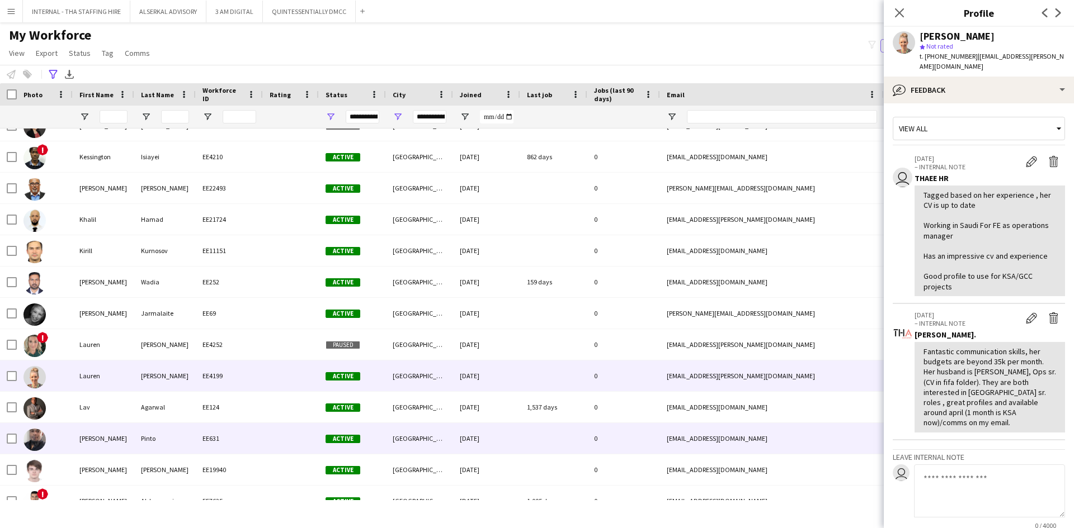
scroll to position [3300, 0]
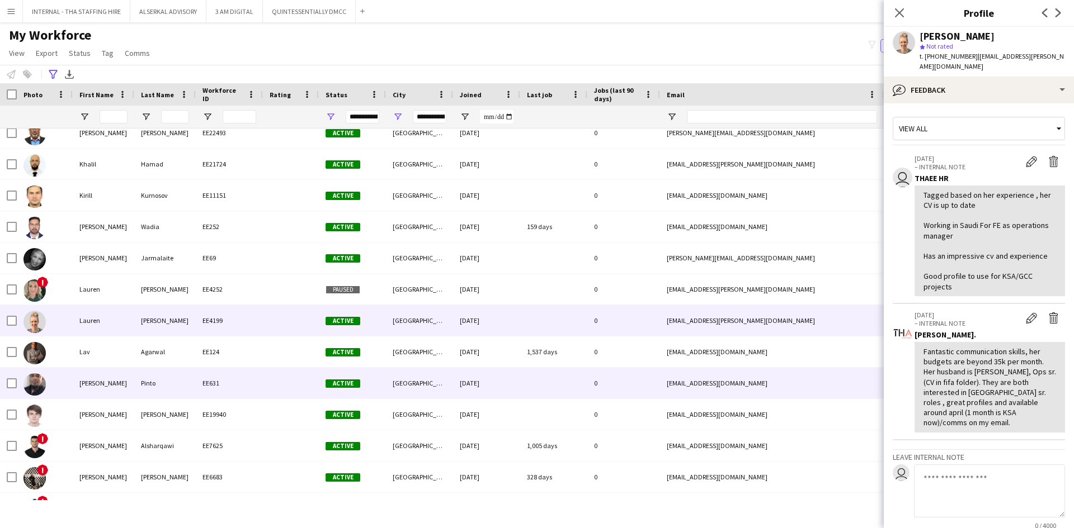
click at [135, 383] on div "Pinto" at bounding box center [165, 383] width 62 height 31
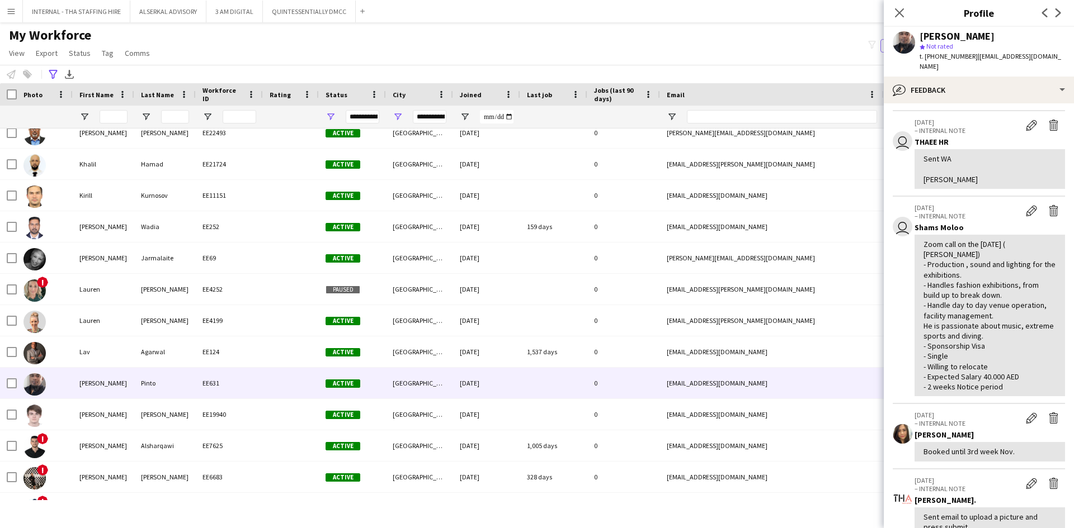
scroll to position [336, 0]
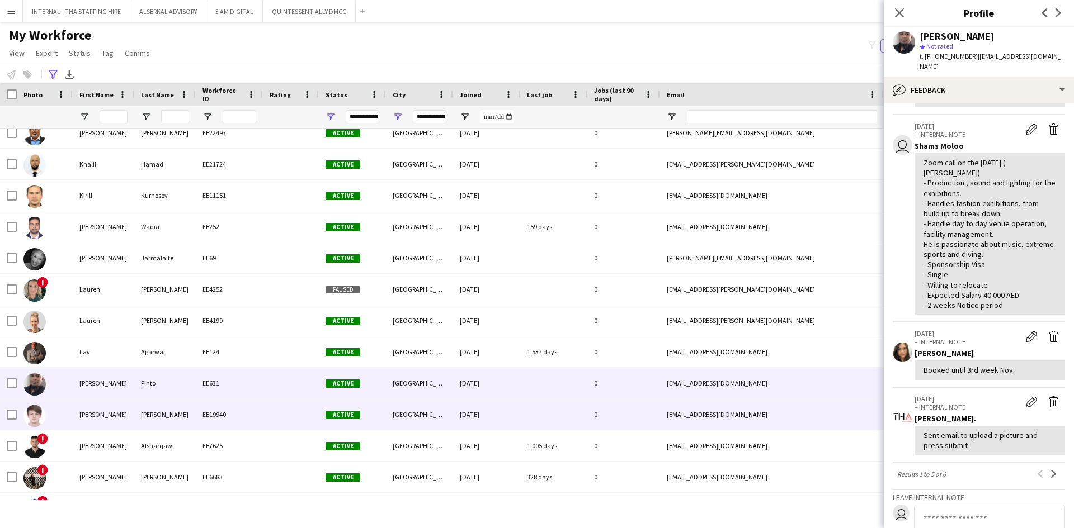
click at [155, 416] on div "[PERSON_NAME]" at bounding box center [165, 414] width 62 height 31
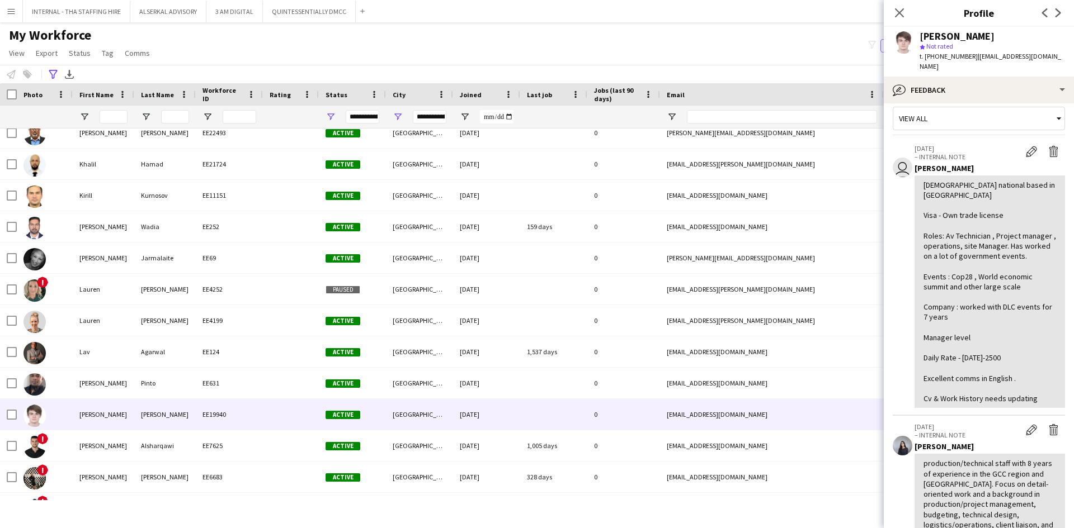
scroll to position [0, 0]
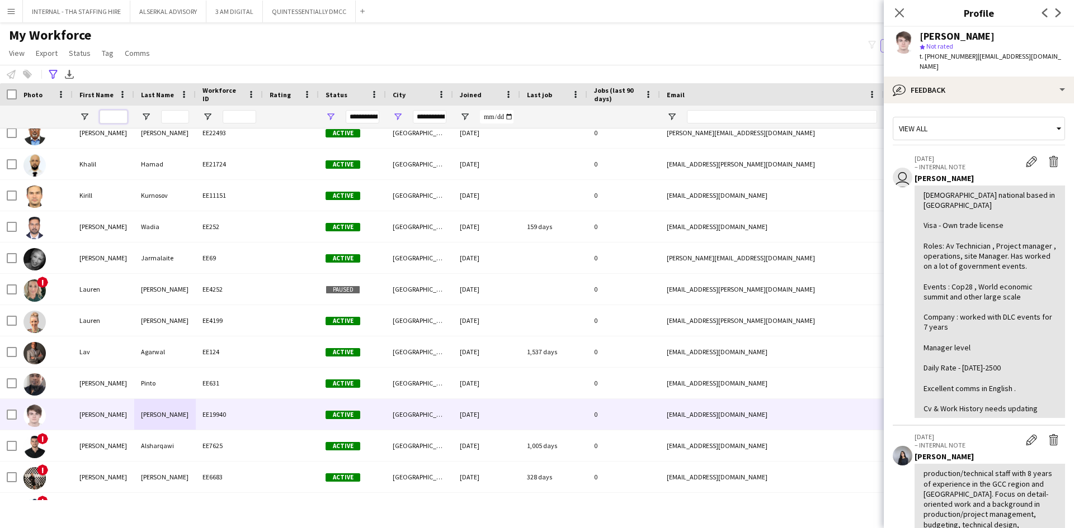
click at [117, 118] on input "First Name Filter Input" at bounding box center [114, 116] width 28 height 13
type input "***"
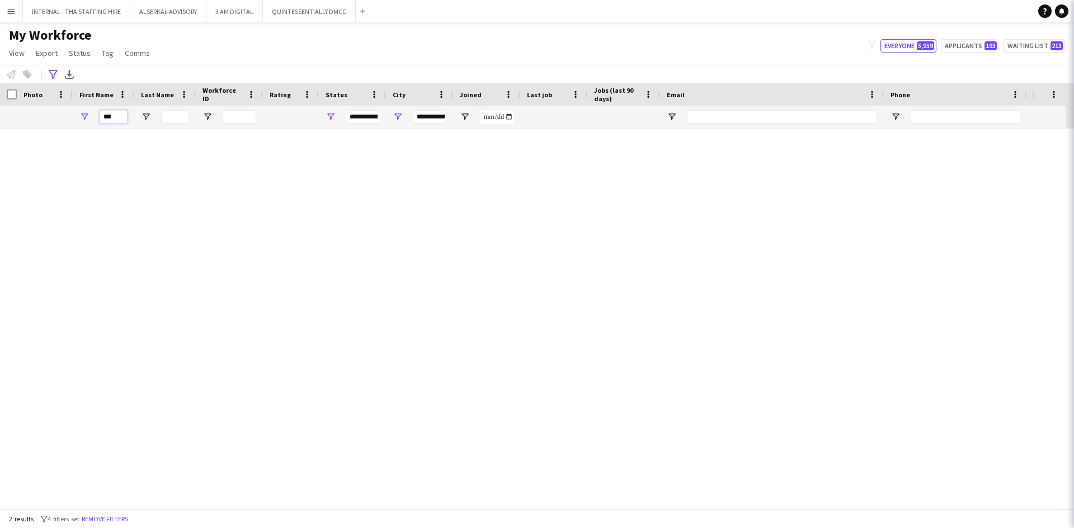
type input "*********"
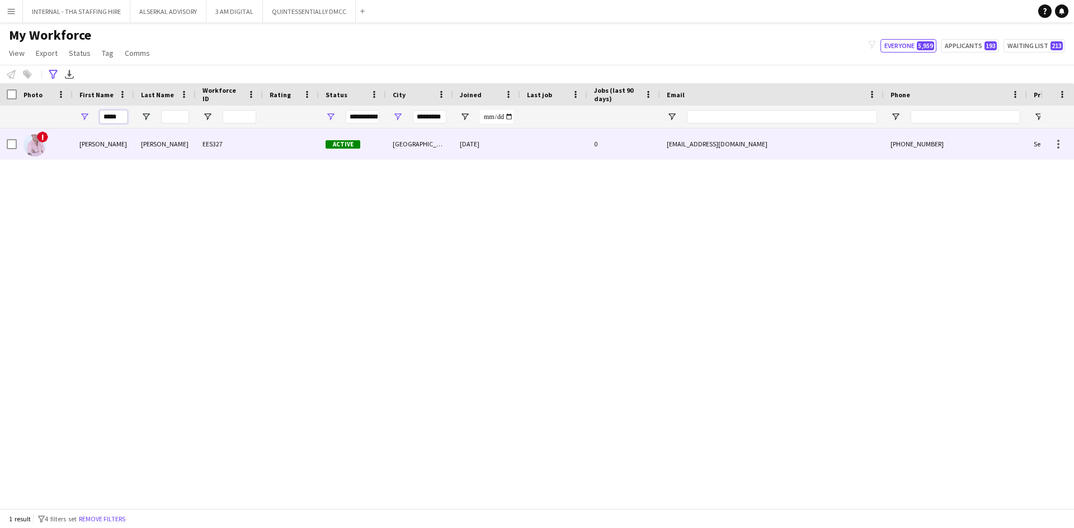
type input "*****"
click at [125, 141] on div "[PERSON_NAME]" at bounding box center [104, 144] width 62 height 31
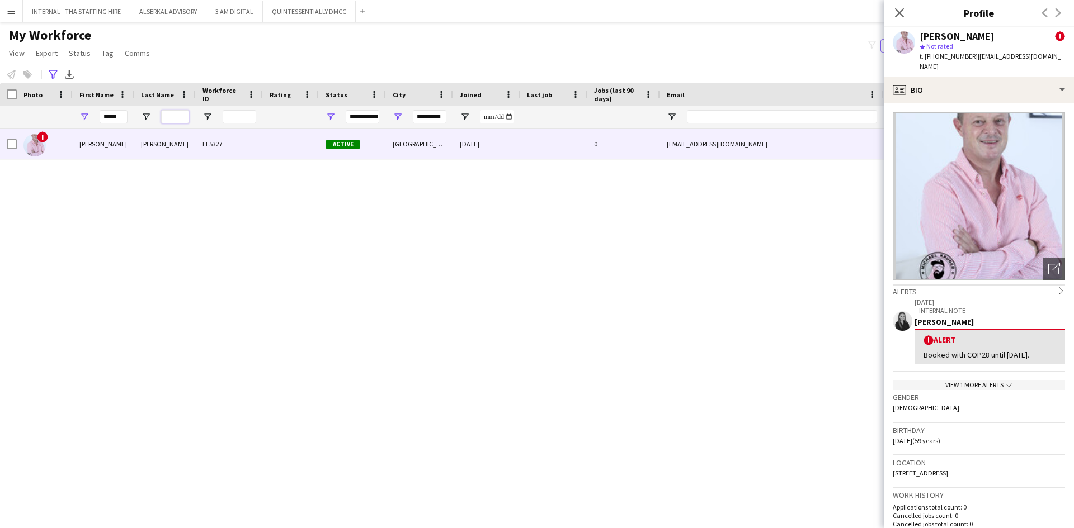
click at [181, 115] on input "Last Name Filter Input" at bounding box center [175, 116] width 28 height 13
